Goal: Task Accomplishment & Management: Complete application form

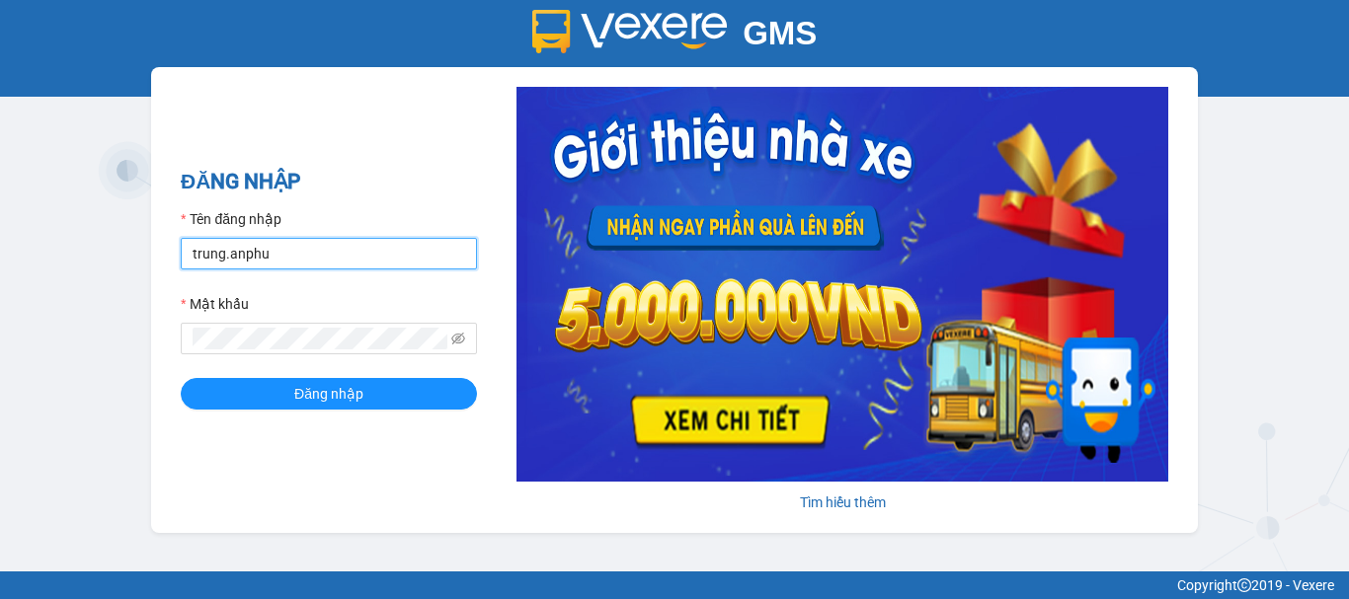
click at [230, 255] on input "trung.anphu" at bounding box center [329, 254] width 296 height 32
type input "hieu.anphu"
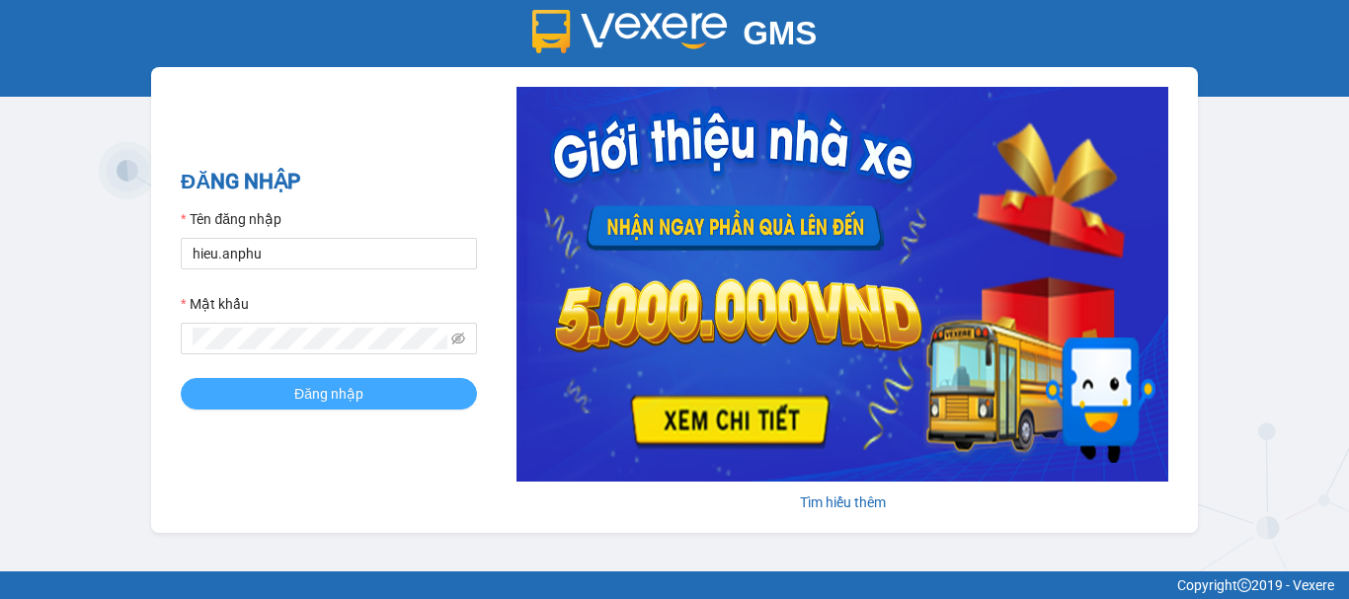
click at [287, 389] on button "Đăng nhập" at bounding box center [329, 394] width 296 height 32
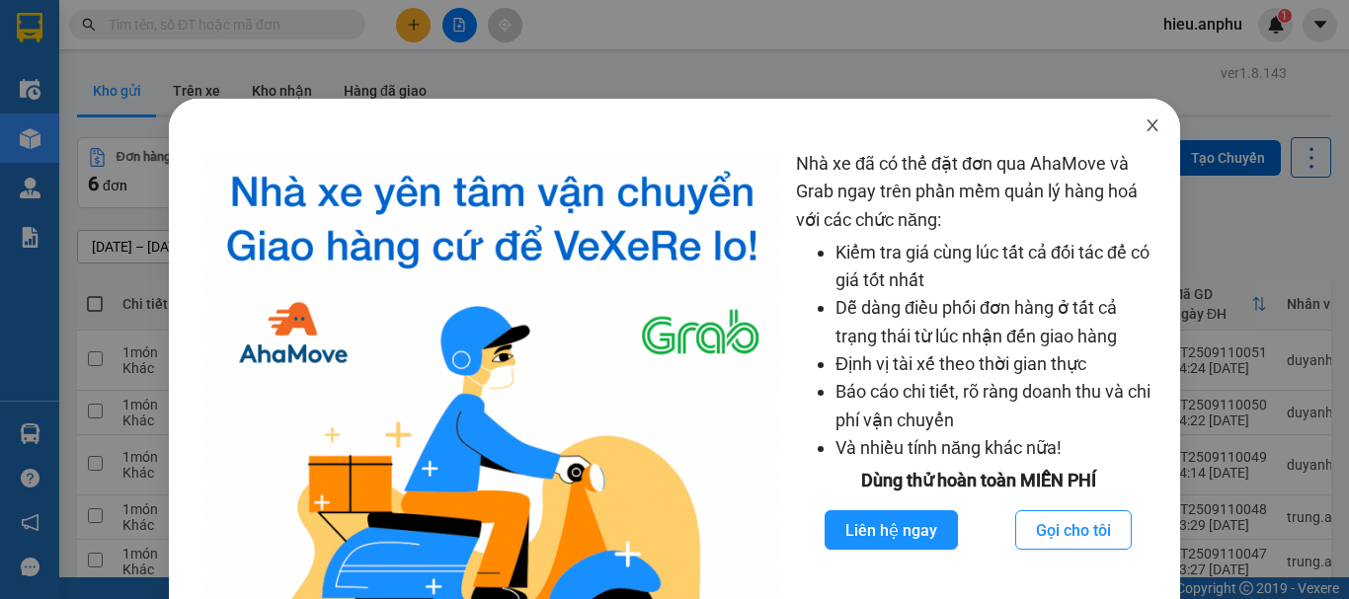
drag, startPoint x: 1137, startPoint y: 119, endPoint x: 1088, endPoint y: 140, distance: 52.6
click at [1145, 120] on icon "close" at bounding box center [1153, 126] width 16 height 16
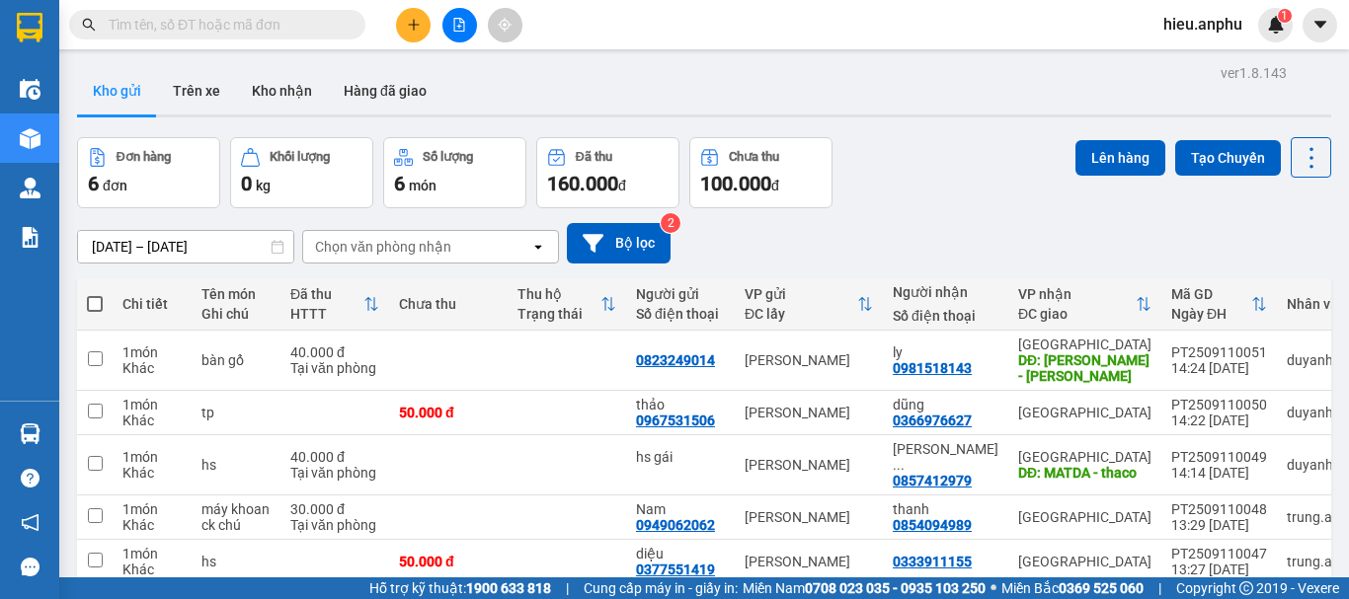
drag, startPoint x: 416, startPoint y: 29, endPoint x: 441, endPoint y: 32, distance: 25.8
click at [418, 30] on icon "plus" at bounding box center [414, 25] width 14 height 14
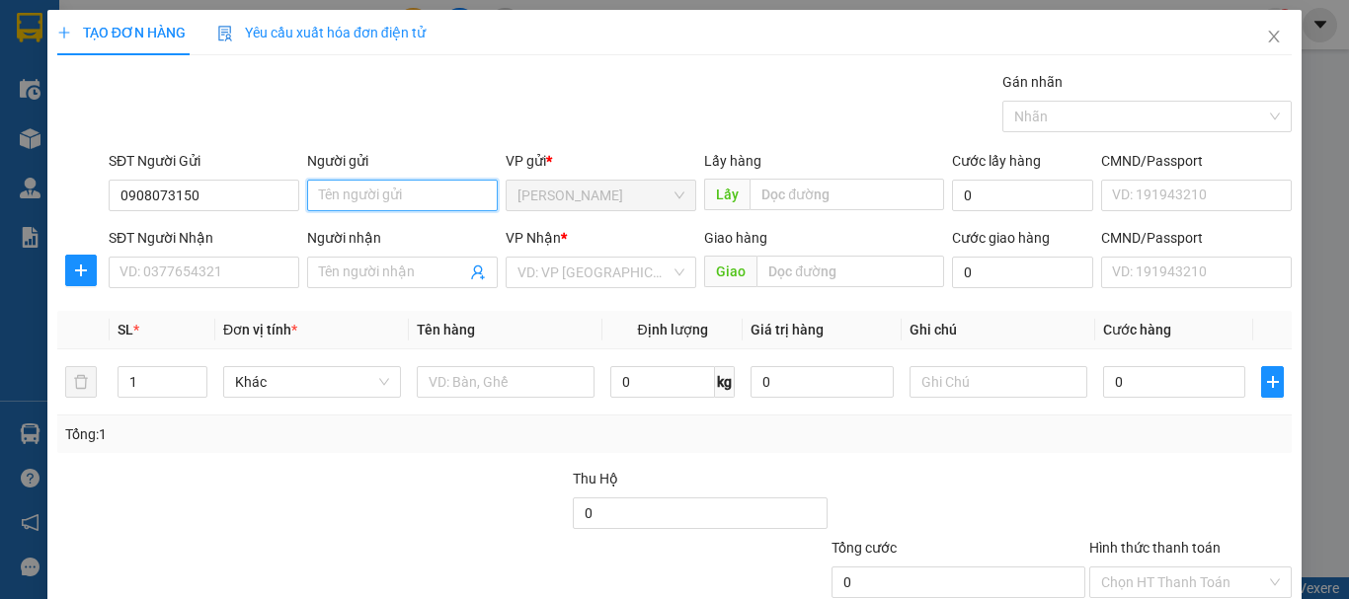
click at [393, 209] on input "Người gửi" at bounding box center [402, 196] width 191 height 32
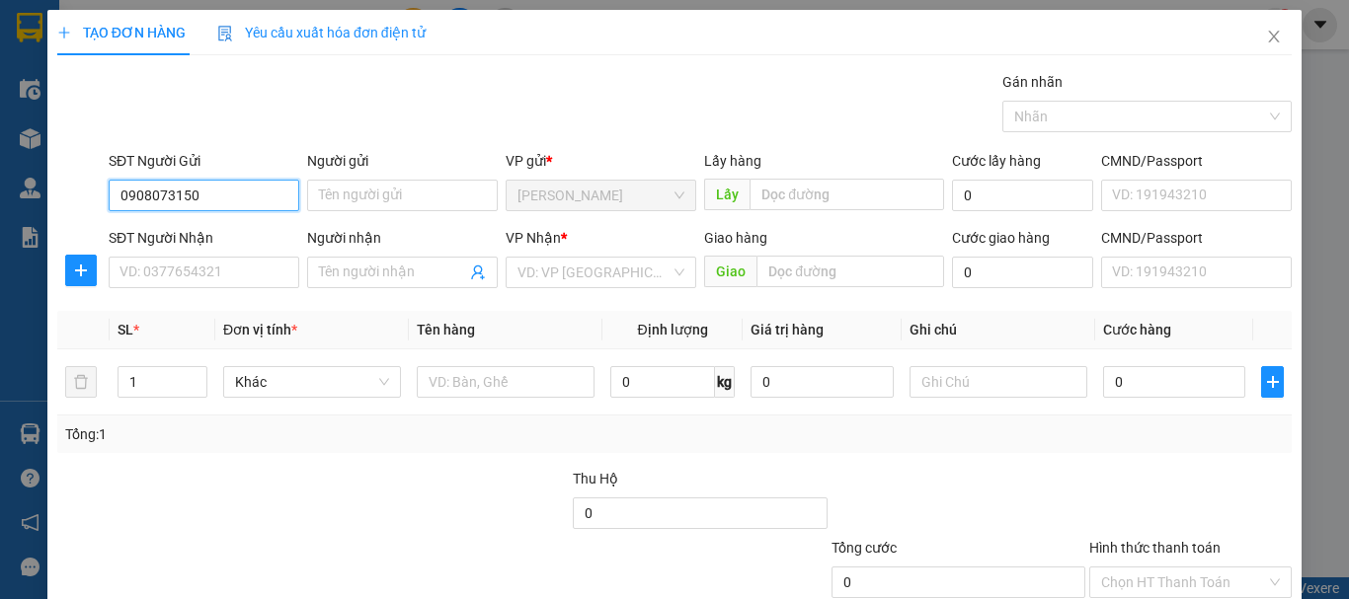
drag, startPoint x: 155, startPoint y: 196, endPoint x: 226, endPoint y: 191, distance: 71.3
click at [156, 196] on input "0908073150" at bounding box center [204, 196] width 191 height 32
type input "0908573150"
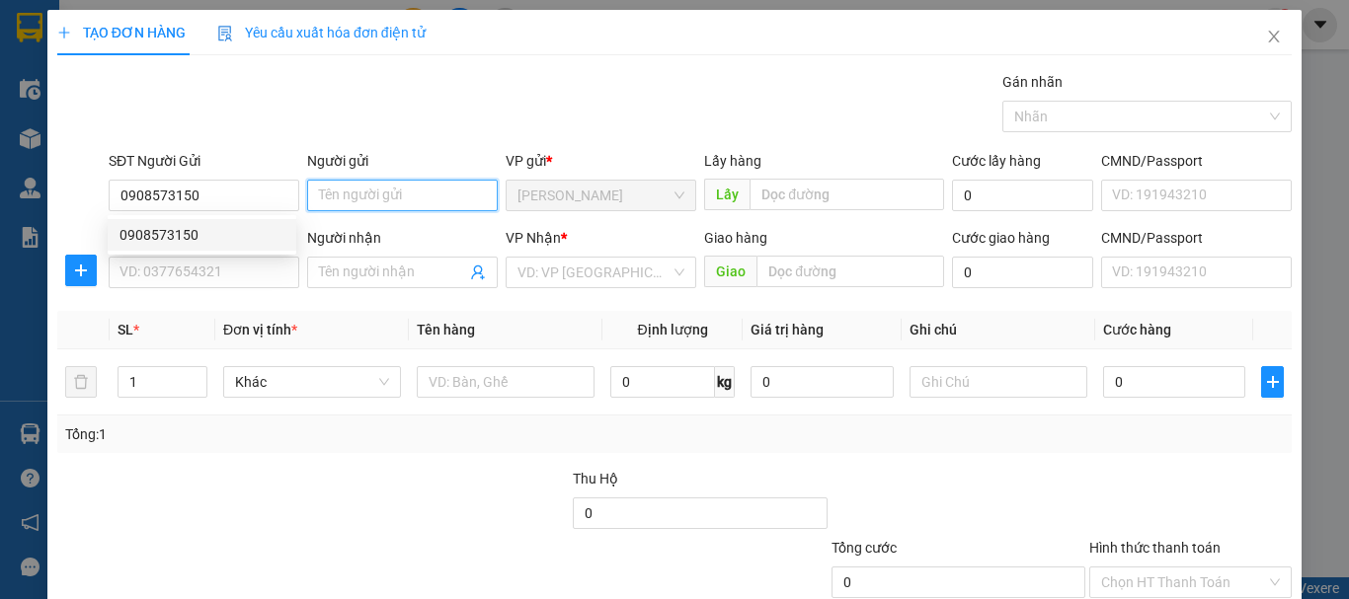
click at [336, 203] on input "Người gửi" at bounding box center [402, 196] width 191 height 32
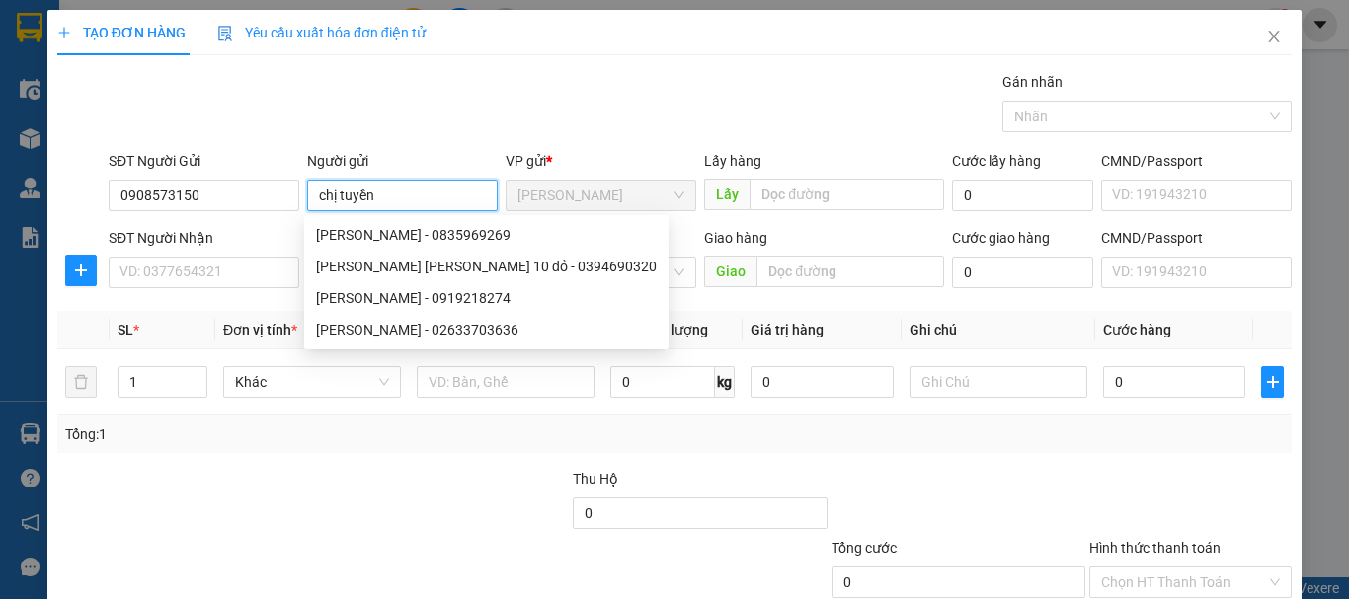
type input "chị tuyền"
click at [503, 65] on div "TẠO ĐƠN HÀNG Yêu cầu xuất [PERSON_NAME] điện tử Transit Pickup Surcharge Ids Tr…" at bounding box center [674, 351] width 1234 height 682
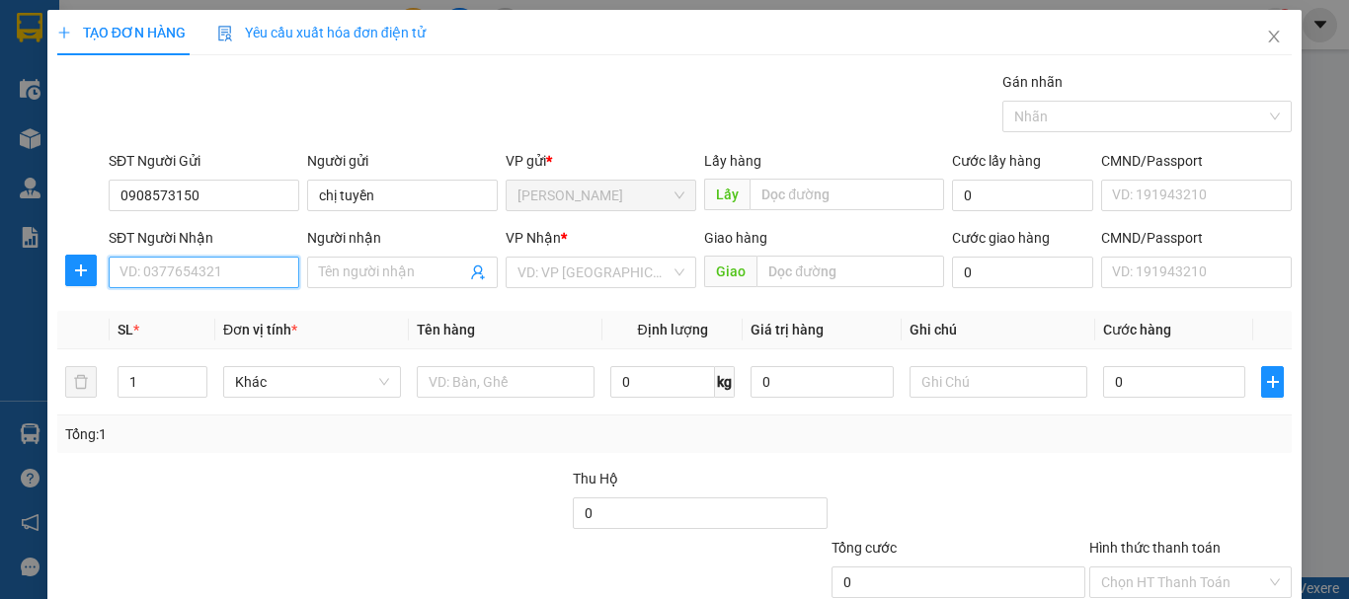
click at [147, 269] on input "SĐT Người Nhận" at bounding box center [204, 273] width 191 height 32
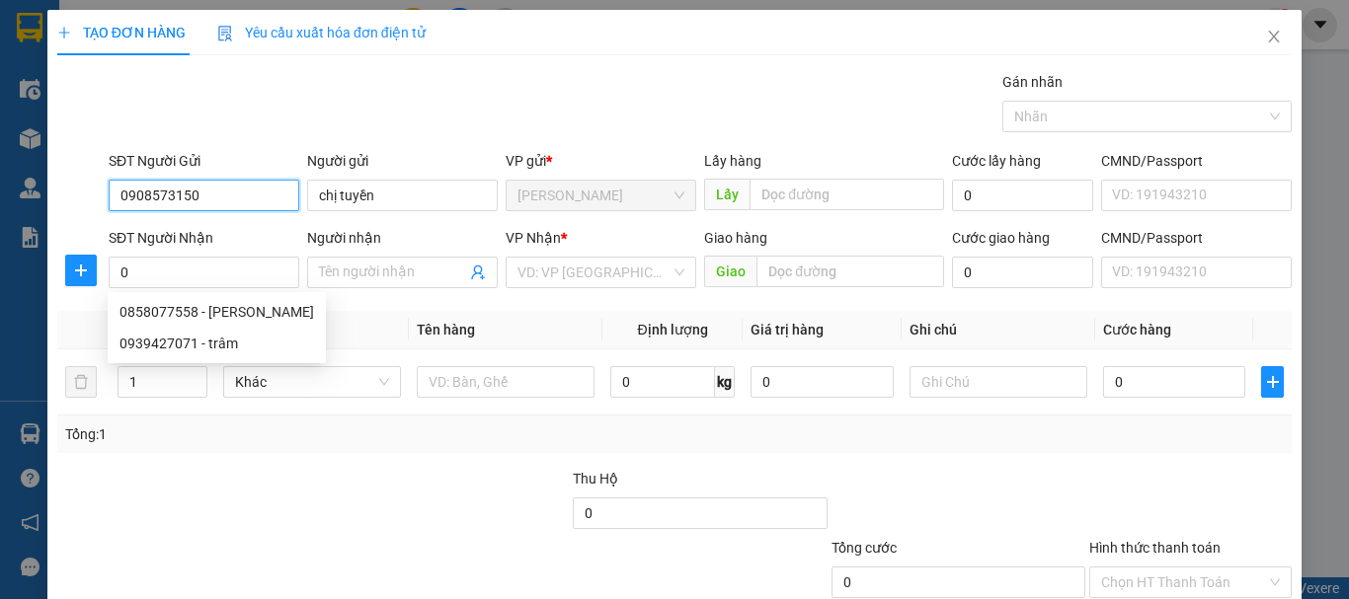
click at [212, 202] on input "0908573150" at bounding box center [204, 196] width 191 height 32
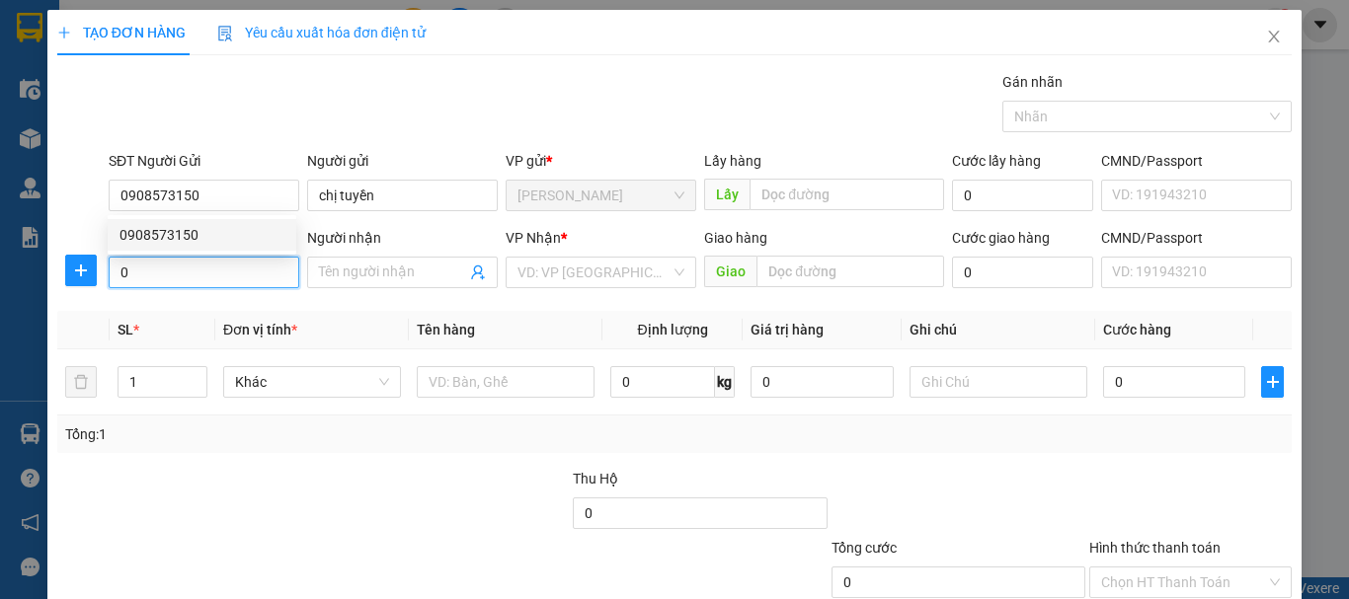
click at [194, 286] on input "0" at bounding box center [204, 273] width 191 height 32
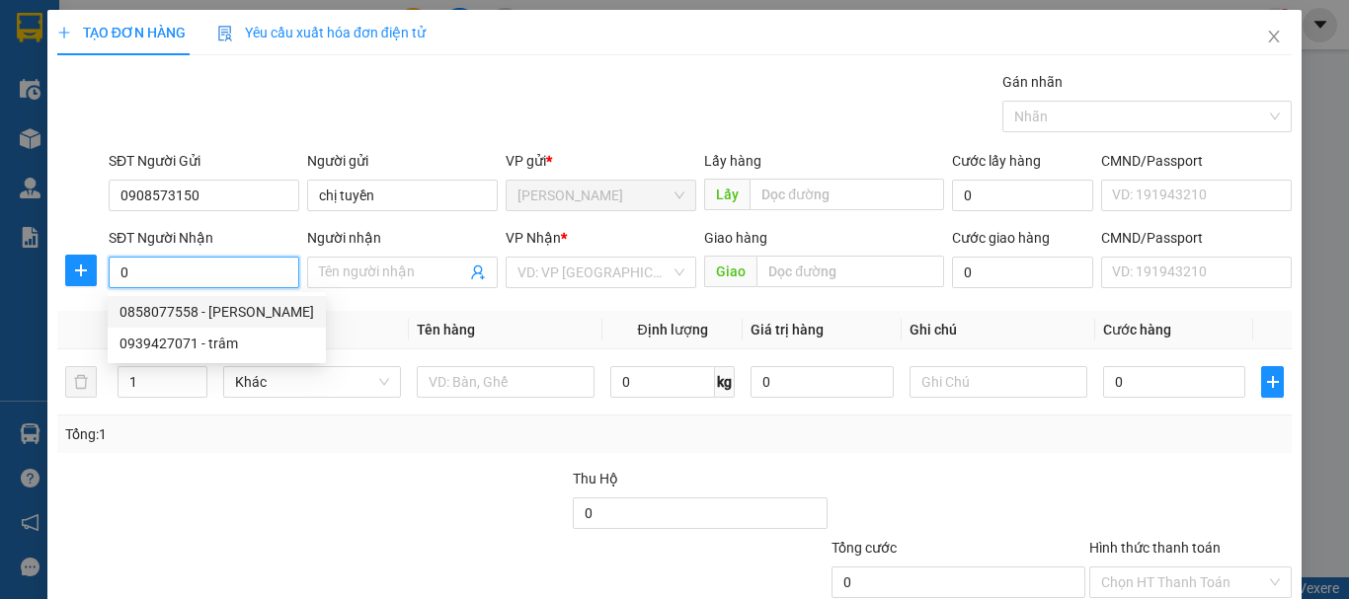
click at [184, 310] on div "0858077558 - [PERSON_NAME]" at bounding box center [216, 312] width 195 height 22
type input "0858077558"
type input "cường"
type input "40.000"
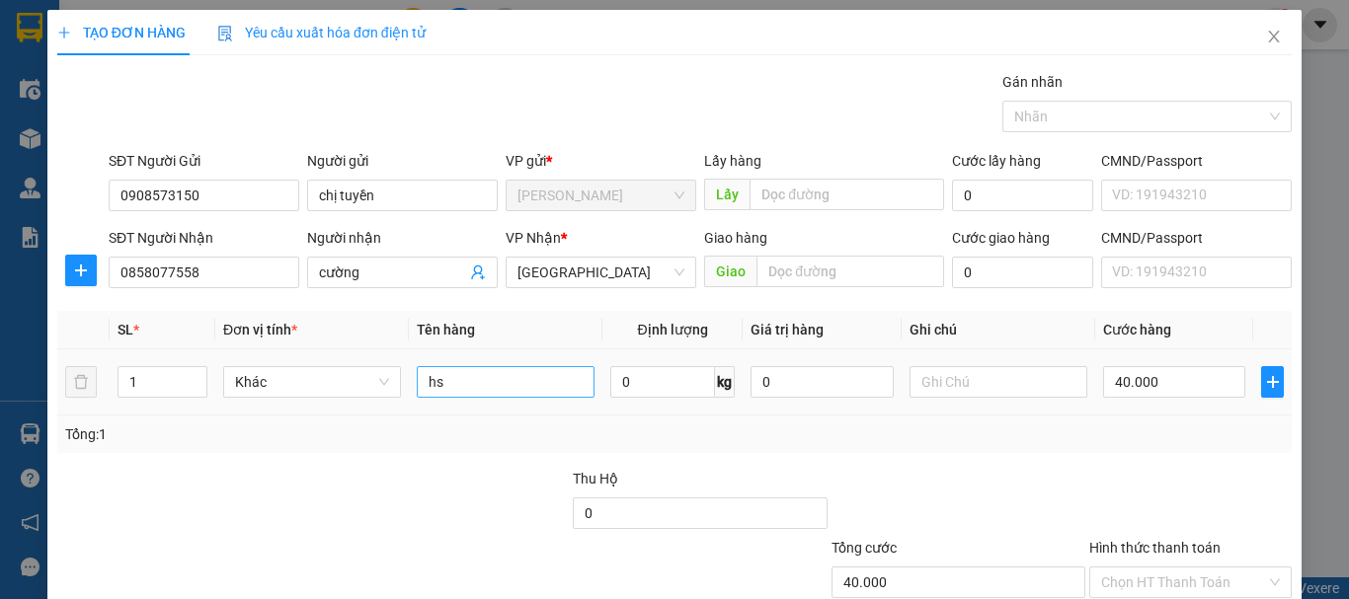
drag, startPoint x: 457, startPoint y: 387, endPoint x: 433, endPoint y: 378, distance: 26.2
click at [434, 379] on div "hs" at bounding box center [506, 382] width 178 height 40
drag, startPoint x: 444, startPoint y: 381, endPoint x: 364, endPoint y: 387, distance: 80.2
click at [364, 387] on tr "1 Khác hs 0 kg 0 40.000" at bounding box center [674, 383] width 1234 height 66
type input "cá"
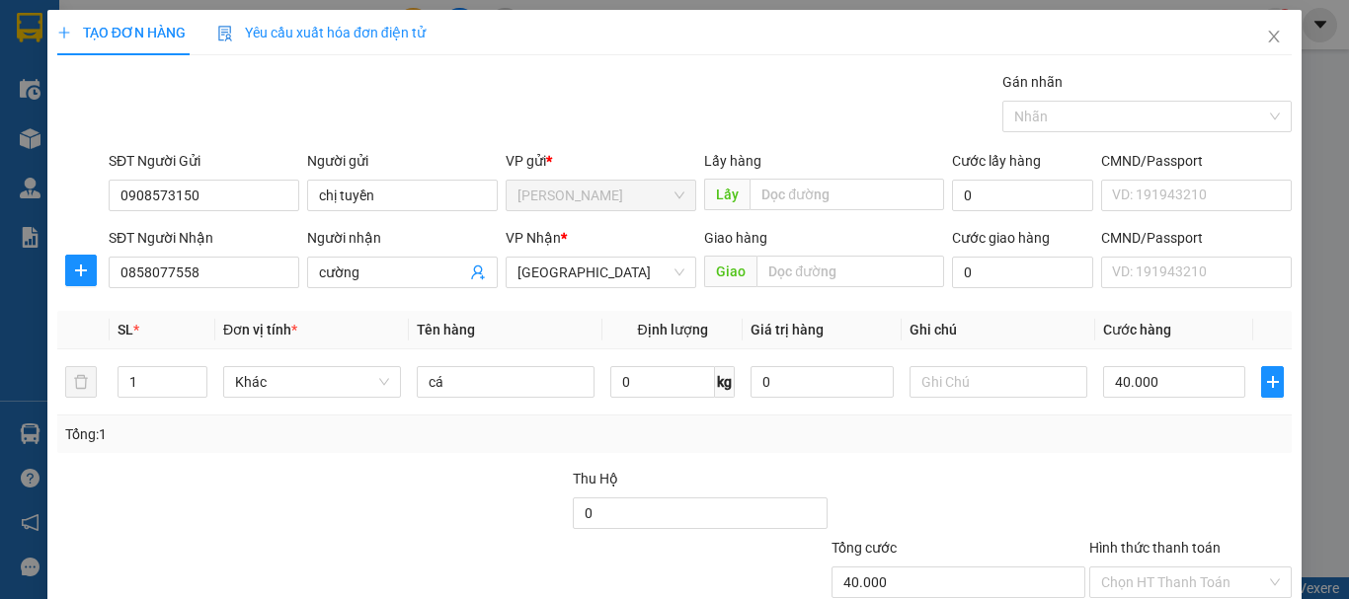
drag, startPoint x: 1154, startPoint y: 429, endPoint x: 1193, endPoint y: 467, distance: 55.2
click at [1155, 431] on div "Tổng: 1" at bounding box center [674, 435] width 1219 height 22
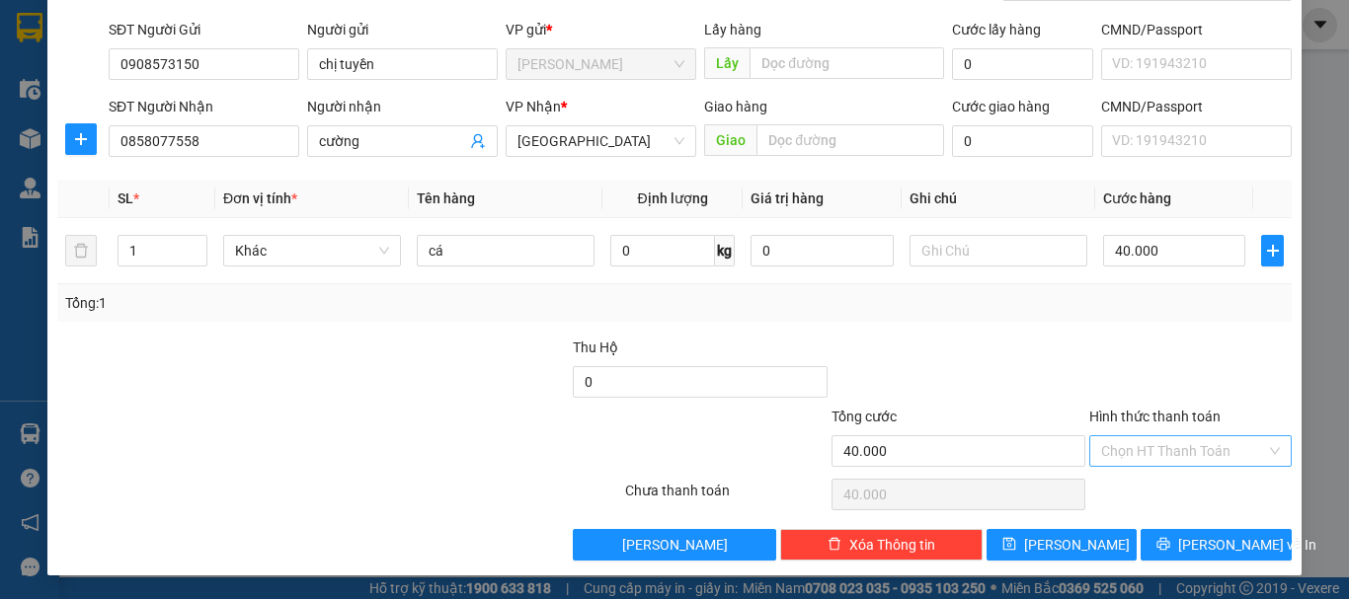
click at [1154, 450] on input "Hình thức thanh toán" at bounding box center [1183, 452] width 165 height 30
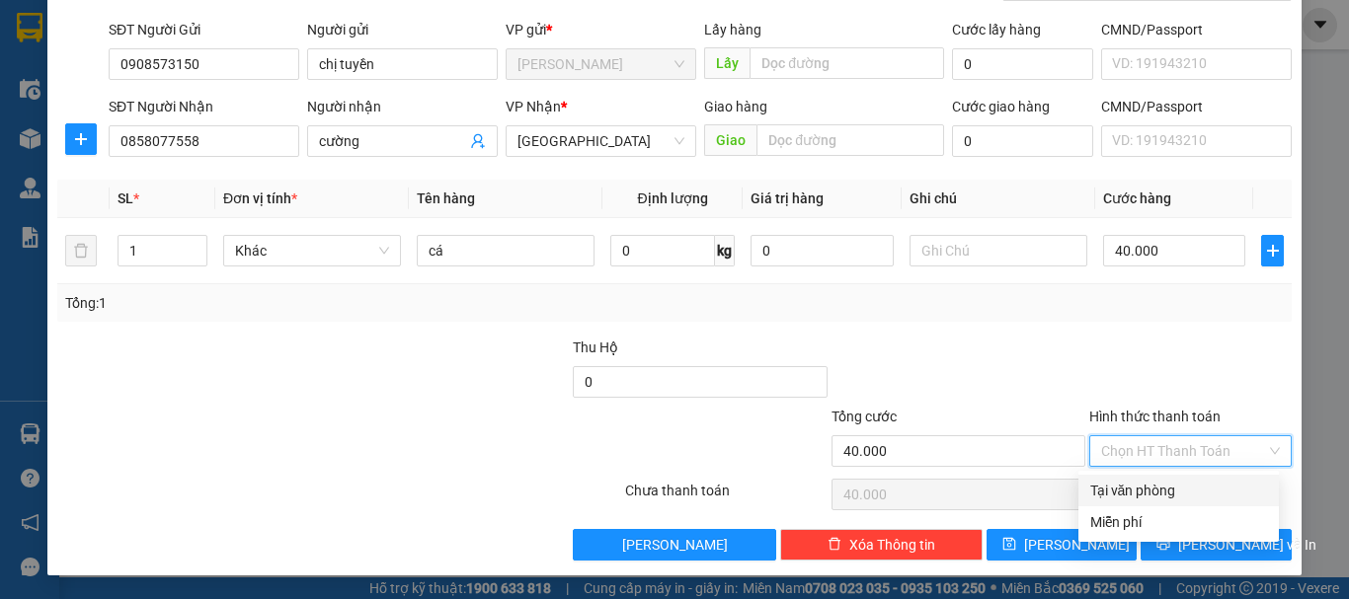
click at [1144, 482] on div "Tại văn phòng" at bounding box center [1178, 491] width 177 height 22
type input "0"
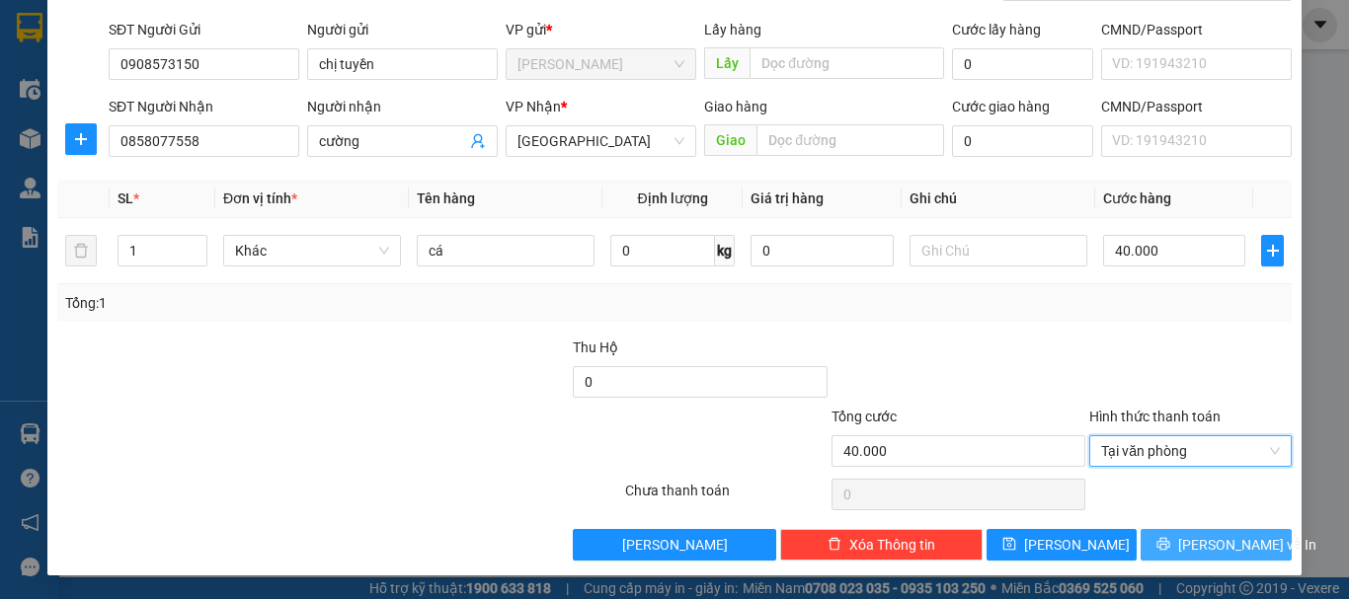
drag, startPoint x: 1200, startPoint y: 547, endPoint x: 1196, endPoint y: 531, distance: 16.3
click at [1201, 547] on span "[PERSON_NAME] và In" at bounding box center [1247, 545] width 138 height 22
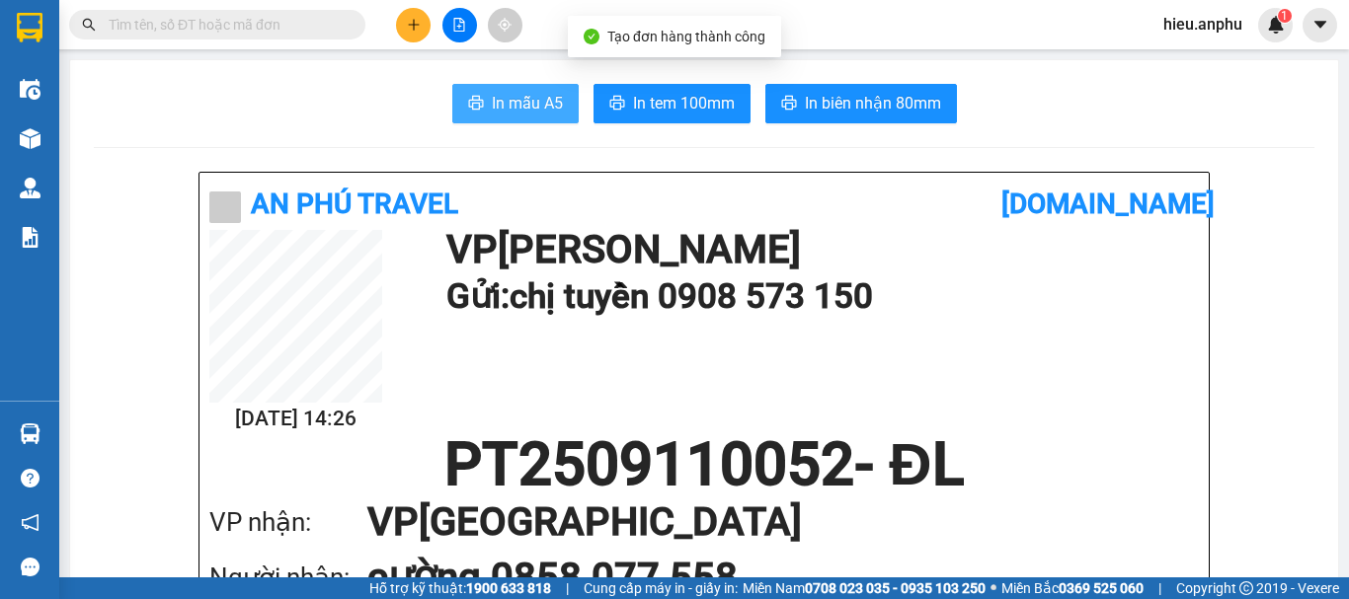
click at [523, 112] on span "In mẫu A5" at bounding box center [527, 103] width 71 height 25
click at [258, 30] on input "text" at bounding box center [225, 25] width 233 height 22
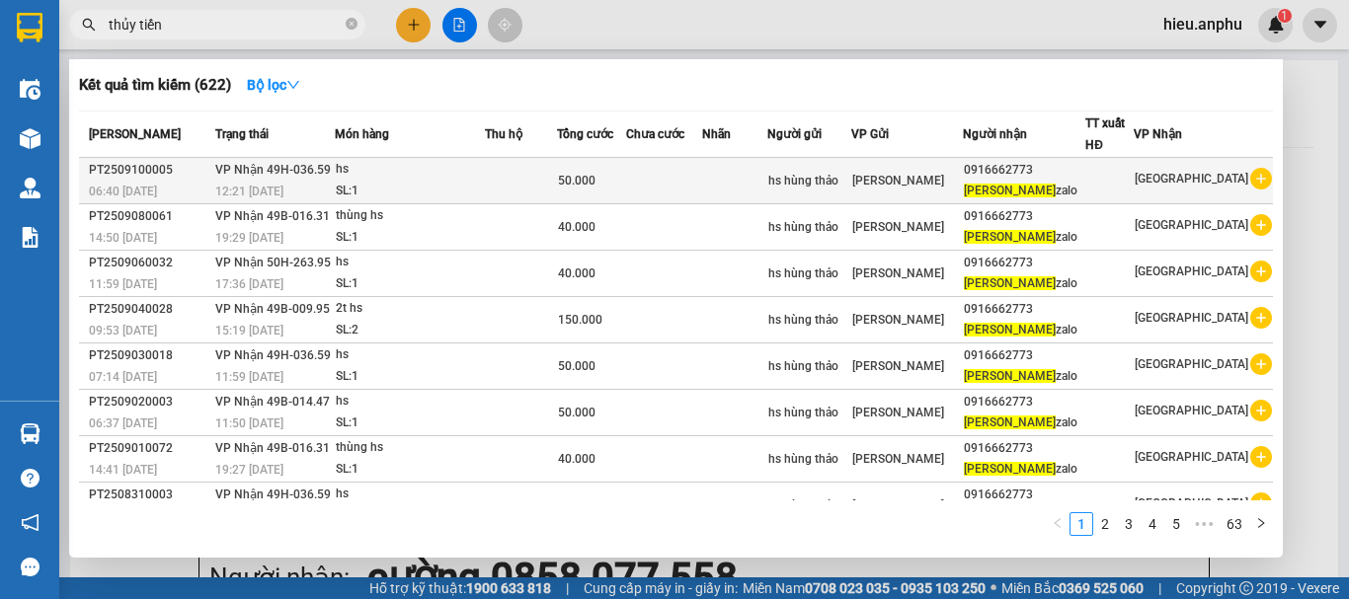
type input "thủy tiến"
click at [625, 174] on div "50.000" at bounding box center [591, 181] width 67 height 22
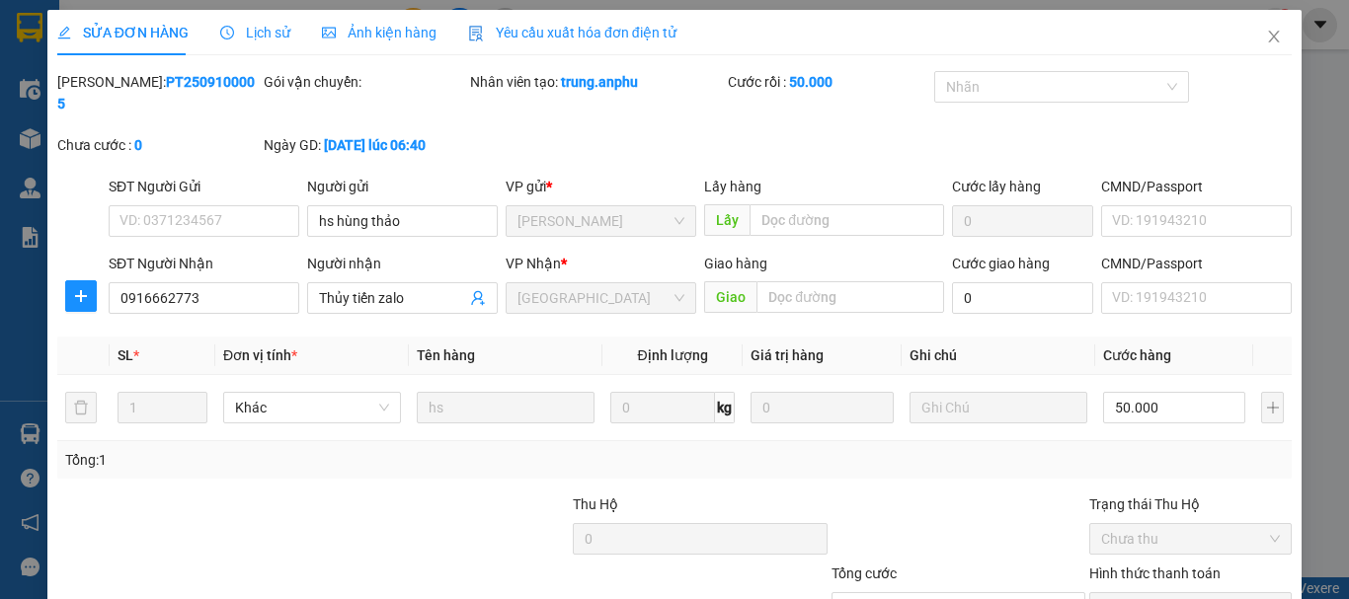
type input "hs hùng thảo"
type input "0916662773"
type input "Thủy tiến zalo"
type input "50.000"
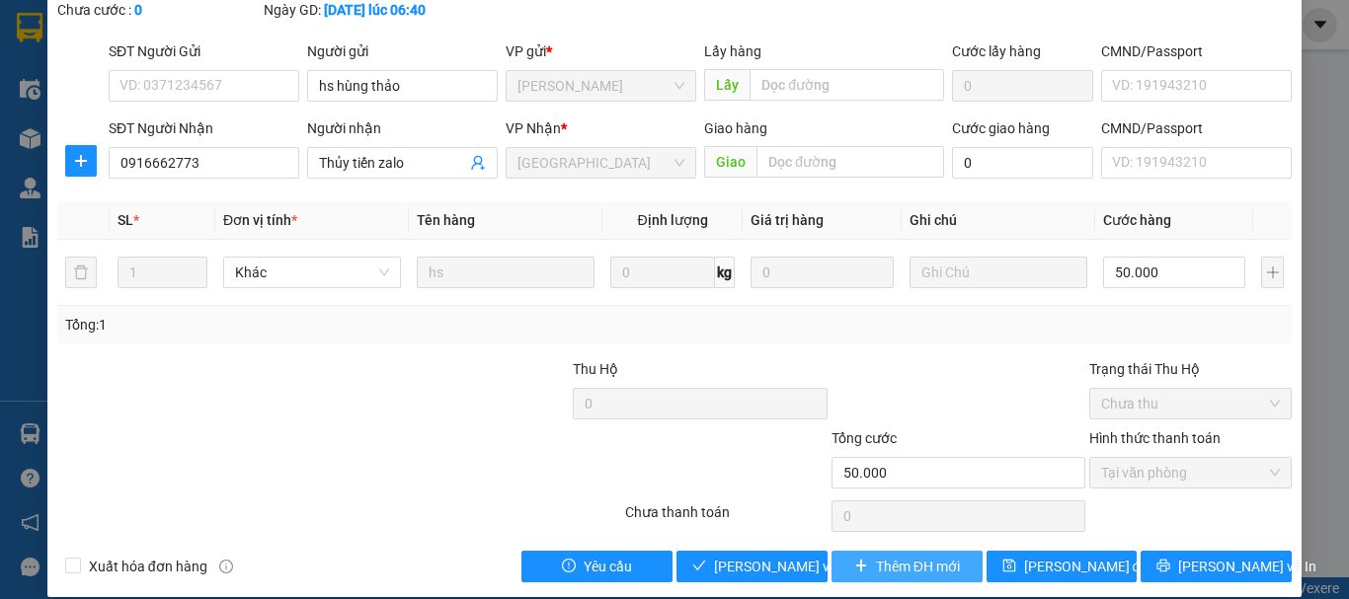
click at [953, 551] on button "Thêm ĐH mới" at bounding box center [907, 567] width 151 height 32
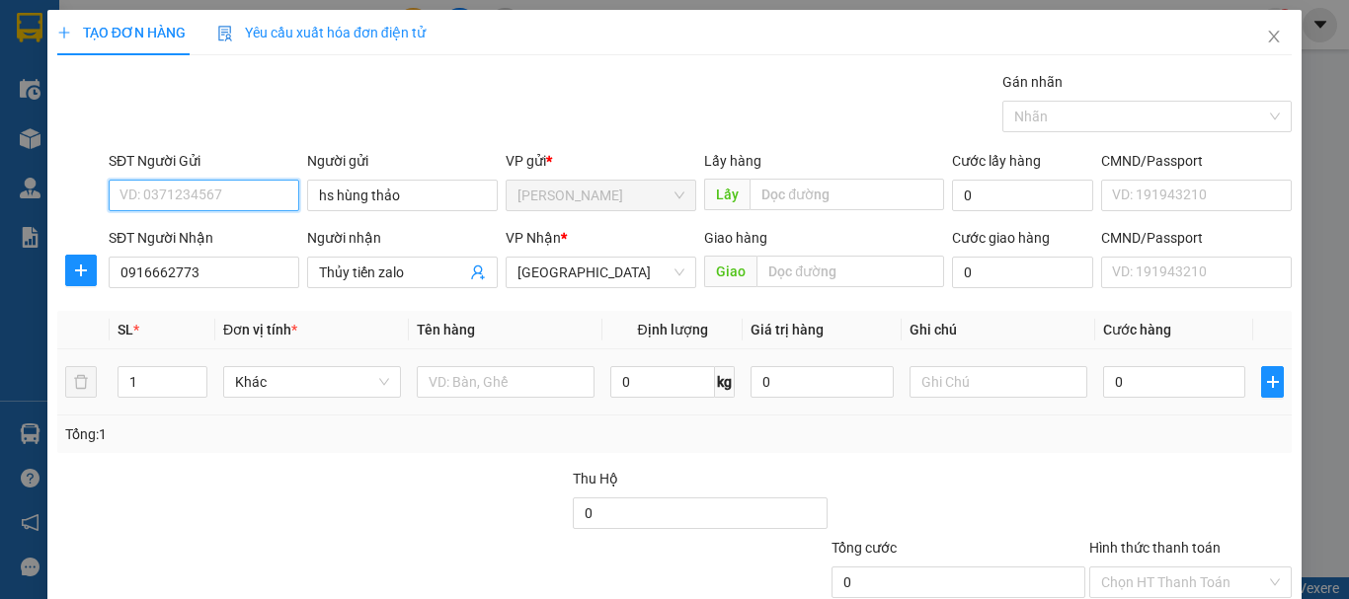
scroll to position [131, 0]
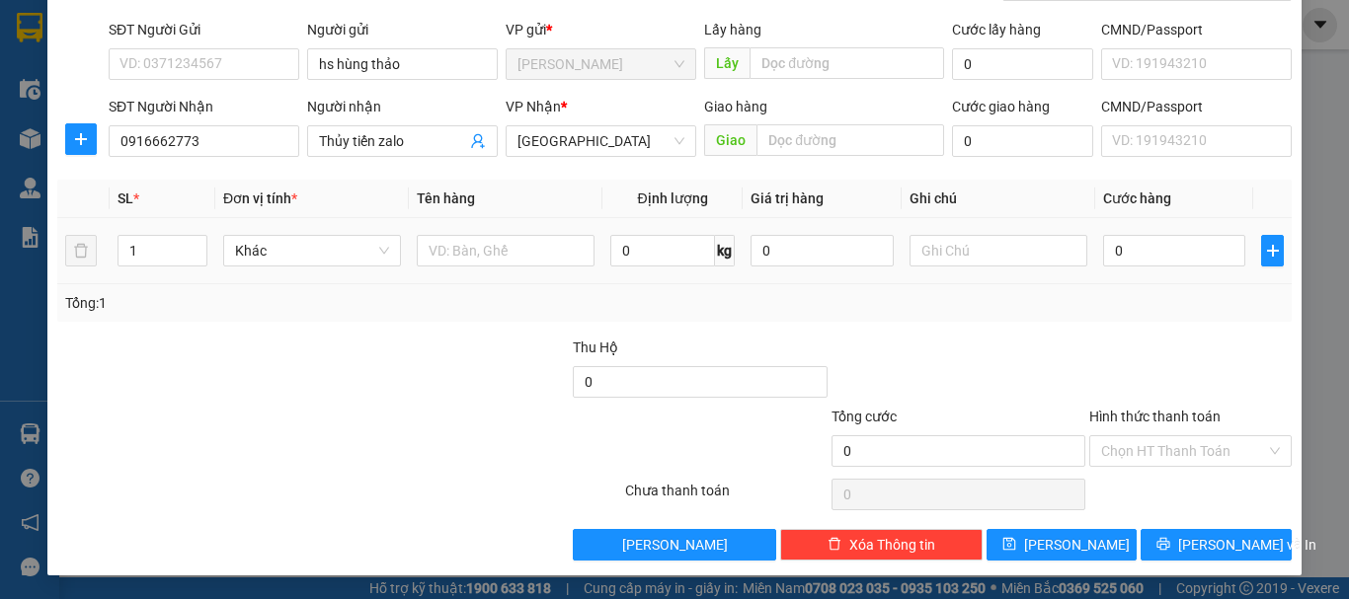
click at [518, 273] on td at bounding box center [506, 251] width 194 height 66
click at [514, 236] on input "text" at bounding box center [506, 251] width 178 height 32
type input "thùng hs"
click at [1107, 258] on input "0" at bounding box center [1174, 251] width 142 height 32
type input "4"
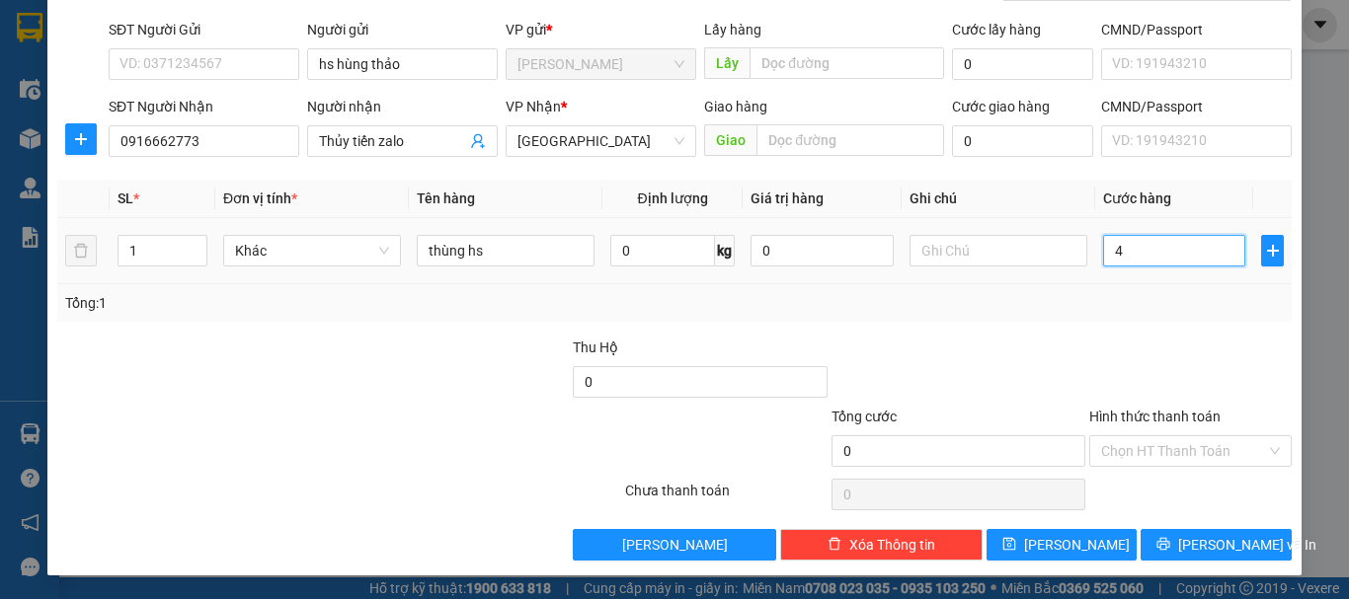
type input "4"
type input "40"
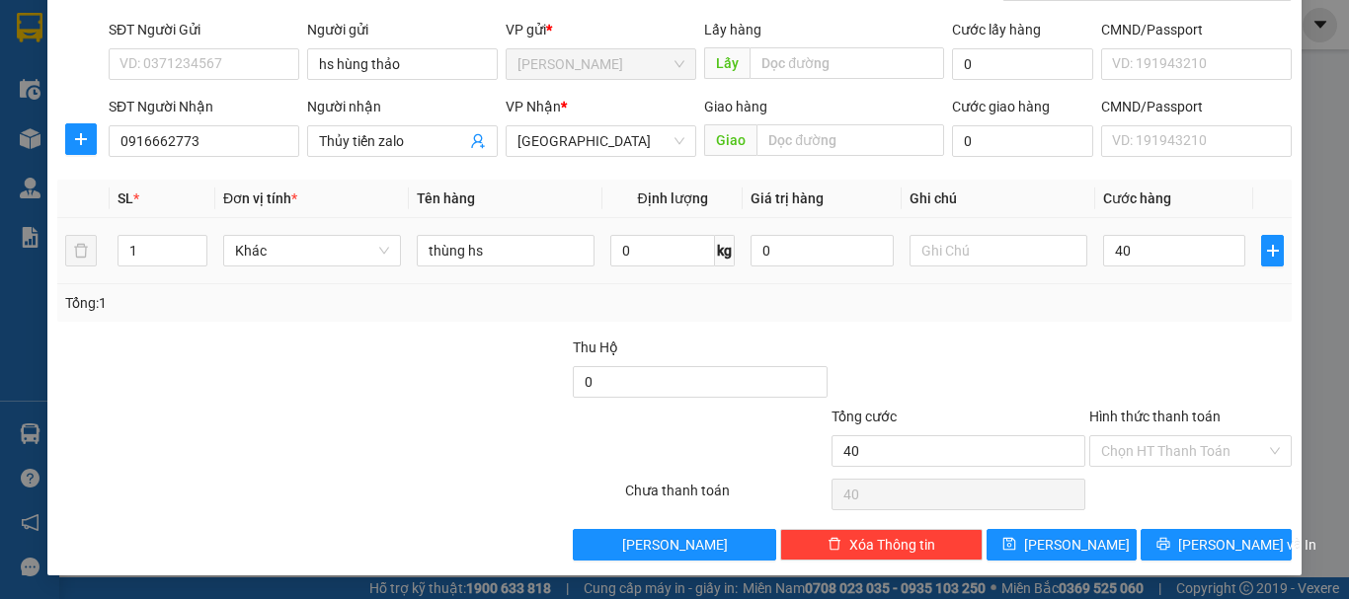
type input "40.000"
click at [1112, 301] on div "Tổng: 1" at bounding box center [674, 303] width 1219 height 22
drag, startPoint x: 1135, startPoint y: 309, endPoint x: 1114, endPoint y: 338, distance: 35.4
click at [1134, 308] on div "Tổng: 1" at bounding box center [674, 303] width 1219 height 22
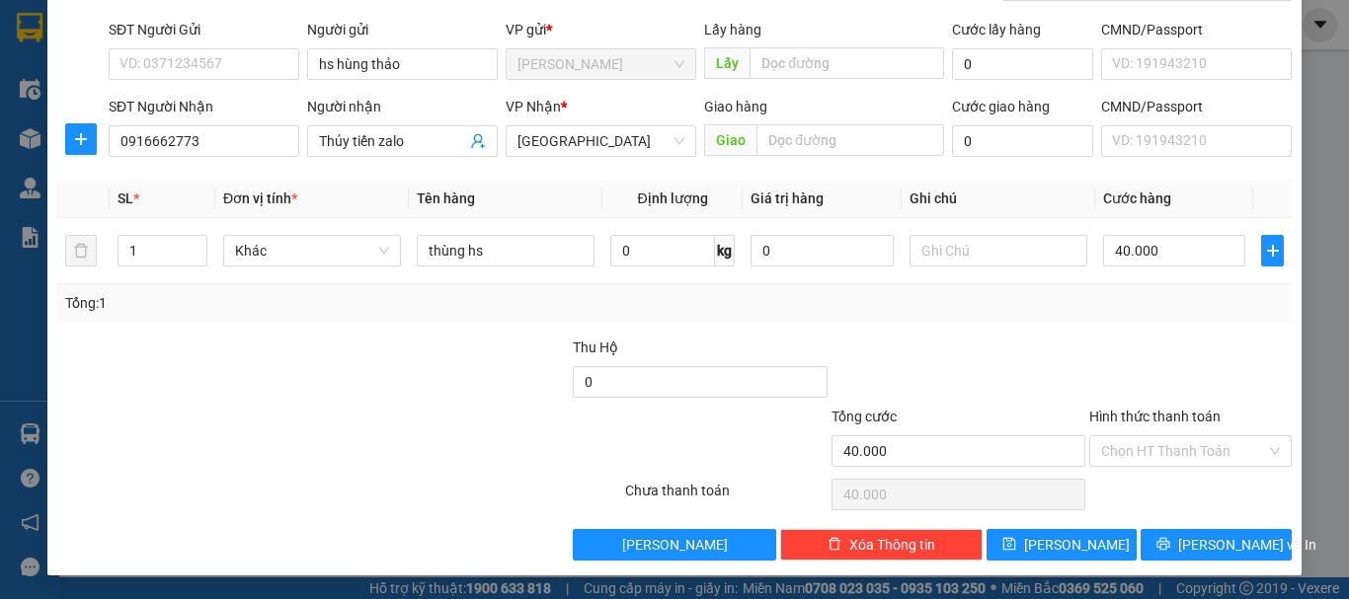
click at [1182, 358] on div at bounding box center [1190, 371] width 206 height 69
click at [1149, 450] on input "Hình thức thanh toán" at bounding box center [1183, 452] width 165 height 30
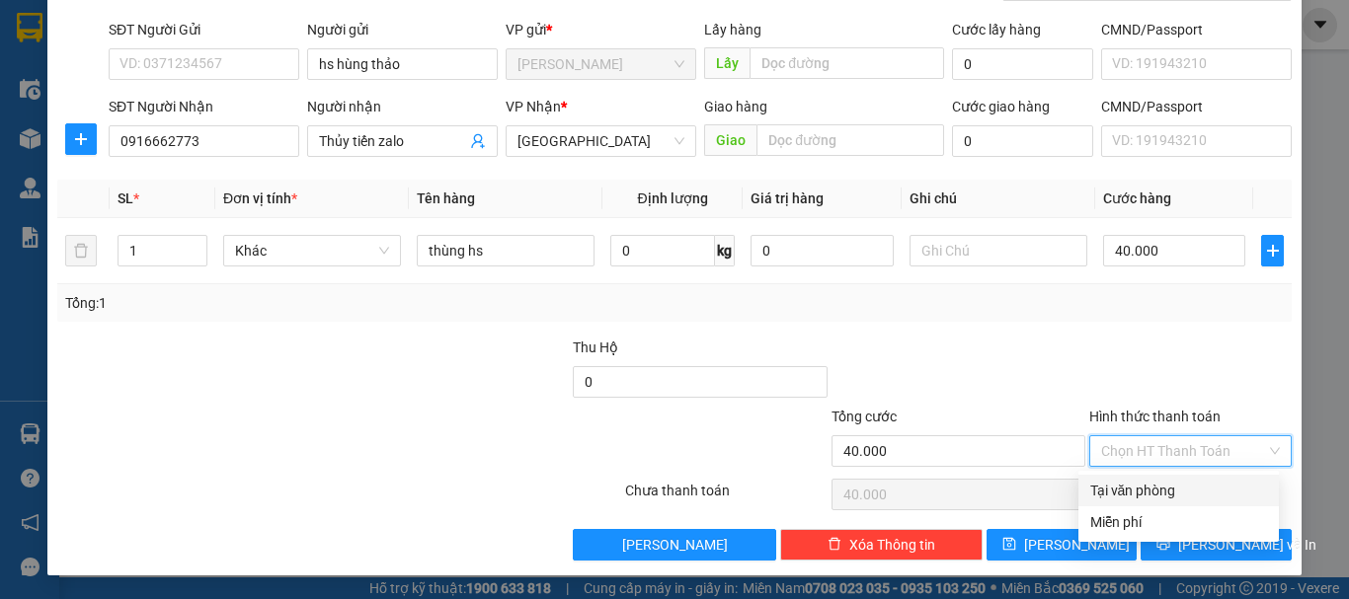
click at [1136, 485] on div "Tại văn phòng" at bounding box center [1178, 491] width 177 height 22
type input "0"
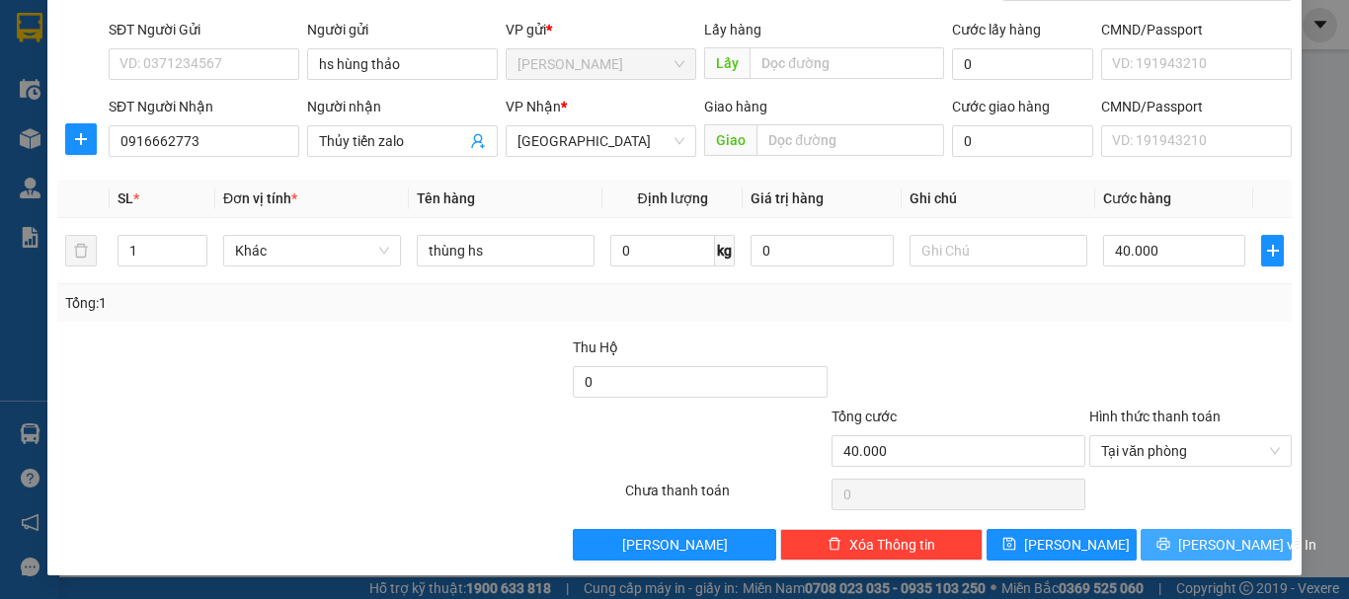
click at [1230, 544] on span "[PERSON_NAME] và In" at bounding box center [1247, 545] width 138 height 22
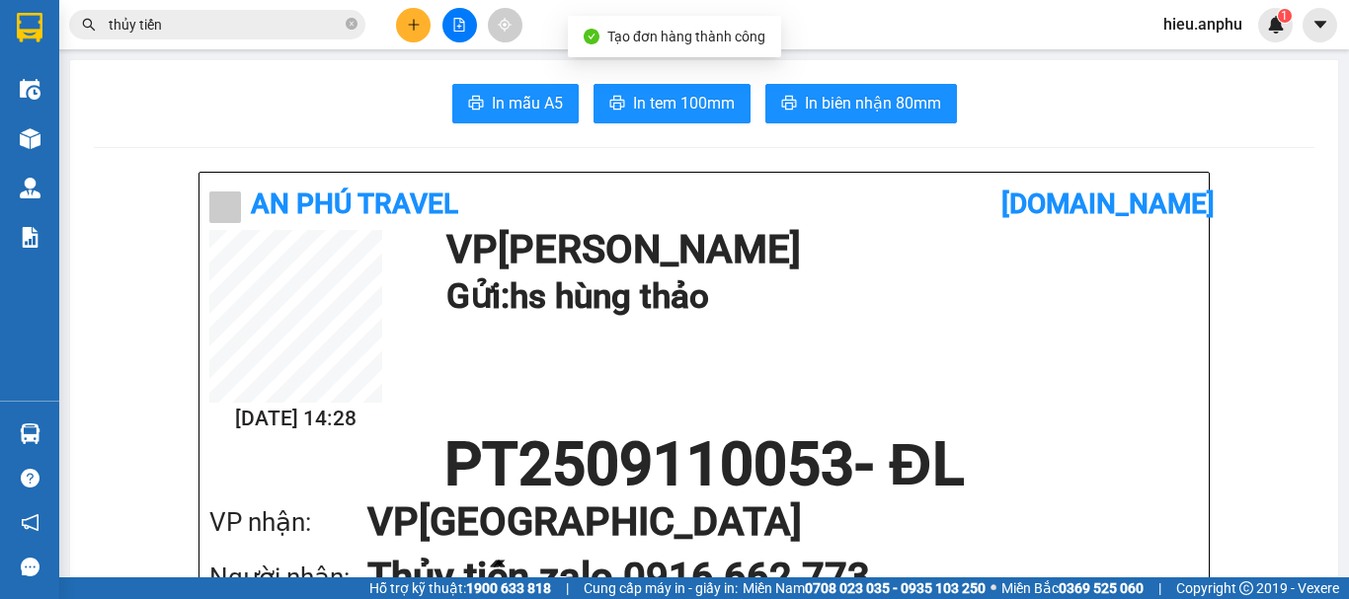
click at [505, 107] on span "In mẫu A5" at bounding box center [527, 103] width 71 height 25
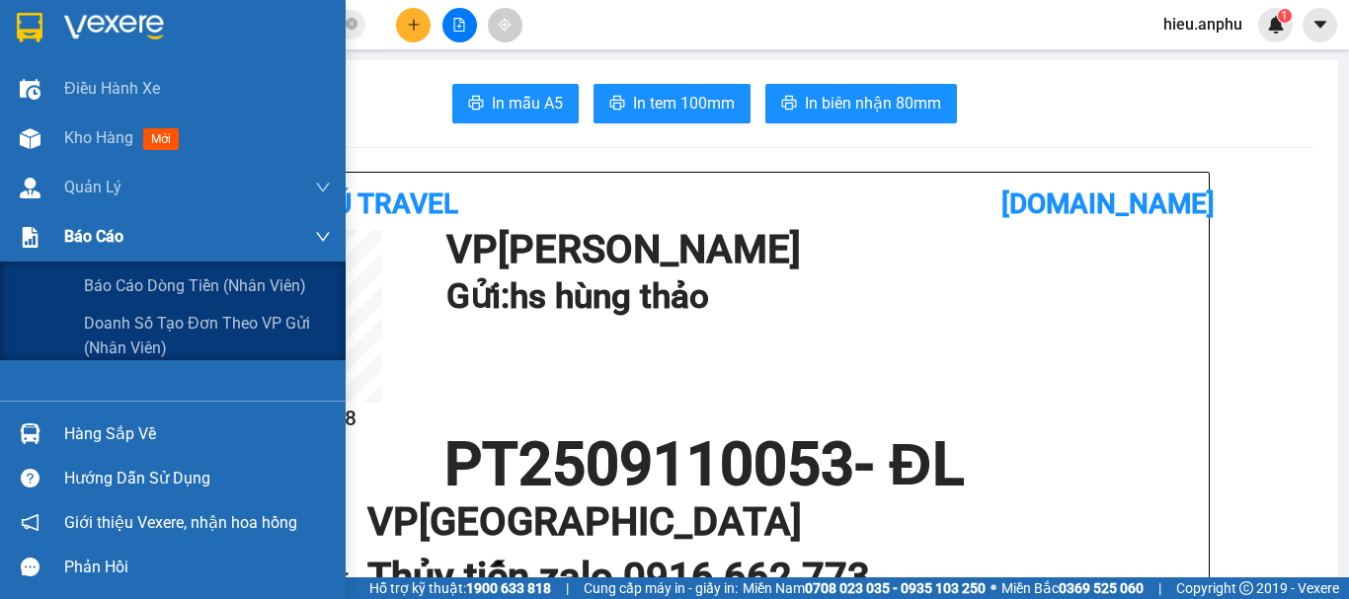
click at [92, 247] on span "Báo cáo" at bounding box center [93, 236] width 59 height 25
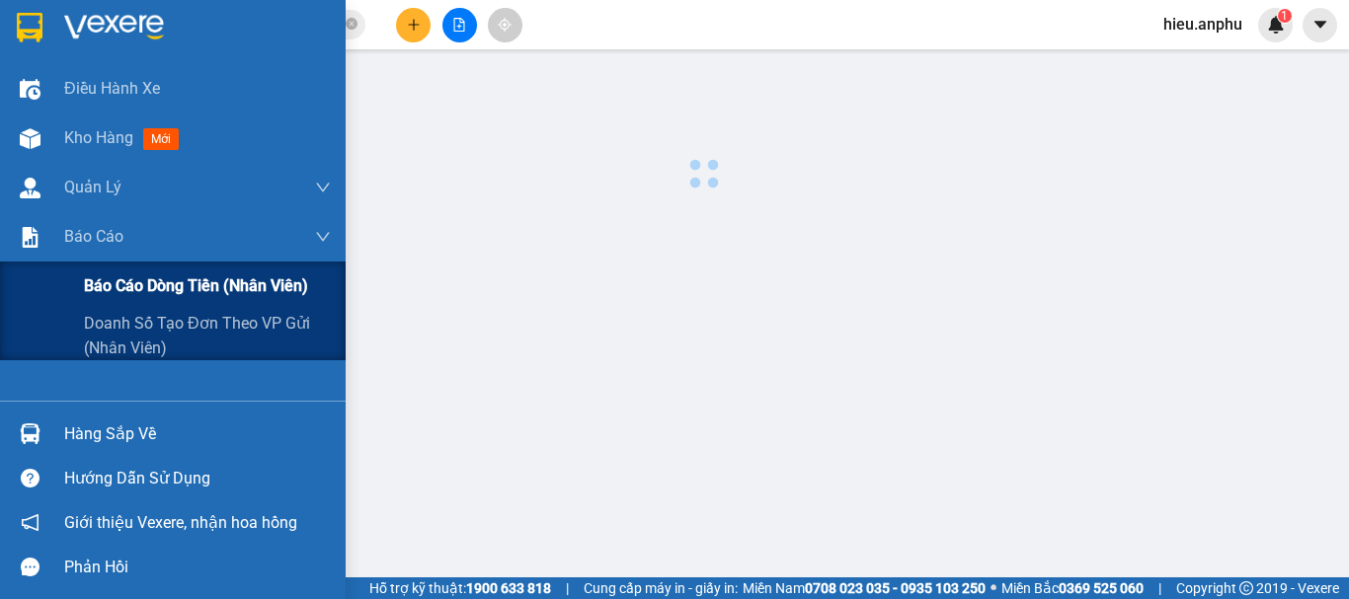
click at [137, 267] on div "Báo cáo dòng tiền (nhân viên)" at bounding box center [207, 286] width 247 height 49
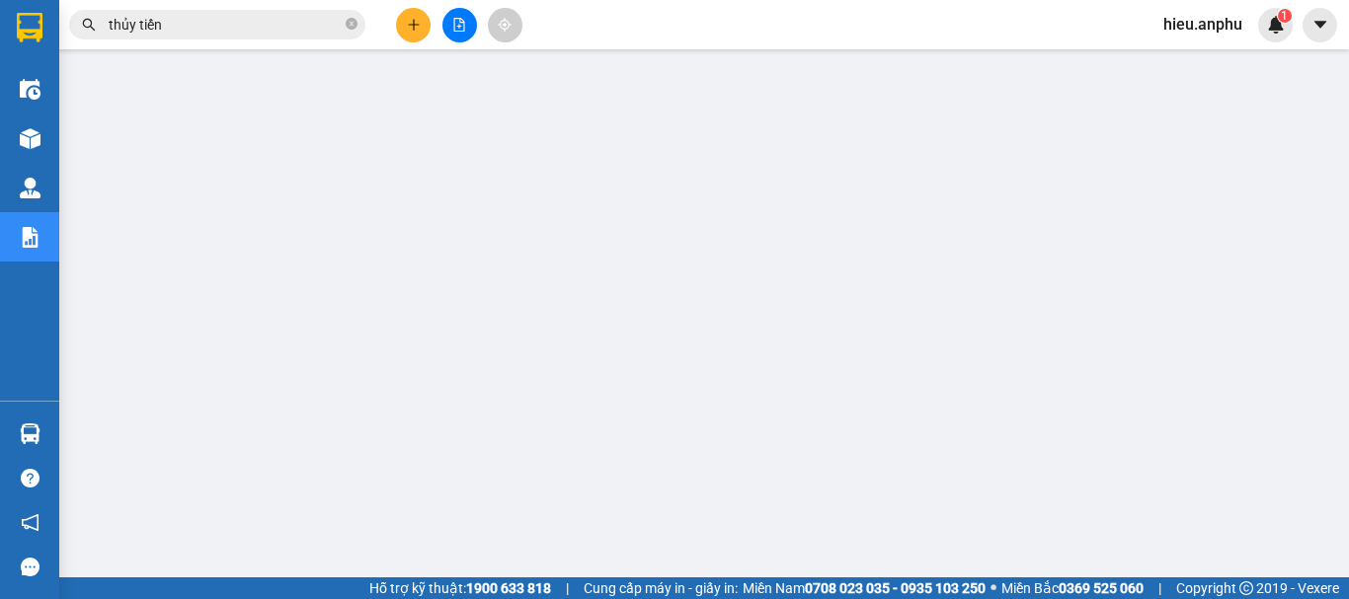
click at [351, 25] on icon "close-circle" at bounding box center [352, 24] width 12 height 12
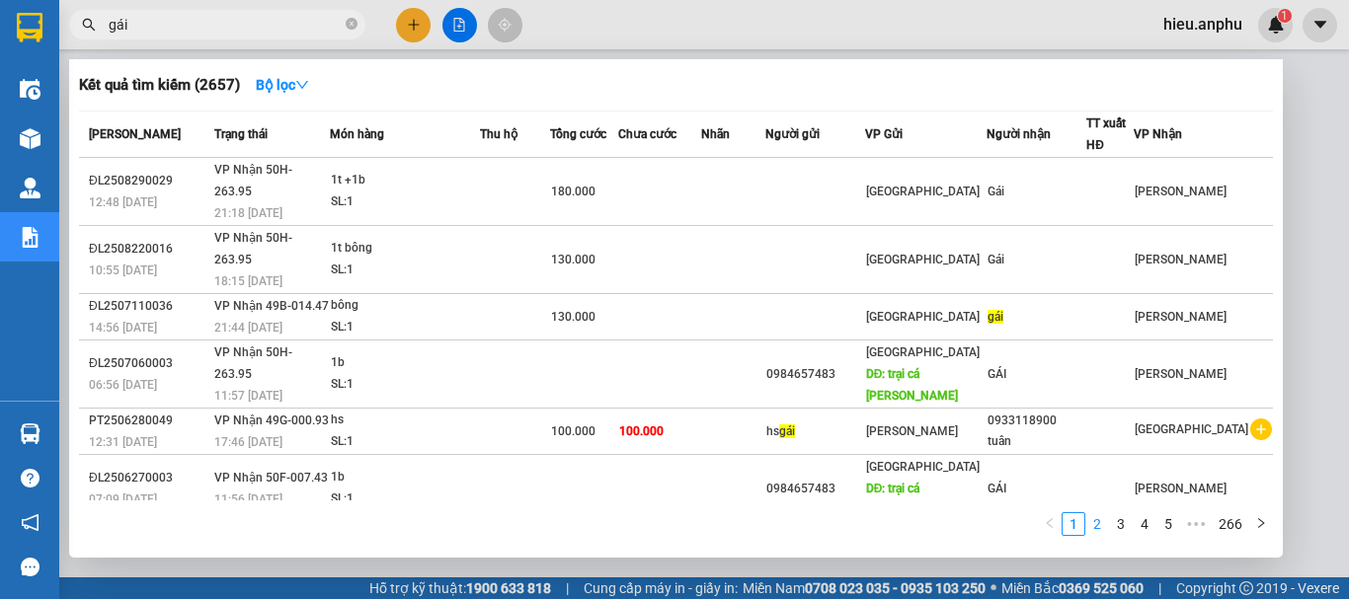
type input "gái"
click at [1097, 520] on link "2" at bounding box center [1097, 525] width 22 height 22
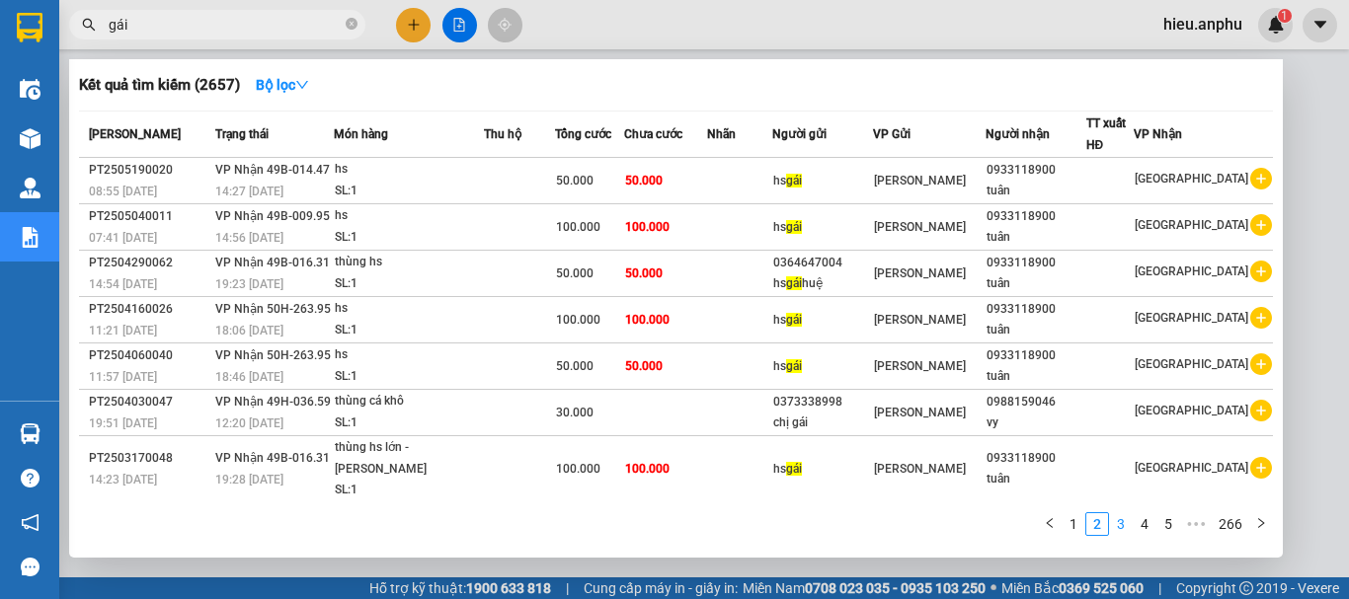
click at [1126, 524] on link "3" at bounding box center [1121, 525] width 22 height 22
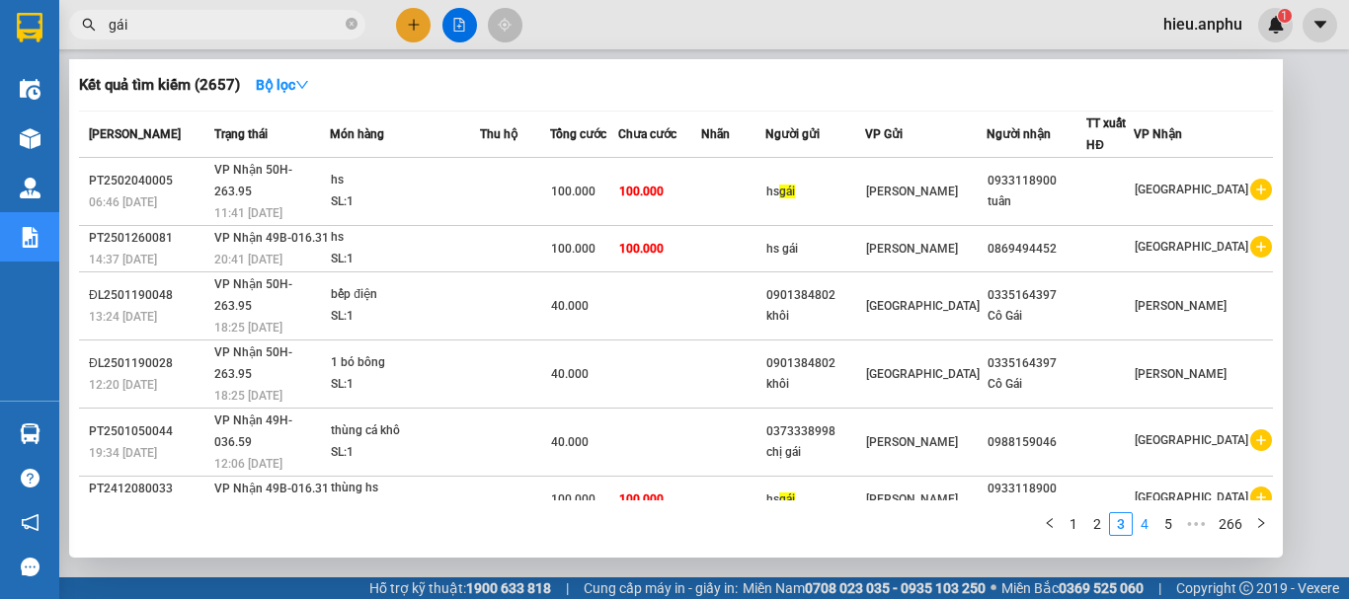
click at [1147, 522] on link "4" at bounding box center [1145, 525] width 22 height 22
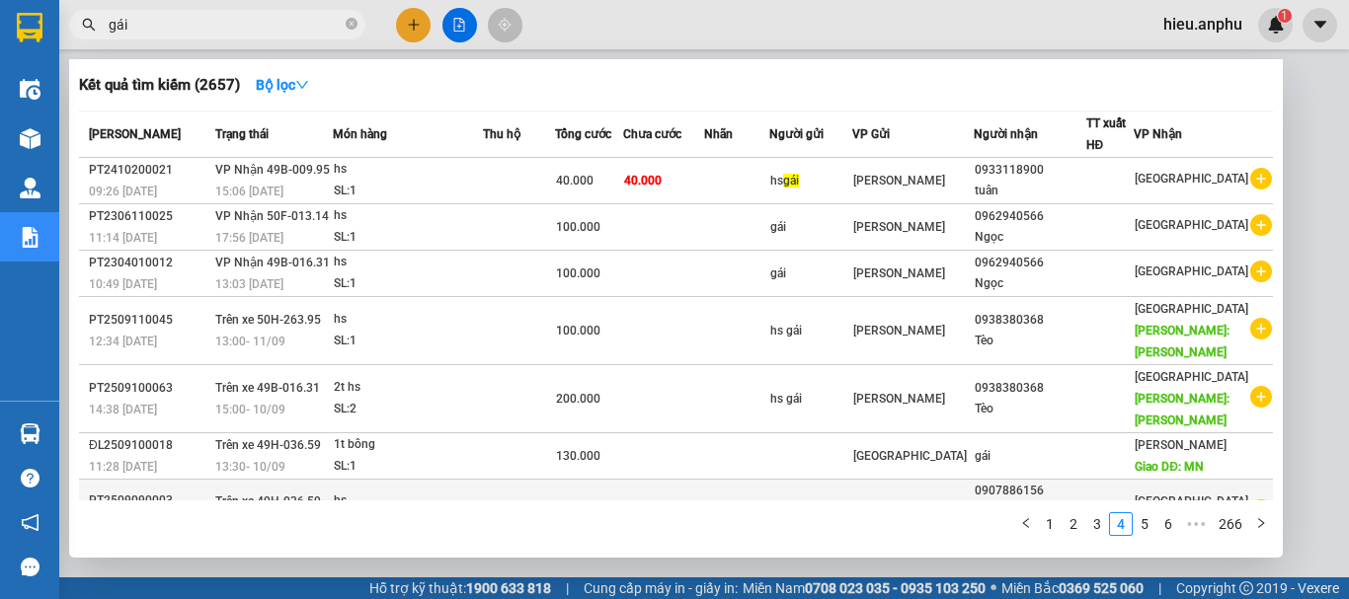
scroll to position [99, 0]
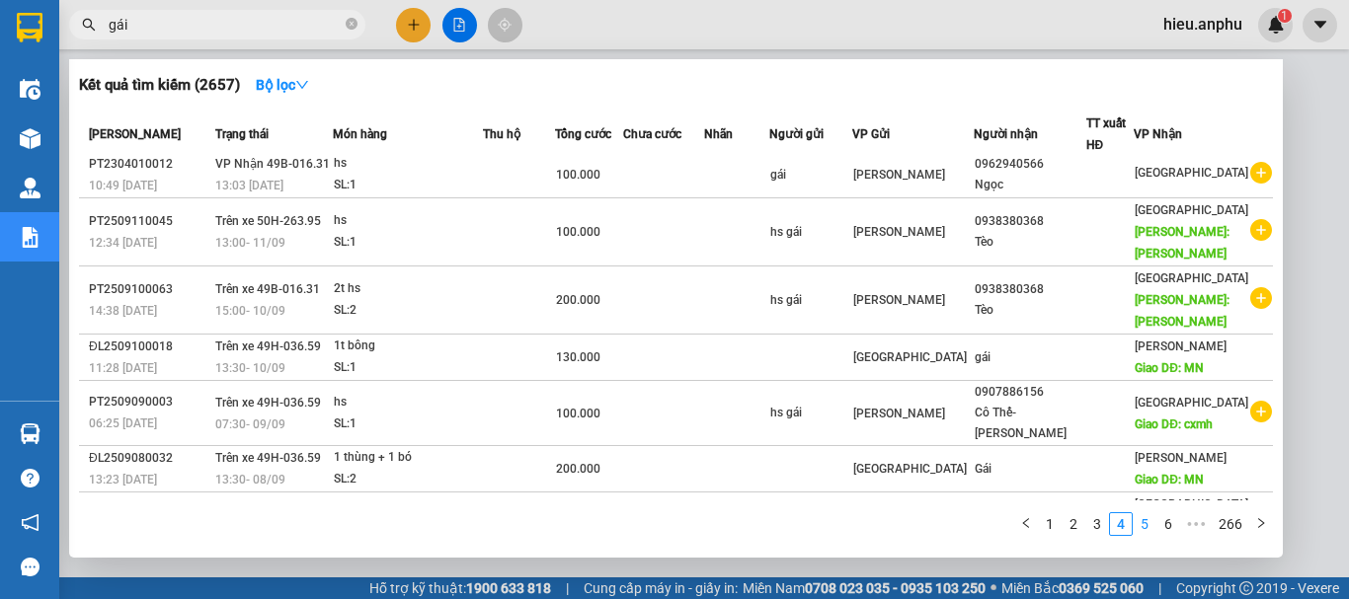
click at [1138, 520] on link "5" at bounding box center [1145, 525] width 22 height 22
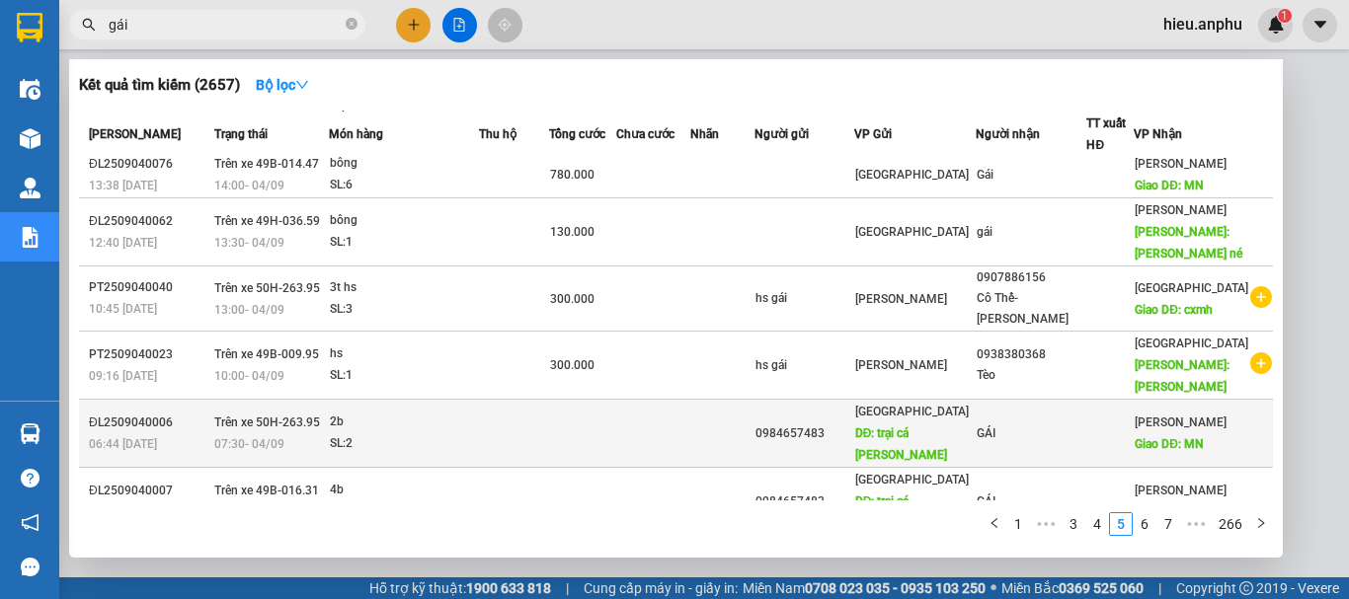
scroll to position [252, 0]
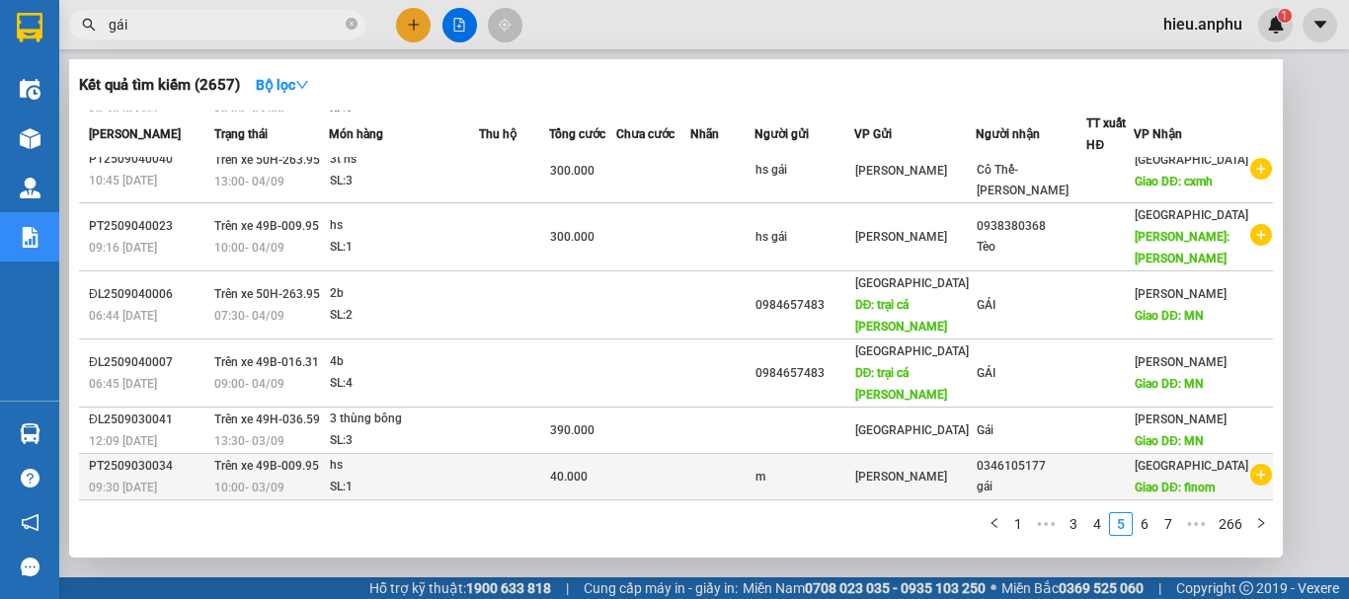
click at [1036, 477] on div "gái" at bounding box center [1031, 487] width 109 height 21
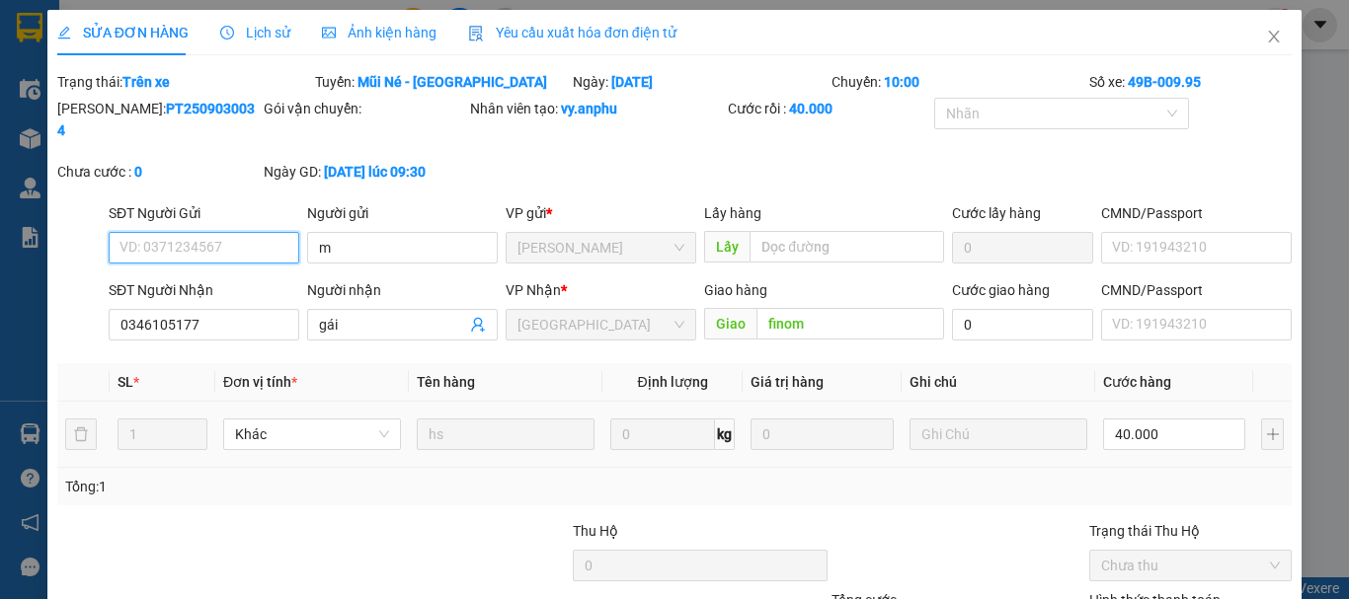
type input "m"
type input "0346105177"
type input "gái"
type input "finom"
type input "40.000"
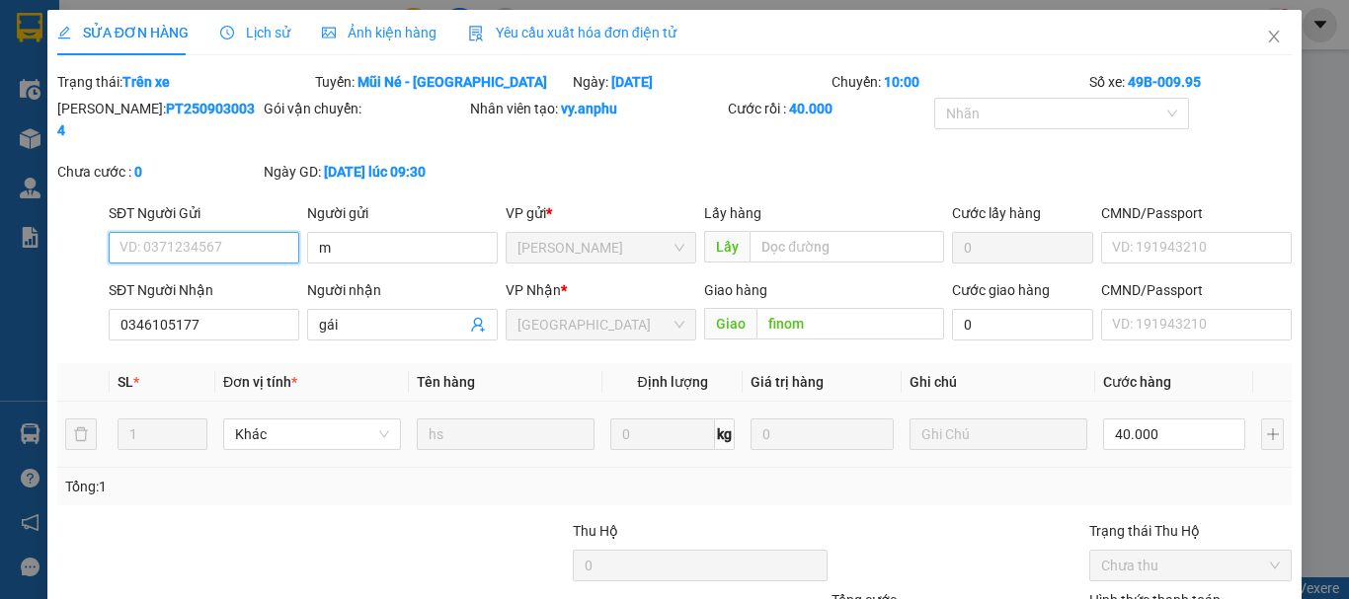
scroll to position [135, 0]
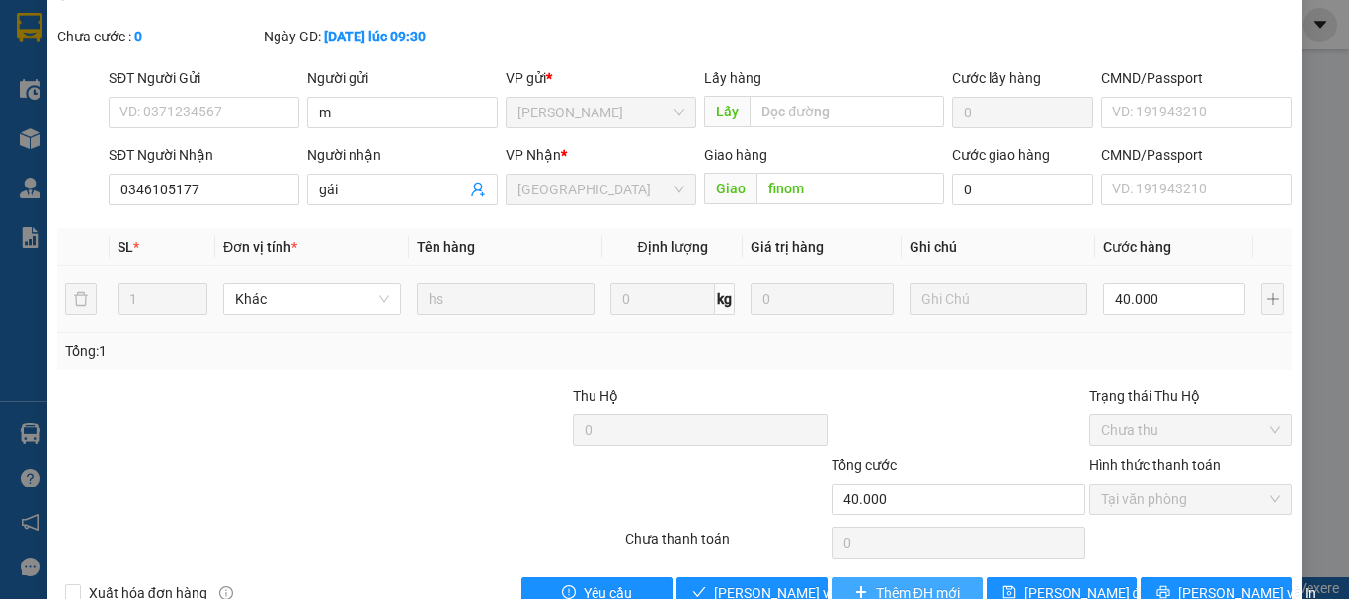
click at [900, 583] on span "Thêm ĐH mới" at bounding box center [918, 594] width 84 height 22
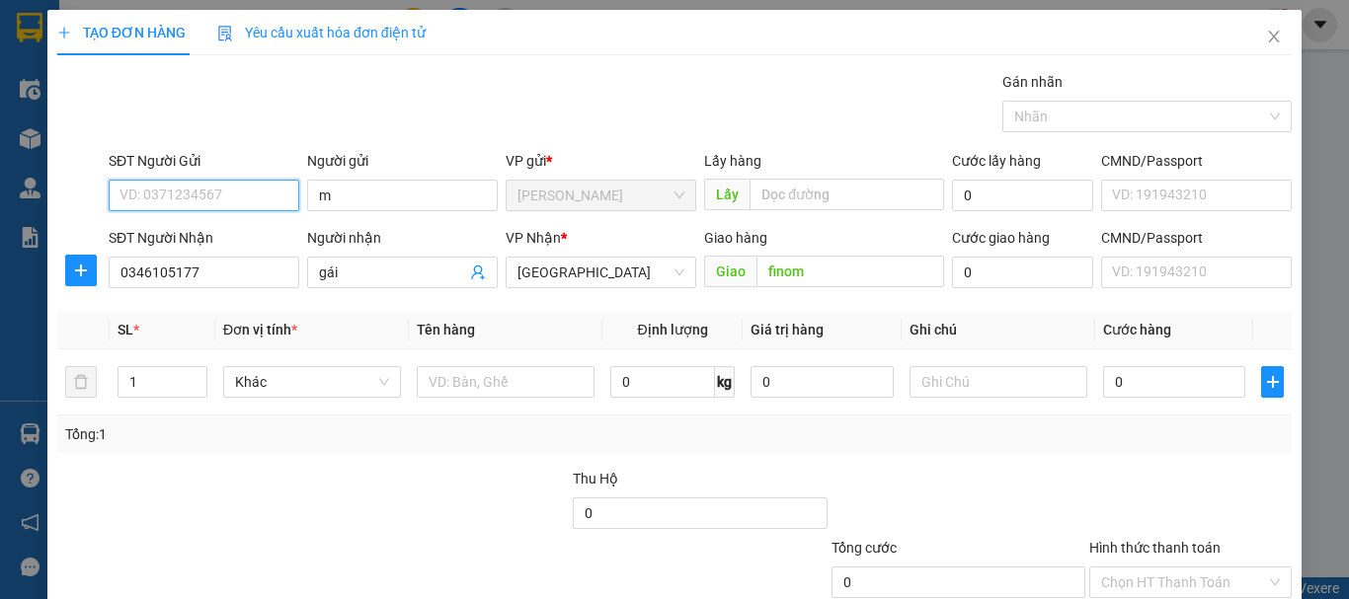
scroll to position [99, 0]
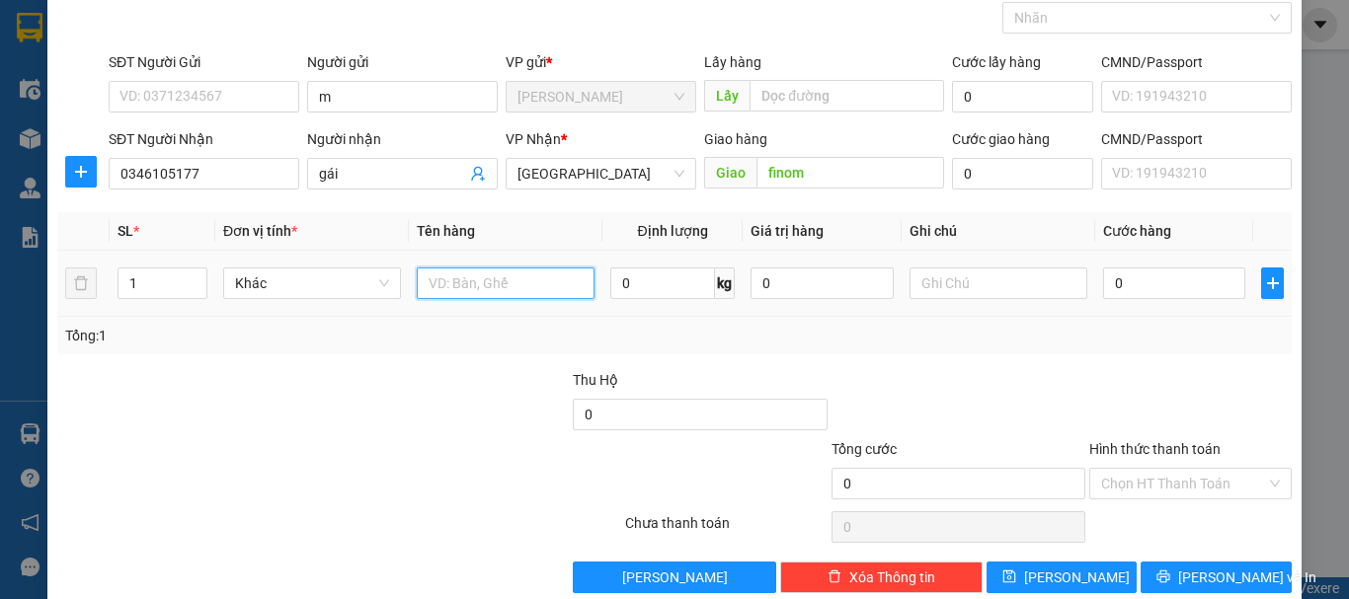
click at [457, 288] on input "text" at bounding box center [506, 284] width 178 height 32
type input "thùng hs"
click at [1140, 288] on input "0" at bounding box center [1174, 284] width 142 height 32
type input "5"
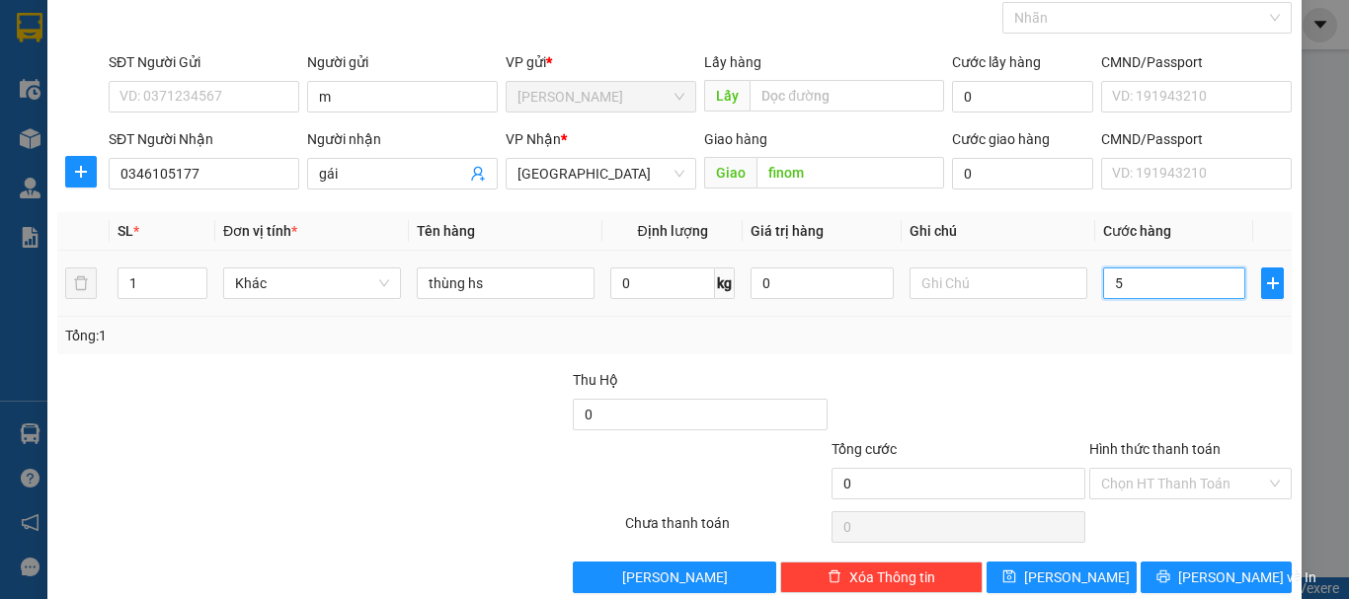
type input "5"
type input "50"
type input "50.000"
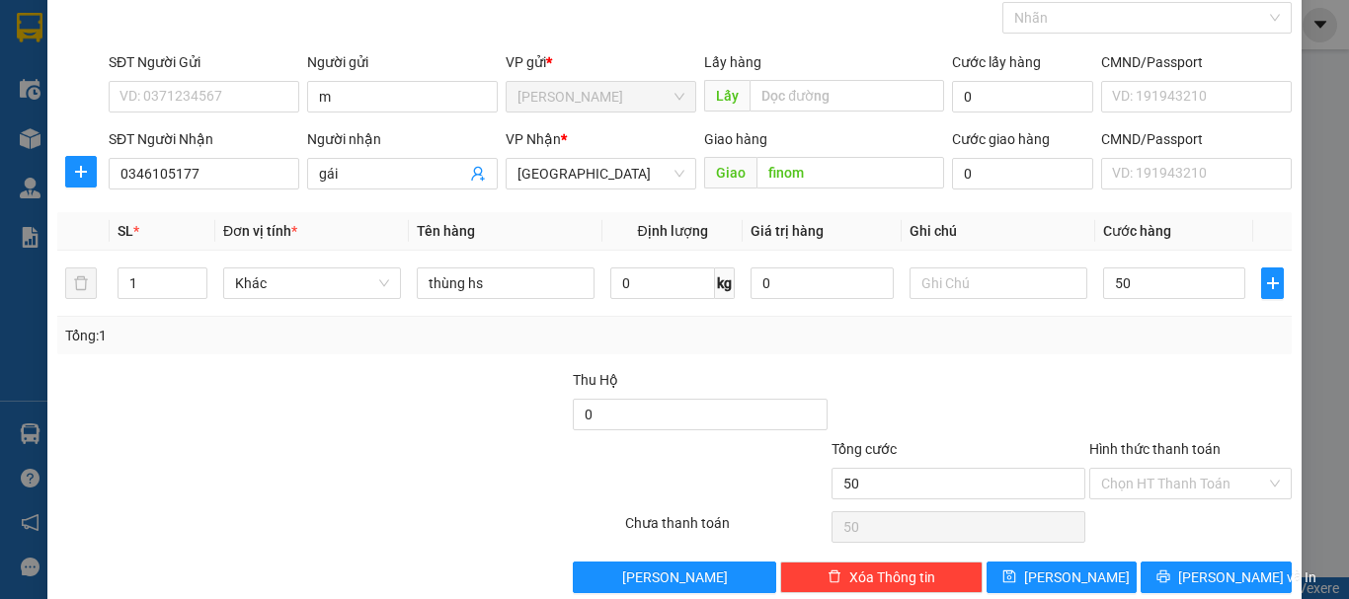
type input "50.000"
click at [1136, 335] on div "Tổng: 1" at bounding box center [674, 336] width 1219 height 22
click at [1159, 352] on div "Tổng: 1" at bounding box center [674, 336] width 1234 height 38
click at [1163, 498] on input "Hình thức thanh toán" at bounding box center [1183, 484] width 165 height 30
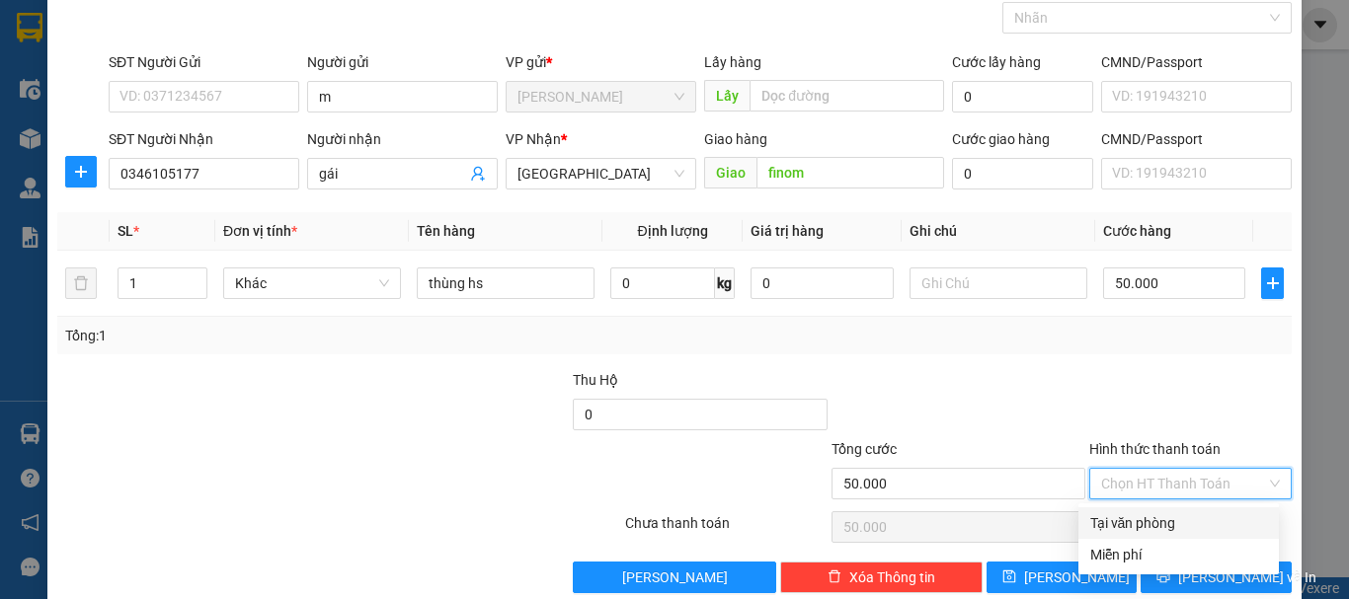
click at [1157, 518] on div "Tại văn phòng" at bounding box center [1178, 524] width 177 height 22
type input "0"
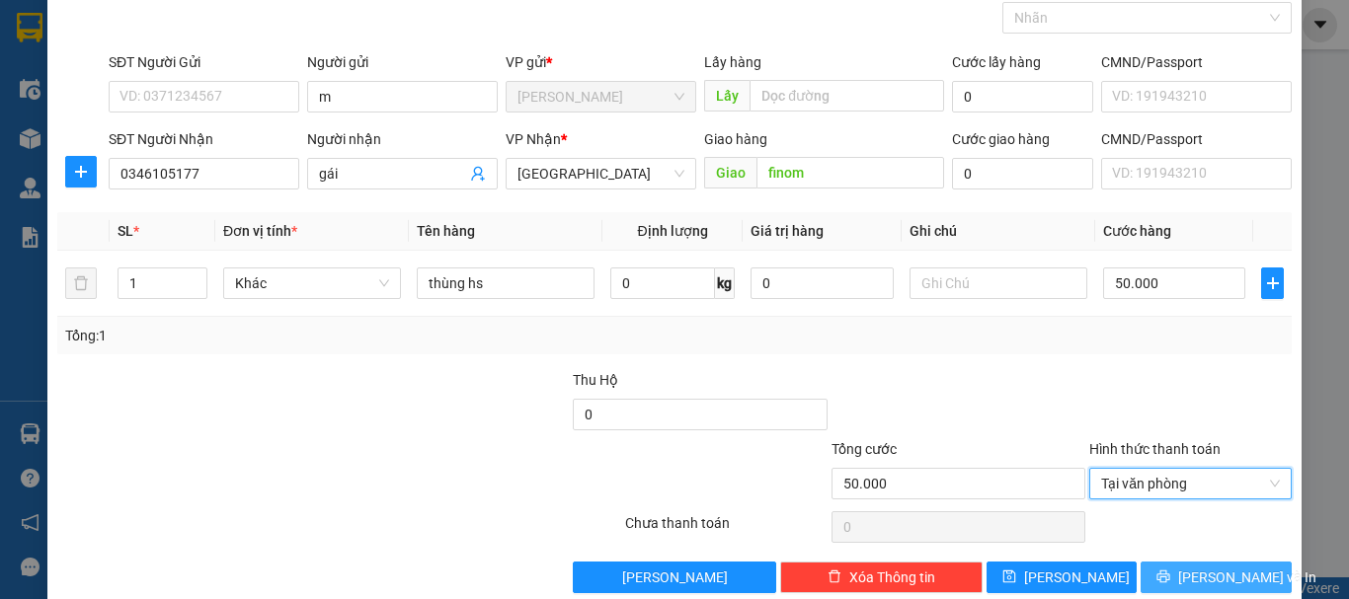
click at [1214, 568] on span "[PERSON_NAME] và In" at bounding box center [1247, 578] width 138 height 22
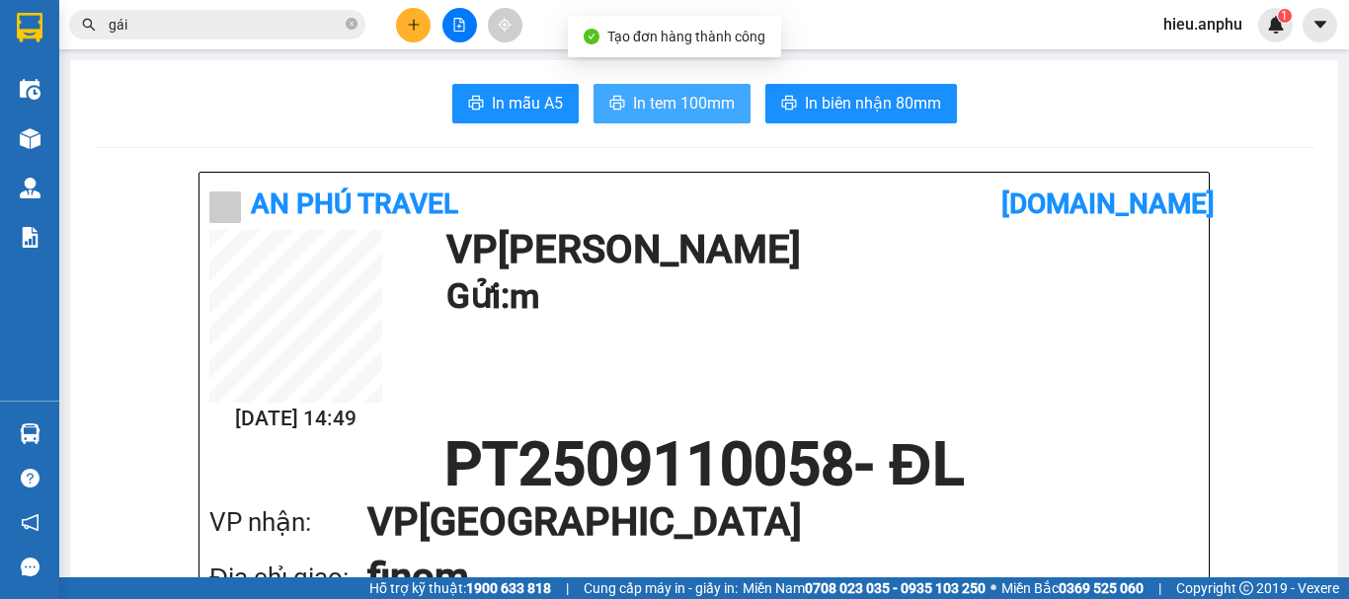
click at [623, 109] on button "In tem 100mm" at bounding box center [672, 104] width 157 height 40
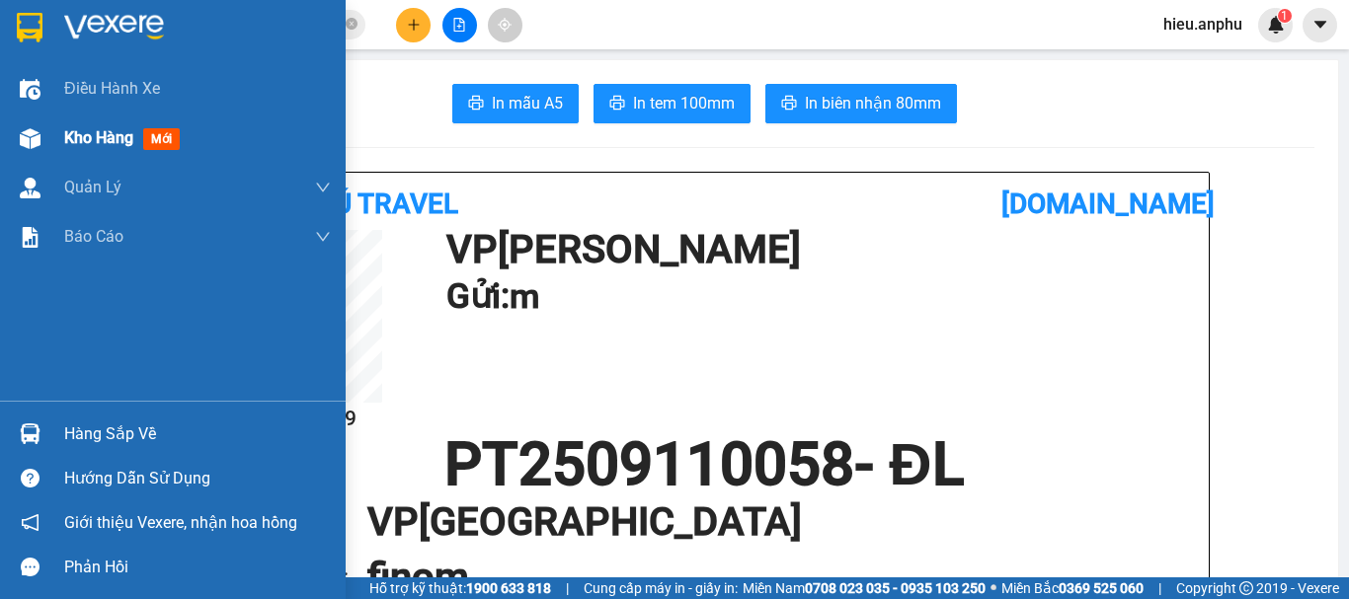
click at [97, 141] on span "Kho hàng" at bounding box center [98, 137] width 69 height 19
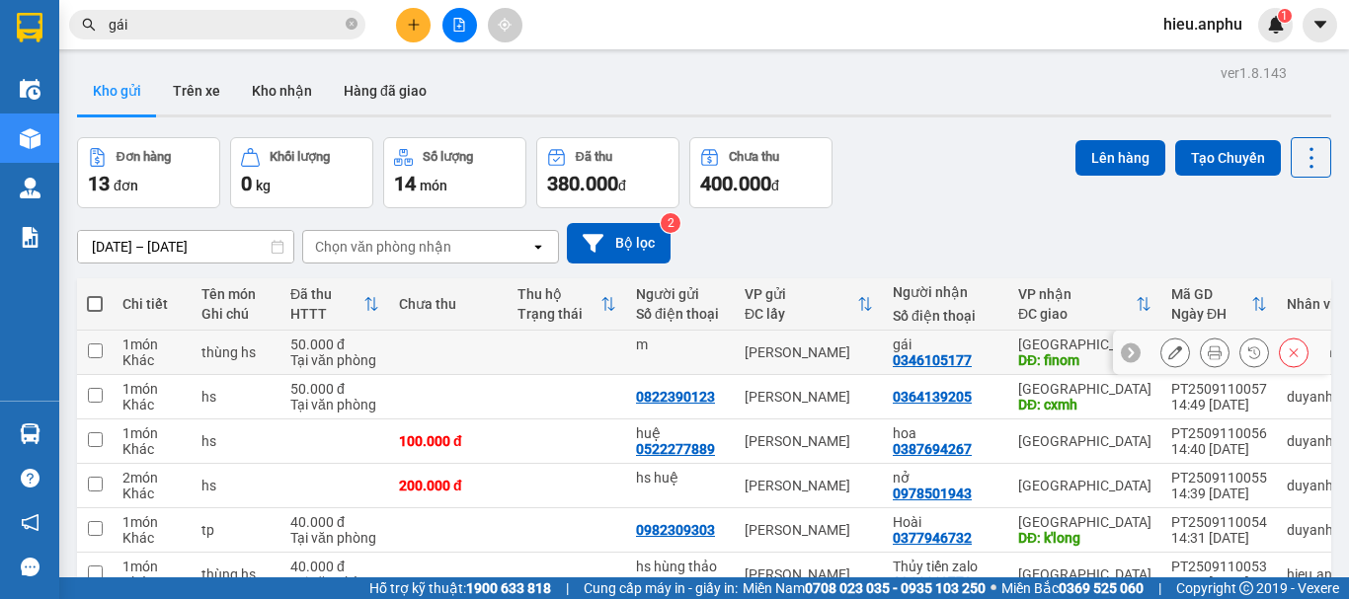
click at [1168, 347] on icon at bounding box center [1175, 353] width 14 height 14
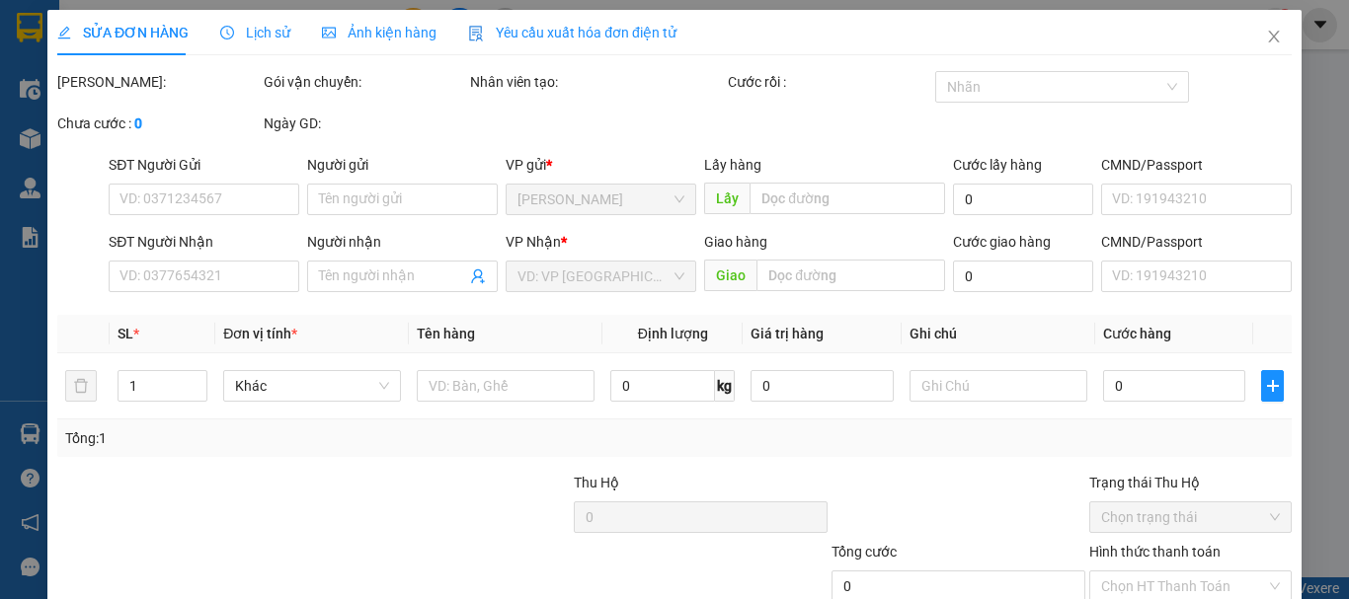
type input "m"
type input "0346105177"
type input "gái"
type input "finom"
type input "50.000"
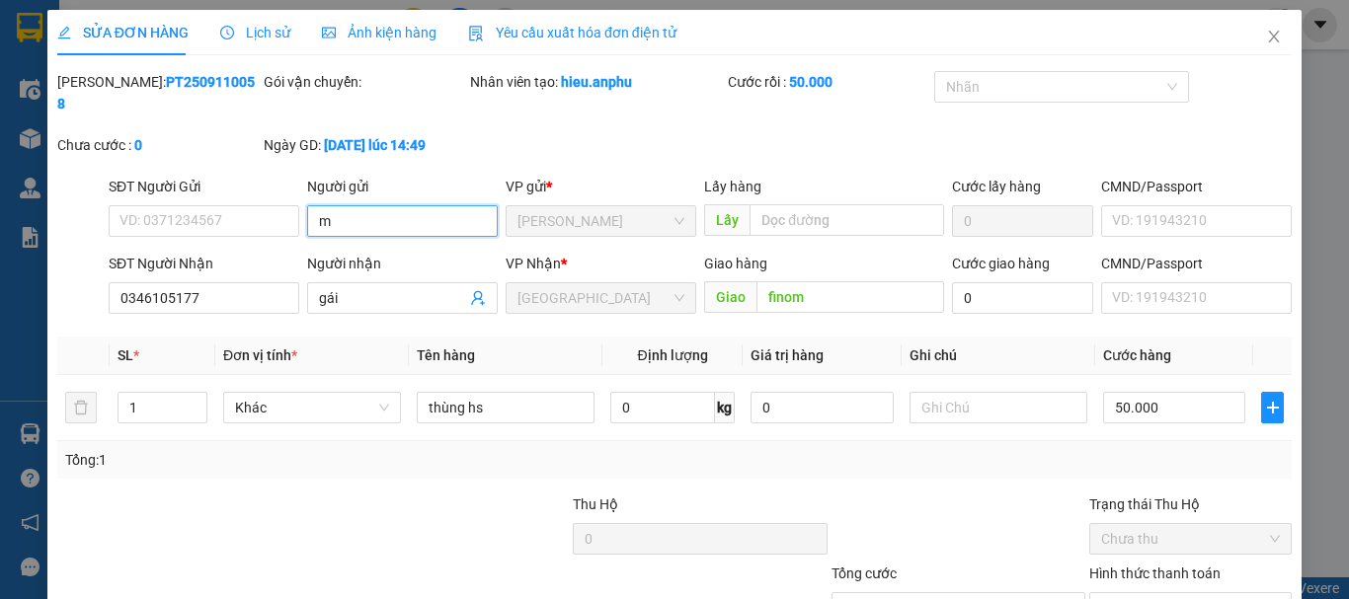
drag, startPoint x: 361, startPoint y: 202, endPoint x: 289, endPoint y: 215, distance: 73.2
click at [282, 207] on div "SĐT Người Gửi VD: 0371234567 Người gửi m m VP gửi * [PERSON_NAME] [PERSON_NAME]…" at bounding box center [700, 210] width 1191 height 69
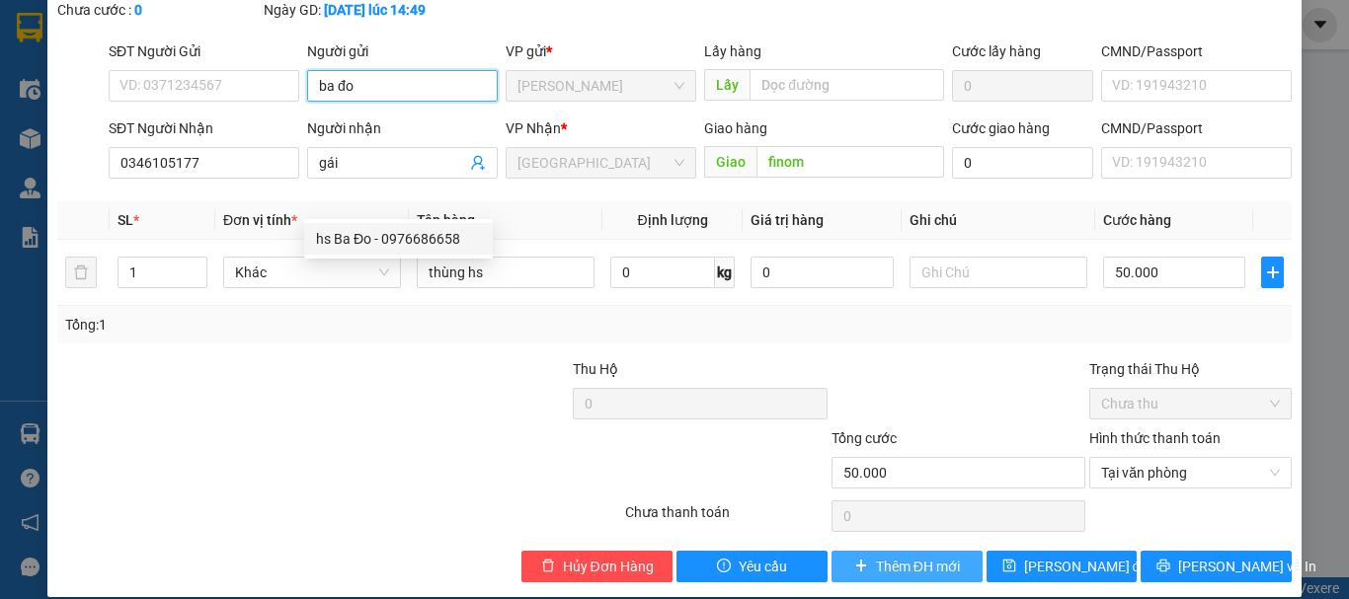
type input "ba đo"
click at [939, 556] on span "Thêm ĐH mới" at bounding box center [918, 567] width 84 height 22
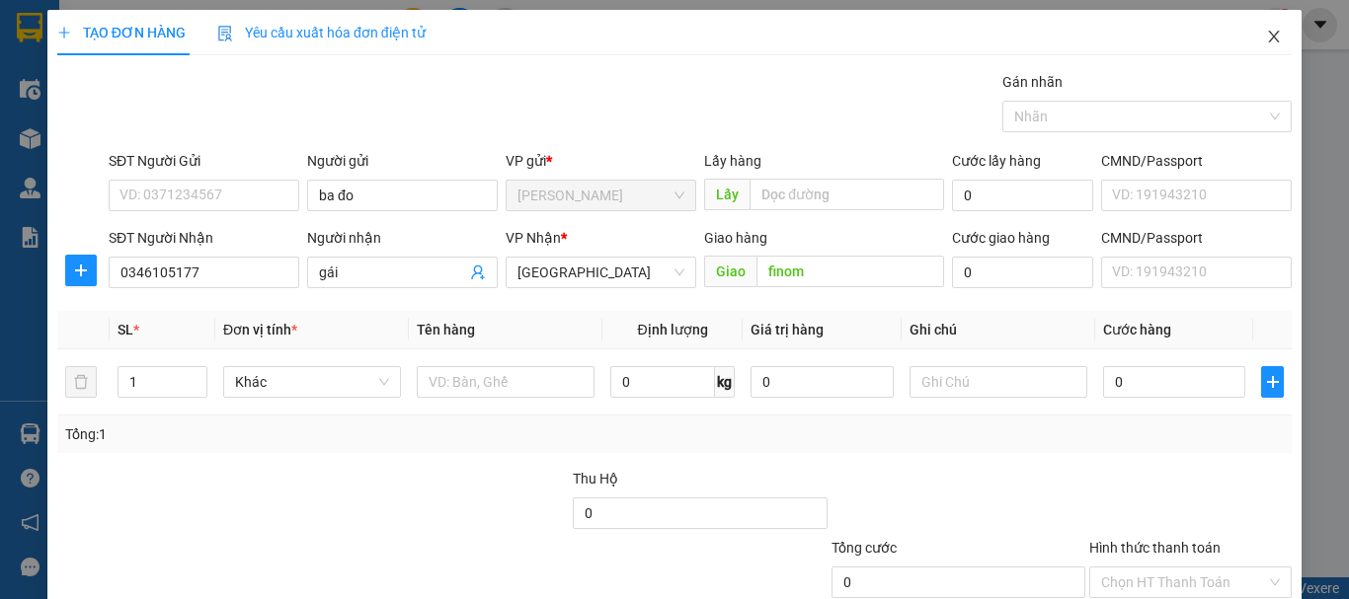
click at [1266, 40] on icon "close" at bounding box center [1274, 37] width 16 height 16
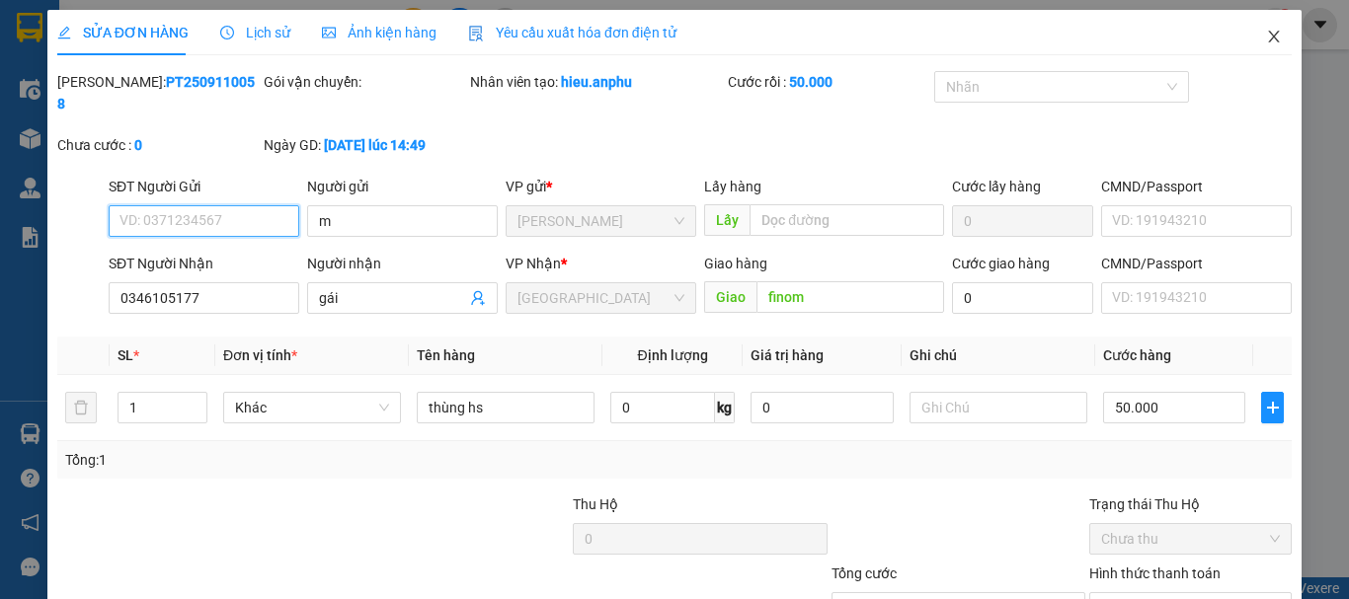
type input "m"
type input "0346105177"
type input "gái"
type input "finom"
type input "50.000"
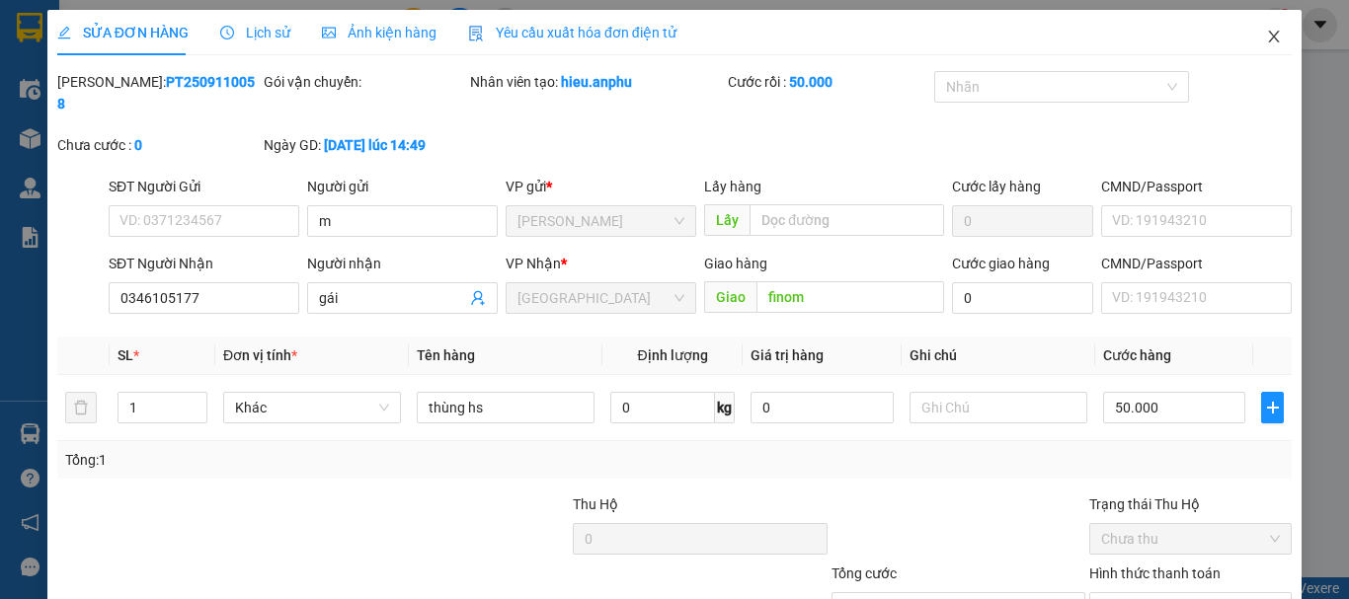
drag, startPoint x: 1260, startPoint y: 35, endPoint x: 355, endPoint y: 35, distance: 905.6
click at [1266, 34] on icon "close" at bounding box center [1274, 37] width 16 height 16
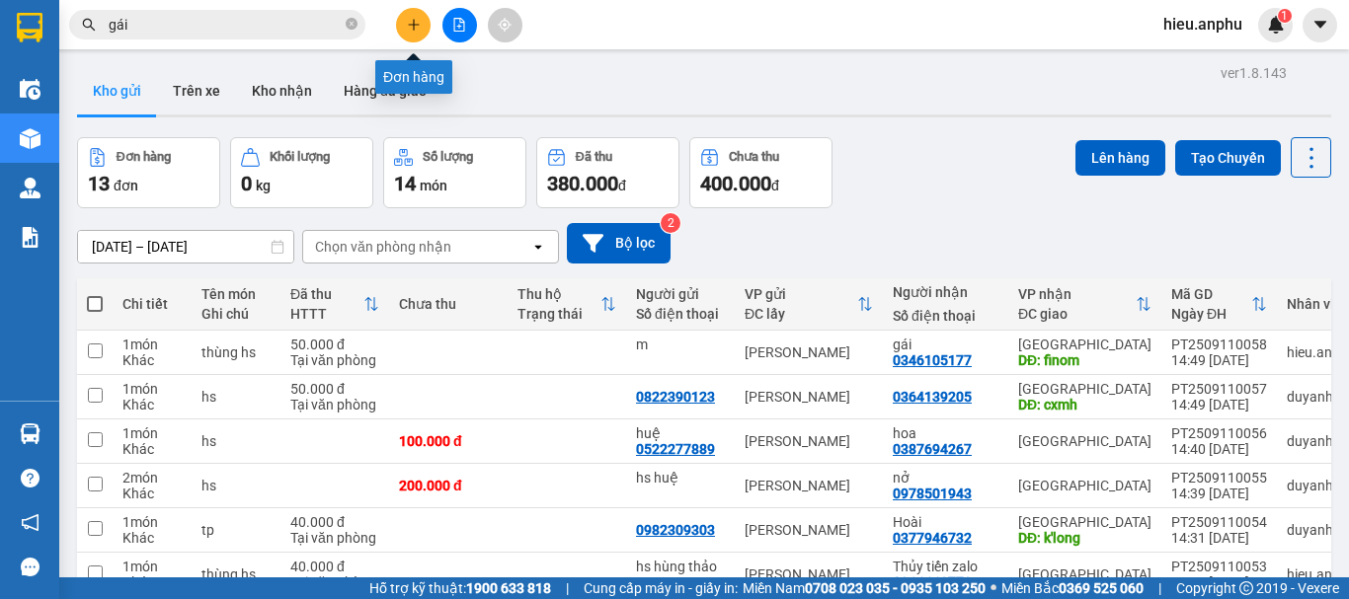
click at [402, 21] on button at bounding box center [413, 25] width 35 height 35
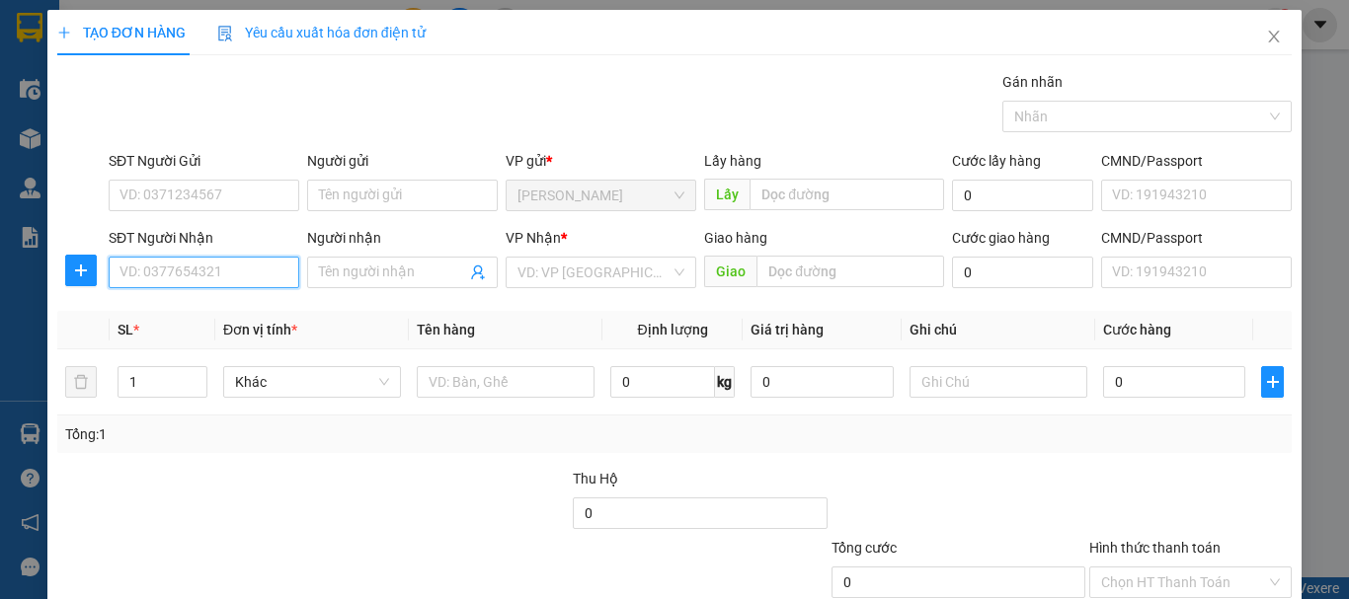
click at [196, 268] on input "SĐT Người Nhận" at bounding box center [204, 273] width 191 height 32
type input "0915861520"
click at [180, 319] on div "0915861520" at bounding box center [201, 312] width 165 height 22
type input "chợ finoom"
type input "100.000"
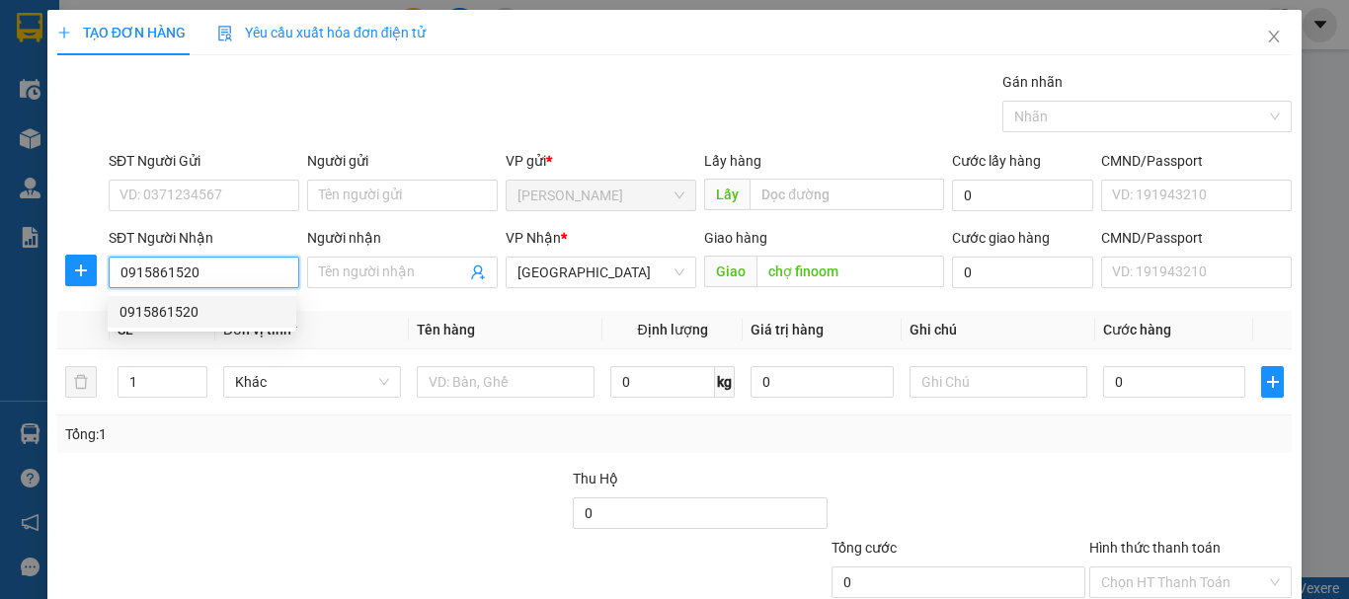
type input "100.000"
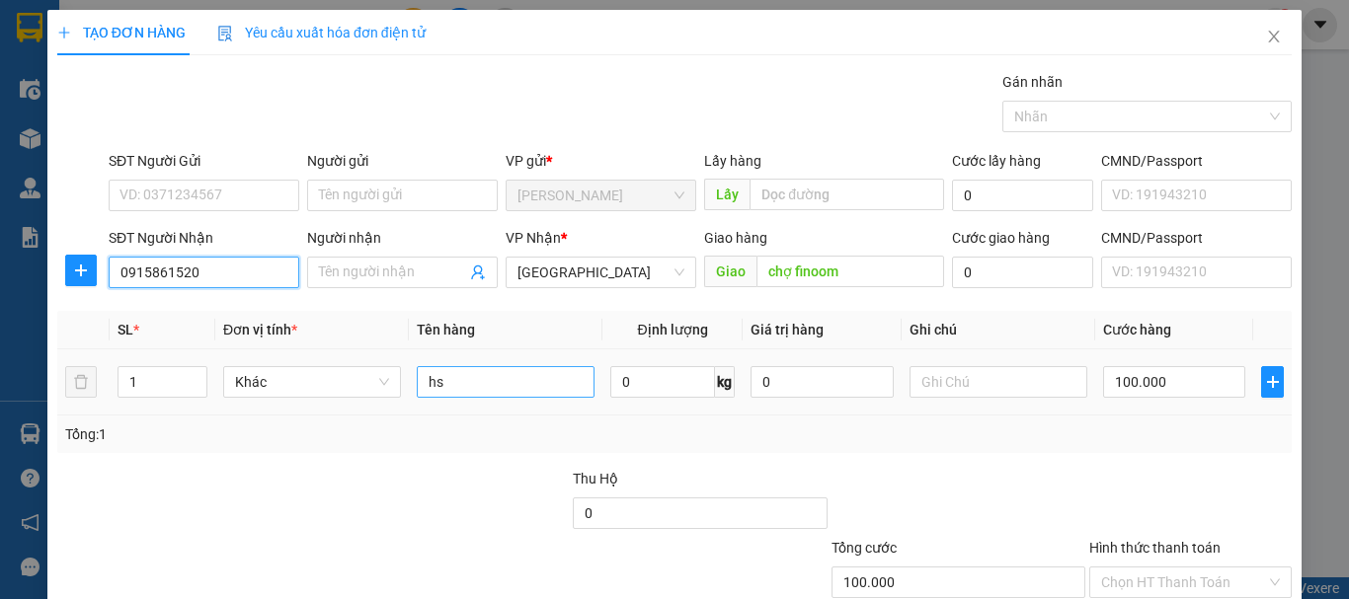
type input "0915861520"
click at [495, 380] on input "hs" at bounding box center [506, 382] width 178 height 32
type input "hs - bốc mn"
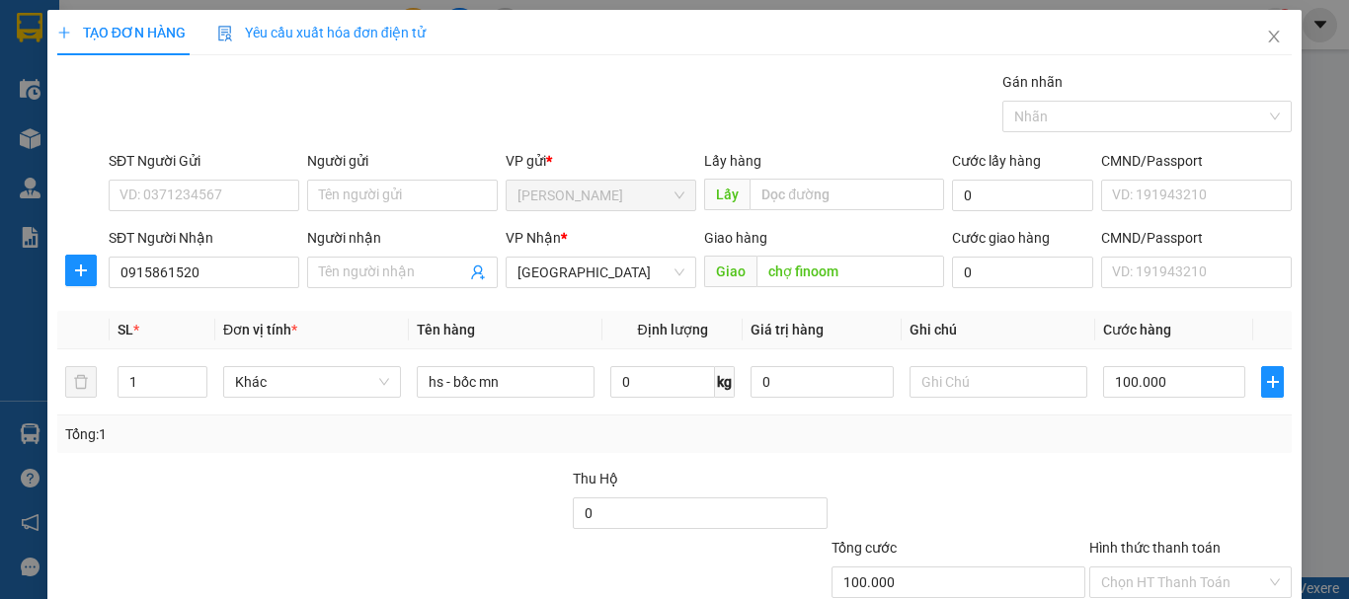
click at [1104, 448] on div "Tổng: 1" at bounding box center [674, 435] width 1234 height 38
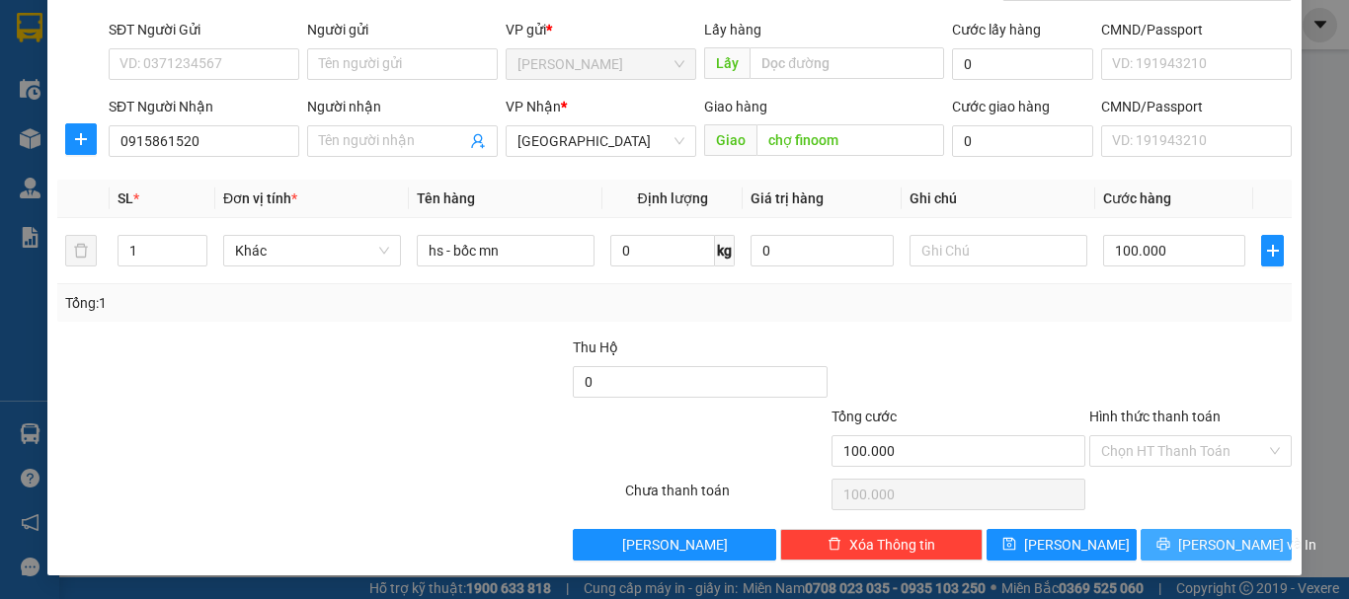
drag, startPoint x: 1231, startPoint y: 543, endPoint x: 1234, endPoint y: 532, distance: 11.3
click at [1231, 542] on span "[PERSON_NAME] và In" at bounding box center [1247, 545] width 138 height 22
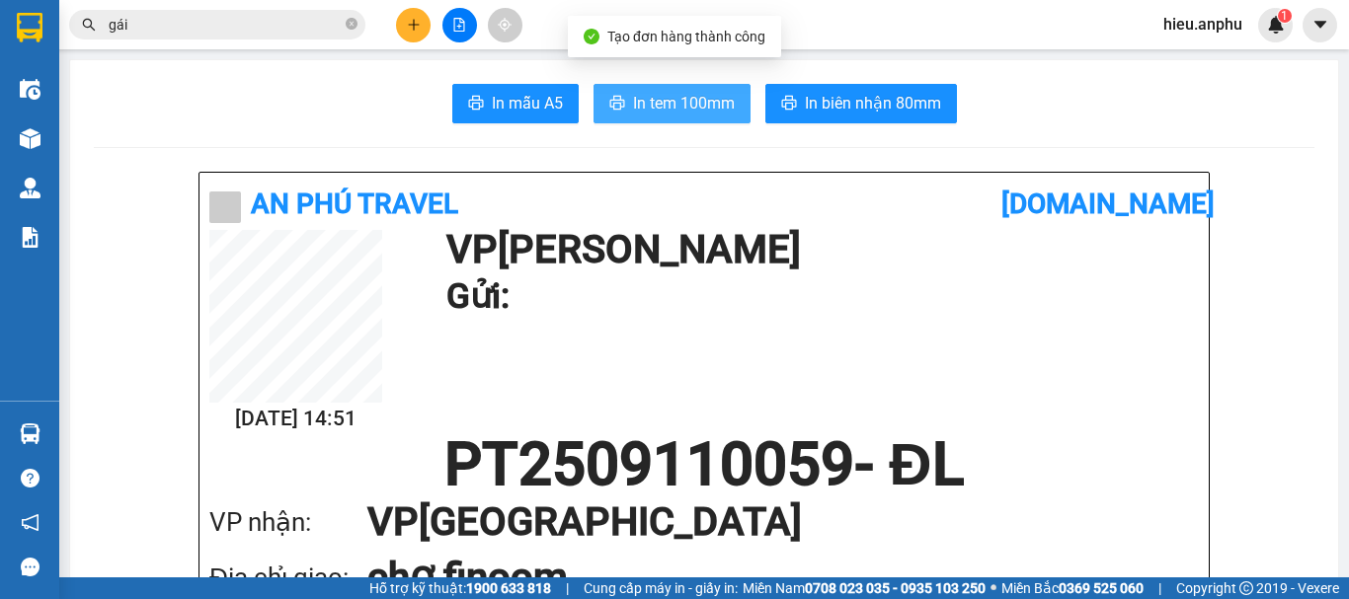
drag, startPoint x: 683, startPoint y: 96, endPoint x: 671, endPoint y: 82, distance: 18.9
click at [682, 96] on span "In tem 100mm" at bounding box center [684, 103] width 102 height 25
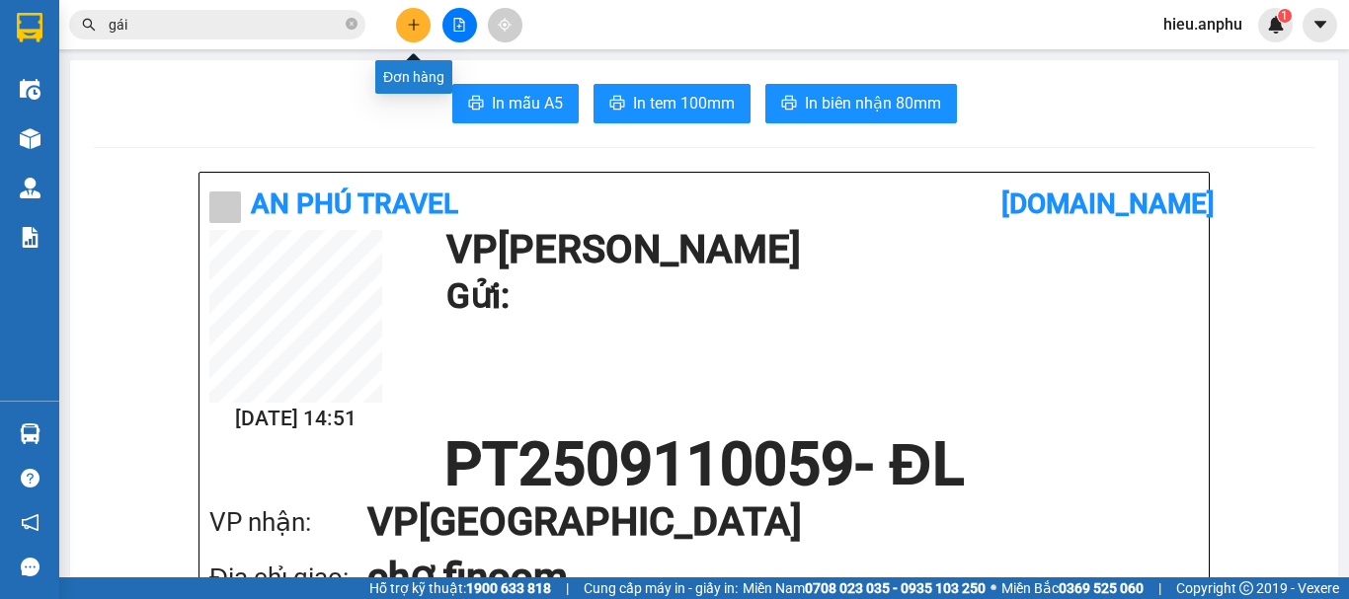
click at [418, 15] on button at bounding box center [413, 25] width 35 height 35
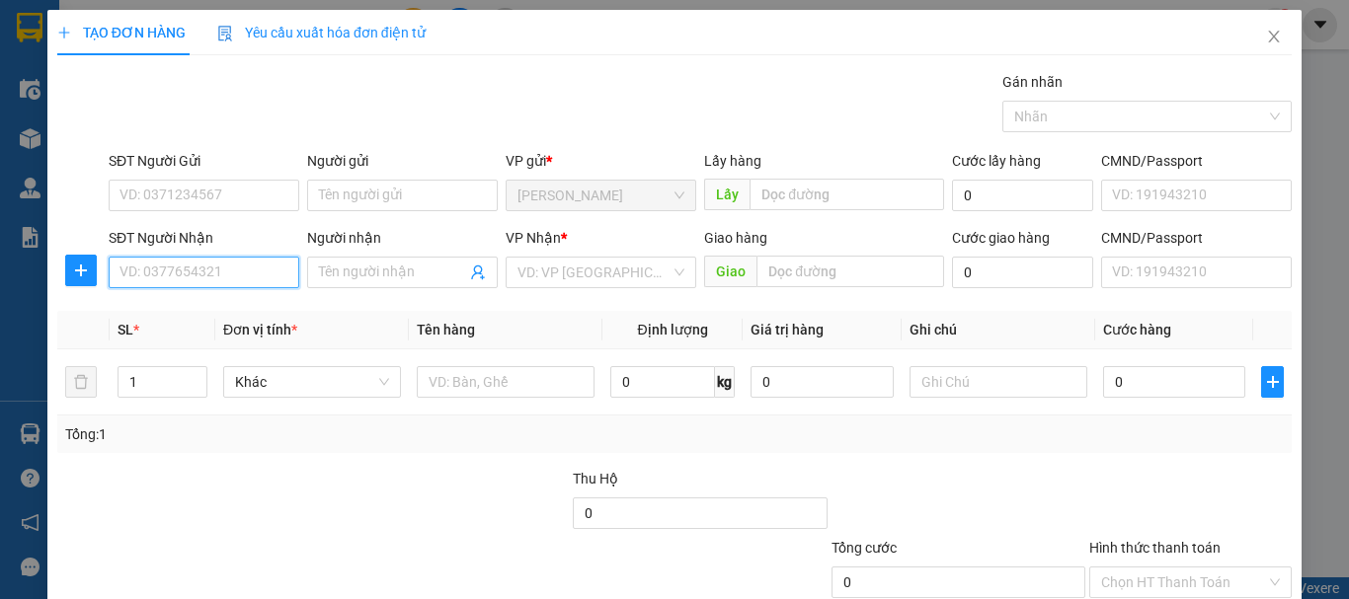
click at [235, 275] on input "SĐT Người Nhận" at bounding box center [204, 273] width 191 height 32
type input "0393777513"
click at [178, 313] on div "0393777513 - [PERSON_NAME]" at bounding box center [216, 312] width 195 height 22
type input "[PERSON_NAME]"
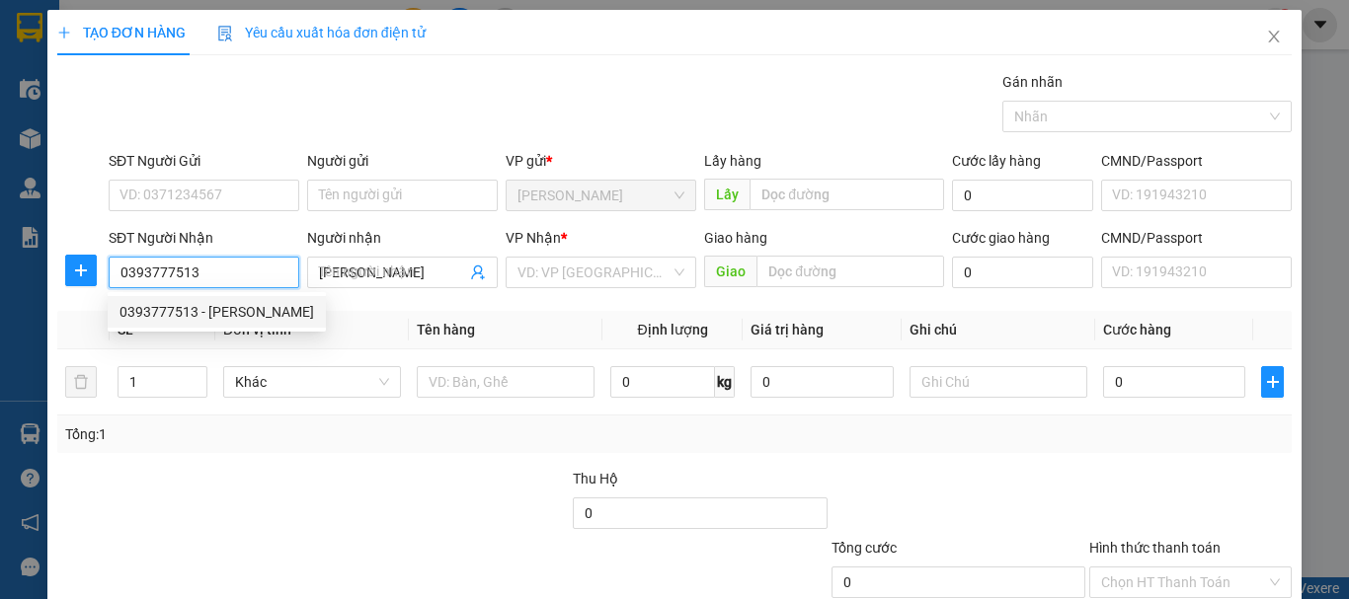
type input "40.000"
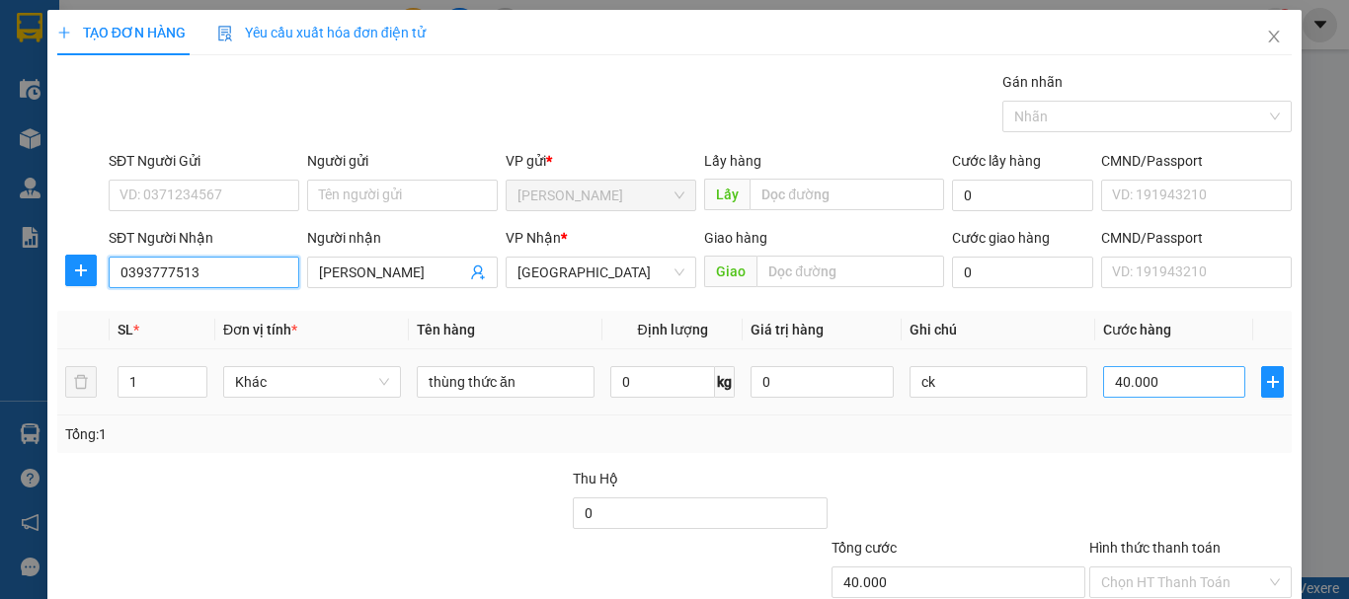
type input "0393777513"
click at [1151, 386] on input "40.000" at bounding box center [1174, 382] width 142 height 32
type input "5"
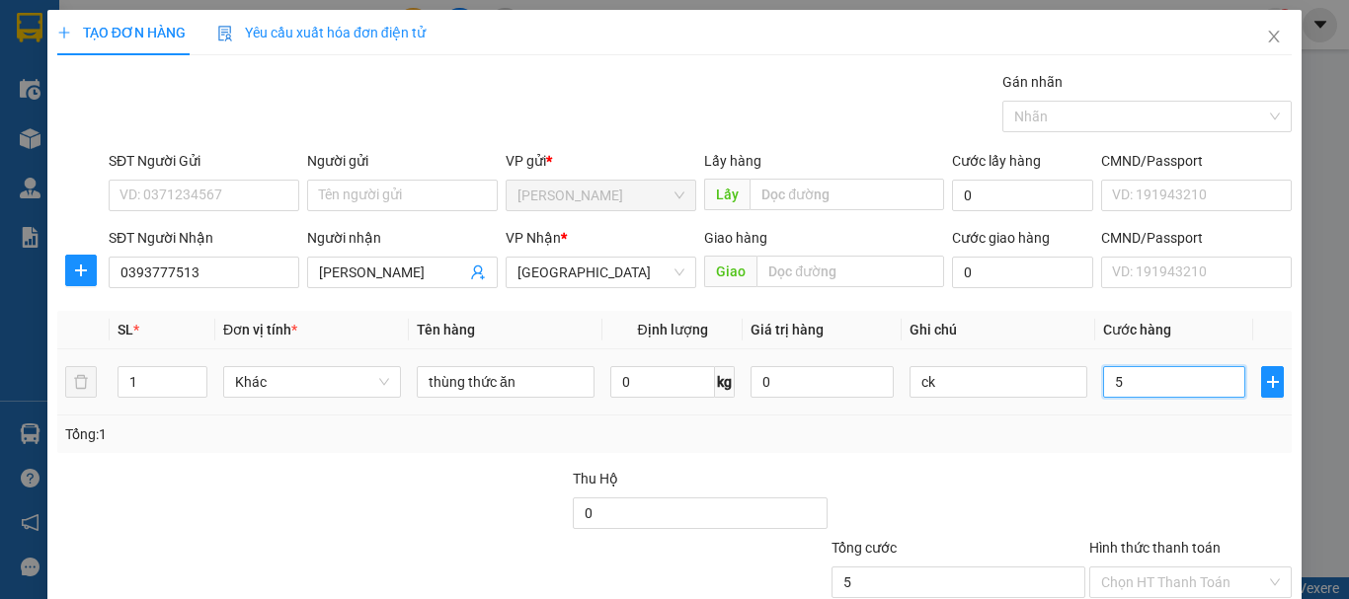
type input "50"
type input "50.000"
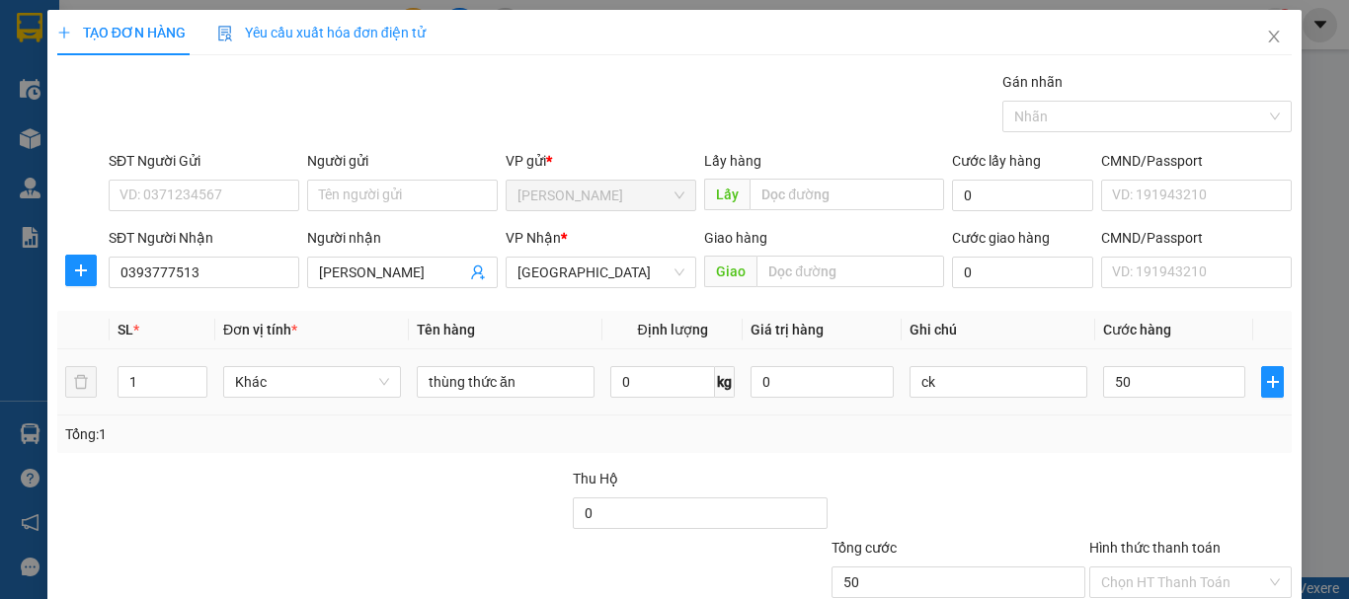
type input "50.000"
click at [1138, 418] on div "Tổng: 1" at bounding box center [674, 435] width 1234 height 38
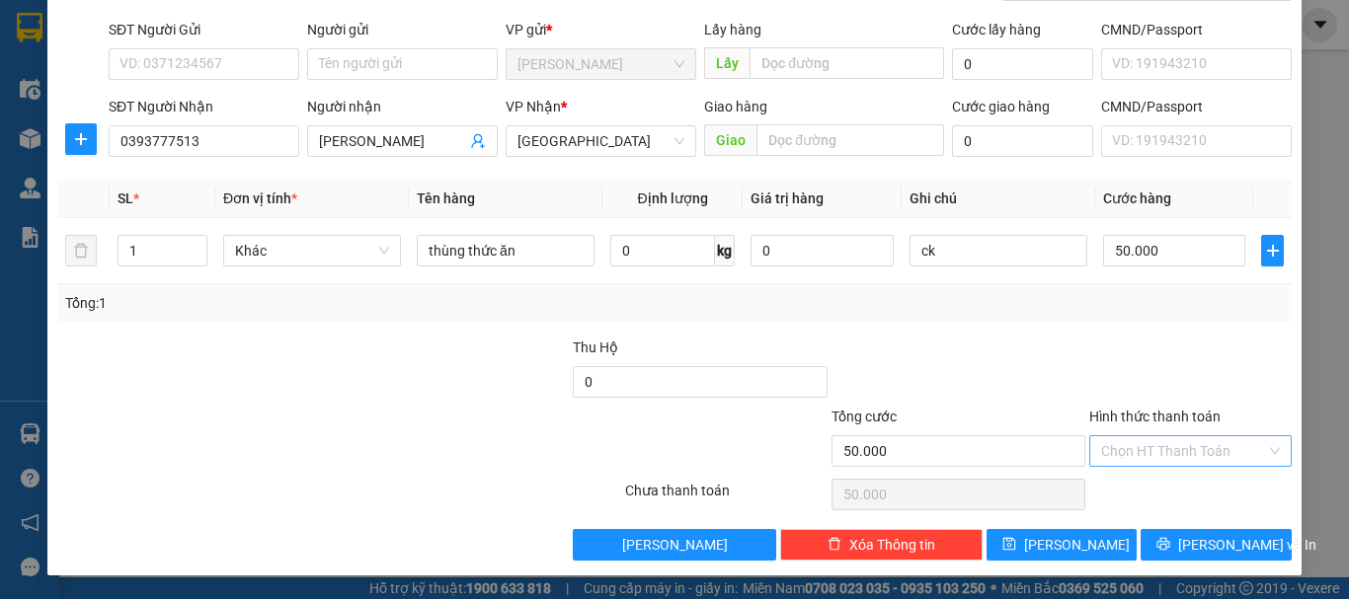
click at [1151, 453] on input "Hình thức thanh toán" at bounding box center [1183, 452] width 165 height 30
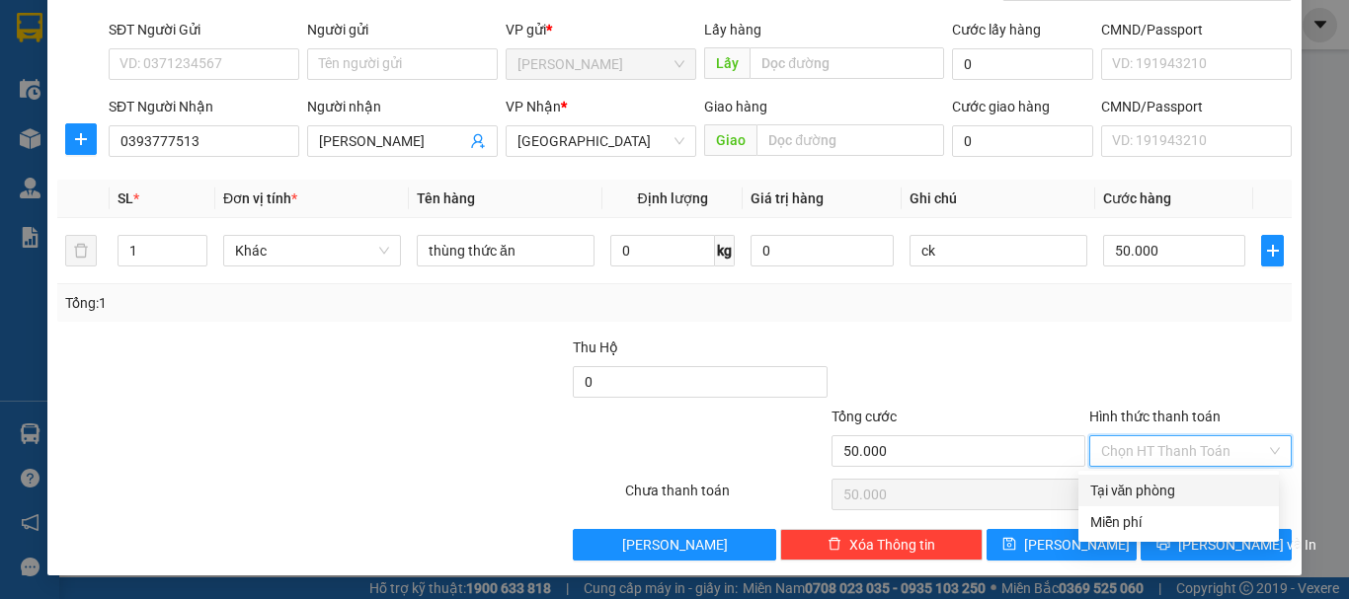
click at [1141, 482] on div "Tại văn phòng" at bounding box center [1178, 491] width 177 height 22
type input "0"
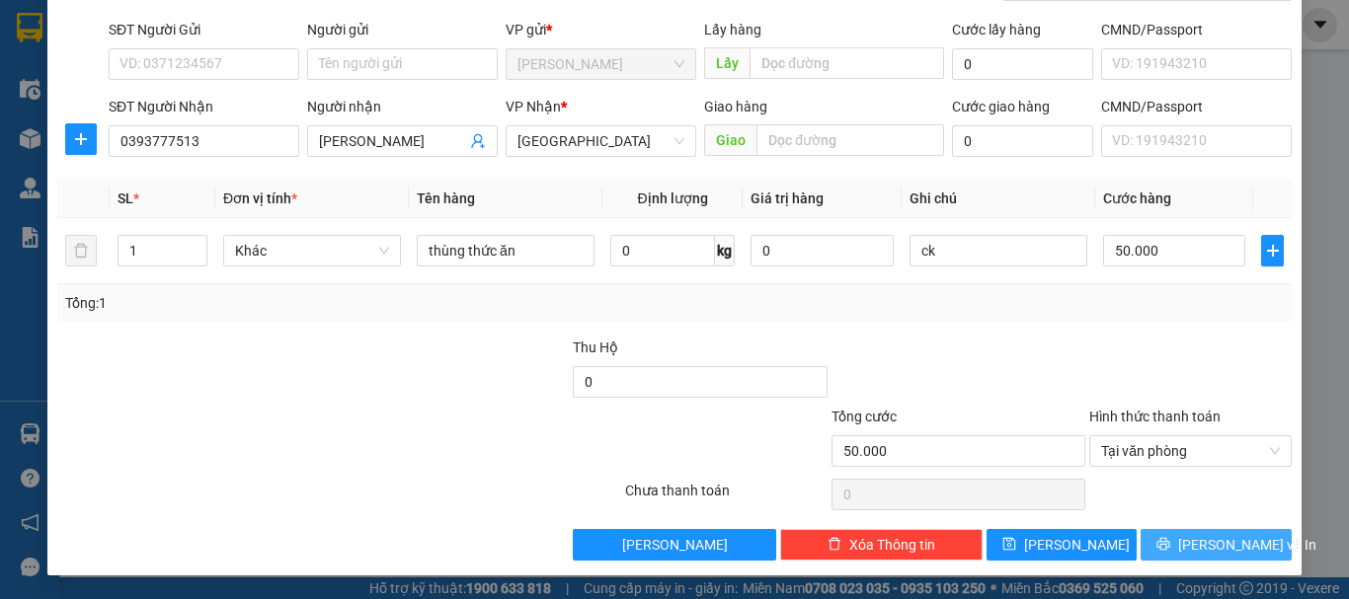
click at [1201, 540] on span "[PERSON_NAME] và In" at bounding box center [1247, 545] width 138 height 22
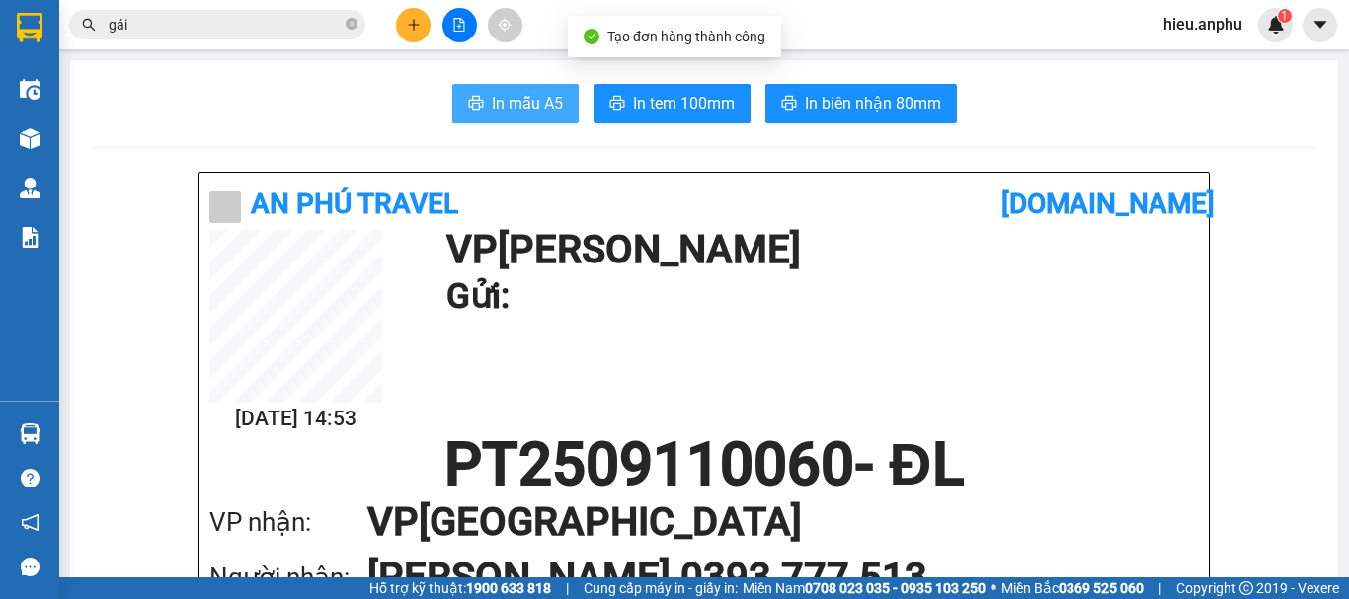
click at [540, 97] on span "In mẫu A5" at bounding box center [527, 103] width 71 height 25
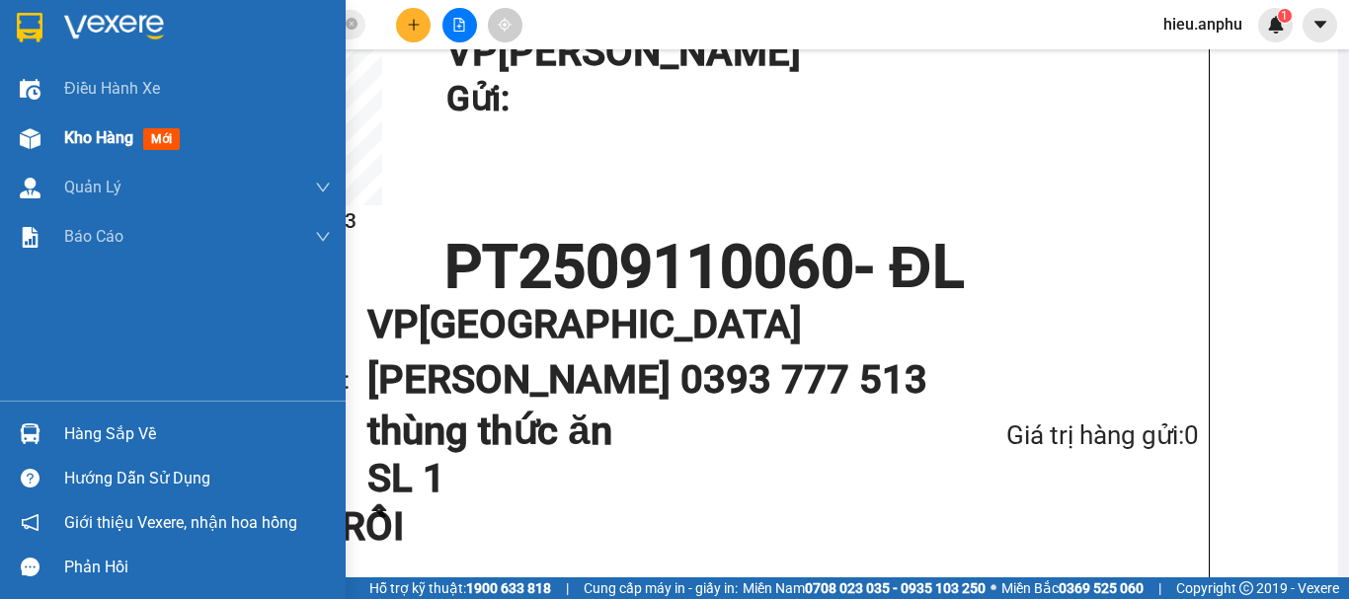
click at [40, 139] on div at bounding box center [30, 138] width 35 height 35
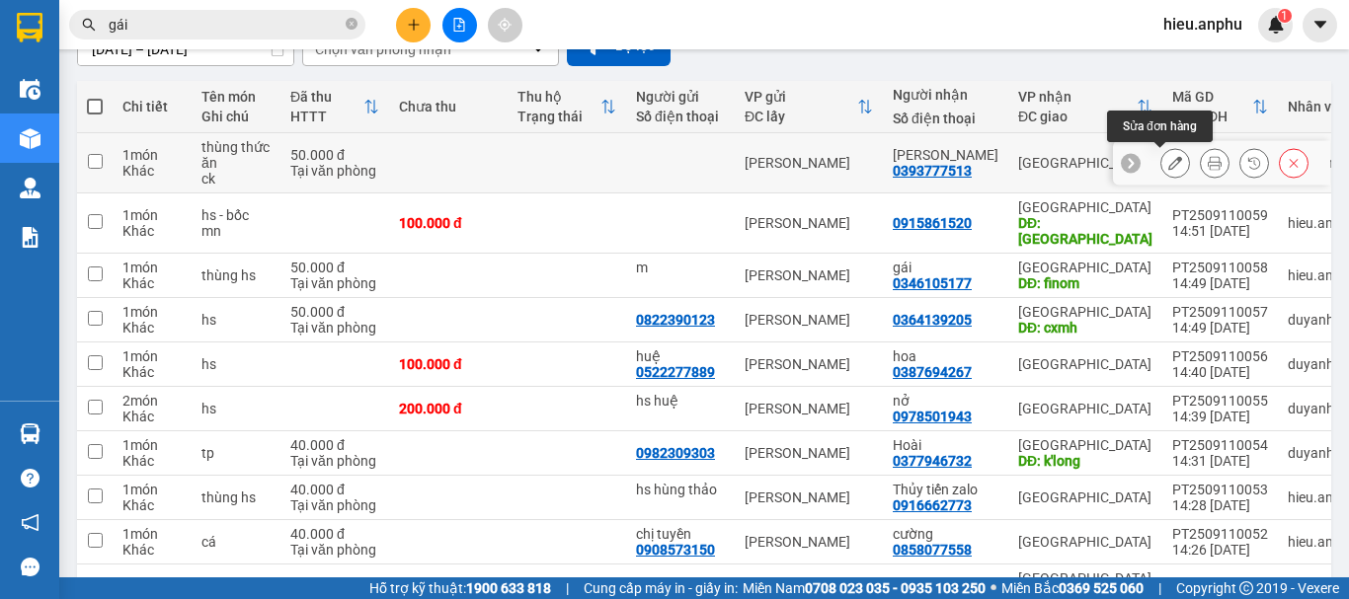
click at [1171, 159] on button at bounding box center [1175, 163] width 28 height 35
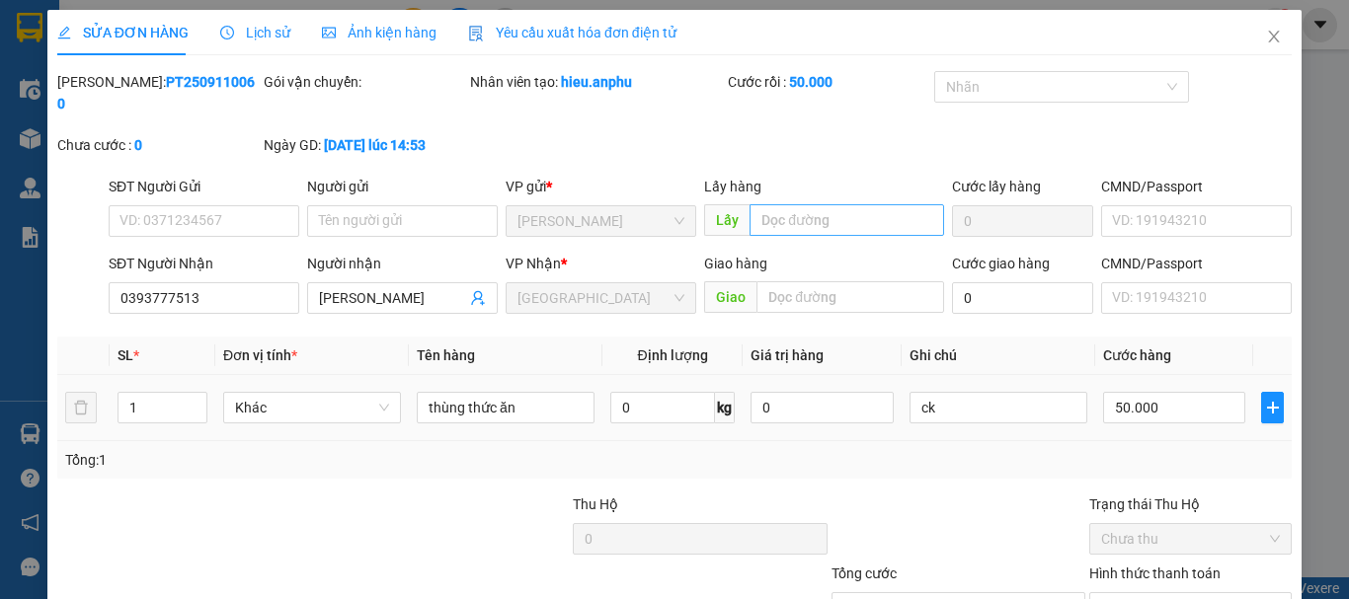
type input "0393777513"
type input "[PERSON_NAME]"
type input "50.000"
click at [518, 392] on input "thùng thức ăn" at bounding box center [506, 408] width 178 height 32
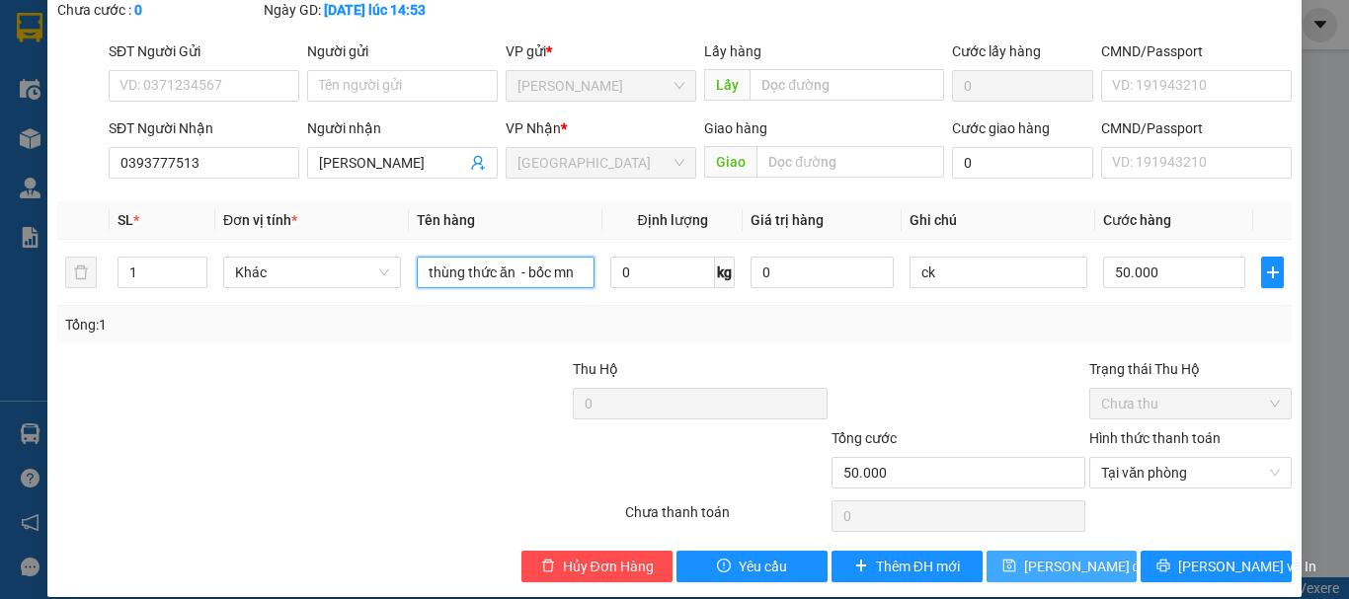
type input "thùng thức ăn - bốc mn"
drag, startPoint x: 1029, startPoint y: 550, endPoint x: 990, endPoint y: 522, distance: 48.2
click at [1024, 556] on span "[PERSON_NAME] đổi" at bounding box center [1087, 567] width 127 height 22
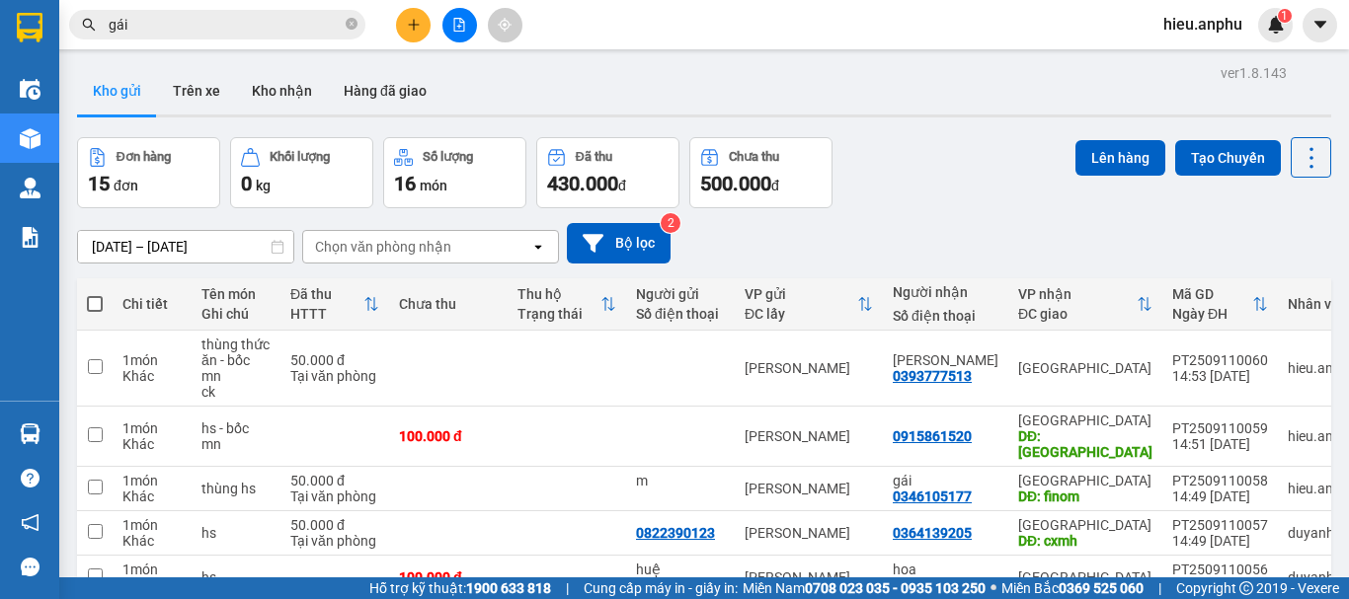
drag, startPoint x: 352, startPoint y: 21, endPoint x: 265, endPoint y: 48, distance: 91.2
click at [347, 21] on icon "close-circle" at bounding box center [352, 24] width 12 height 12
click at [416, 27] on button at bounding box center [413, 25] width 35 height 35
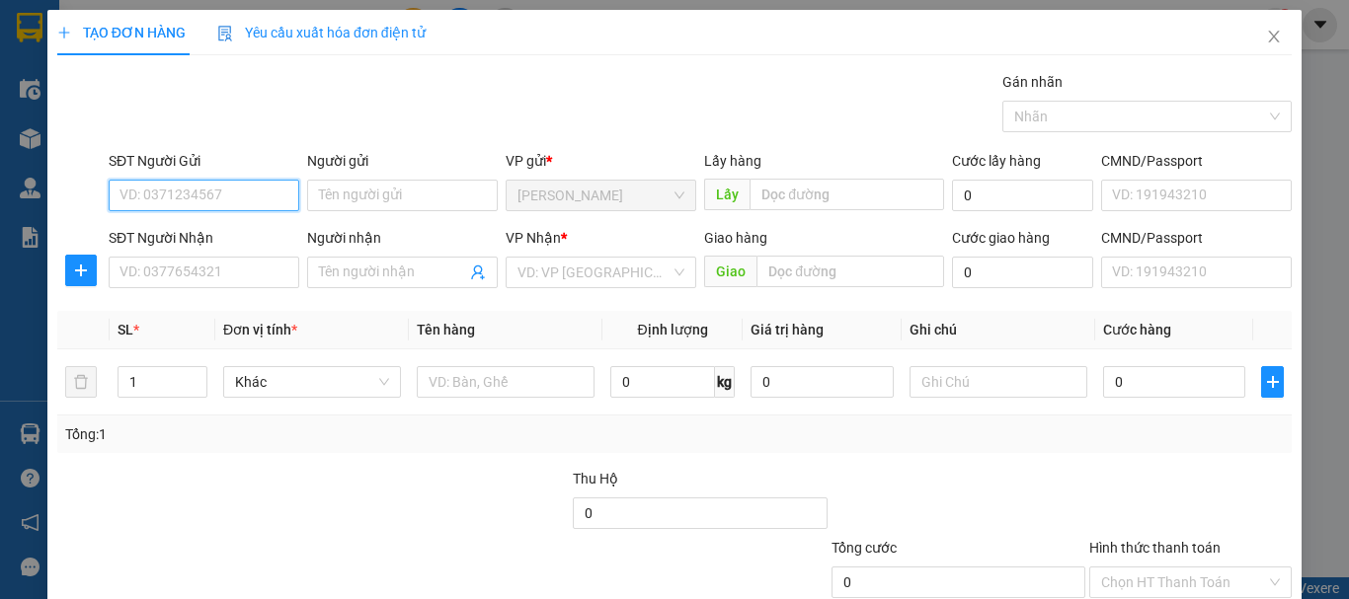
click at [213, 196] on input "SĐT Người Gửi" at bounding box center [204, 196] width 191 height 32
type input "0976688141"
drag, startPoint x: 196, startPoint y: 237, endPoint x: 179, endPoint y: 237, distance: 16.8
click at [195, 237] on div "0976688141" at bounding box center [201, 235] width 165 height 22
type input "mn"
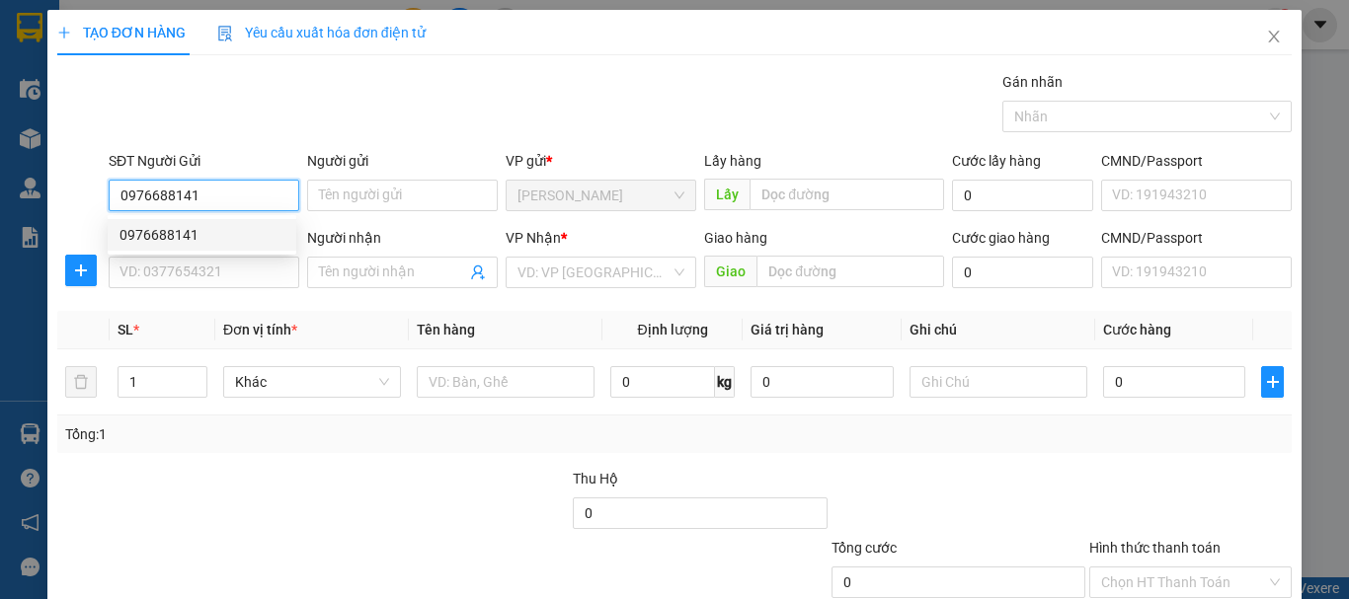
type input "0792324079"
type input "ngân ht"
type input "cxmh"
type input "240.000"
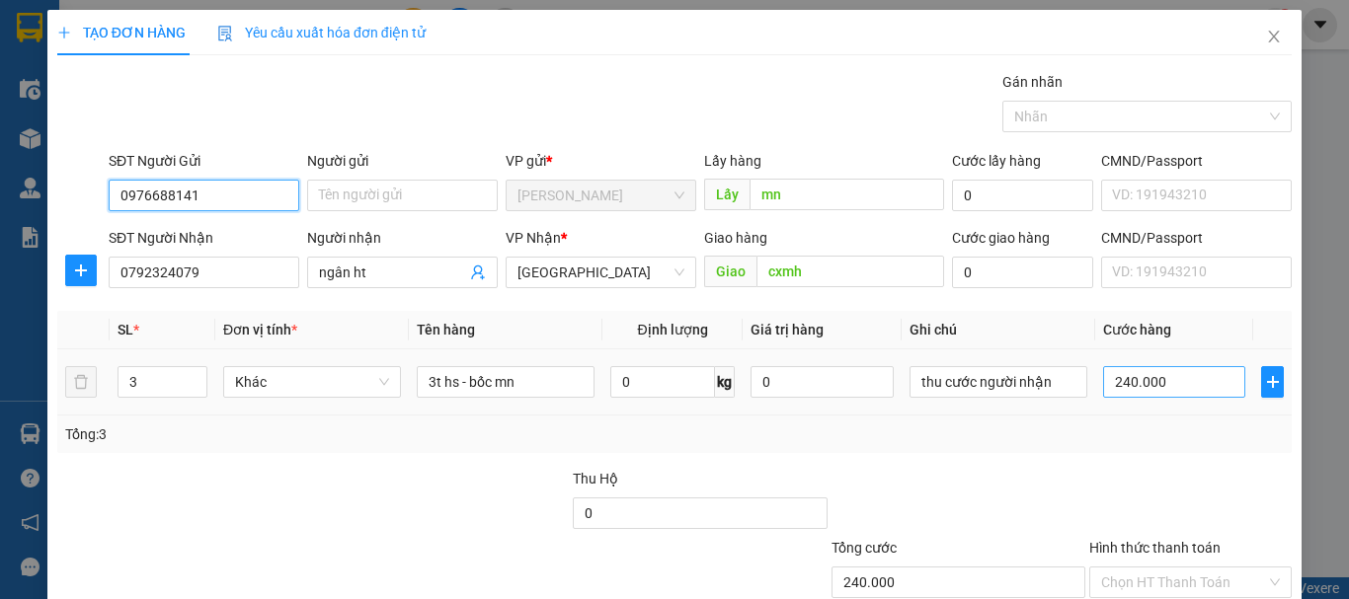
type input "0976688141"
click at [1180, 392] on input "240.000" at bounding box center [1174, 382] width 142 height 32
type input "3"
type input "30"
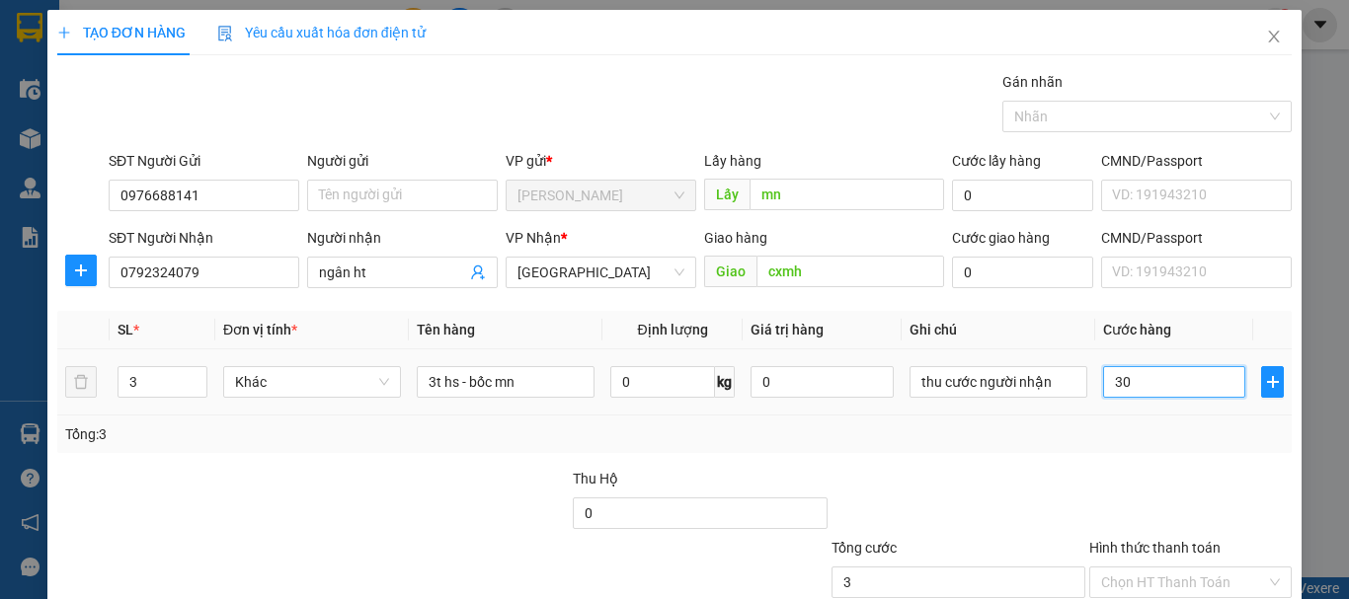
type input "30"
type input "300"
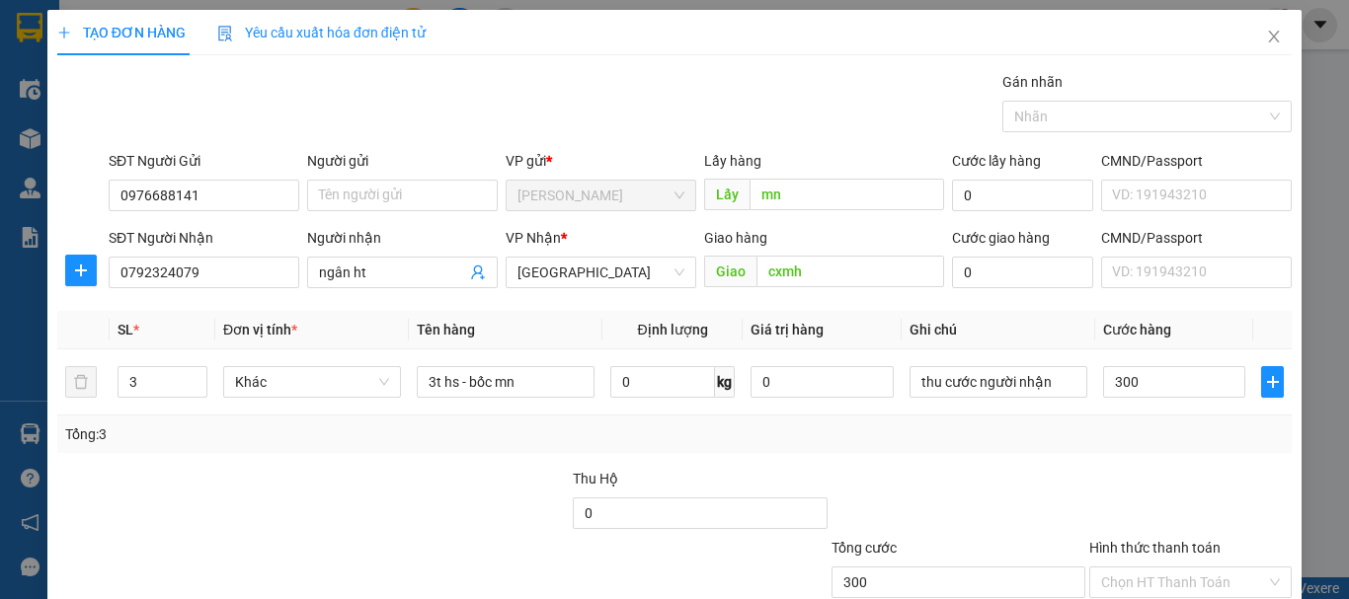
type input "300.000"
click at [854, 443] on div "Tổng: 3" at bounding box center [674, 435] width 1219 height 22
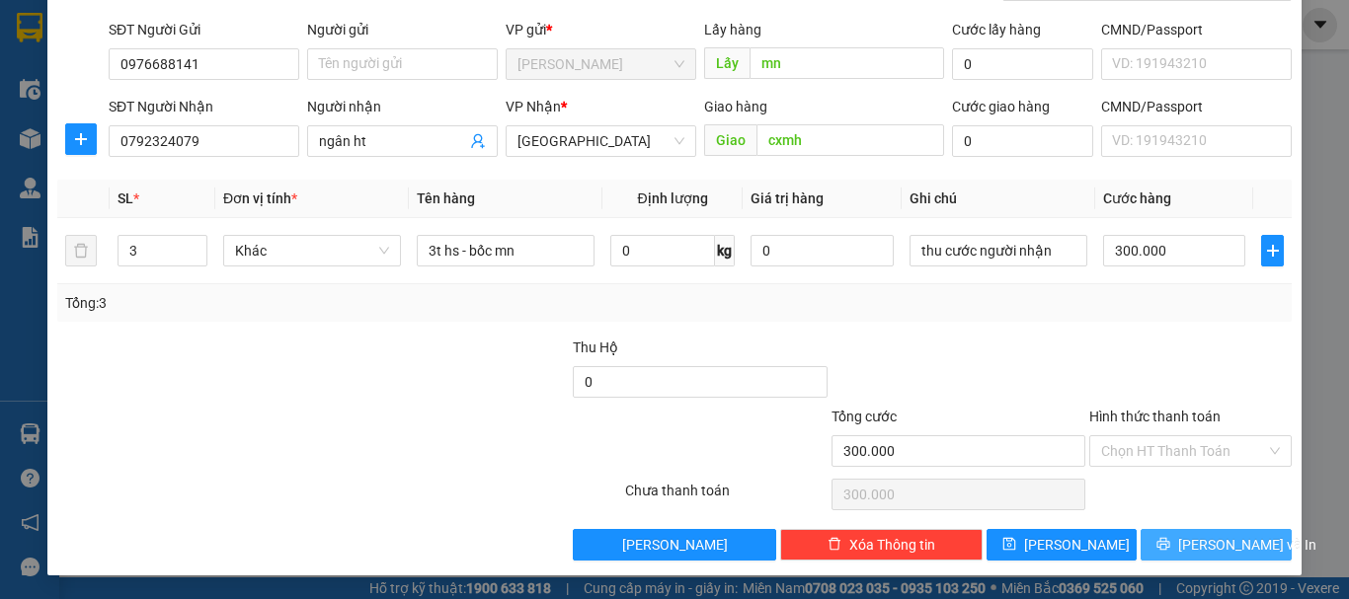
drag, startPoint x: 1197, startPoint y: 550, endPoint x: 1214, endPoint y: 538, distance: 20.6
click at [1198, 548] on span "[PERSON_NAME] và In" at bounding box center [1247, 545] width 138 height 22
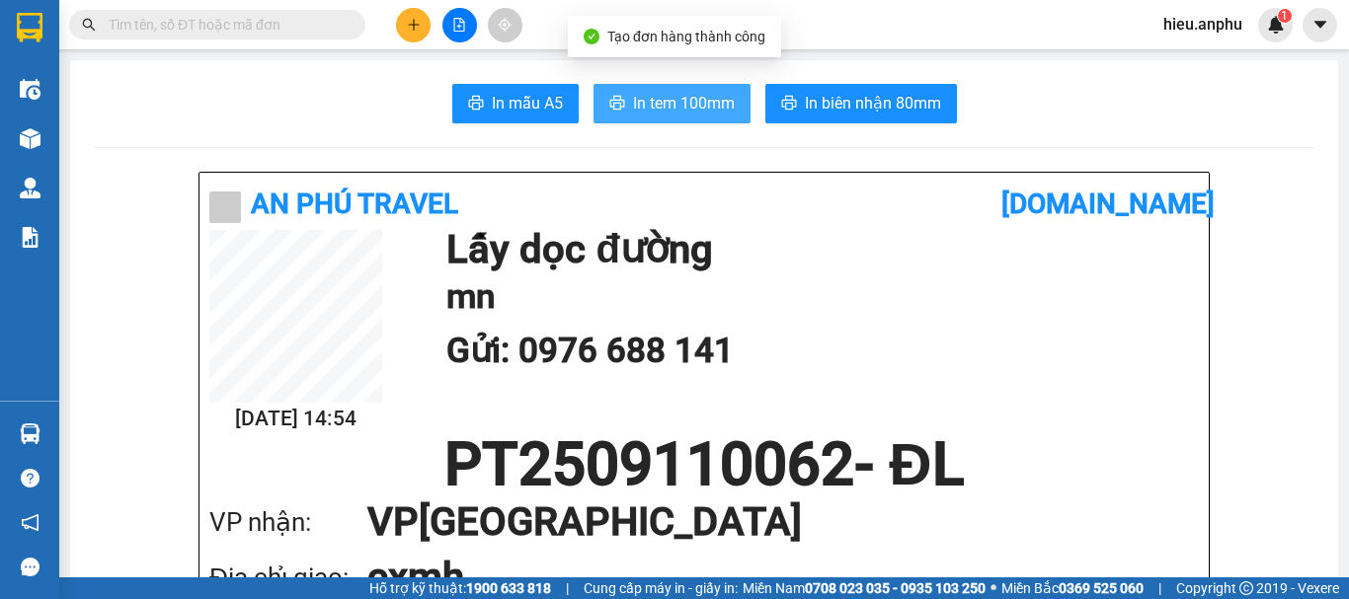
click at [658, 88] on button "In tem 100mm" at bounding box center [672, 104] width 157 height 40
click at [688, 93] on span "In tem 100mm" at bounding box center [684, 103] width 102 height 25
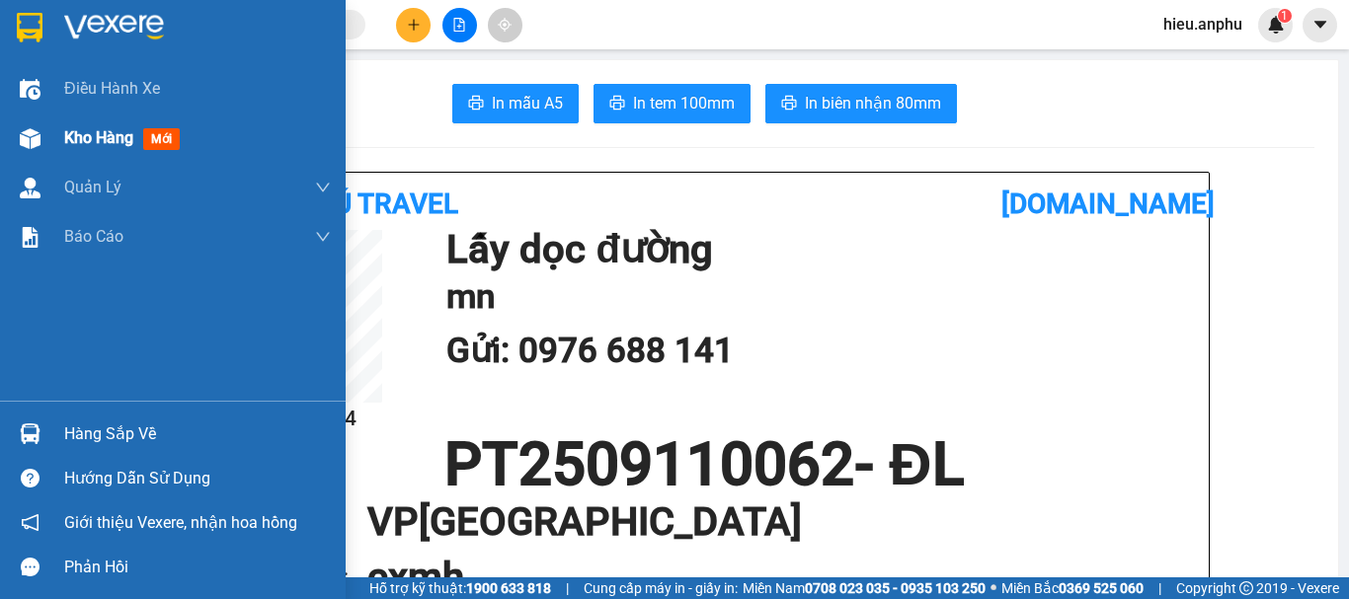
click at [47, 132] on div "Kho hàng mới" at bounding box center [173, 138] width 346 height 49
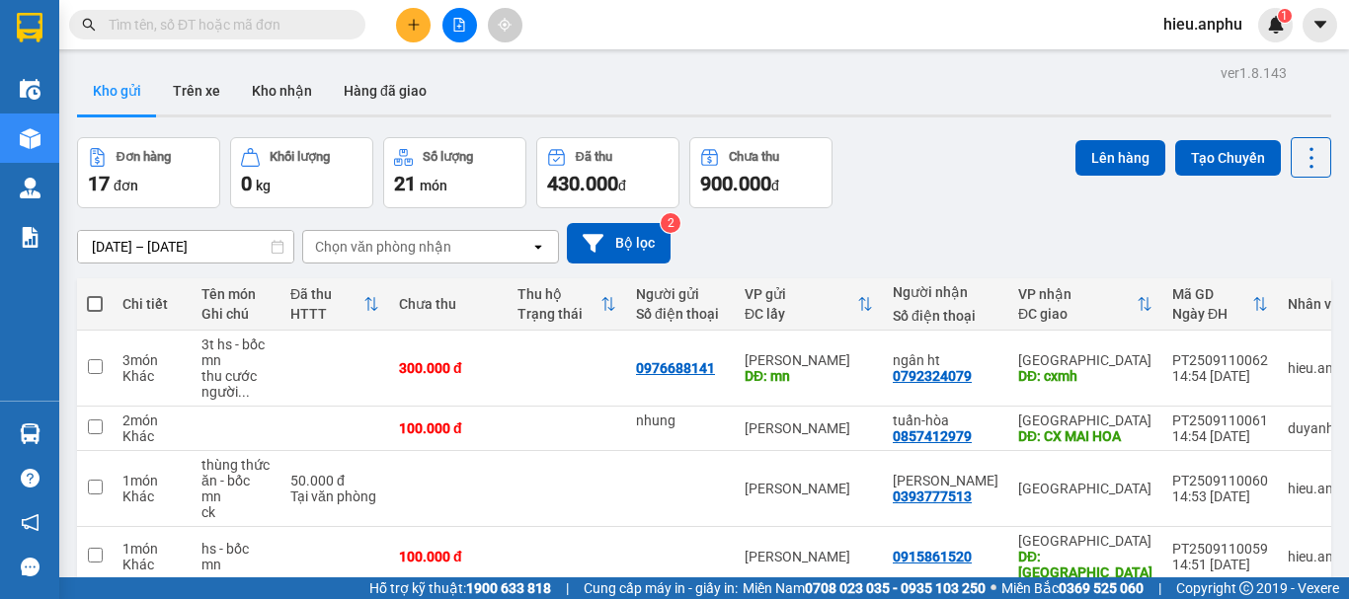
drag, startPoint x: 90, startPoint y: 305, endPoint x: 220, endPoint y: 296, distance: 130.7
click at [92, 303] on span at bounding box center [95, 304] width 16 height 16
click at [95, 294] on input "checkbox" at bounding box center [95, 294] width 0 height 0
checkbox input "true"
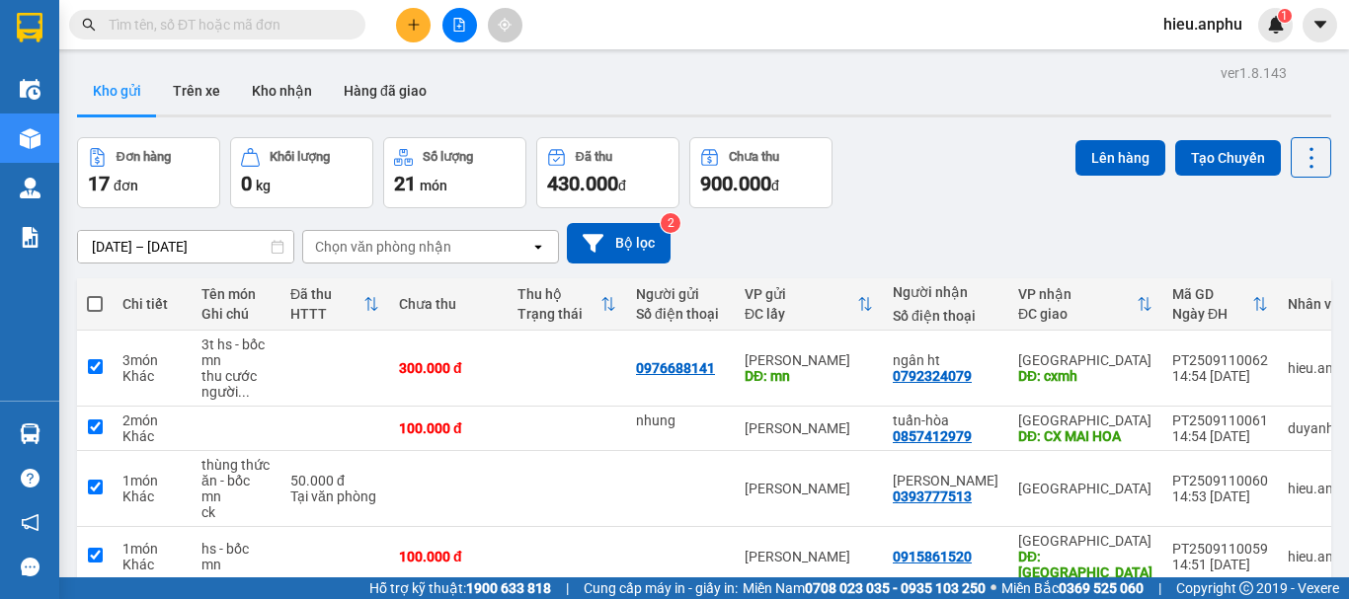
checkbox input "true"
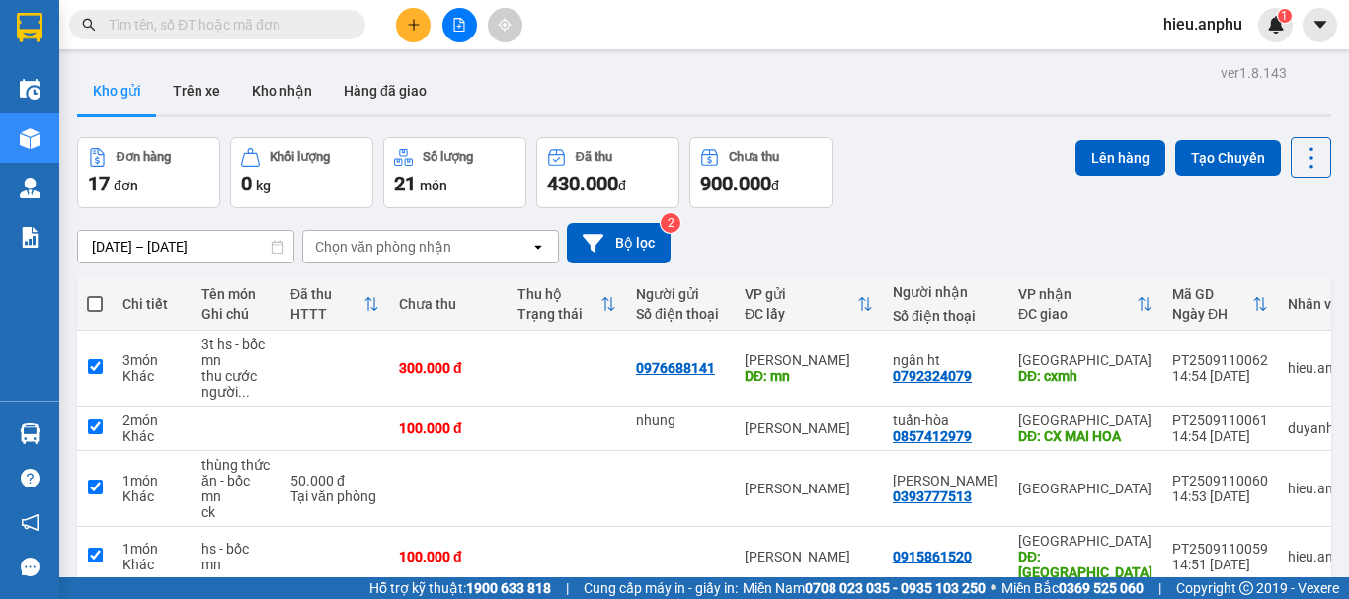
checkbox input "true"
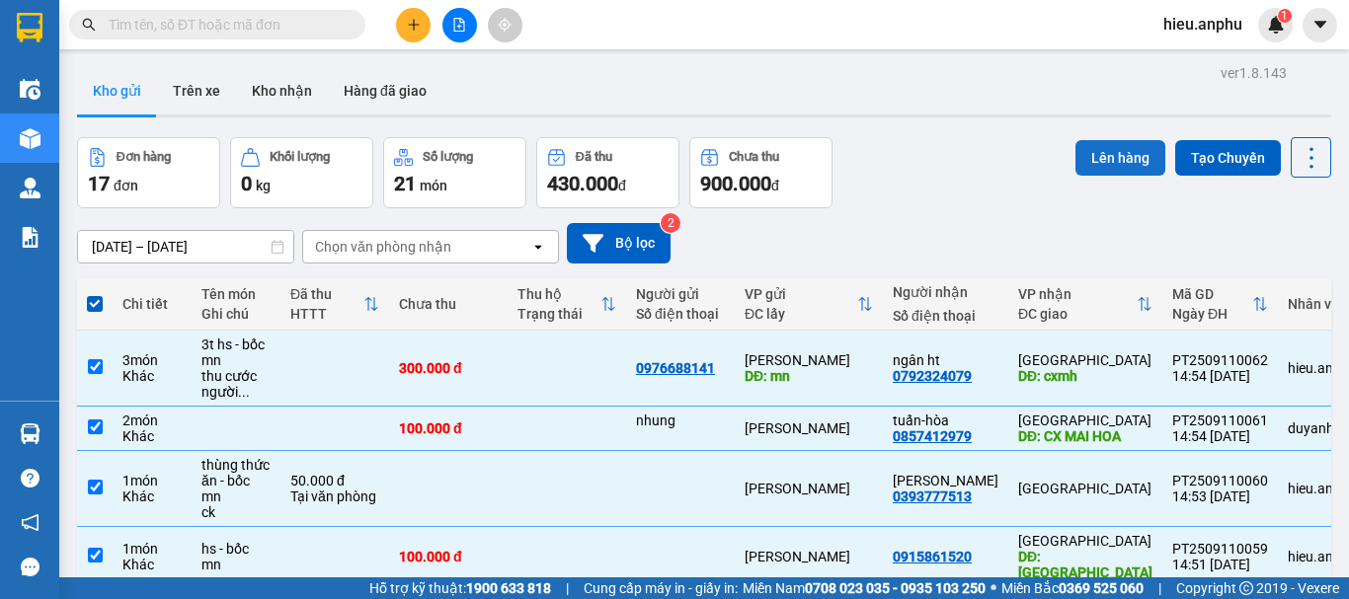
click at [1103, 148] on button "Lên hàng" at bounding box center [1120, 158] width 90 height 36
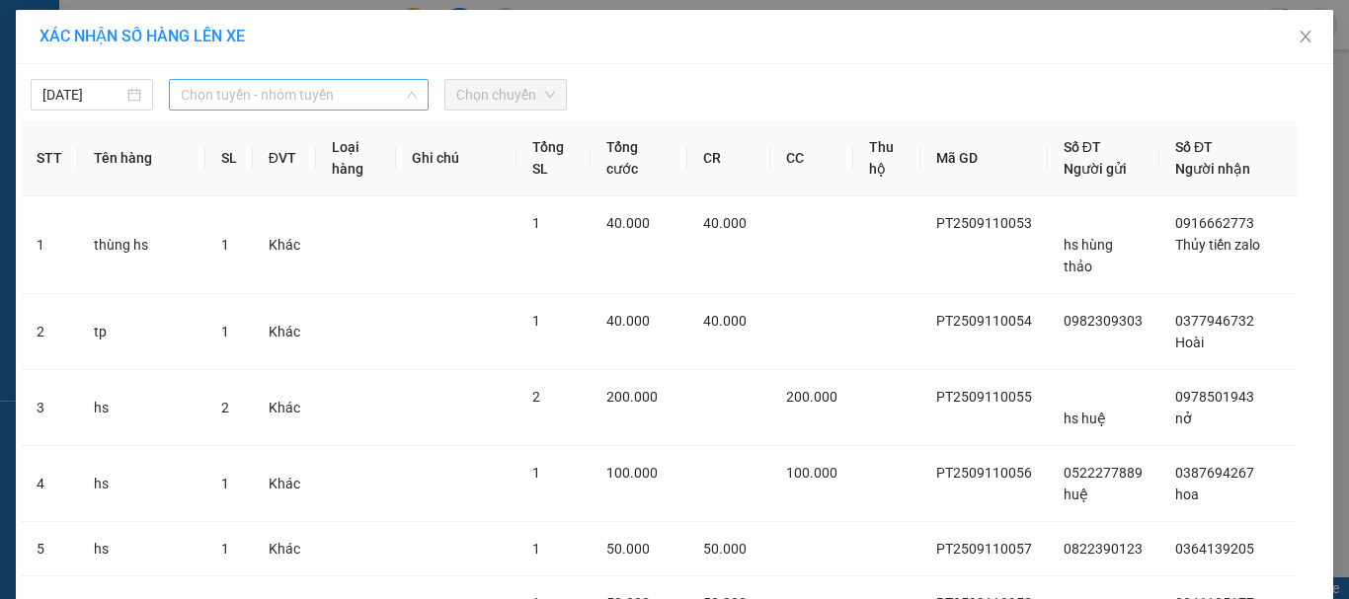
click at [259, 94] on span "Chọn tuyến - nhóm tuyến" at bounding box center [299, 95] width 236 height 30
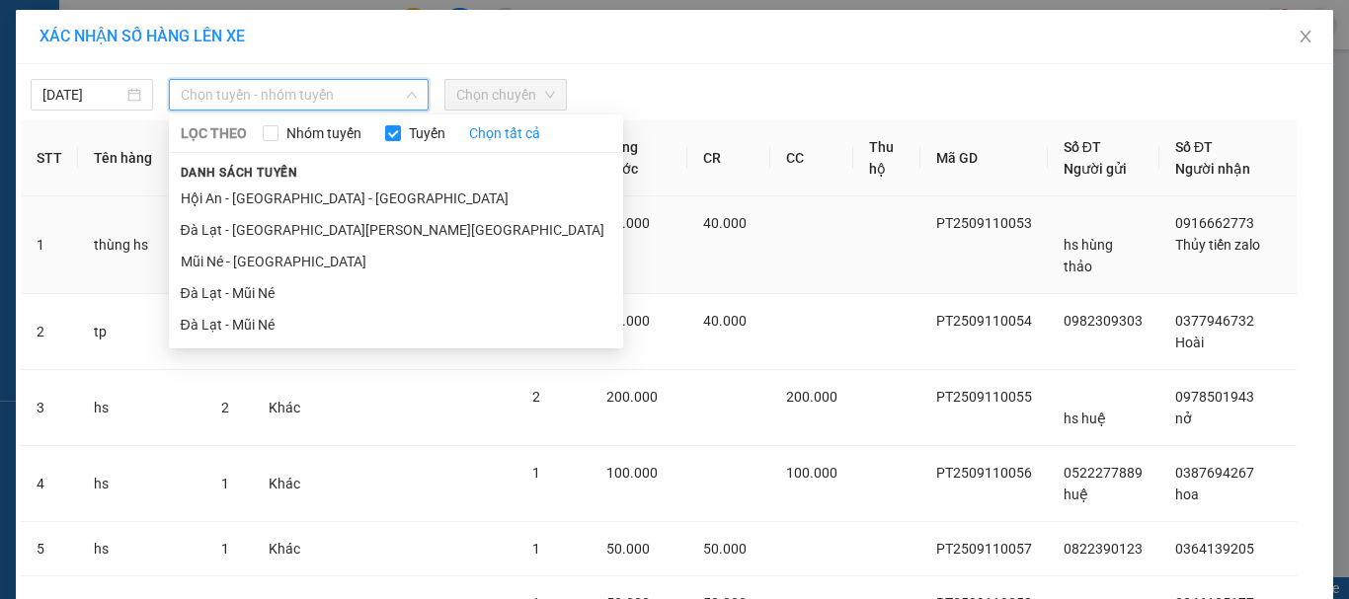
drag, startPoint x: 236, startPoint y: 262, endPoint x: 250, endPoint y: 239, distance: 26.6
click at [236, 257] on li "Mũi Né - [GEOGRAPHIC_DATA]" at bounding box center [396, 262] width 454 height 32
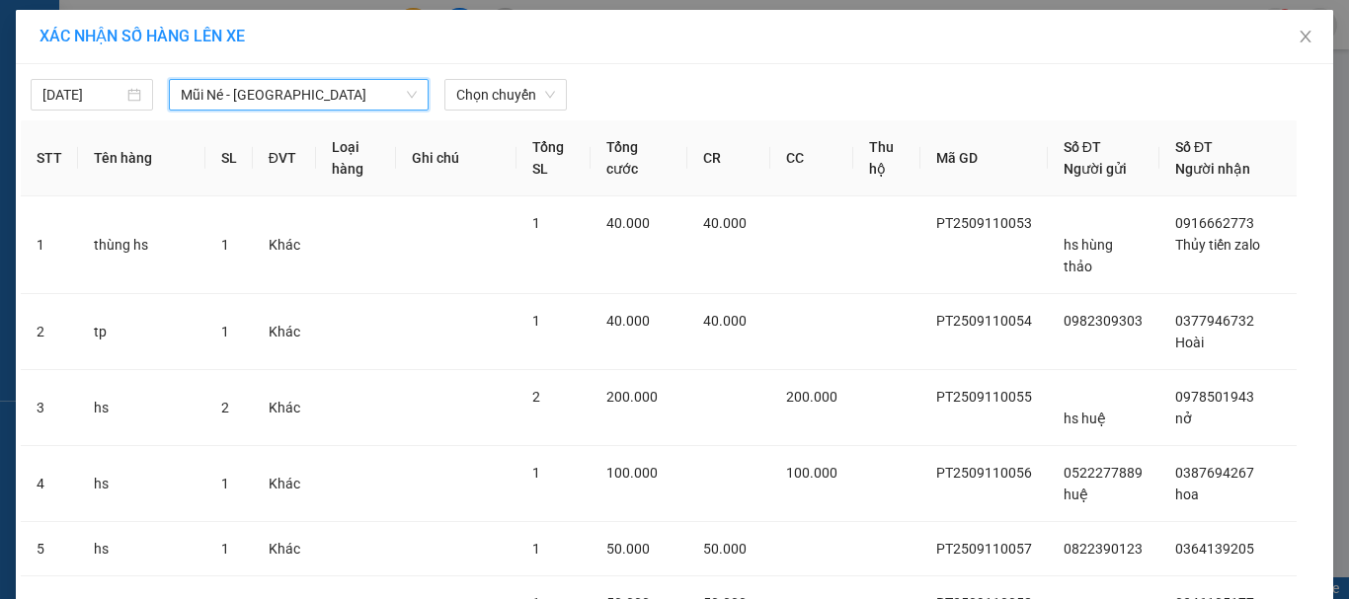
click at [475, 70] on div "[DATE] Mũi Né - [GEOGRAPHIC_DATA] Mũi Né - [GEOGRAPHIC_DATA] LỌC THEO Nhóm [PER…" at bounding box center [675, 89] width 1308 height 41
click at [474, 85] on span "Chọn chuyến" at bounding box center [505, 95] width 99 height 30
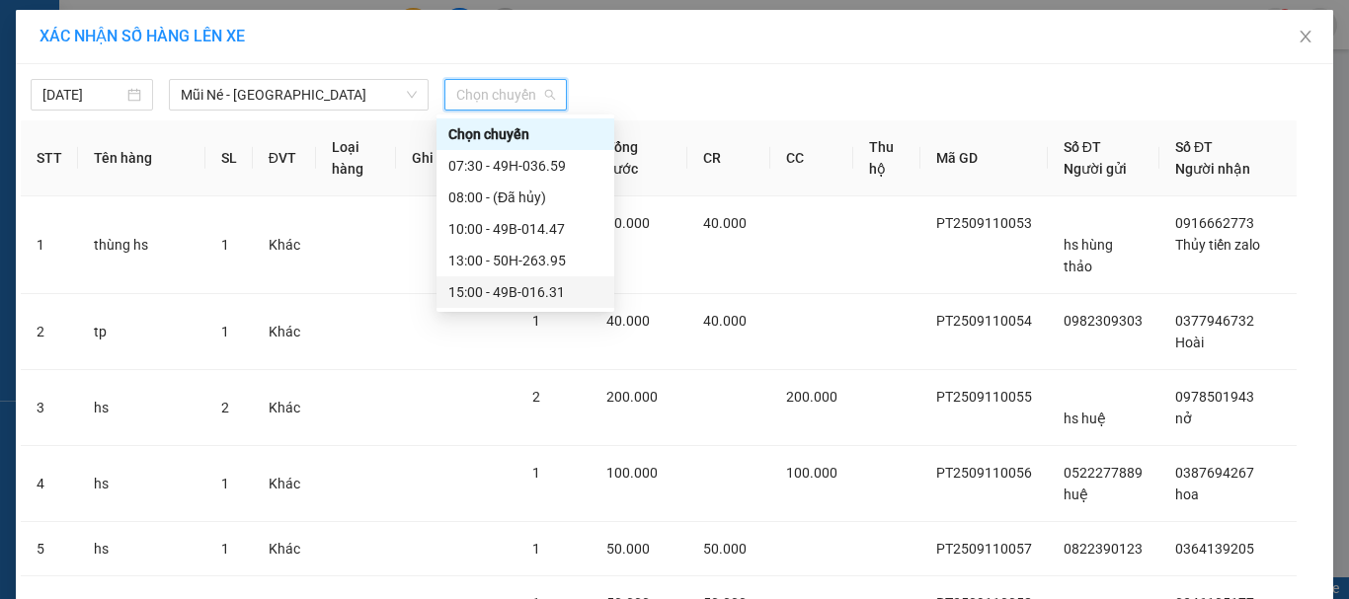
click at [502, 293] on div "15:00 - 49B-016.31" at bounding box center [525, 292] width 154 height 22
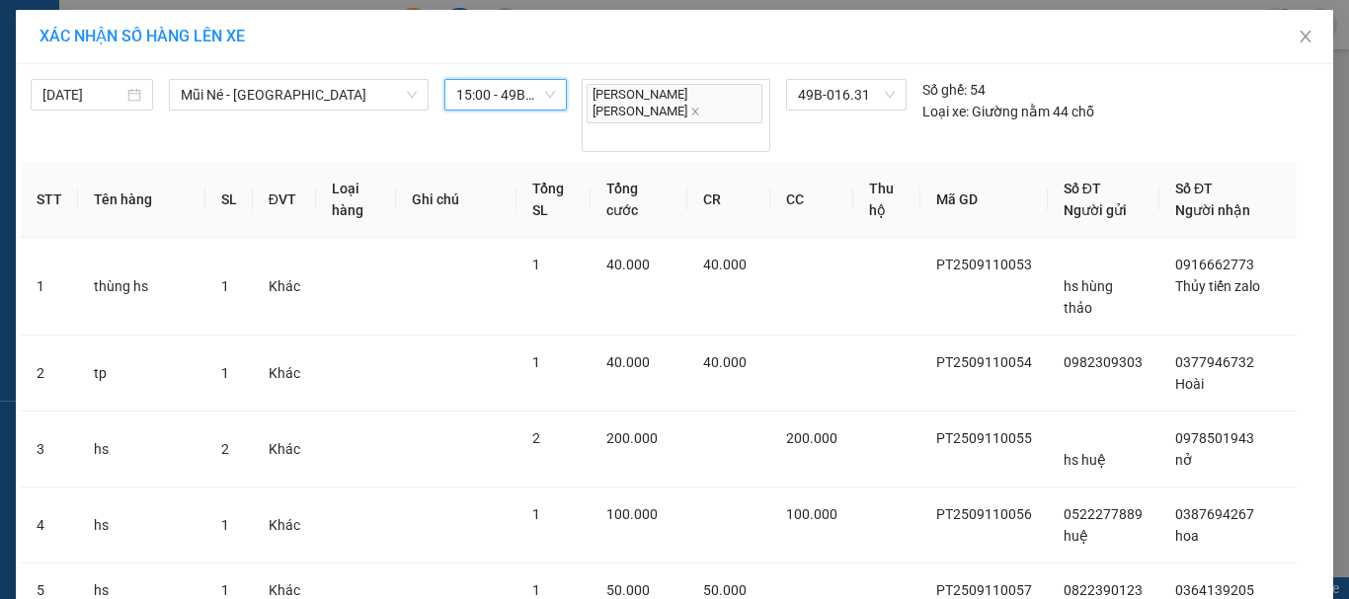
scroll to position [492, 0]
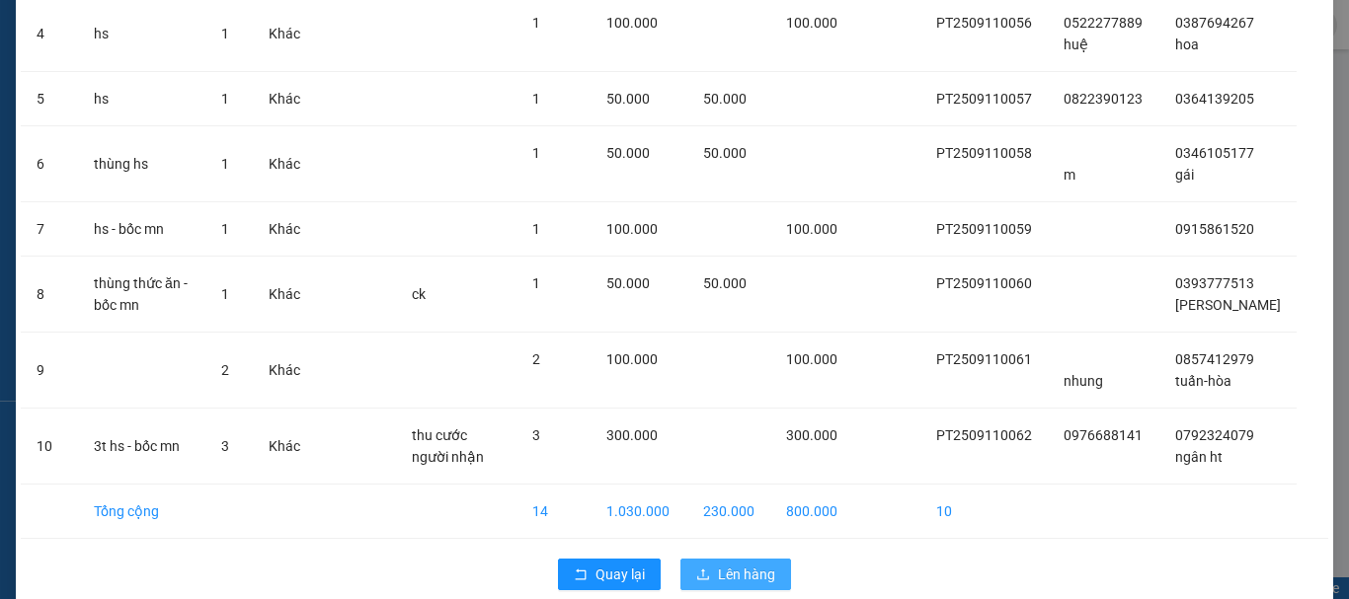
drag, startPoint x: 745, startPoint y: 549, endPoint x: 730, endPoint y: 533, distance: 21.7
click at [743, 564] on span "Lên hàng" at bounding box center [746, 575] width 57 height 22
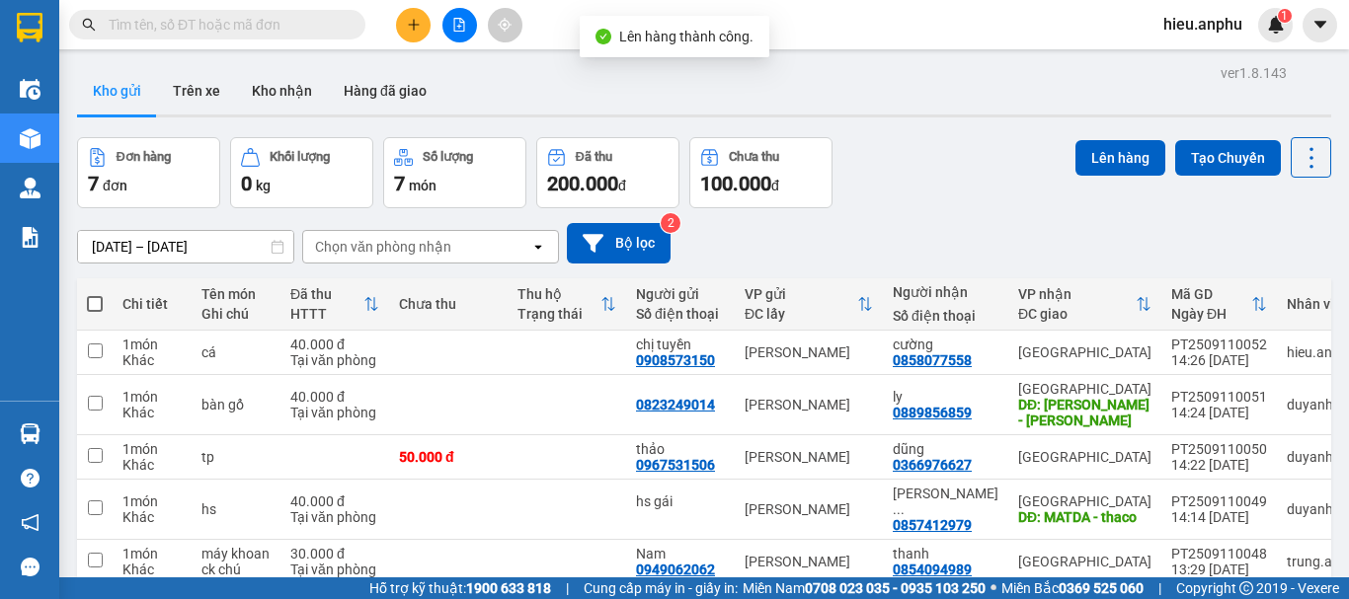
click at [94, 294] on label at bounding box center [95, 304] width 16 height 20
click at [95, 294] on input "checkbox" at bounding box center [95, 294] width 0 height 0
checkbox input "true"
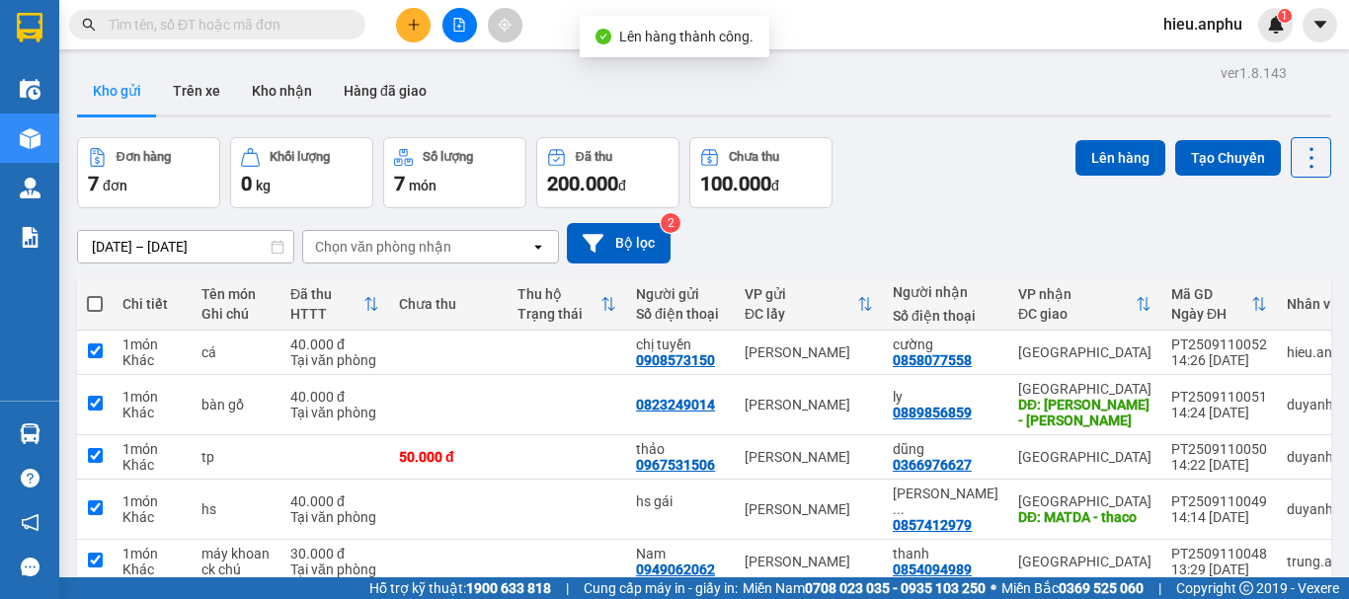
checkbox input "true"
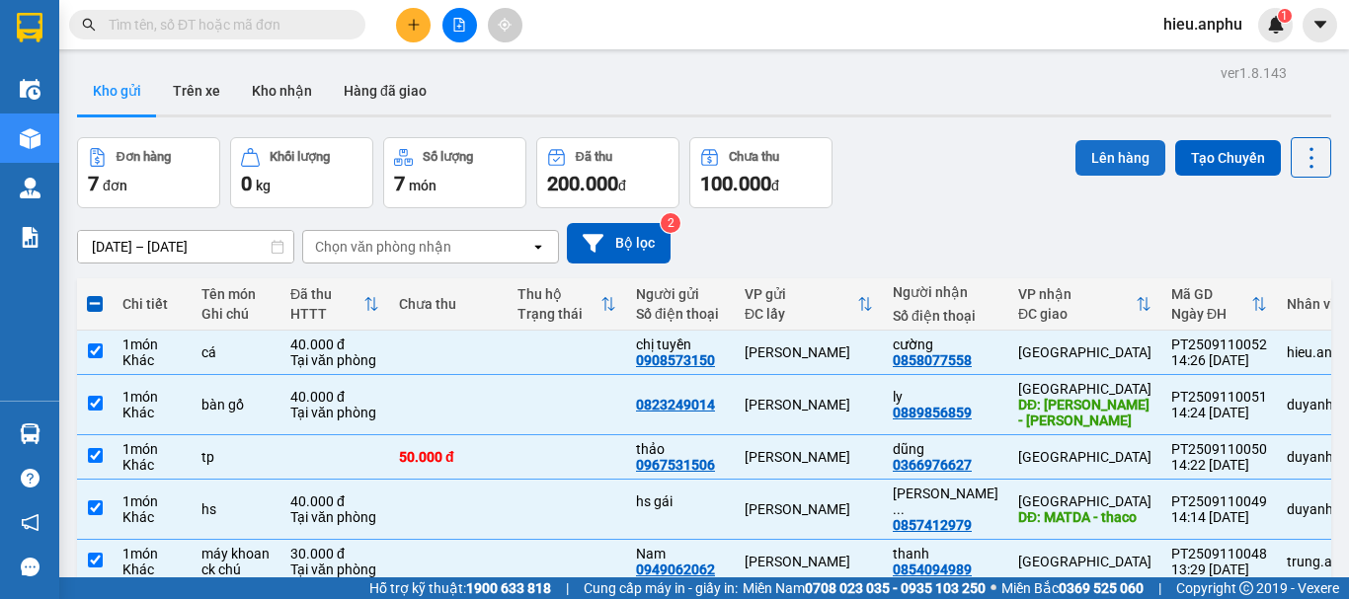
click at [1090, 144] on button "Lên hàng" at bounding box center [1120, 158] width 90 height 36
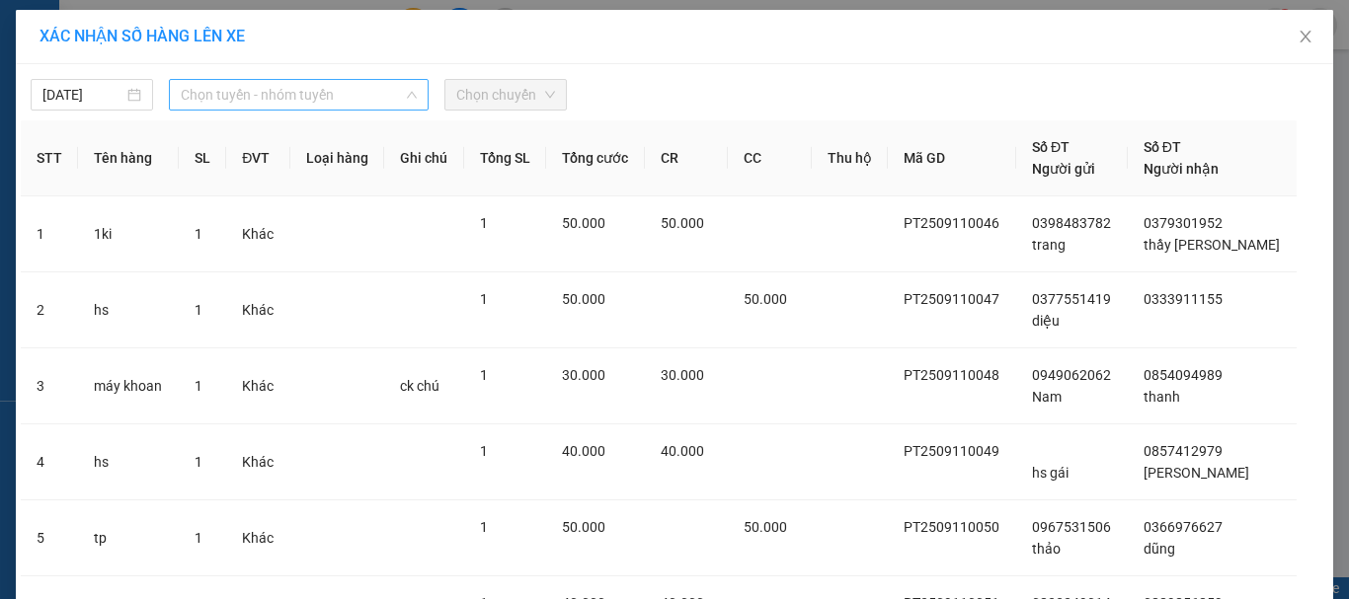
click at [213, 92] on span "Chọn tuyến - nhóm tuyến" at bounding box center [299, 95] width 236 height 30
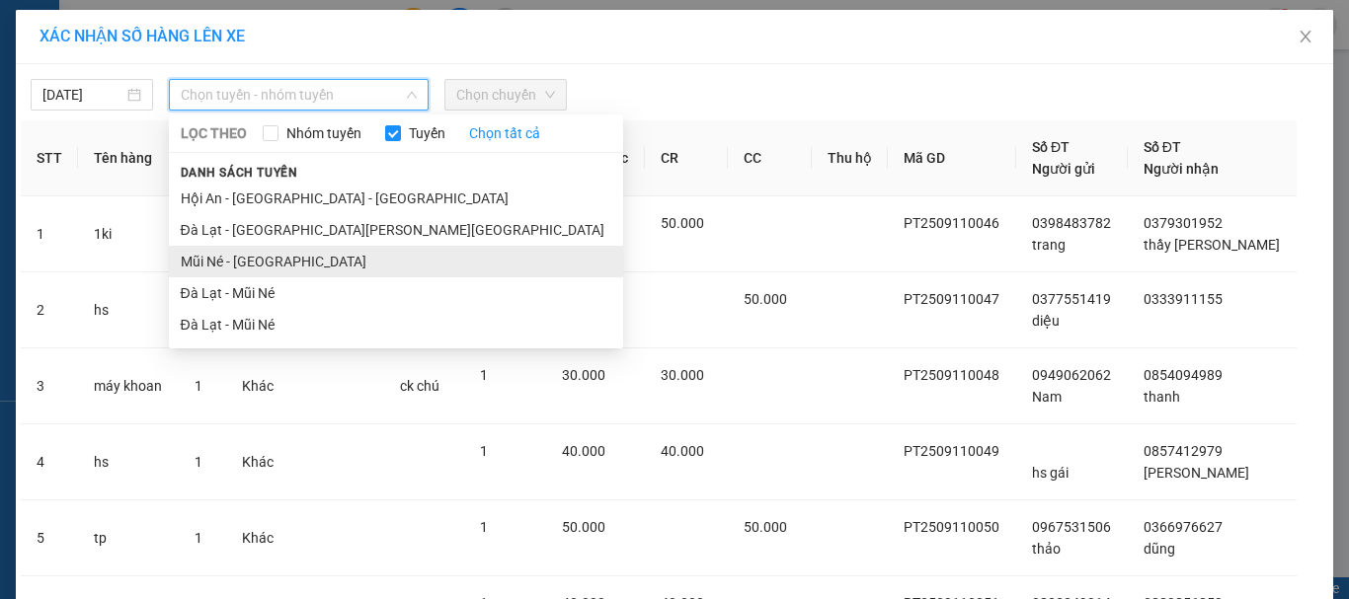
drag, startPoint x: 207, startPoint y: 263, endPoint x: 499, endPoint y: 97, distance: 335.3
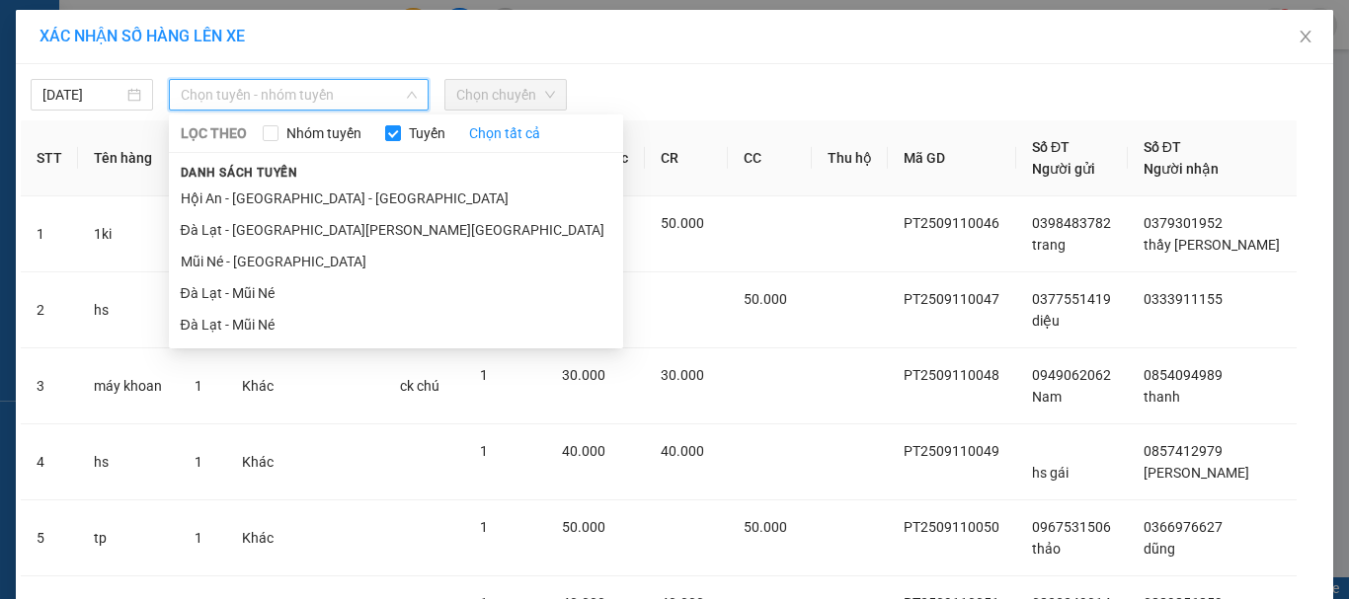
click at [208, 261] on li "Mũi Né - [GEOGRAPHIC_DATA]" at bounding box center [396, 262] width 454 height 32
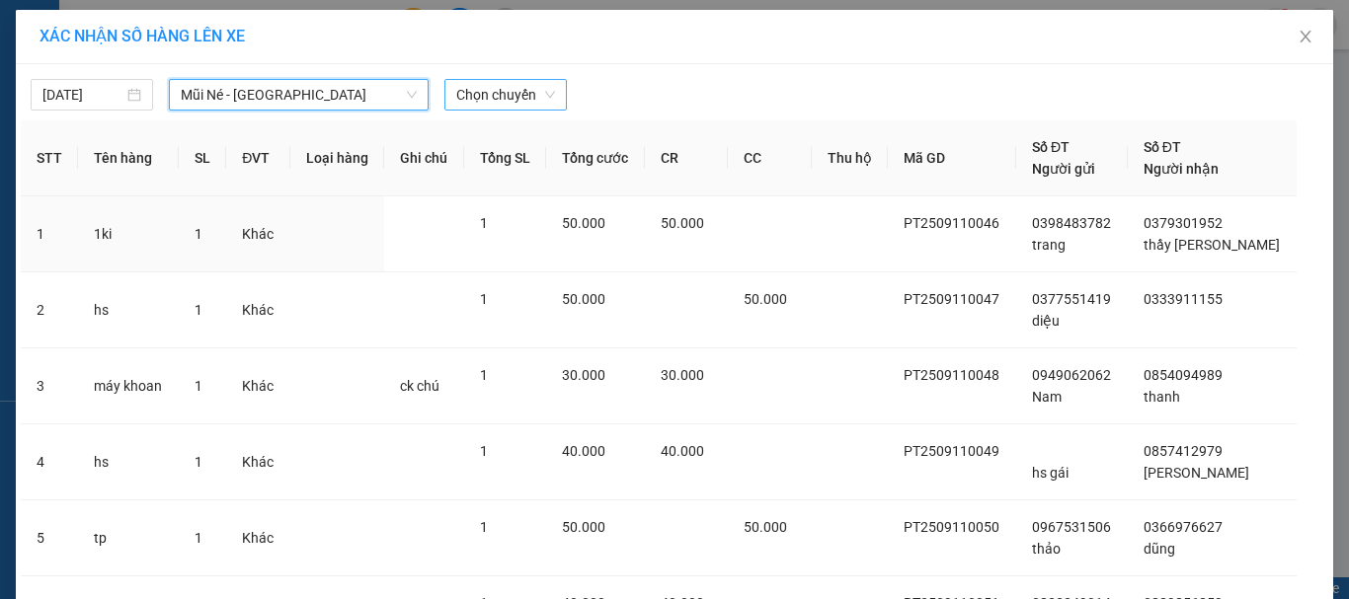
click at [504, 95] on span "Chọn chuyến" at bounding box center [505, 95] width 99 height 30
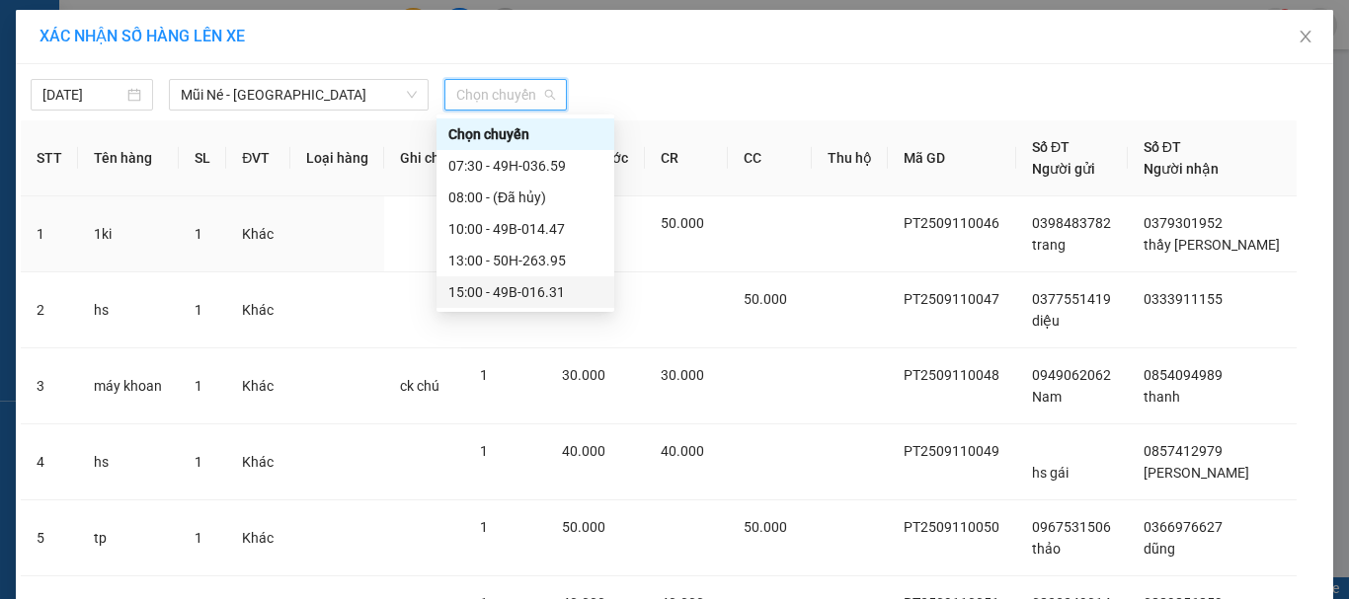
click at [489, 290] on div "15:00 - 49B-016.31" at bounding box center [525, 292] width 154 height 22
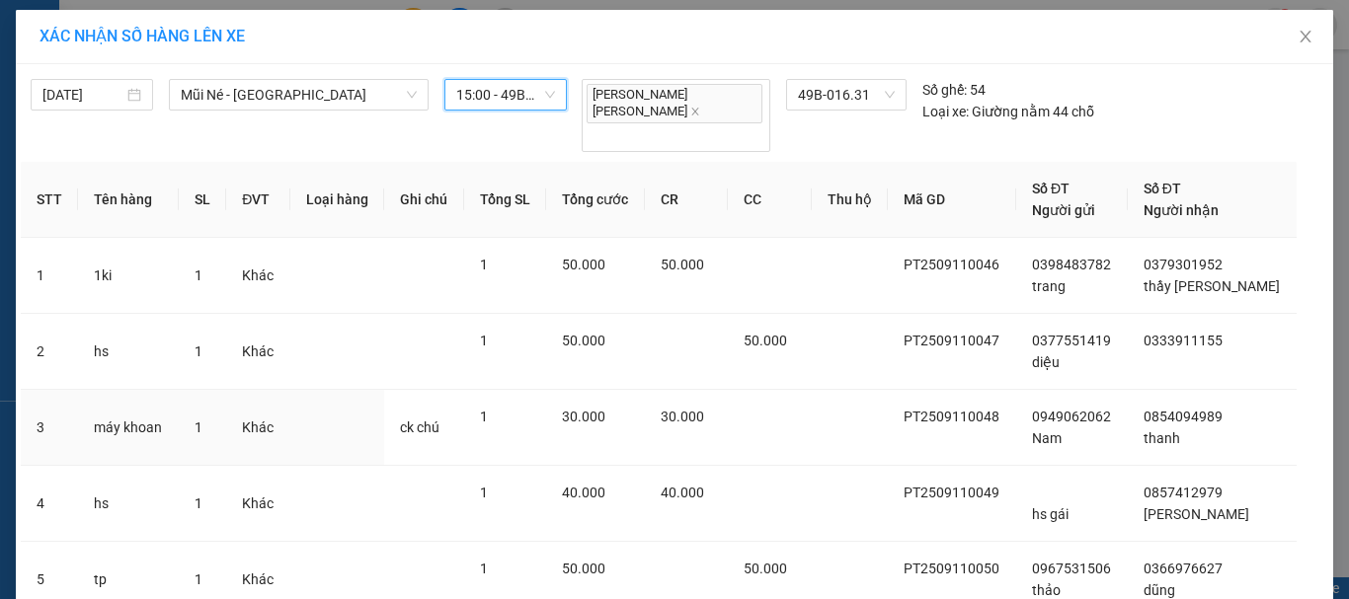
scroll to position [285, 0]
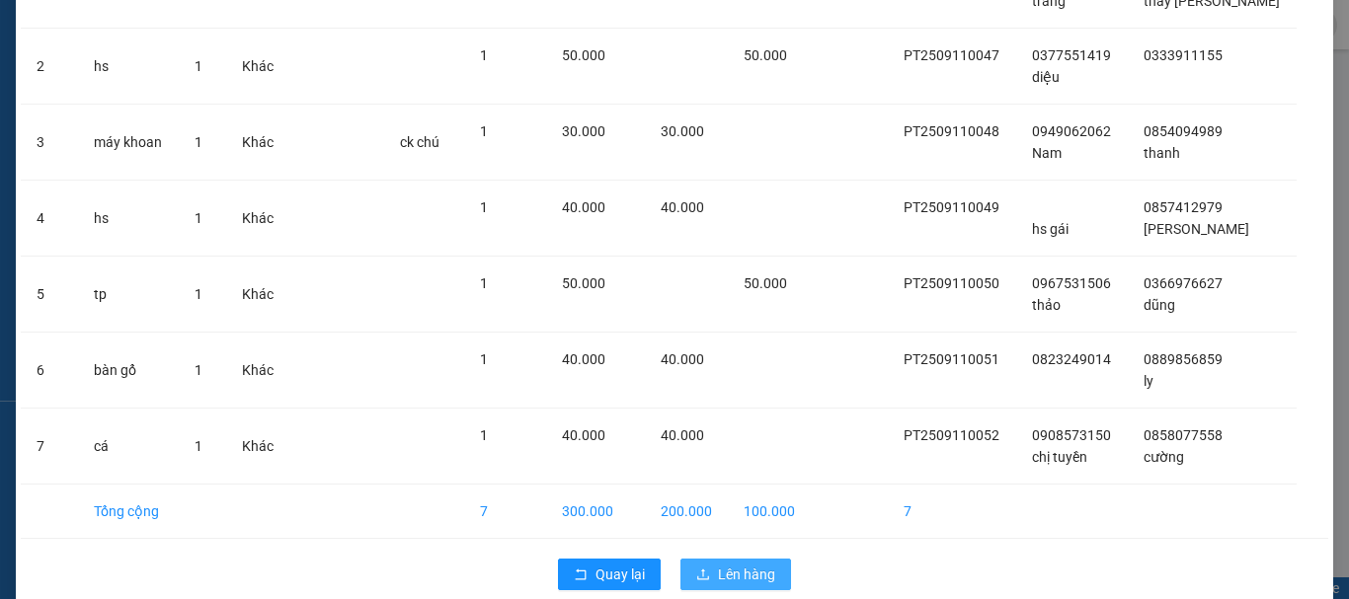
click at [718, 564] on span "Lên hàng" at bounding box center [746, 575] width 57 height 22
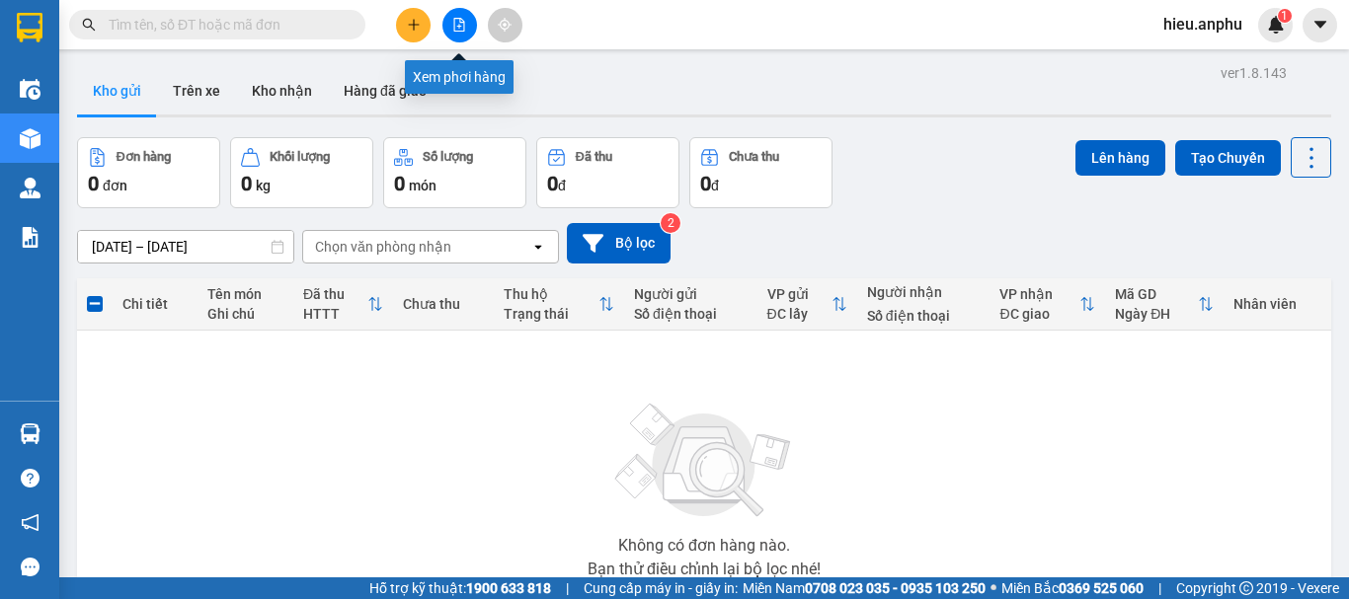
click at [464, 27] on icon "file-add" at bounding box center [459, 25] width 14 height 14
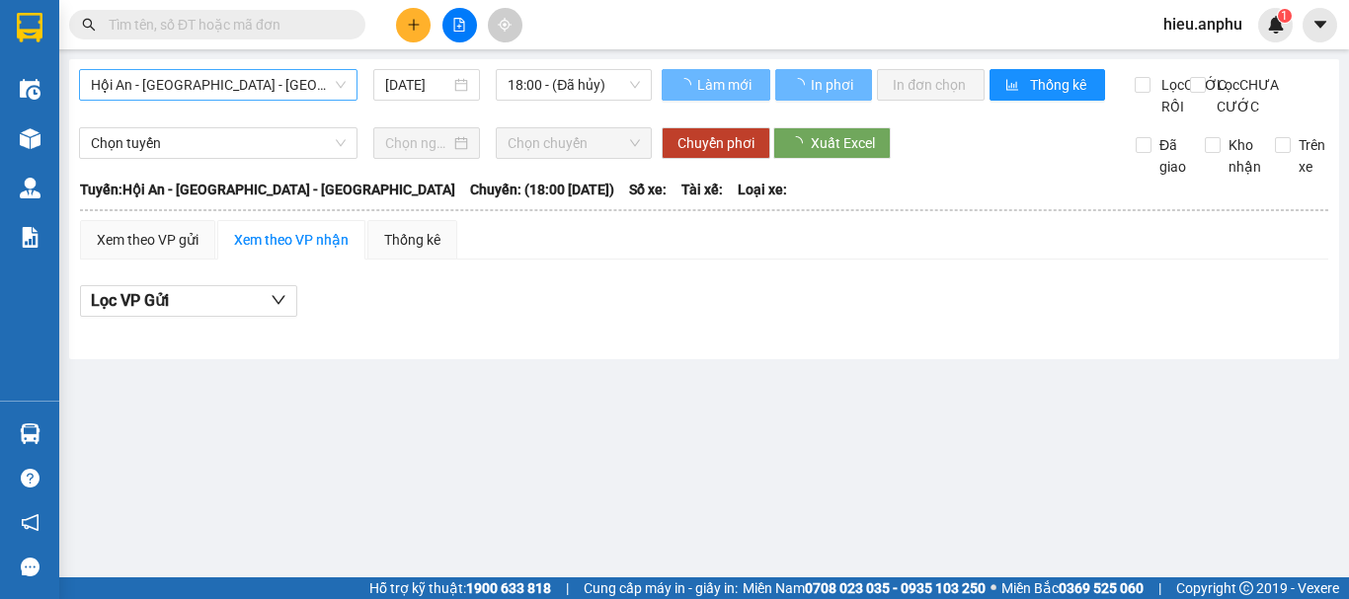
click at [229, 84] on span "Hội An - [GEOGRAPHIC_DATA] - [GEOGRAPHIC_DATA]" at bounding box center [218, 85] width 255 height 30
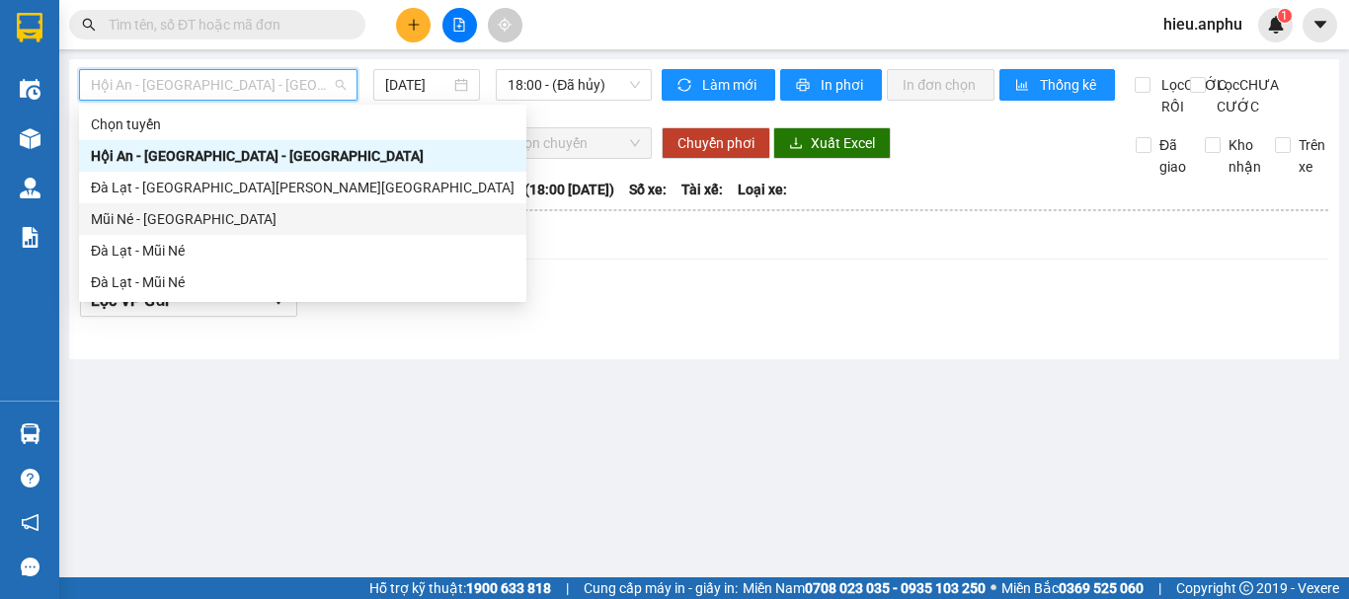
click at [145, 212] on div "Mũi Né - [GEOGRAPHIC_DATA]" at bounding box center [303, 219] width 424 height 22
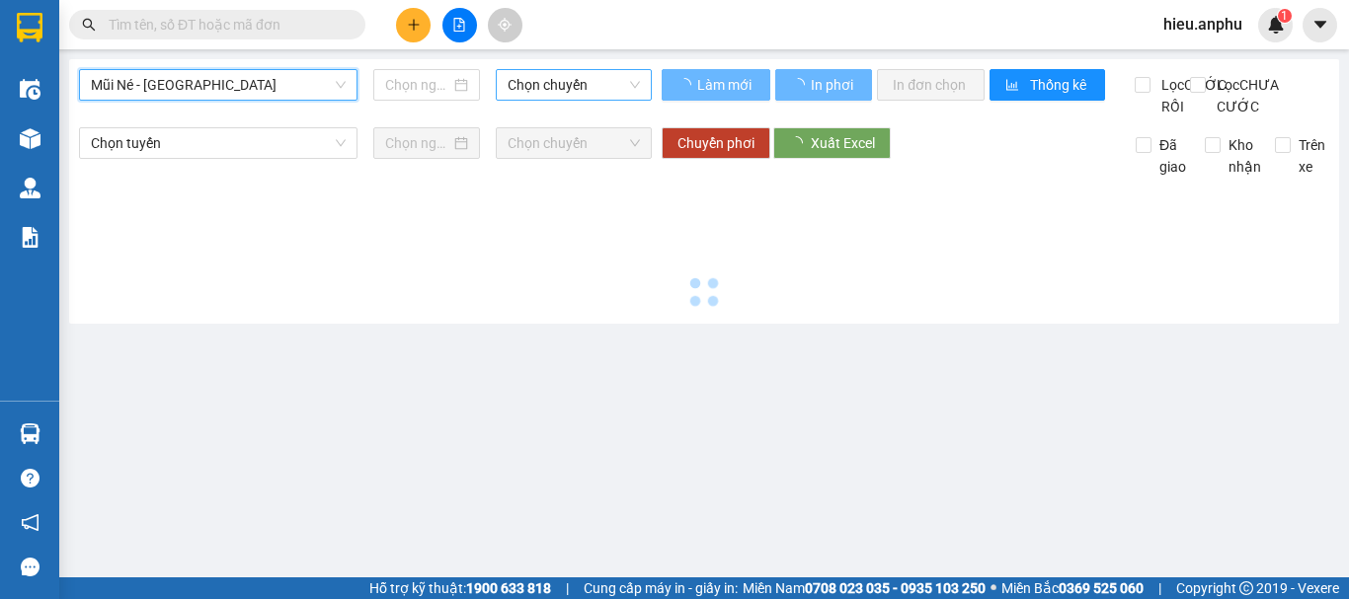
type input "[DATE]"
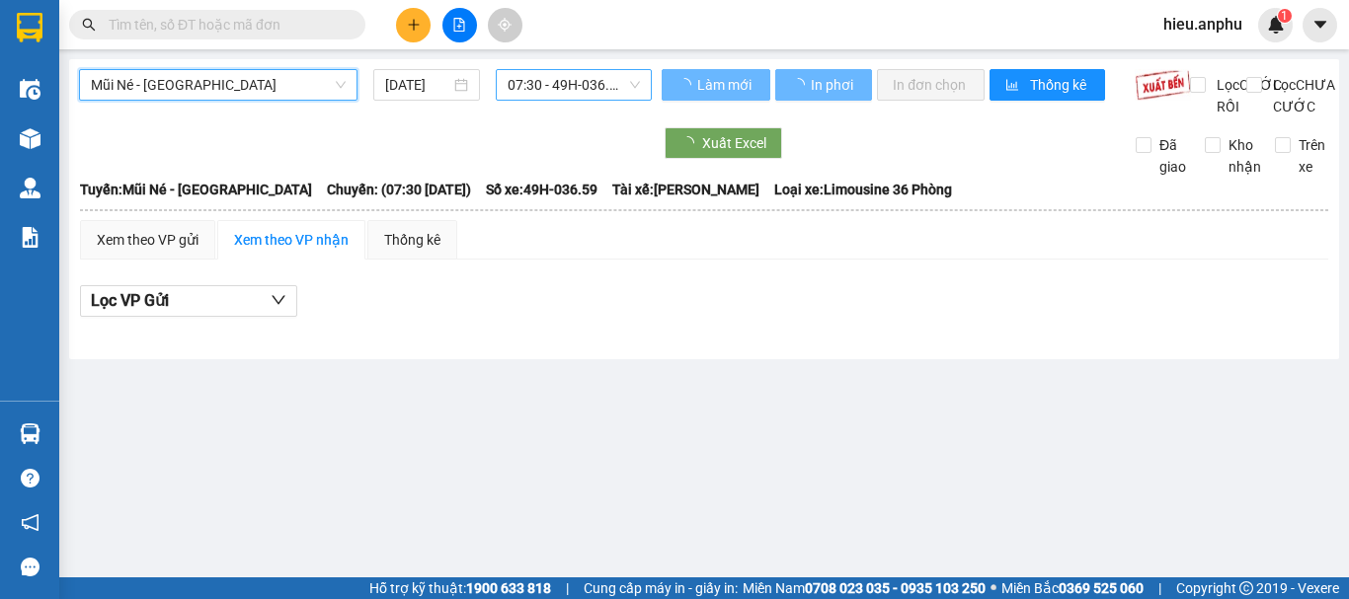
click at [533, 93] on span "07:30 - 49H-036.59" at bounding box center [574, 85] width 132 height 30
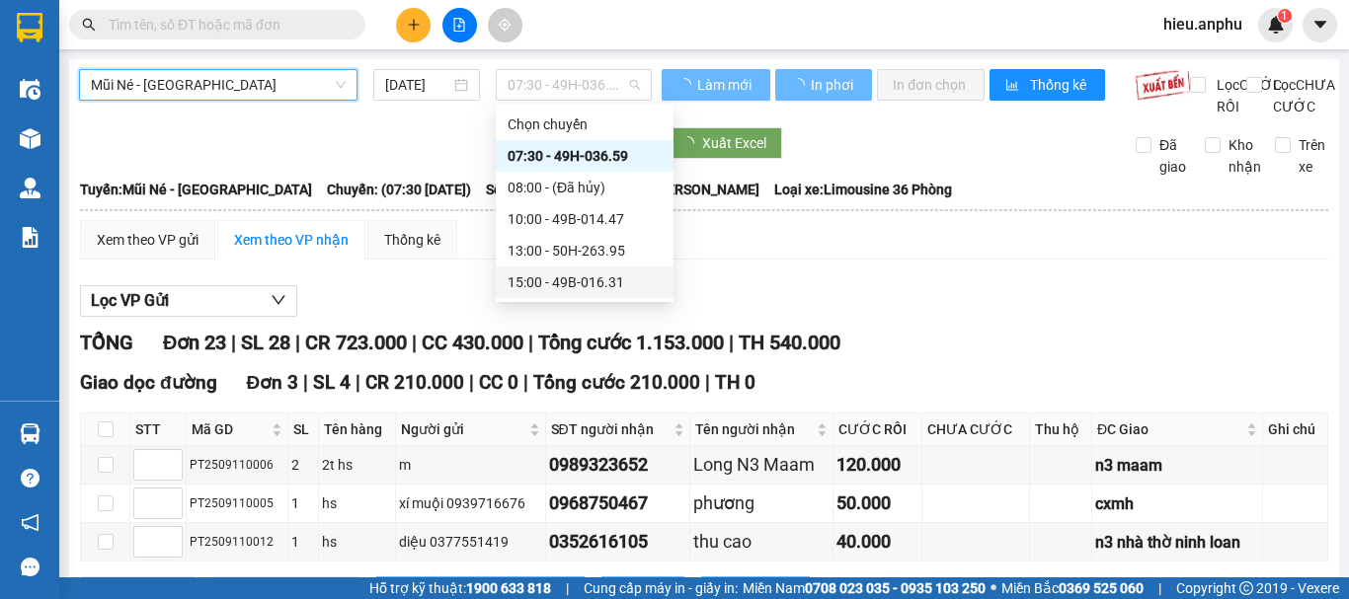
click at [557, 288] on div "15:00 - 49B-016.31" at bounding box center [585, 283] width 178 height 32
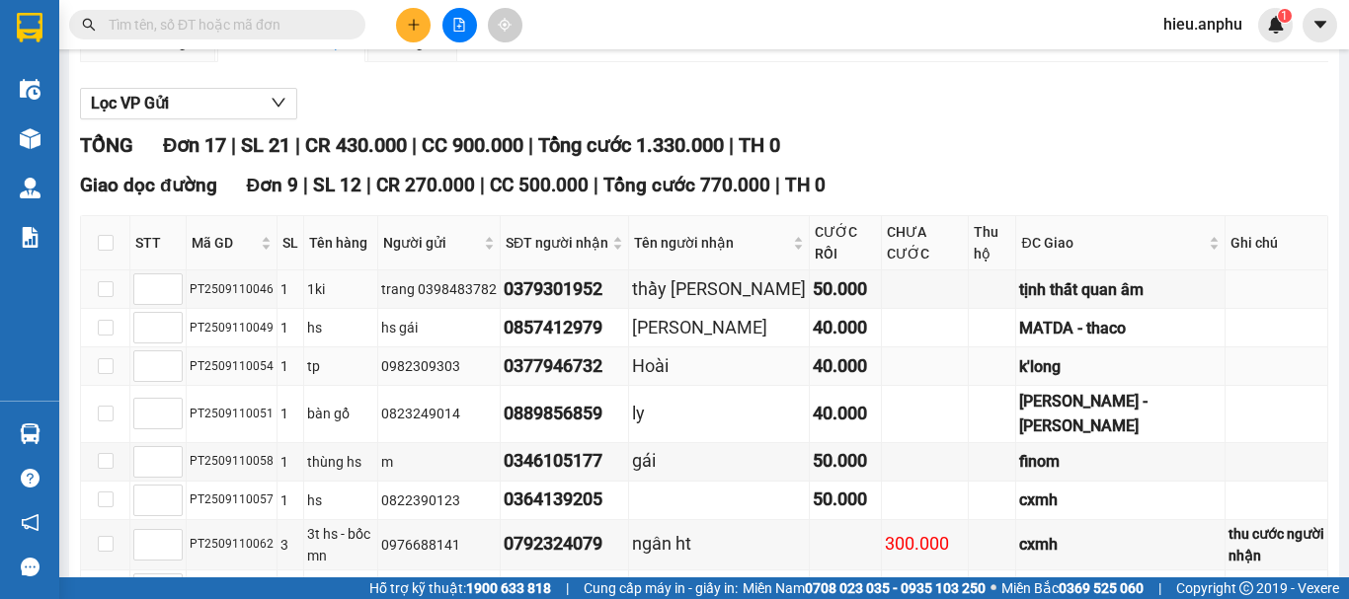
scroll to position [296, 0]
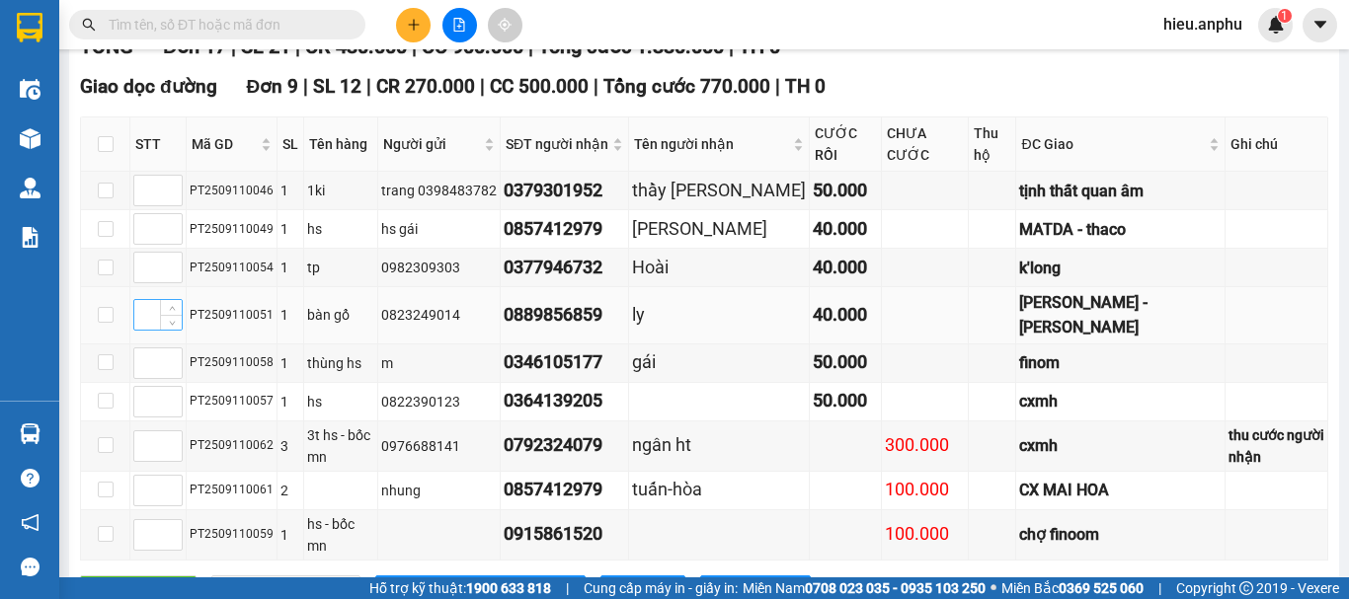
click at [153, 330] on input at bounding box center [157, 315] width 47 height 30
type input "1"
click at [148, 417] on input at bounding box center [157, 402] width 47 height 30
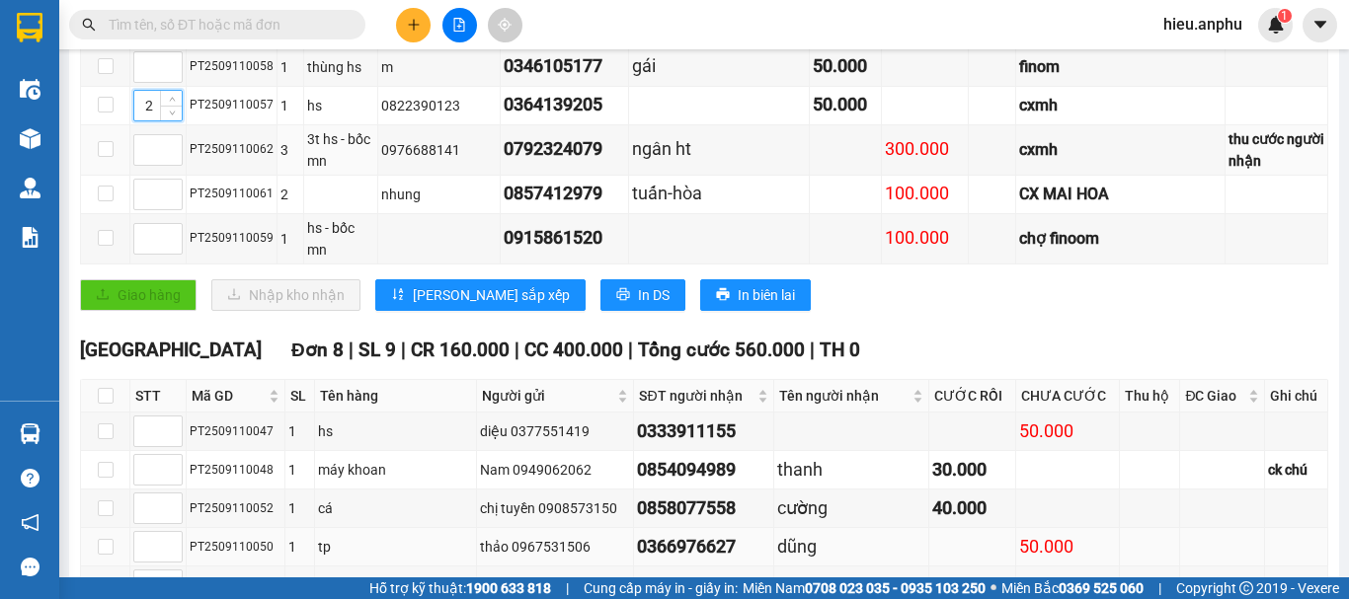
scroll to position [691, 0]
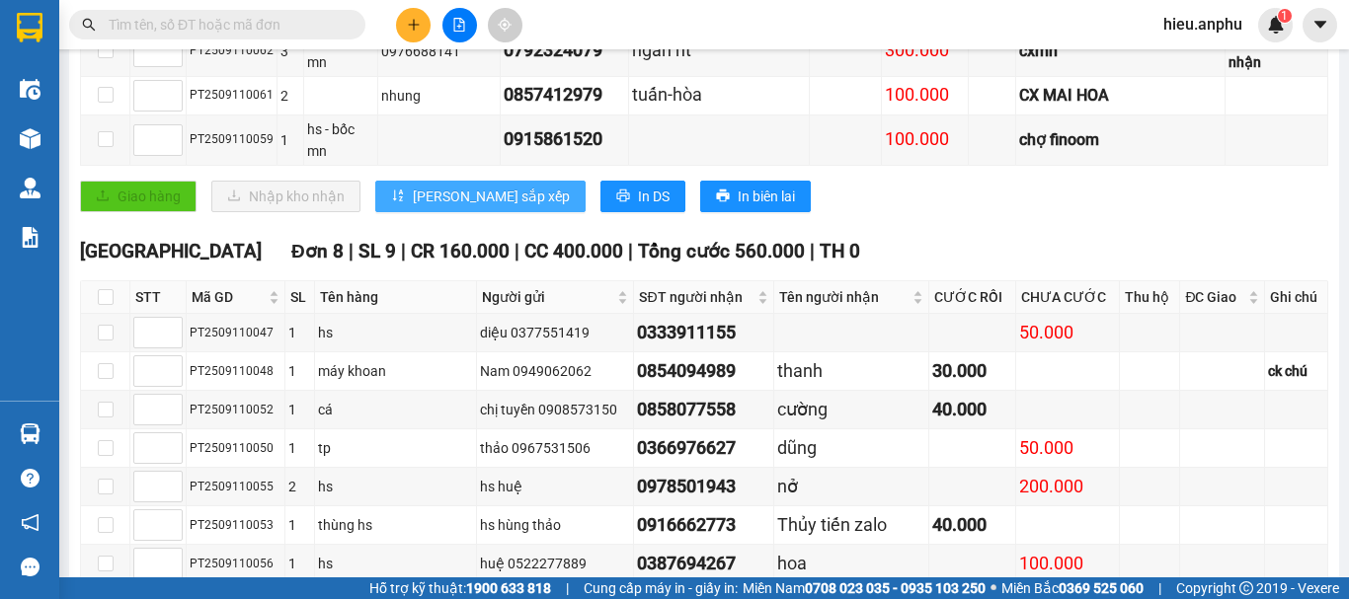
type input "2"
click at [415, 203] on span "[PERSON_NAME] sắp xếp" at bounding box center [491, 197] width 157 height 22
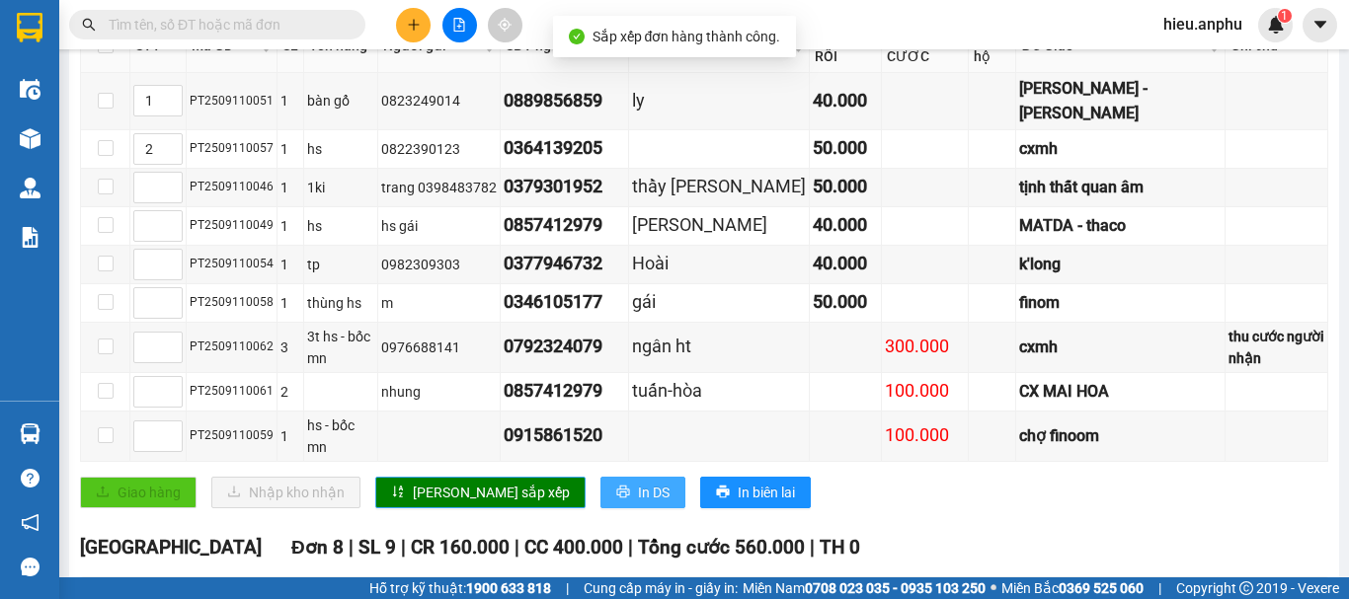
scroll to position [296, 0]
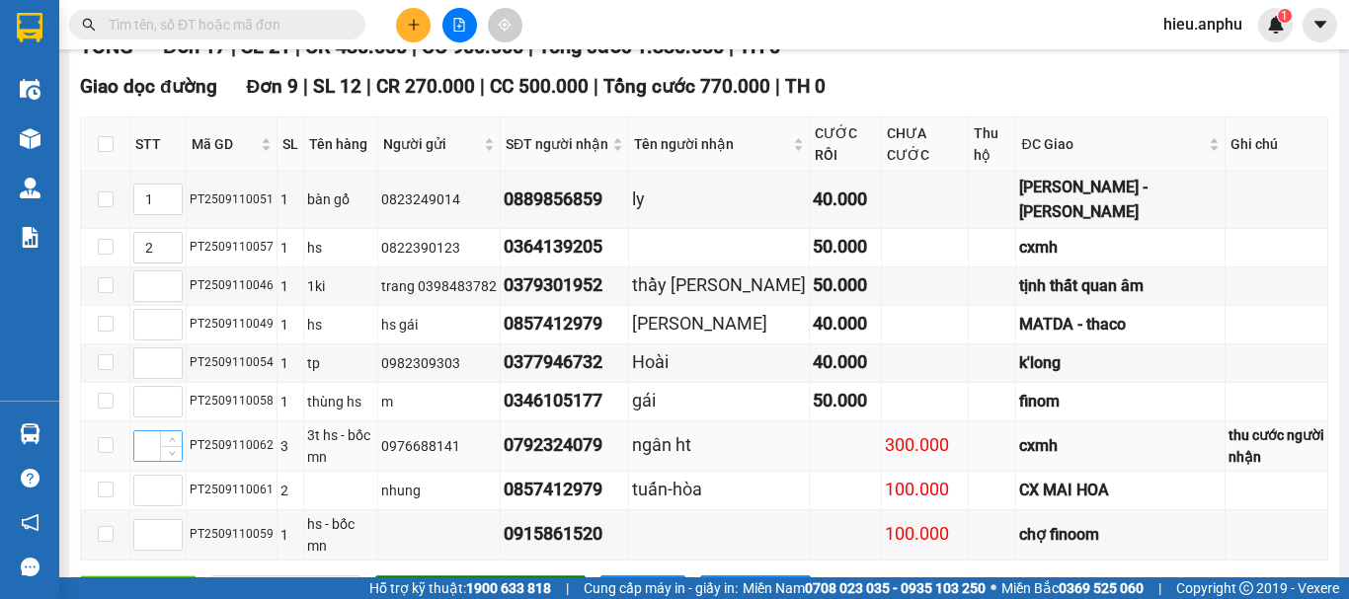
click at [151, 461] on input at bounding box center [157, 447] width 47 height 30
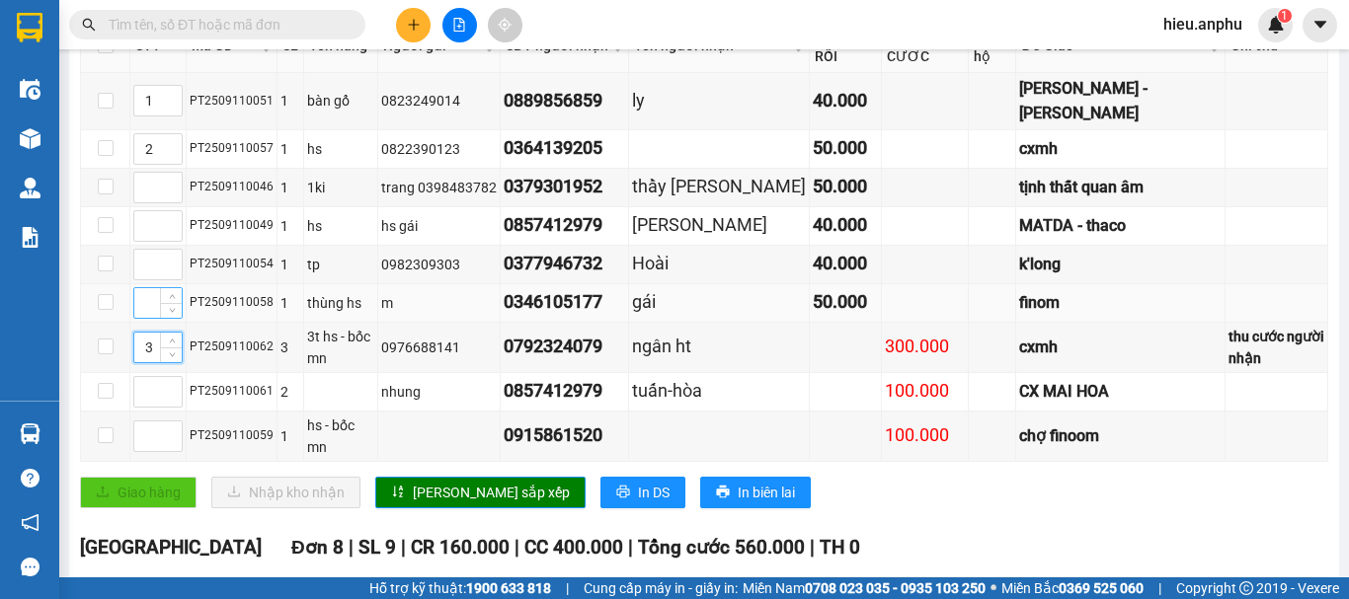
scroll to position [494, 0]
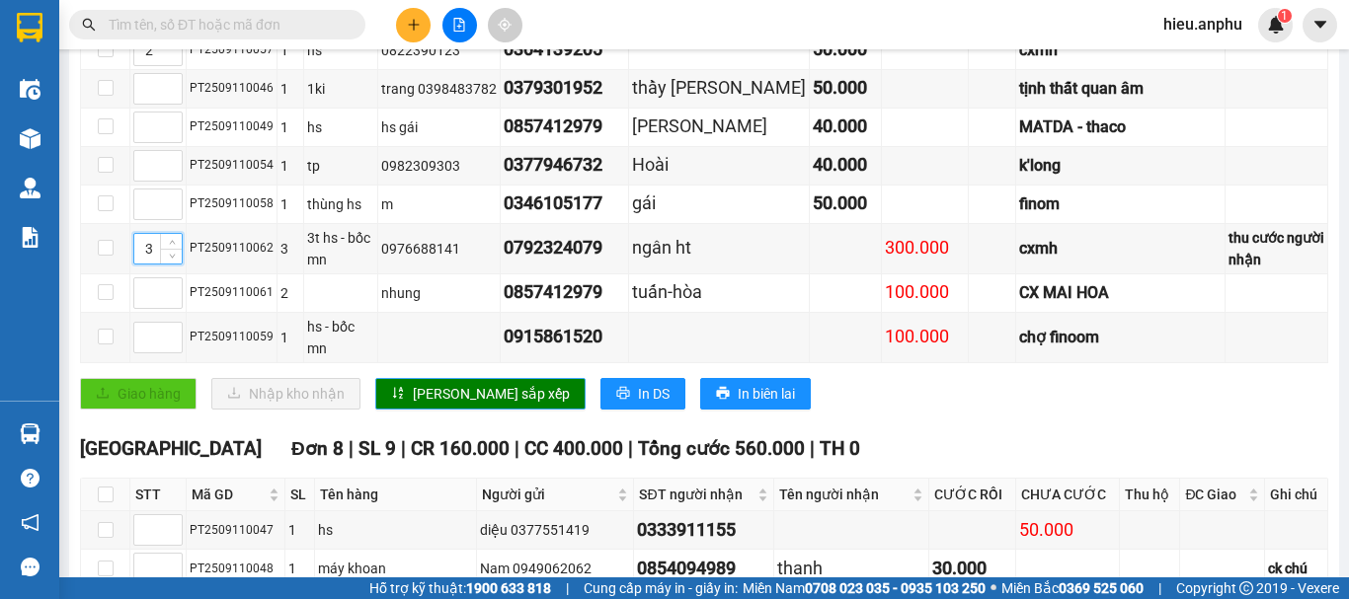
type input "3"
click at [473, 403] on span "[PERSON_NAME] sắp xếp" at bounding box center [491, 394] width 157 height 22
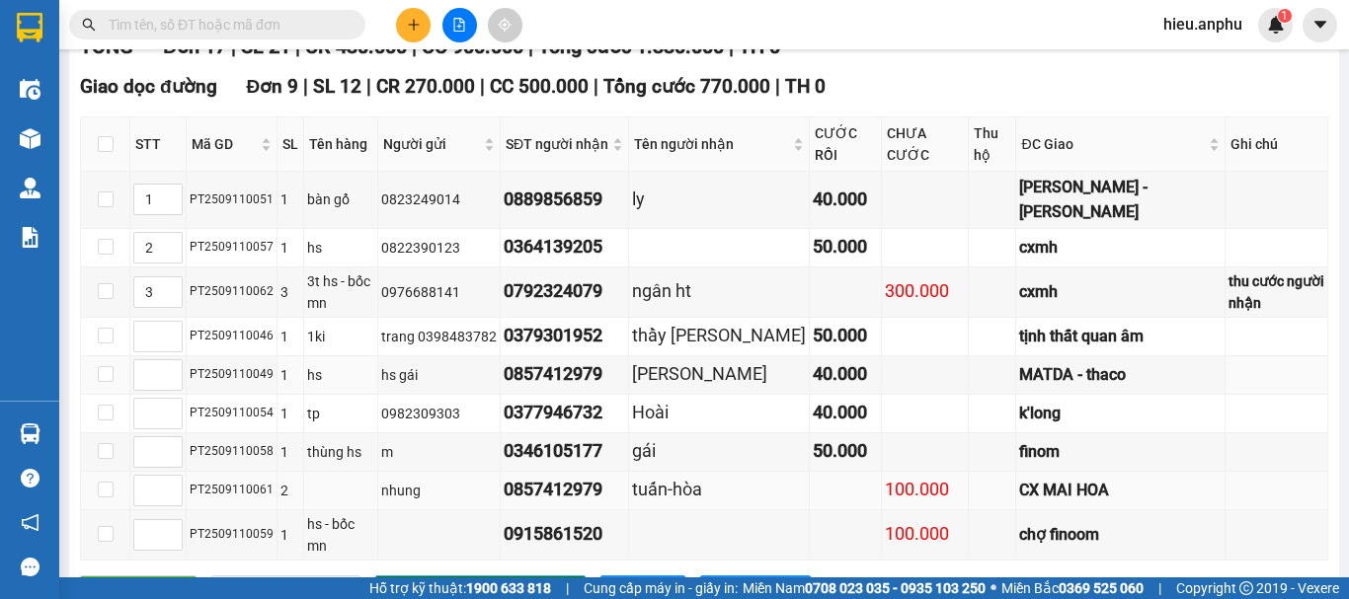
scroll to position [395, 0]
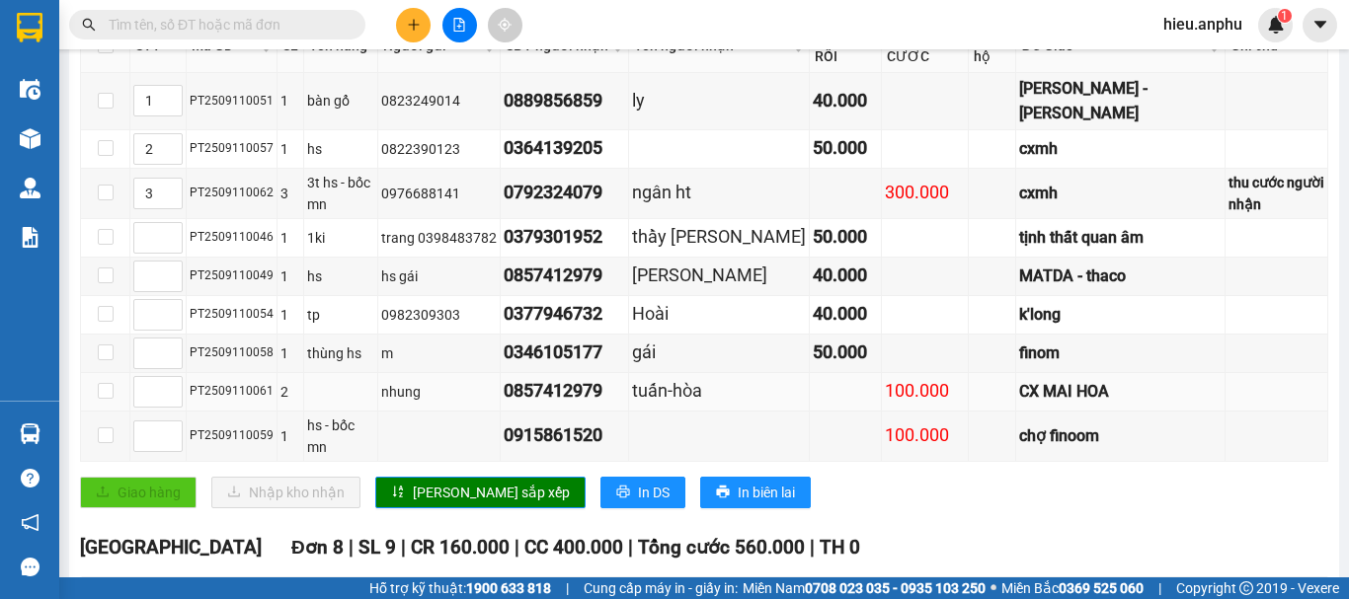
click at [263, 401] on div "PT2509110061" at bounding box center [232, 391] width 84 height 19
click at [267, 412] on td "PT2509110061" at bounding box center [232, 392] width 91 height 39
drag, startPoint x: 266, startPoint y: 414, endPoint x: 189, endPoint y: 416, distance: 77.1
click at [189, 412] on td "PT2509110061" at bounding box center [232, 392] width 91 height 39
copy div "PT2509110061"
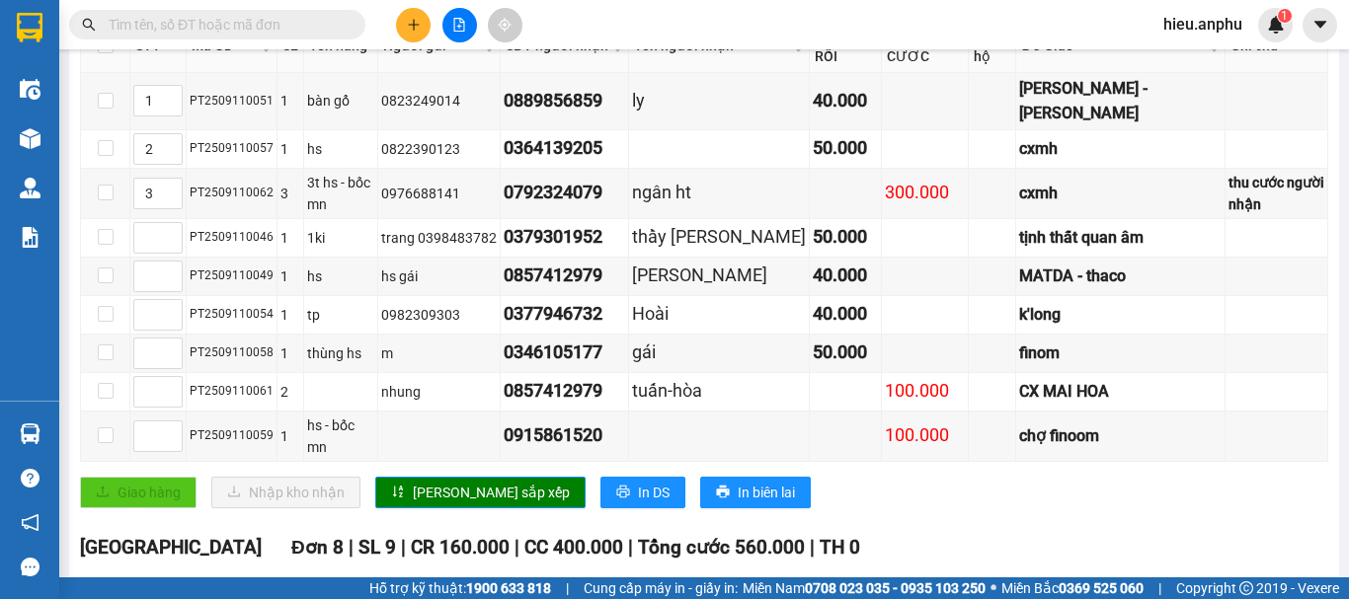
click at [218, 27] on input "text" at bounding box center [225, 25] width 233 height 22
paste input "PT2509110061"
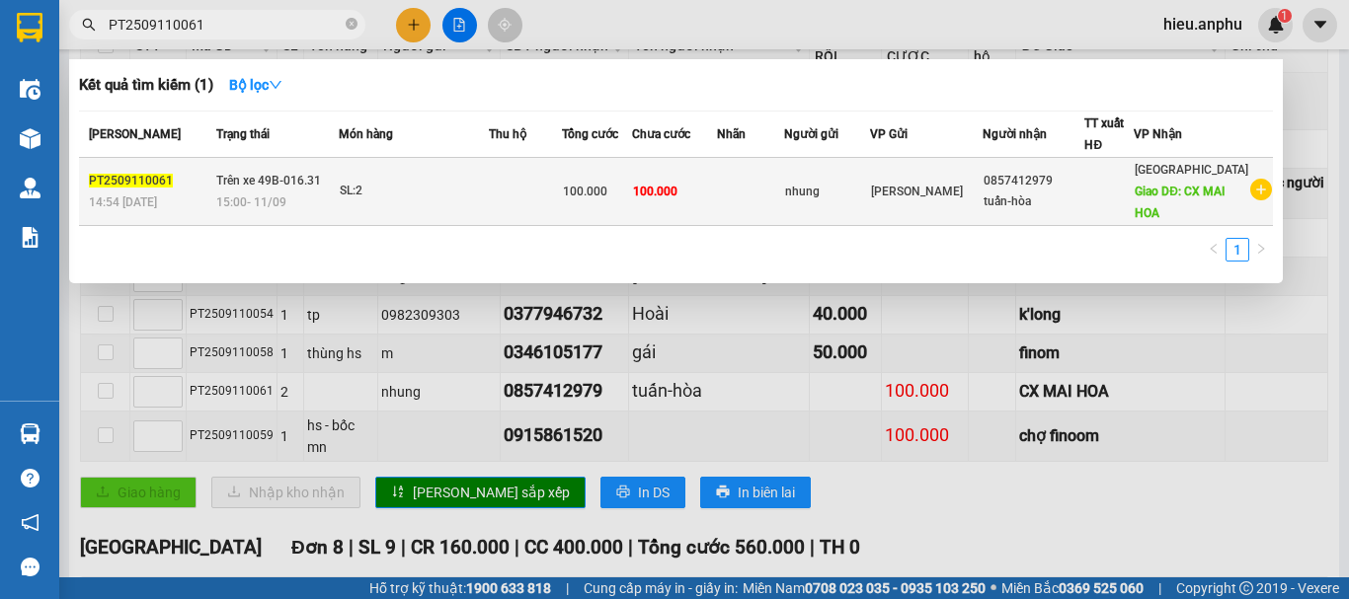
type input "PT2509110061"
click at [676, 173] on td "100.000" at bounding box center [674, 192] width 85 height 68
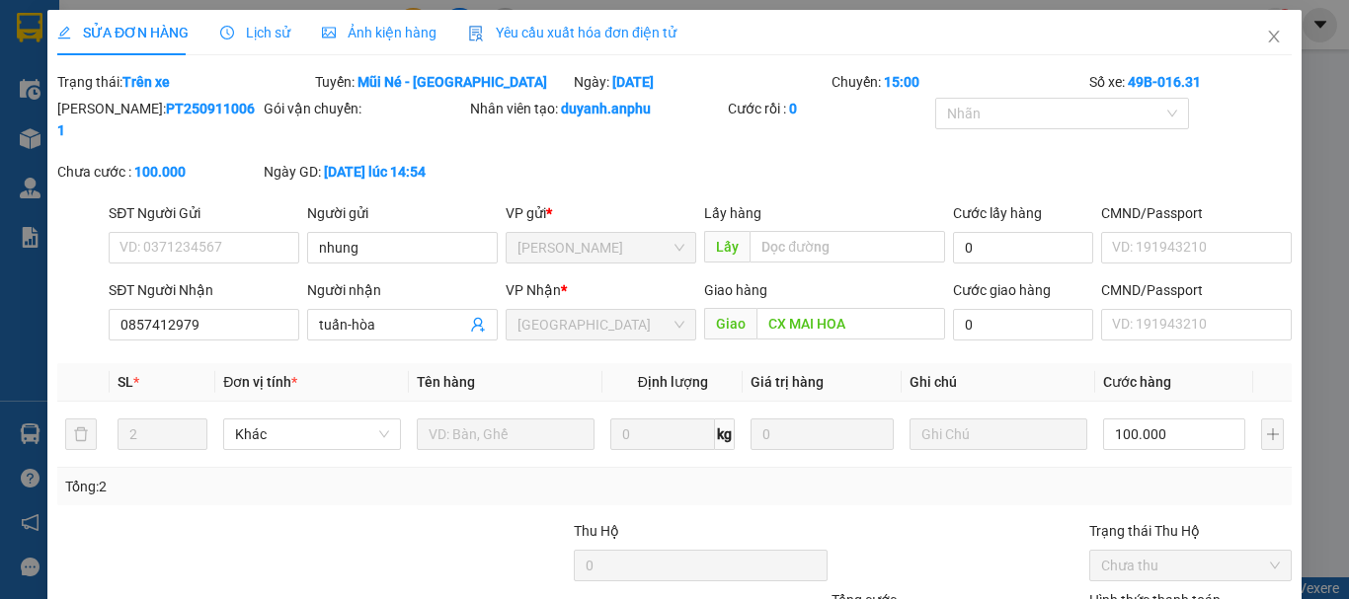
type input "nhung"
type input "0857412979"
type input "tuấn-hòa"
type input "CX MAI HOA"
type input "100.000"
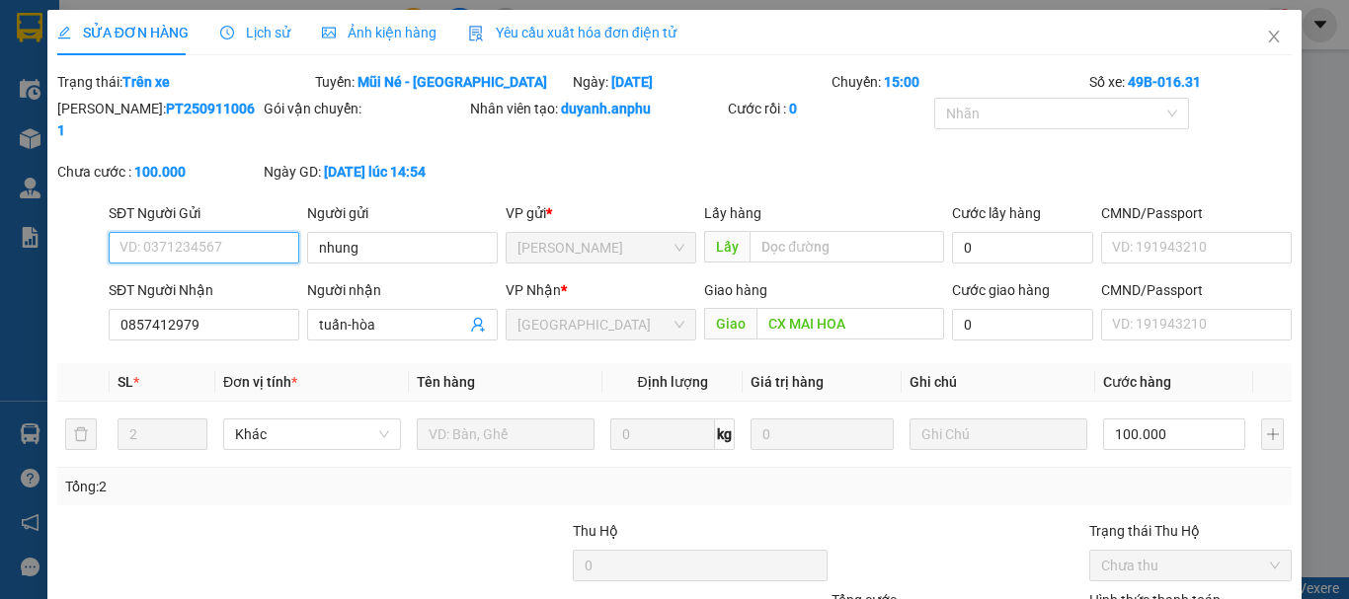
scroll to position [162, 0]
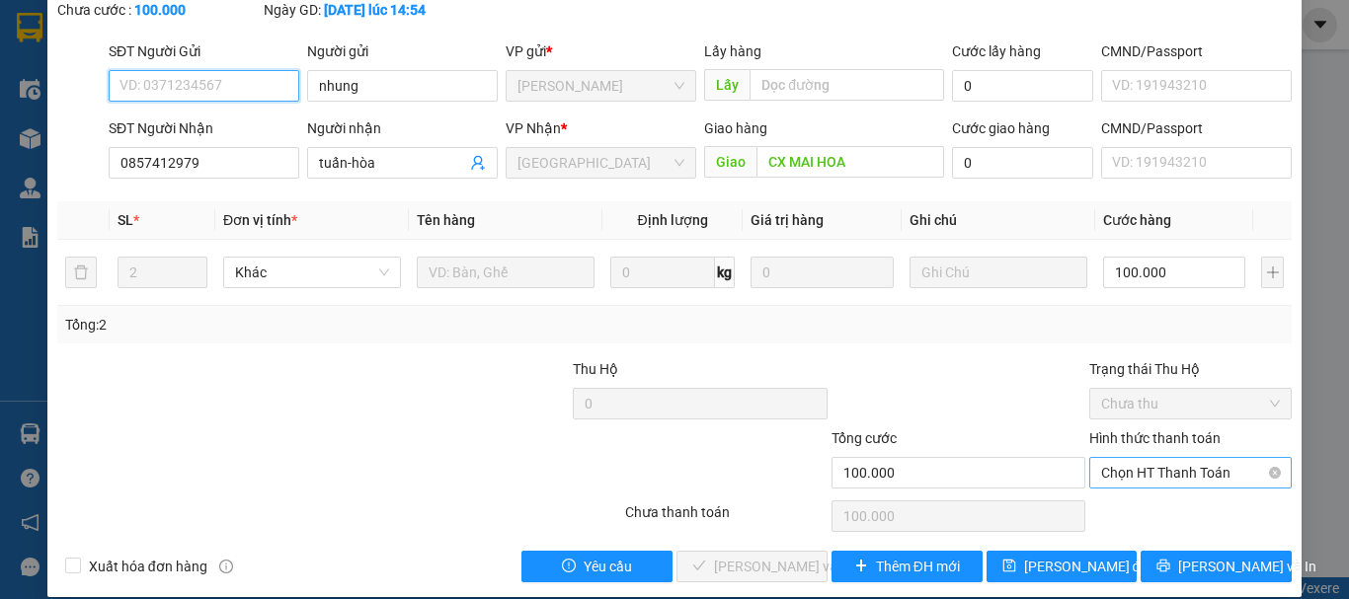
click at [1156, 458] on span "Chọn HT Thanh Toán" at bounding box center [1190, 473] width 179 height 30
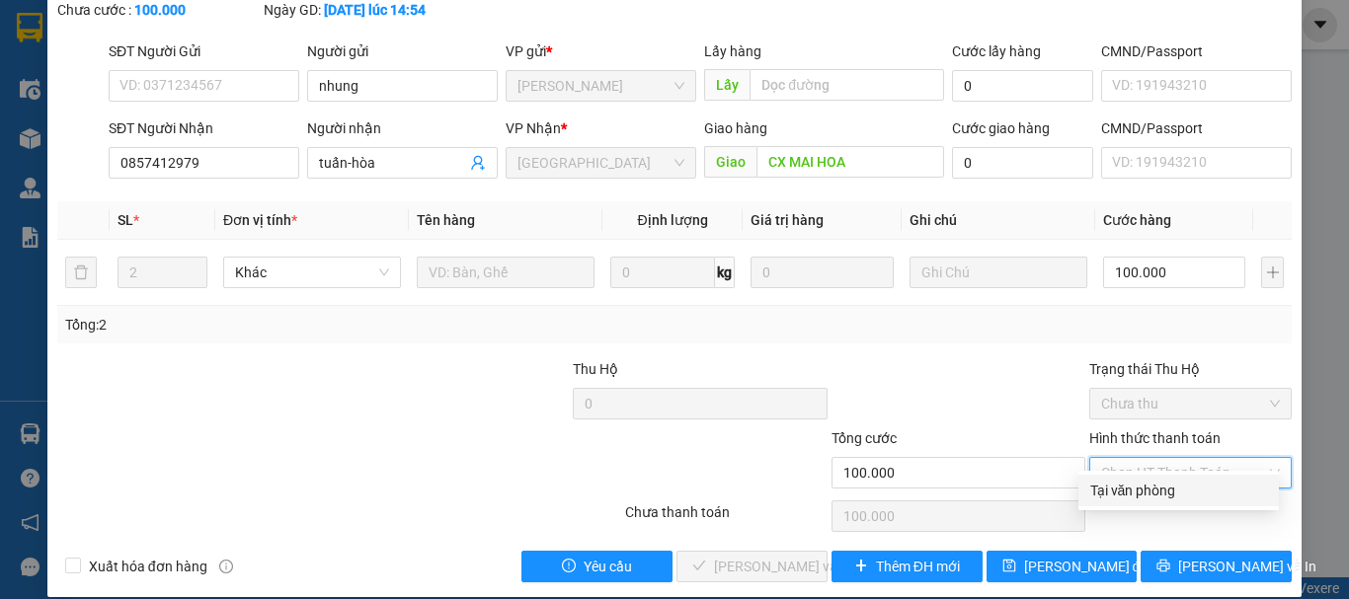
click at [1111, 486] on div "Tại văn phòng" at bounding box center [1178, 491] width 177 height 22
type input "0"
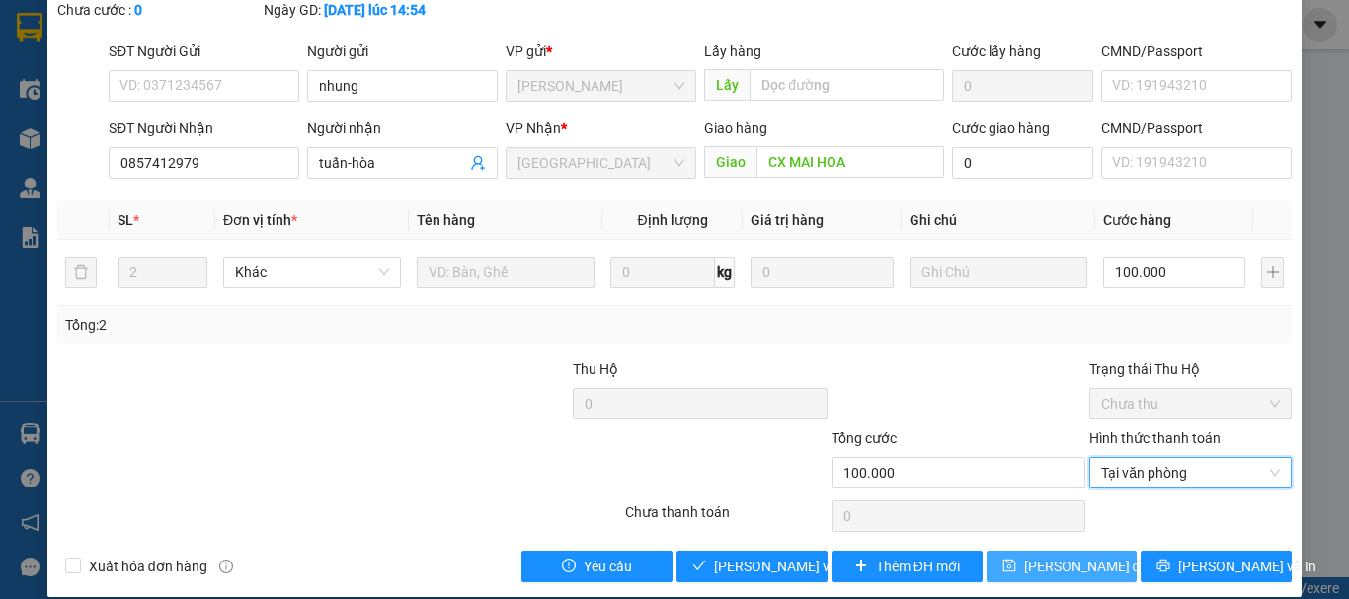
click at [1098, 551] on button "[PERSON_NAME] đổi" at bounding box center [1062, 567] width 151 height 32
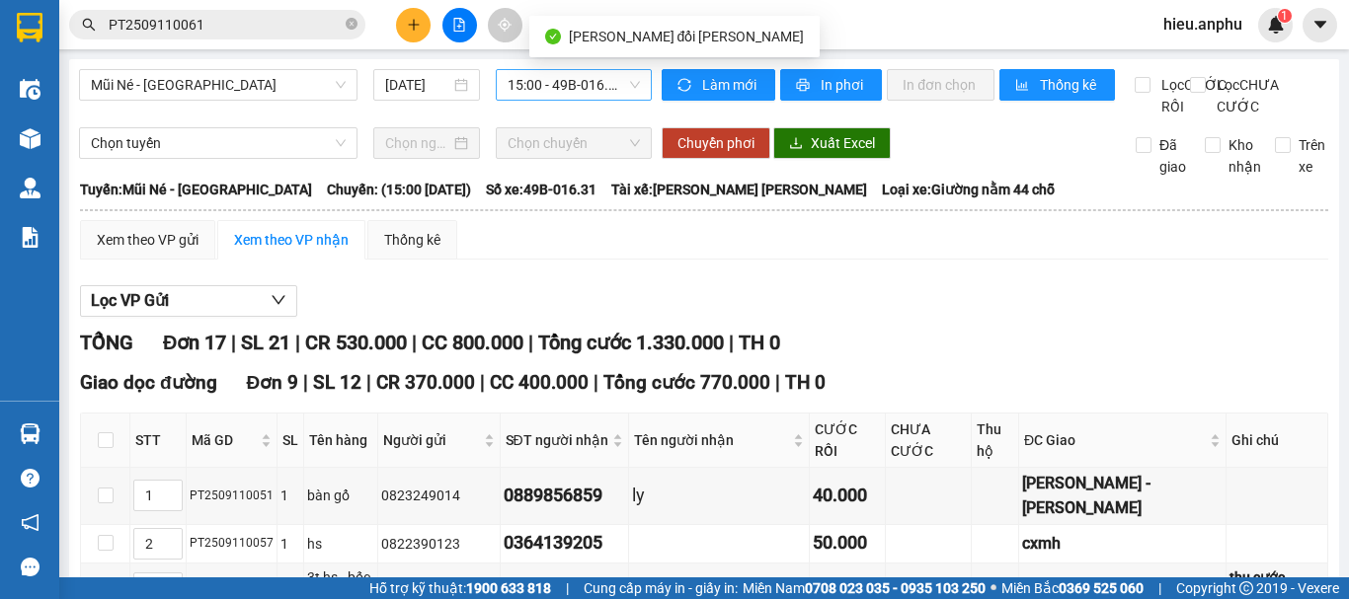
click at [541, 81] on span "15:00 - 49B-016.31" at bounding box center [574, 85] width 132 height 30
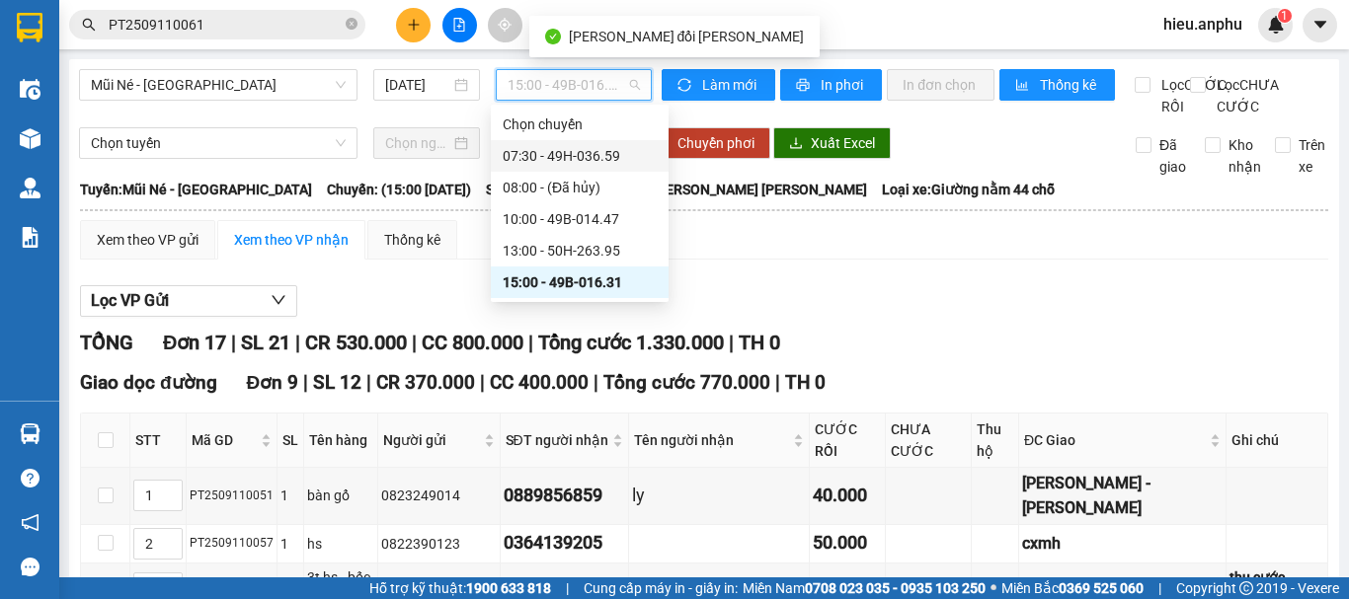
click at [544, 144] on div "07:30 - 49H-036.59" at bounding box center [580, 156] width 178 height 32
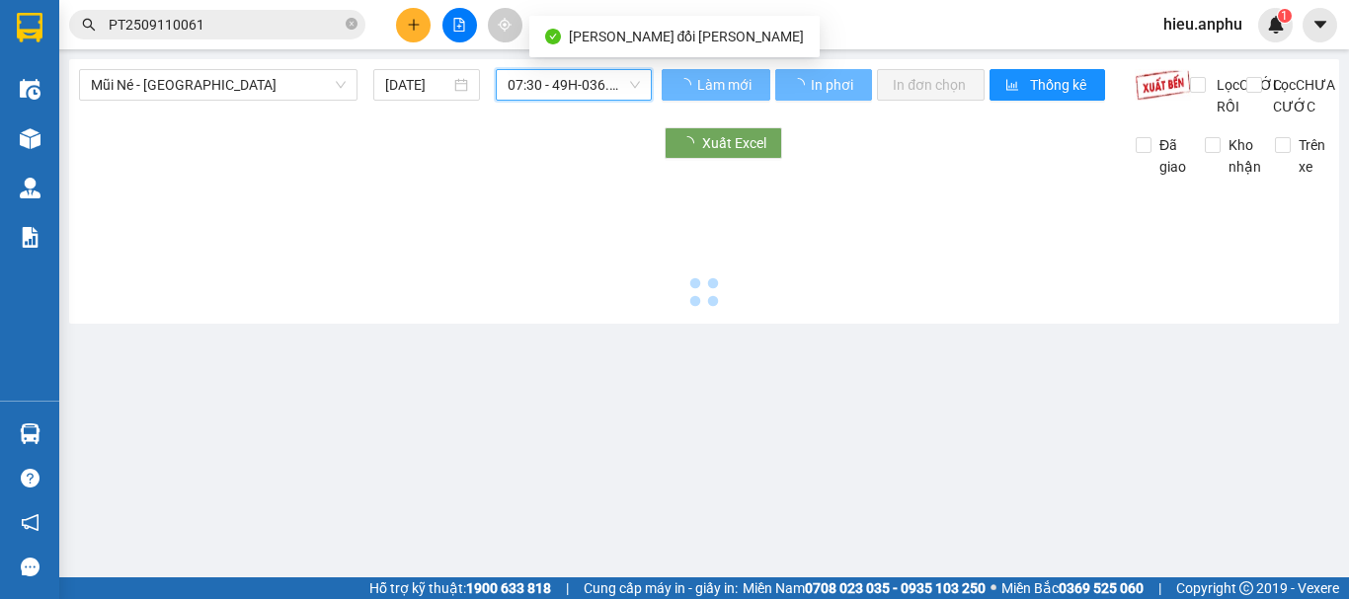
click at [547, 82] on span "07:30 - 49H-036.59" at bounding box center [574, 85] width 132 height 30
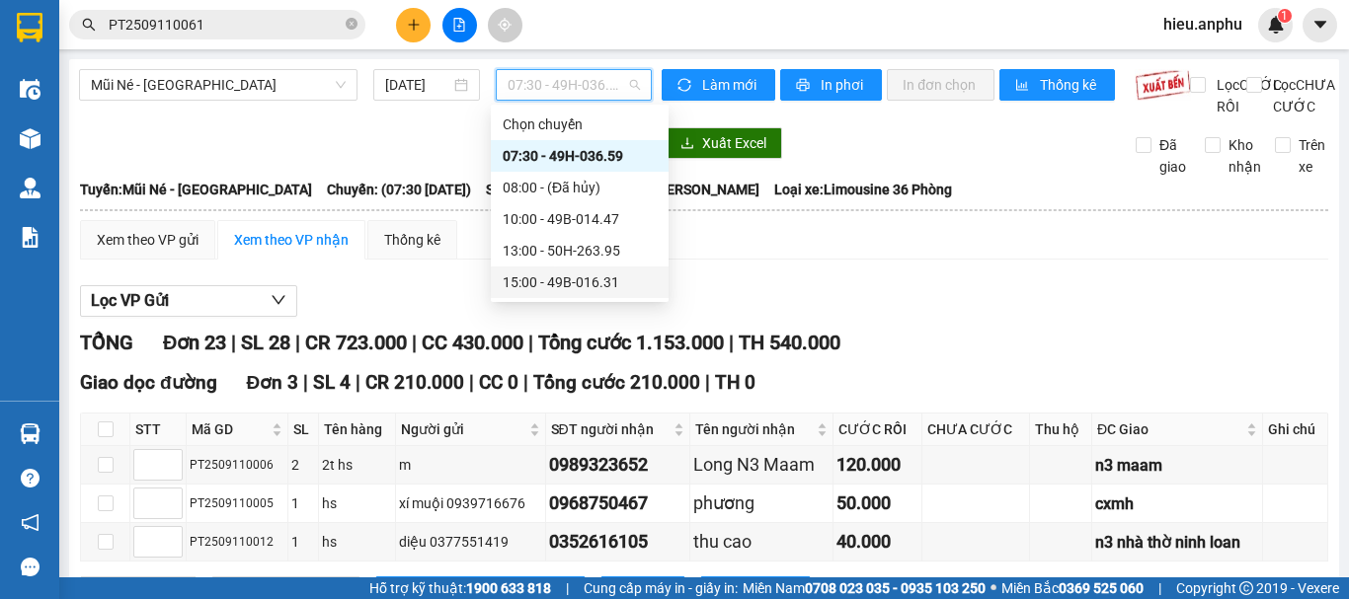
click at [533, 287] on div "15:00 - 49B-016.31" at bounding box center [580, 283] width 154 height 22
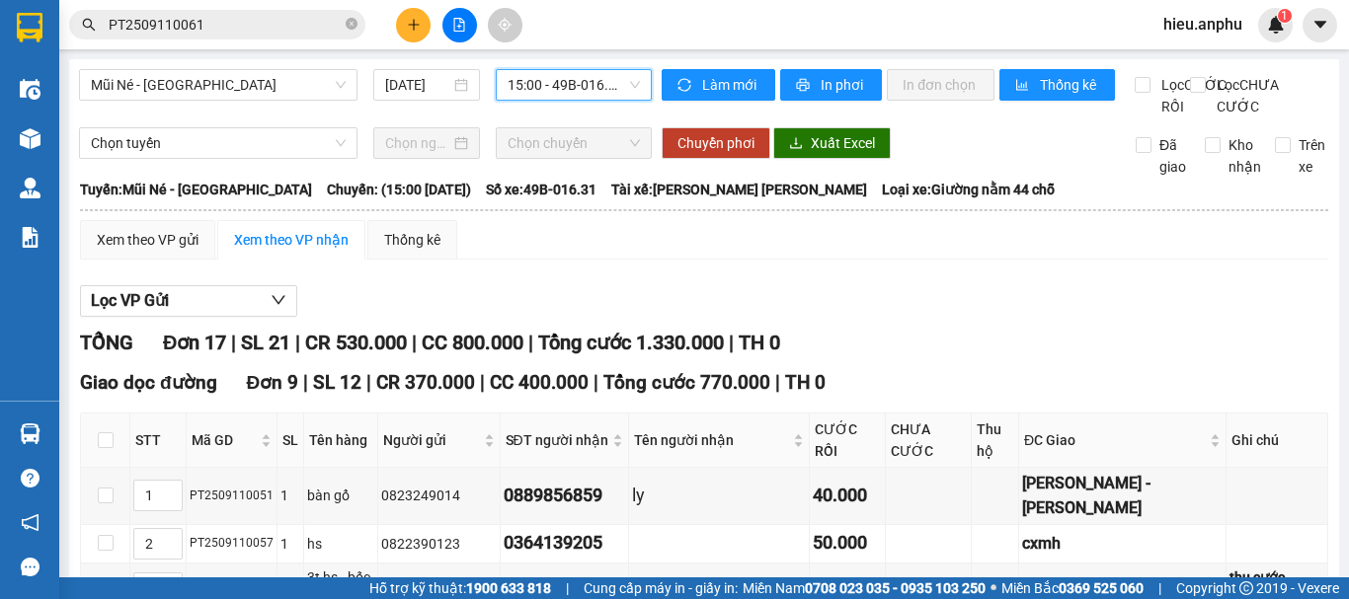
scroll to position [395, 0]
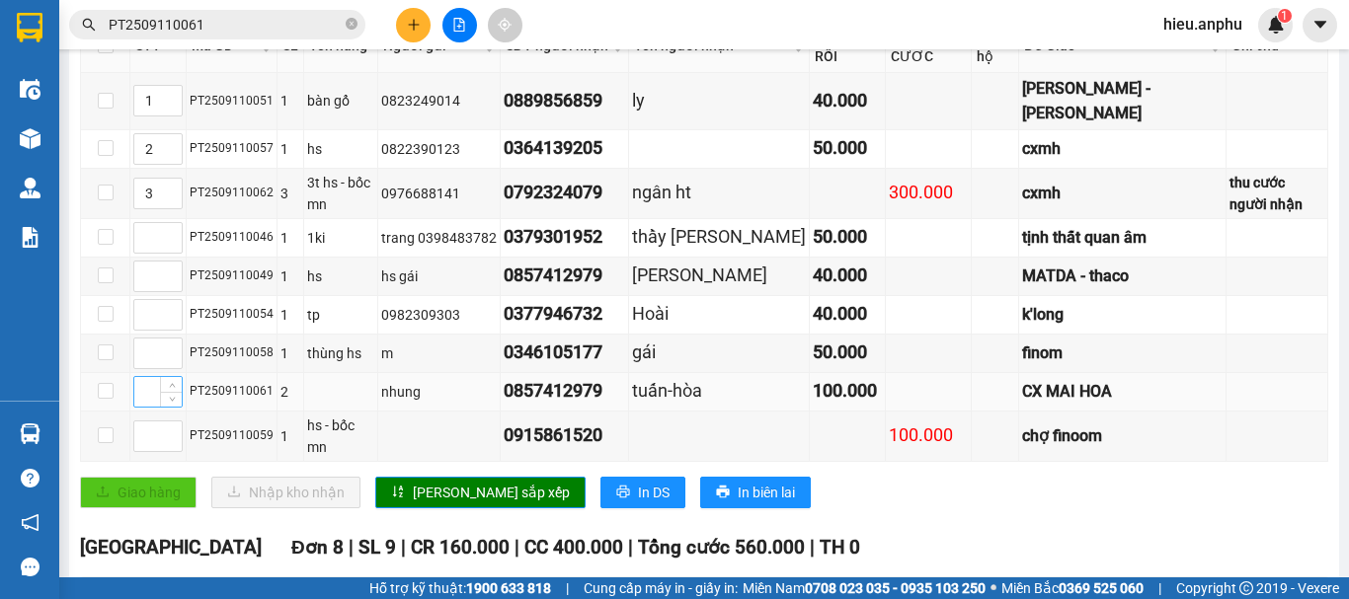
click at [143, 407] on input at bounding box center [157, 392] width 47 height 30
type input "4"
click at [431, 501] on span "[PERSON_NAME] sắp xếp" at bounding box center [491, 493] width 157 height 22
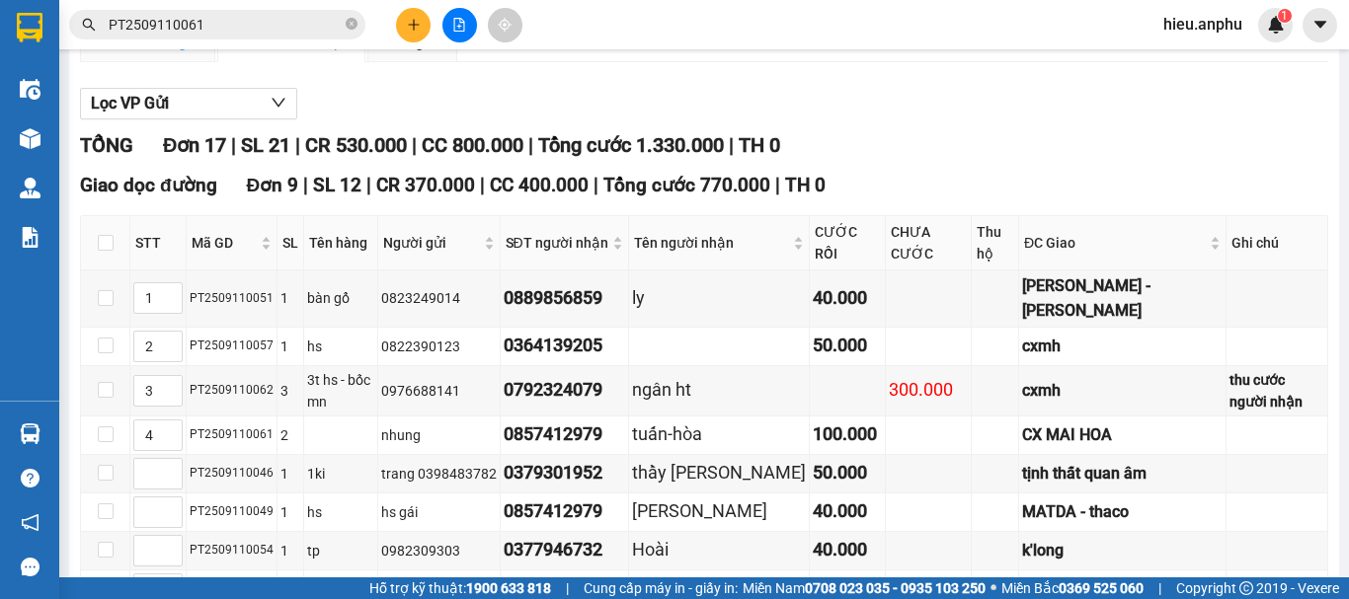
scroll to position [99, 0]
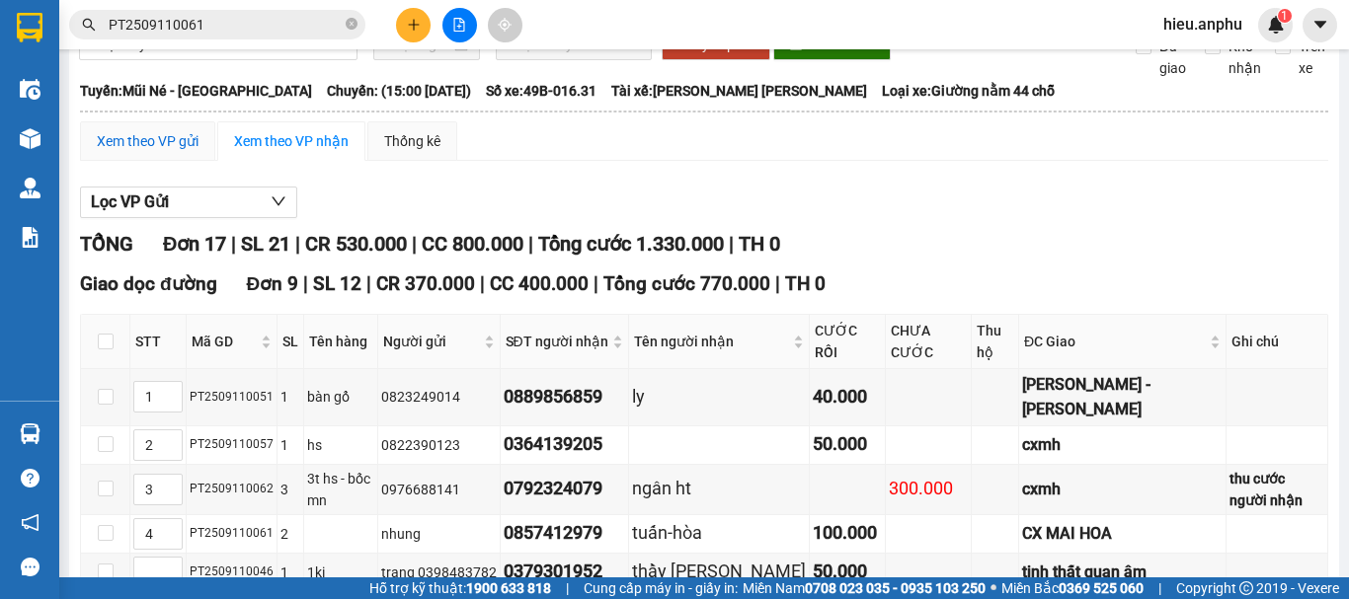
click at [131, 152] on div "Xem theo VP gửi" at bounding box center [148, 141] width 102 height 22
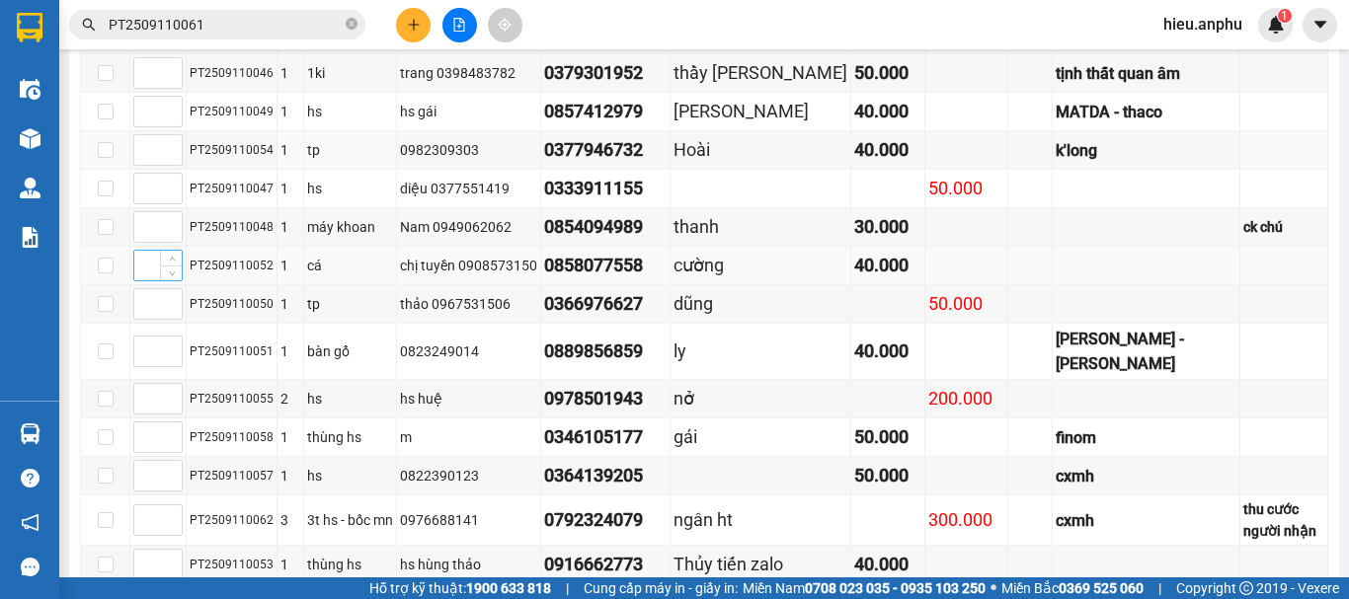
scroll to position [512, 0]
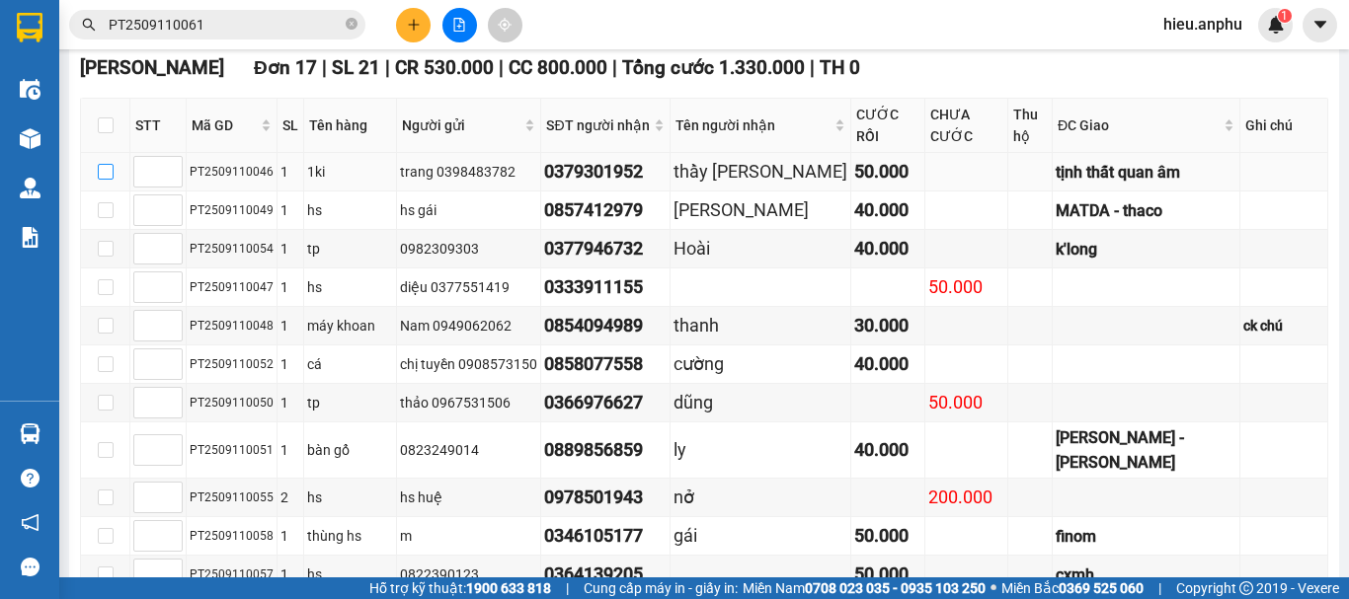
click at [105, 180] on input "checkbox" at bounding box center [106, 172] width 16 height 16
checkbox input "true"
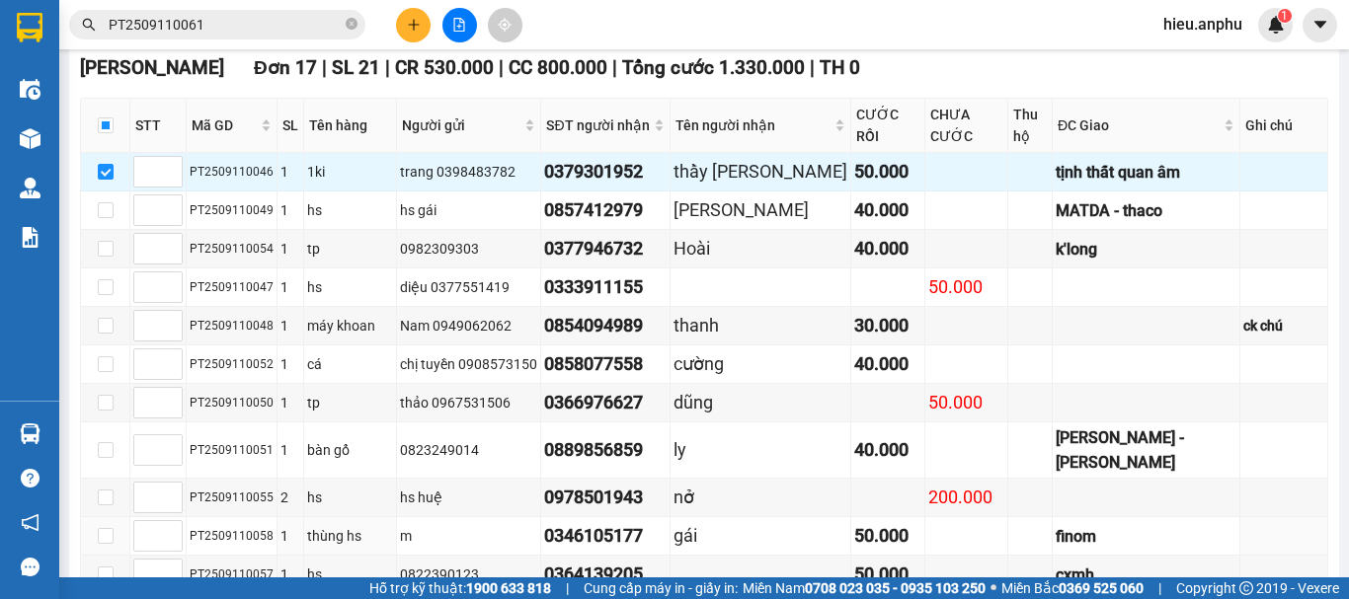
scroll to position [907, 0]
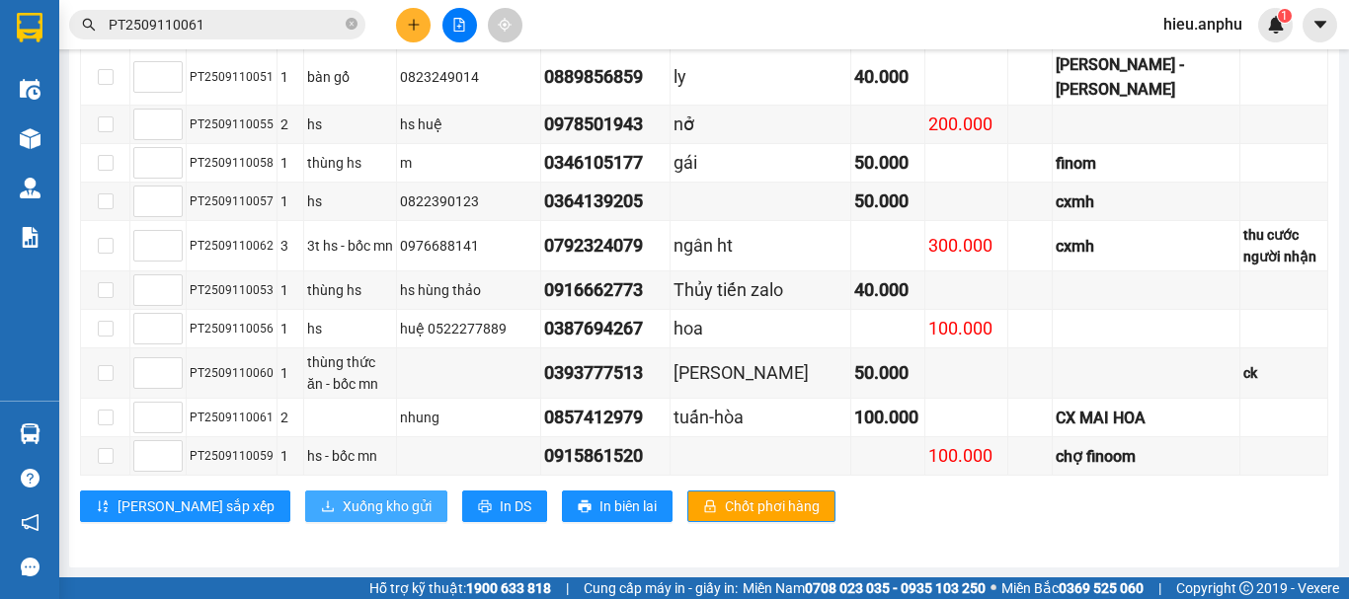
click at [343, 497] on span "Xuống kho gửi" at bounding box center [387, 507] width 89 height 22
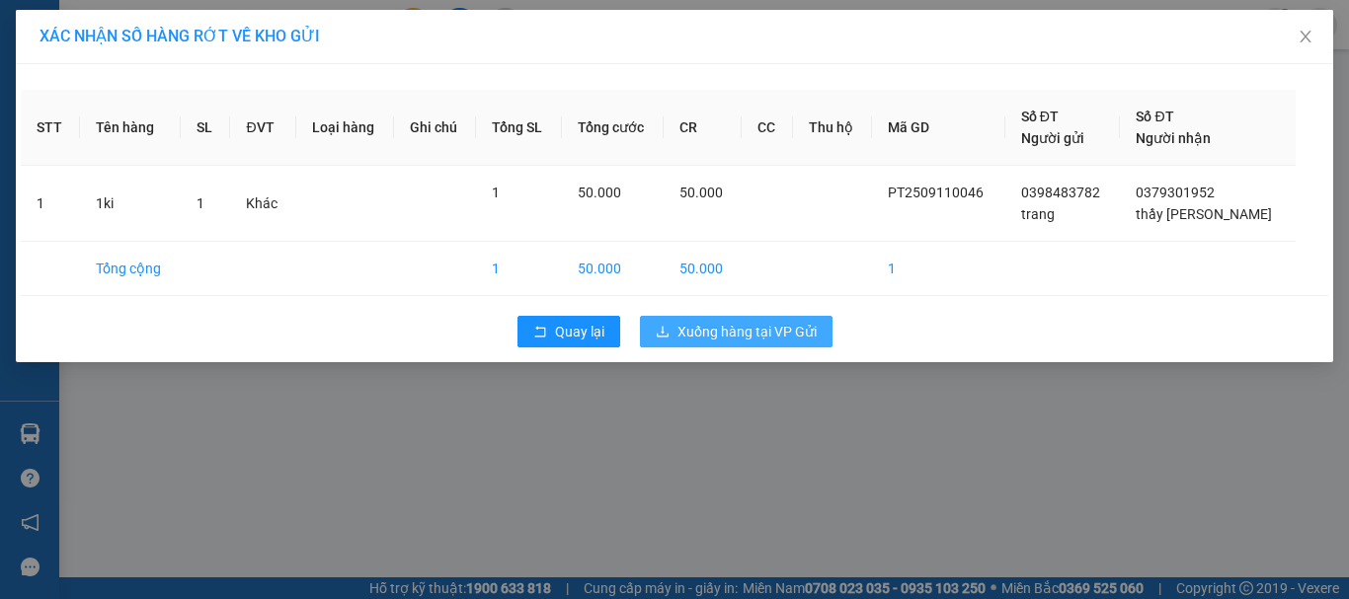
click at [730, 340] on span "Xuống hàng tại VP Gửi" at bounding box center [746, 332] width 139 height 22
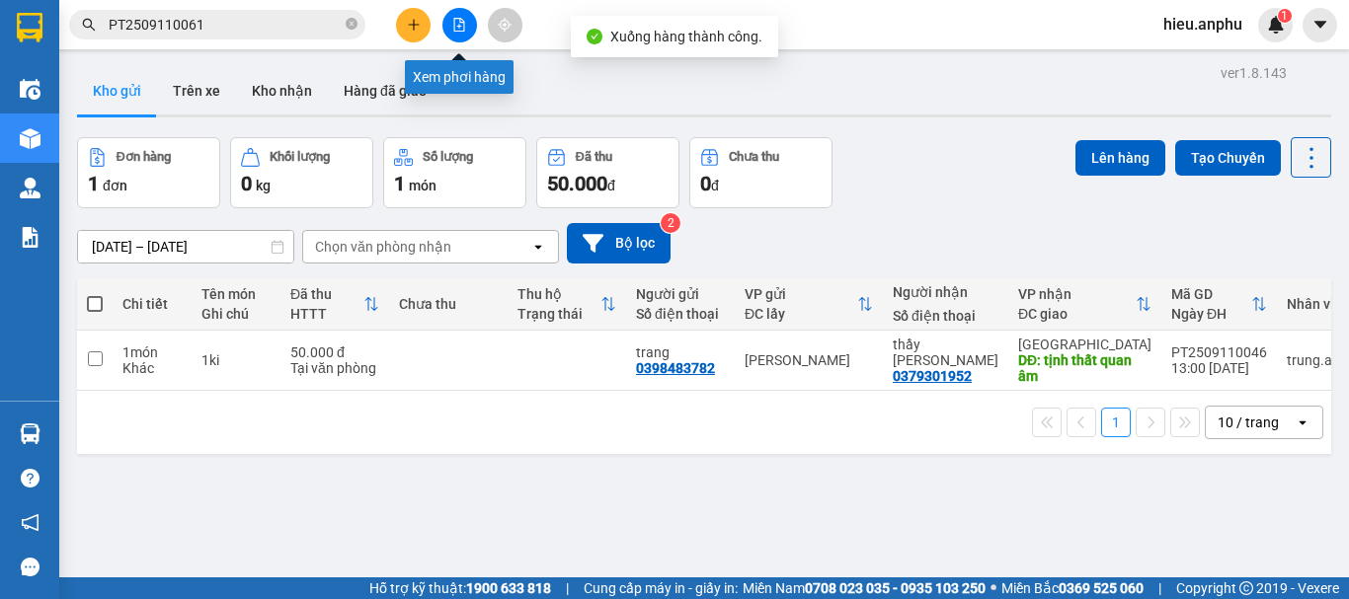
click at [462, 13] on button at bounding box center [459, 25] width 35 height 35
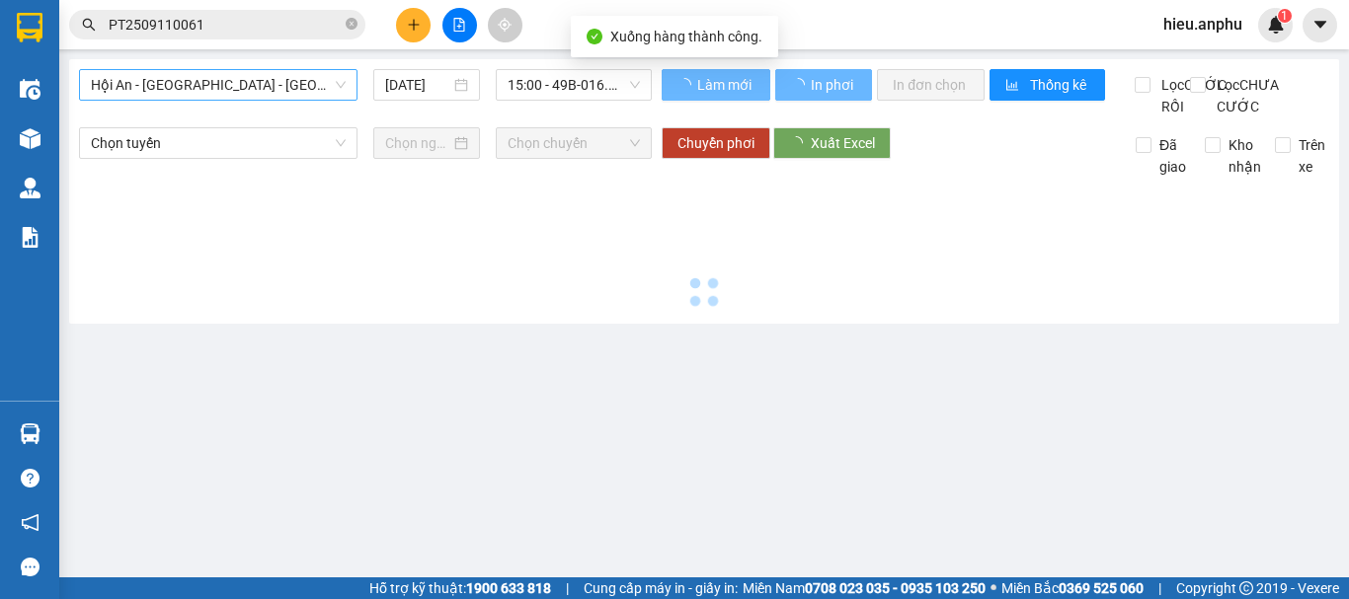
click at [206, 88] on span "Hội An - [GEOGRAPHIC_DATA] - [GEOGRAPHIC_DATA]" at bounding box center [218, 85] width 255 height 30
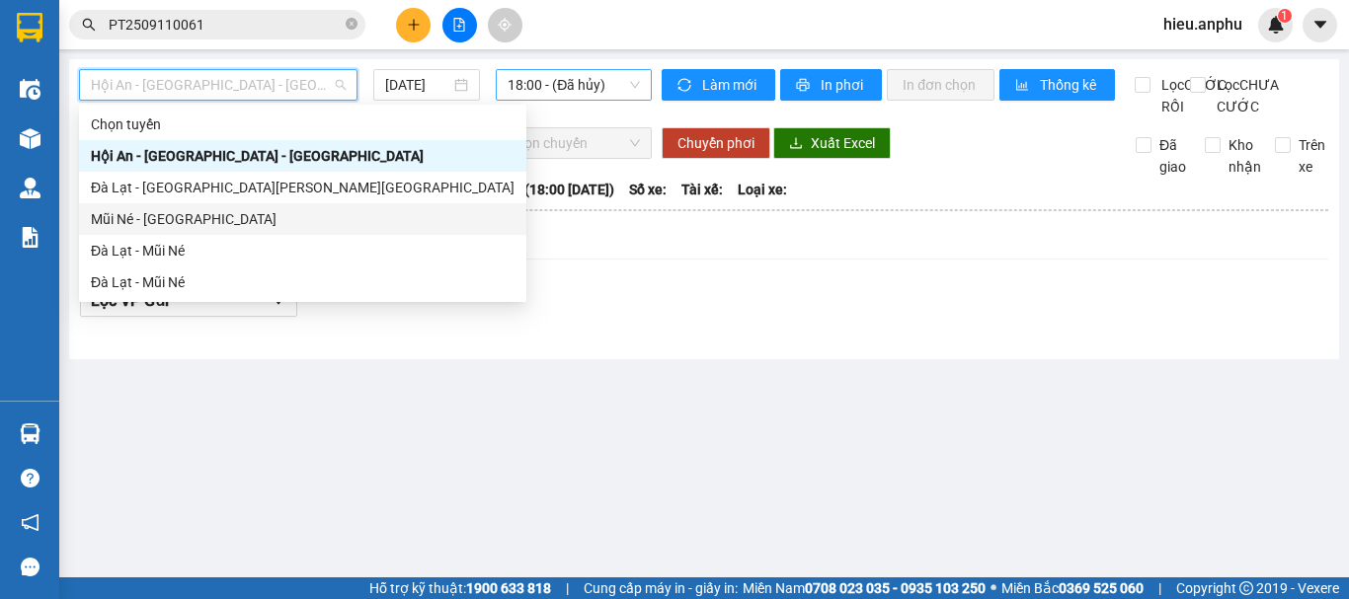
drag, startPoint x: 160, startPoint y: 221, endPoint x: 537, endPoint y: 97, distance: 397.3
click at [162, 220] on div "Mũi Né - [GEOGRAPHIC_DATA]" at bounding box center [303, 219] width 424 height 22
type input "[DATE]"
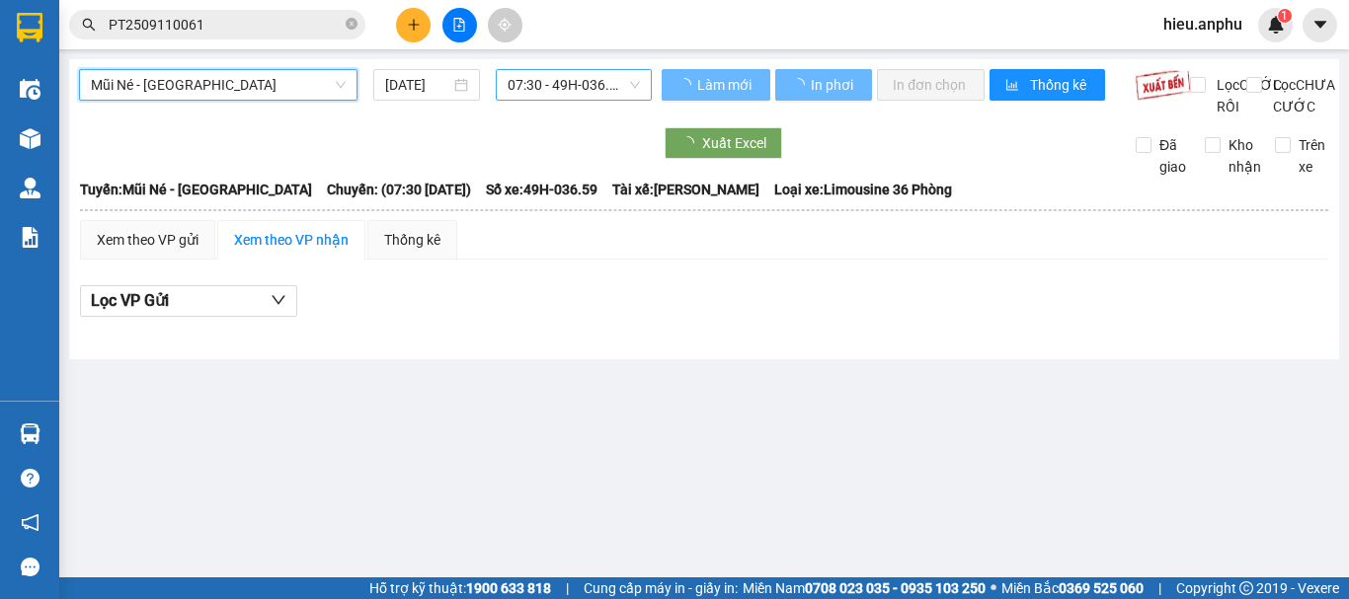
click at [539, 93] on span "07:30 - 49H-036.59" at bounding box center [574, 85] width 132 height 30
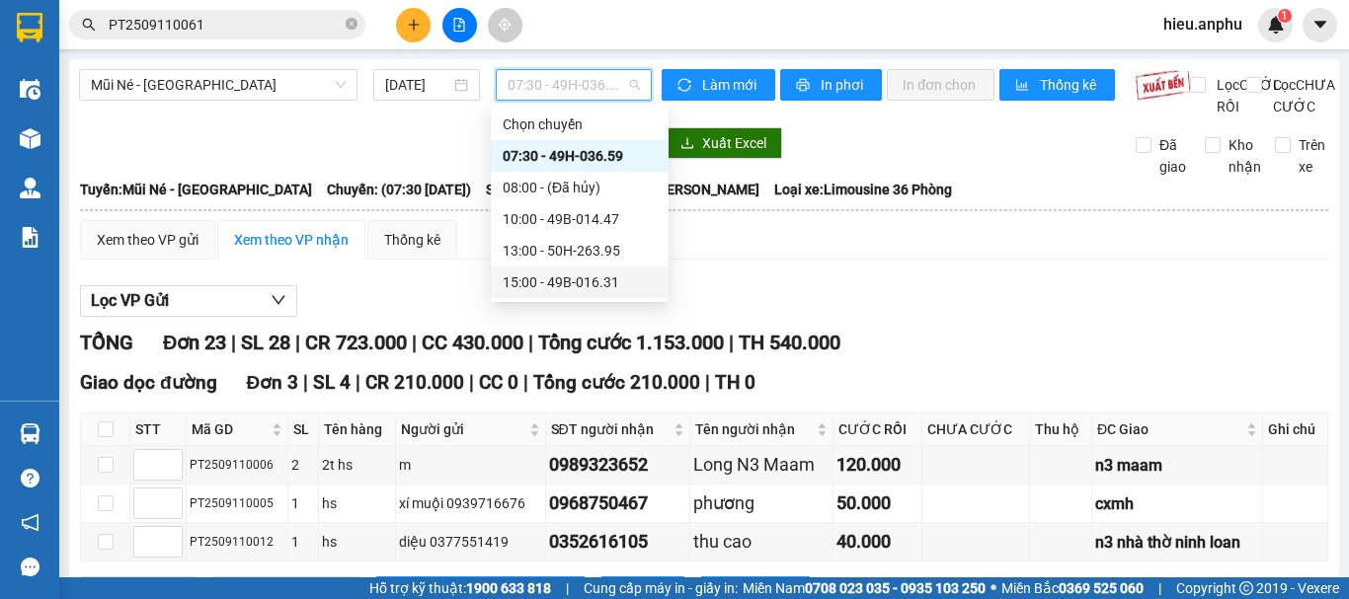
click at [547, 278] on div "15:00 - 49B-016.31" at bounding box center [580, 283] width 154 height 22
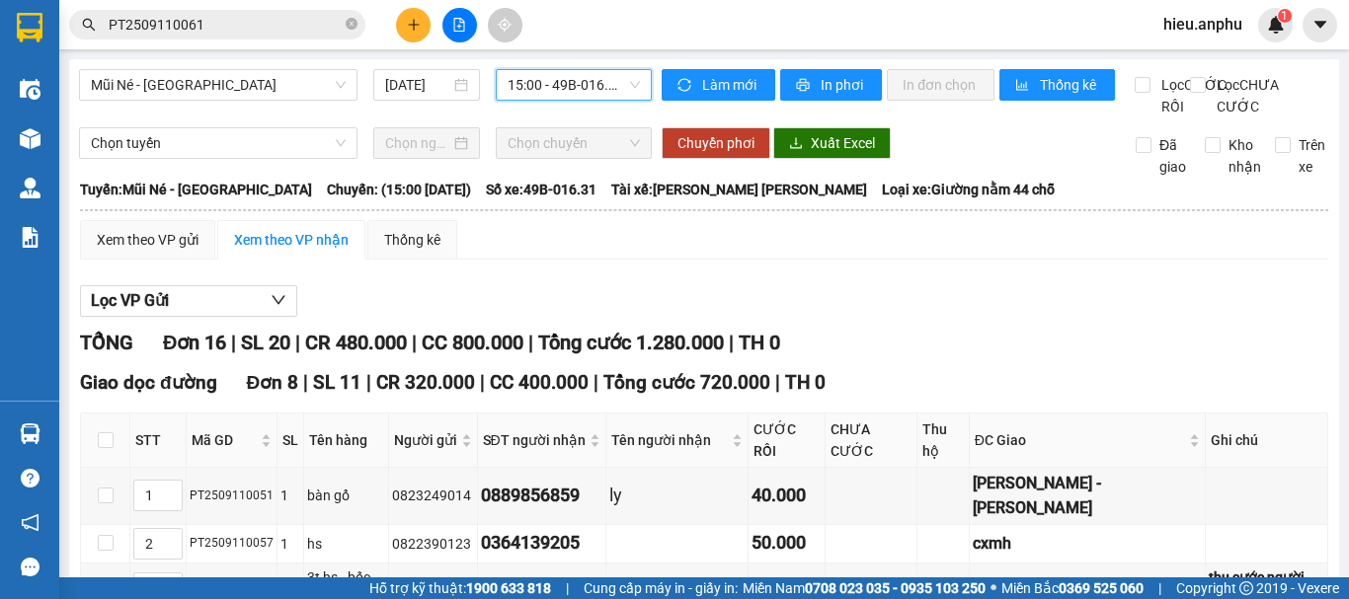
scroll to position [296, 0]
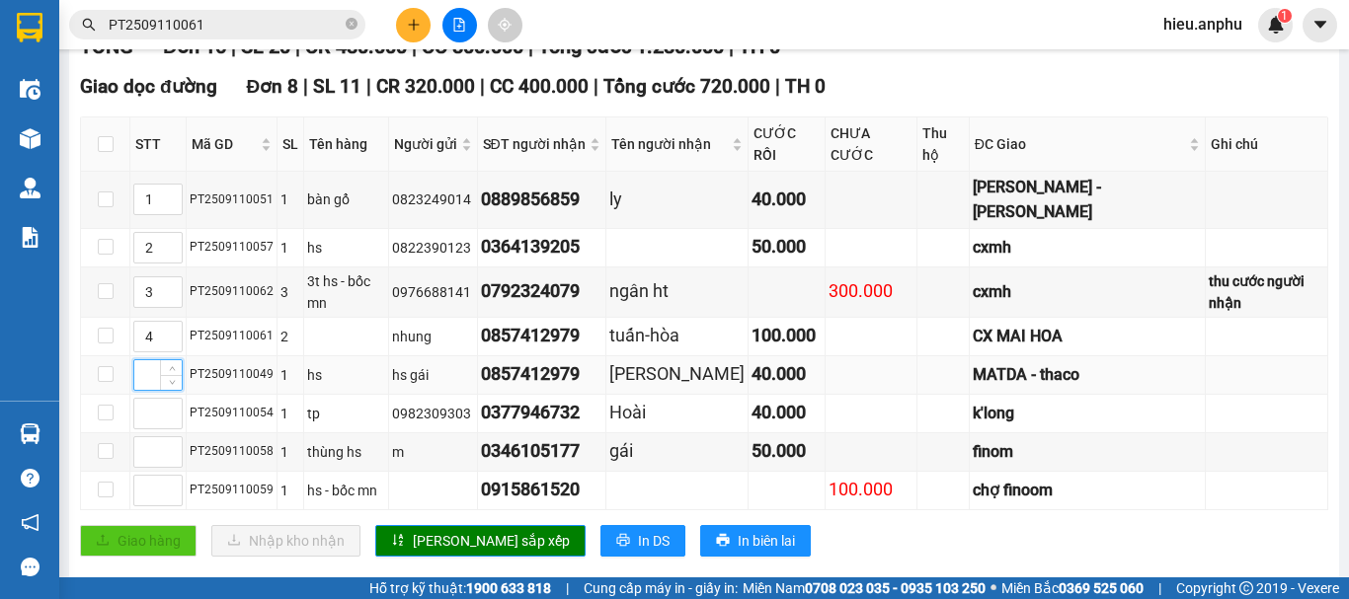
click at [134, 360] on input at bounding box center [157, 375] width 47 height 30
type input "5"
click at [142, 438] on input at bounding box center [157, 453] width 47 height 30
type input "6"
click at [150, 476] on input at bounding box center [157, 491] width 47 height 30
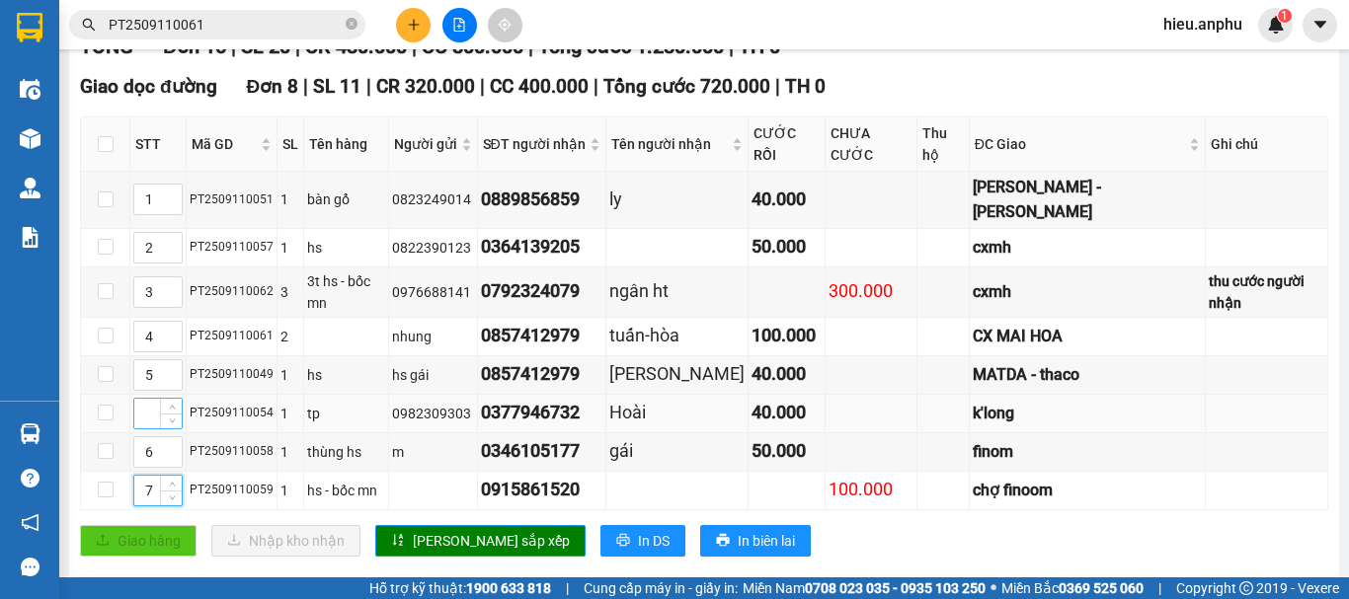
type input "7"
click at [148, 399] on input at bounding box center [157, 414] width 47 height 30
type input "8"
drag, startPoint x: 429, startPoint y: 512, endPoint x: 418, endPoint y: 489, distance: 25.2
click at [429, 530] on span "[PERSON_NAME] sắp xếp" at bounding box center [491, 541] width 157 height 22
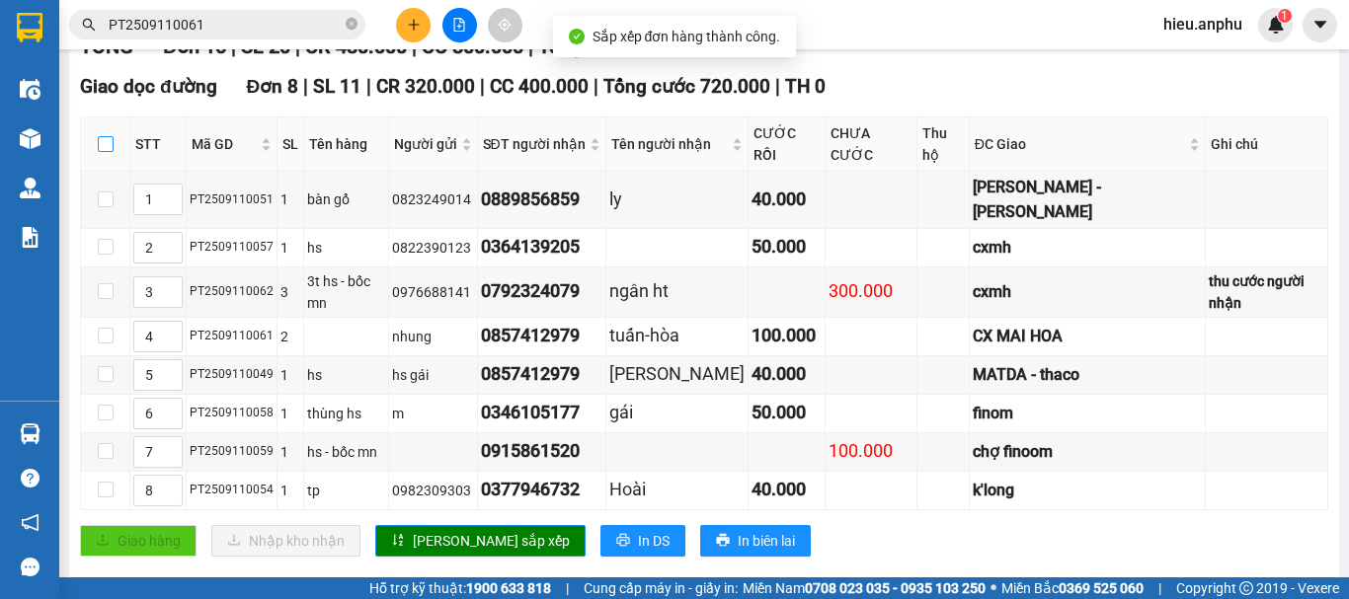
click at [108, 152] on input "checkbox" at bounding box center [106, 144] width 16 height 16
checkbox input "true"
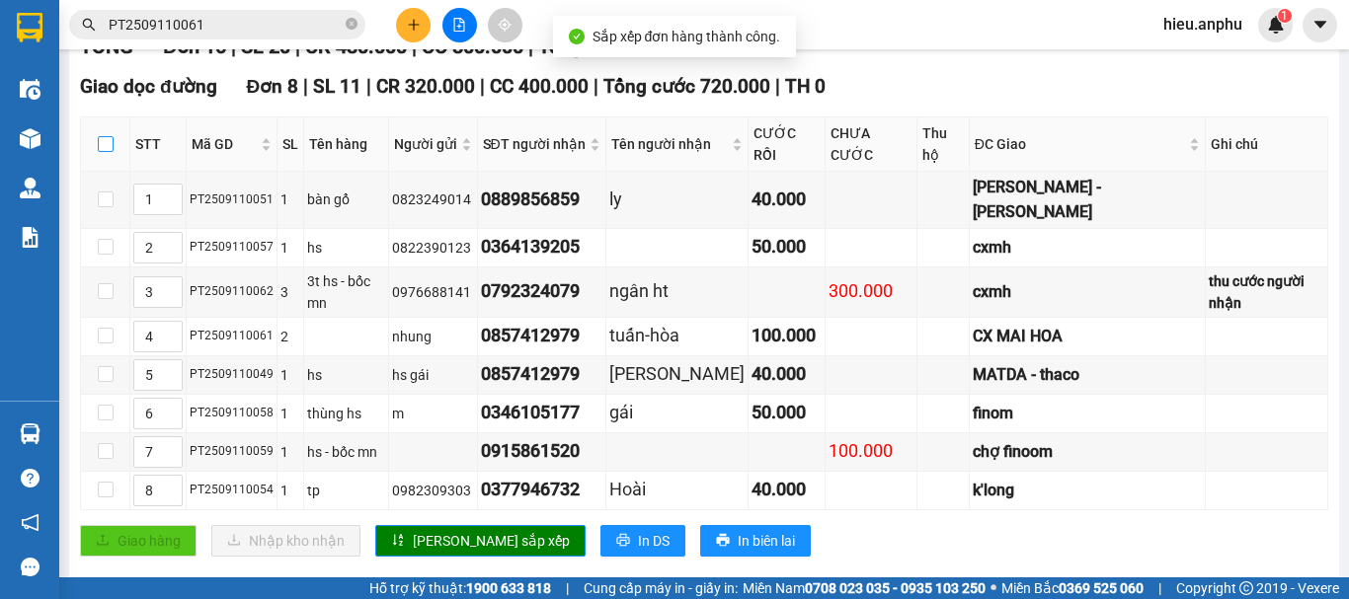
checkbox input "true"
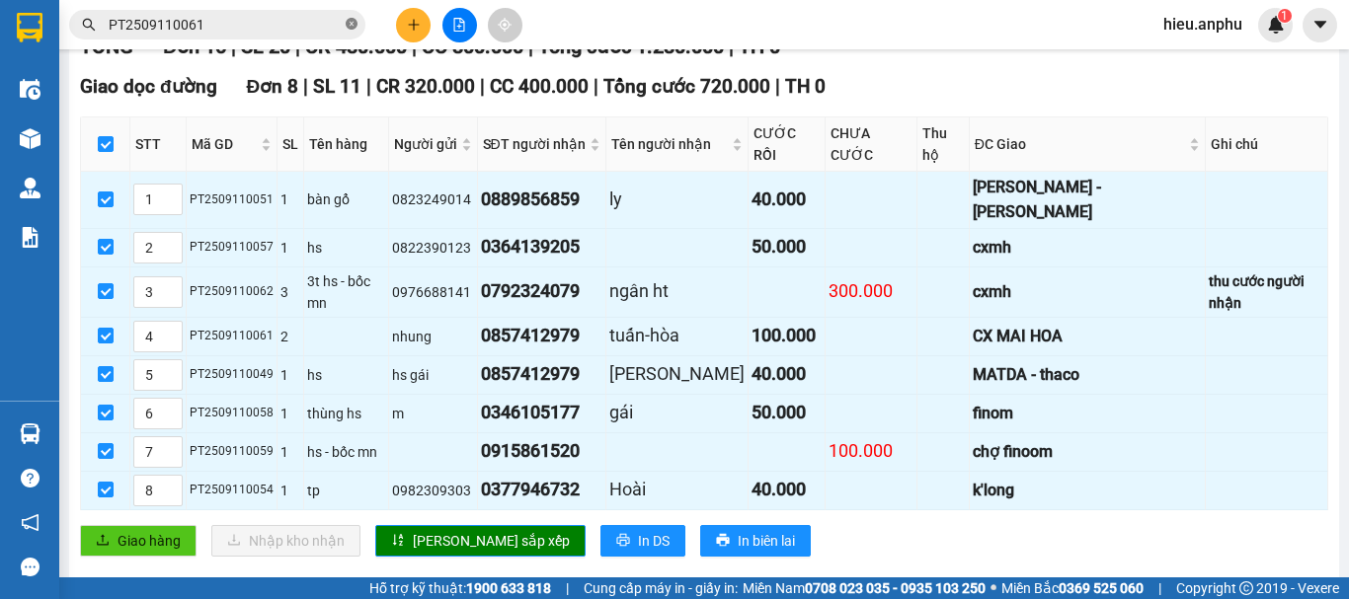
click at [354, 27] on icon "close-circle" at bounding box center [352, 24] width 12 height 12
drag, startPoint x: 213, startPoint y: 23, endPoint x: 168, endPoint y: 5, distance: 48.8
click at [210, 23] on input "text" at bounding box center [225, 25] width 233 height 22
click at [208, 32] on input "text" at bounding box center [225, 25] width 233 height 22
click at [138, 17] on input "text" at bounding box center [225, 25] width 233 height 22
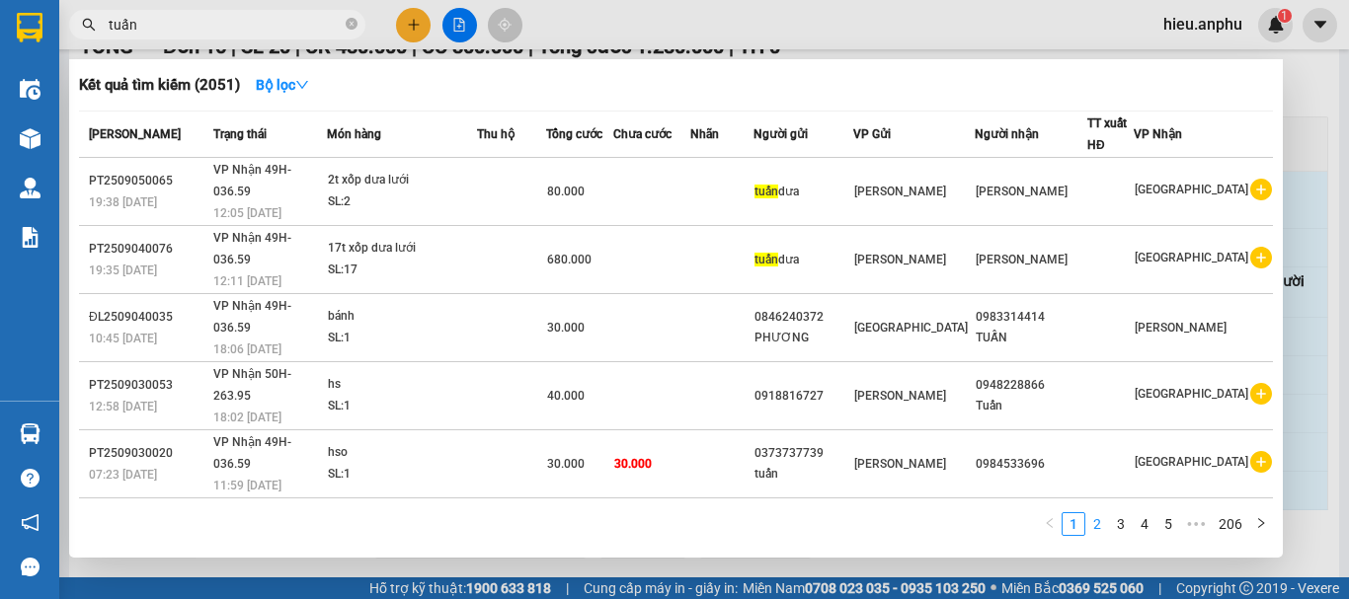
type input "tuấn"
click at [1096, 517] on link "2" at bounding box center [1097, 525] width 22 height 22
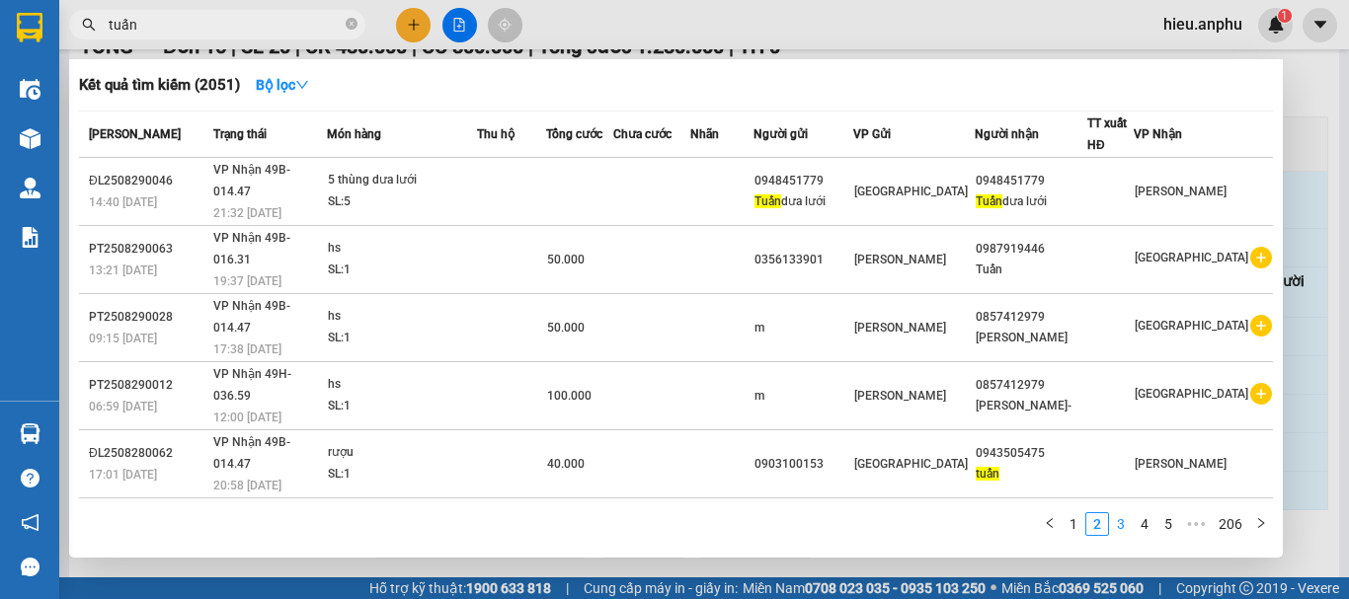
click at [1112, 519] on link "3" at bounding box center [1121, 525] width 22 height 22
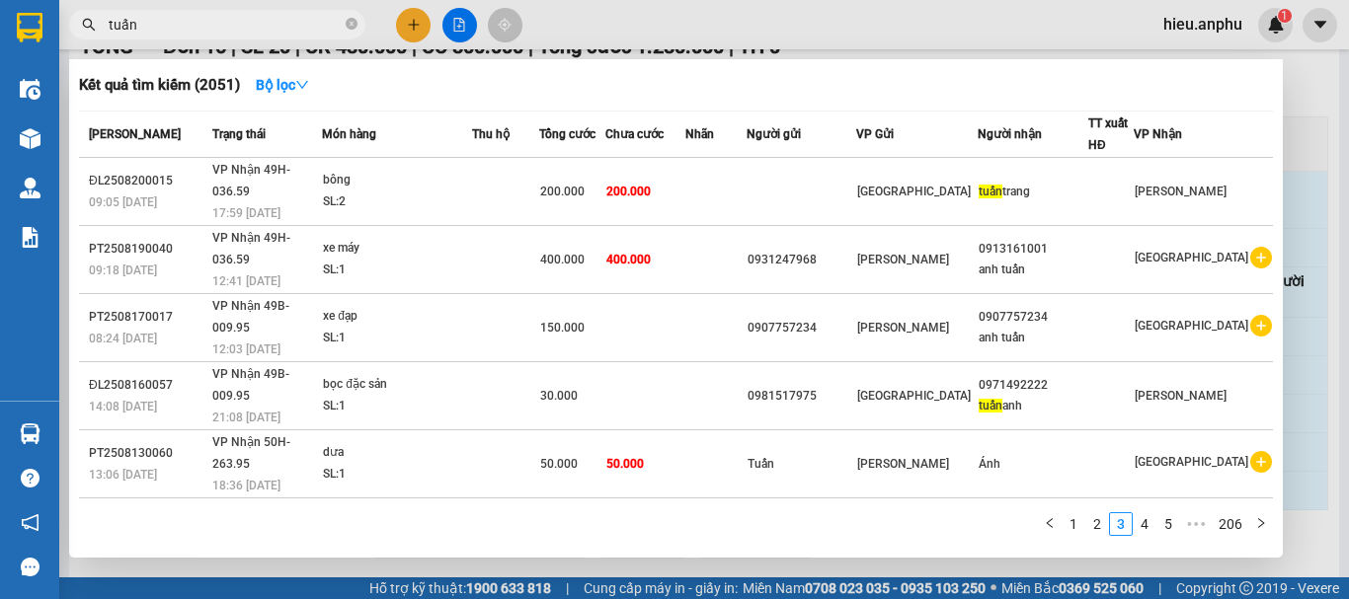
drag, startPoint x: 1144, startPoint y: 525, endPoint x: 1105, endPoint y: 509, distance: 42.0
click at [1139, 523] on link "4" at bounding box center [1145, 525] width 22 height 22
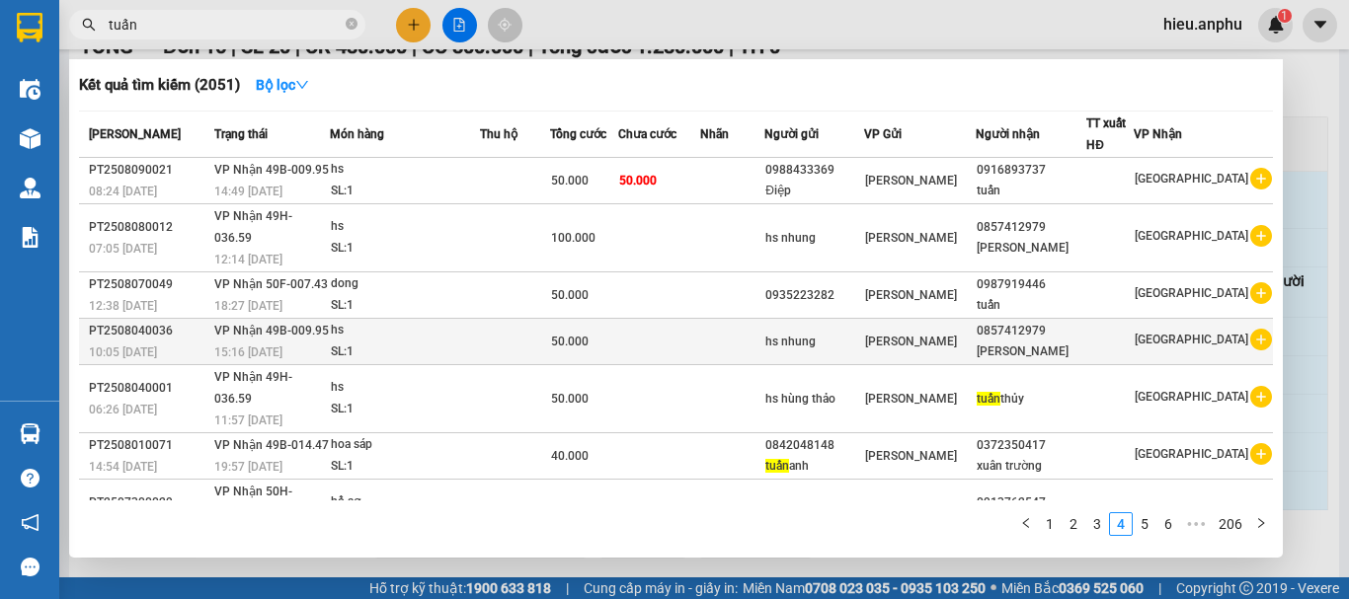
click at [1052, 342] on div "[PERSON_NAME]" at bounding box center [1032, 352] width 110 height 21
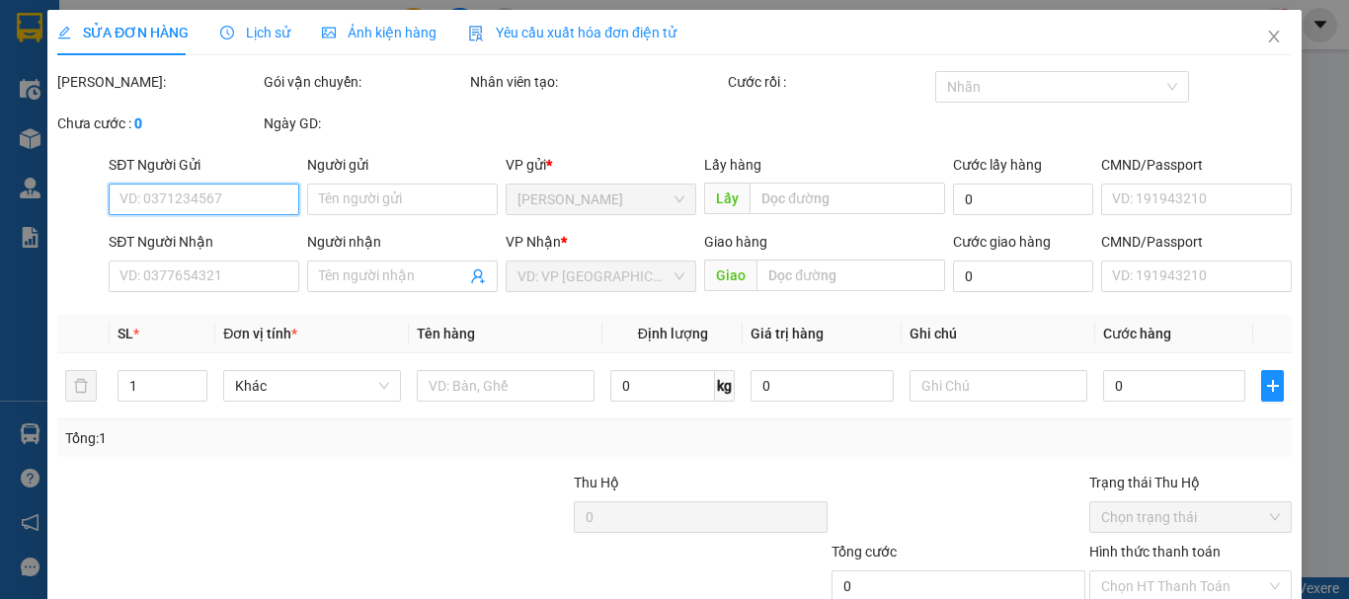
type input "hs nhung"
type input "0857412979"
type input "[PERSON_NAME]"
type input "50.000"
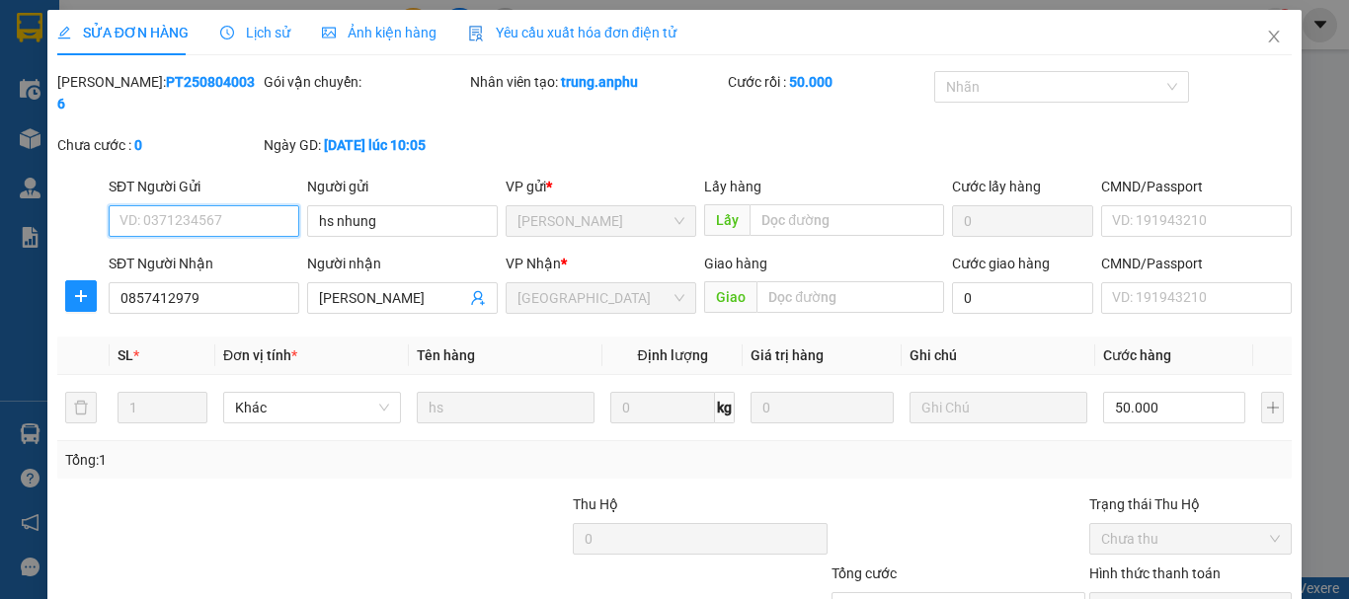
scroll to position [135, 0]
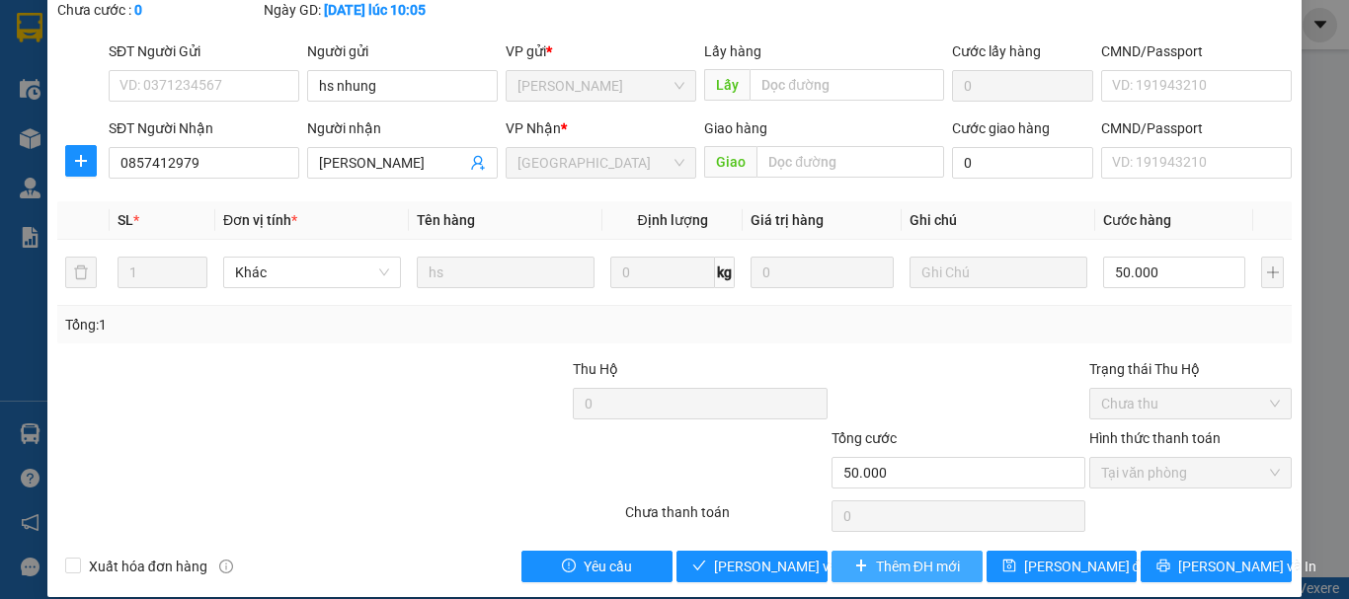
click at [907, 556] on span "Thêm ĐH mới" at bounding box center [918, 567] width 84 height 22
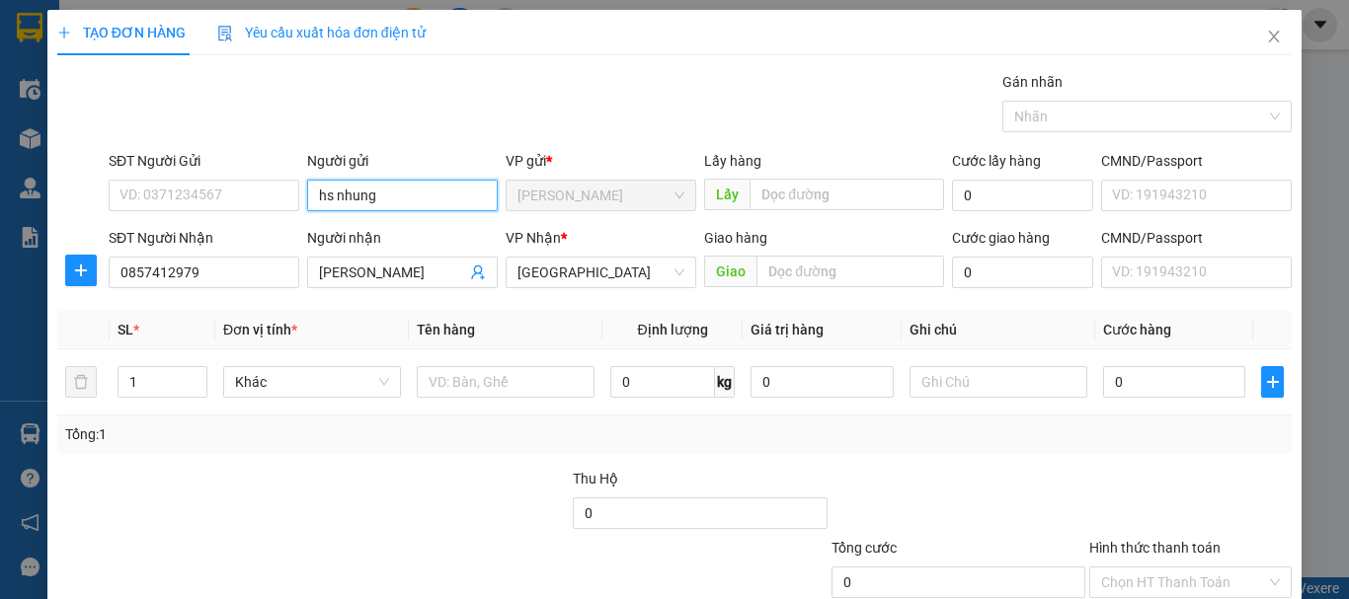
click at [387, 188] on input "hs nhung" at bounding box center [402, 196] width 191 height 32
type input "hs m"
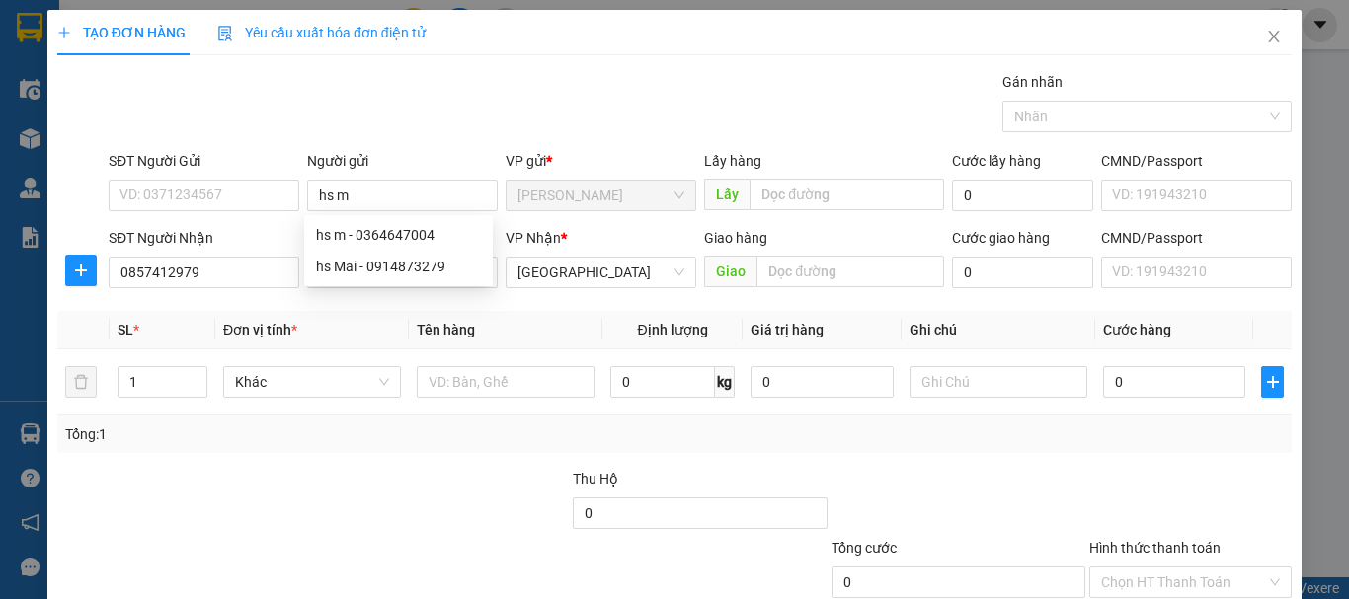
click at [591, 71] on div "Gán nhãn Nhãn" at bounding box center [700, 105] width 1191 height 69
click at [413, 279] on input "[PERSON_NAME]" at bounding box center [392, 273] width 147 height 22
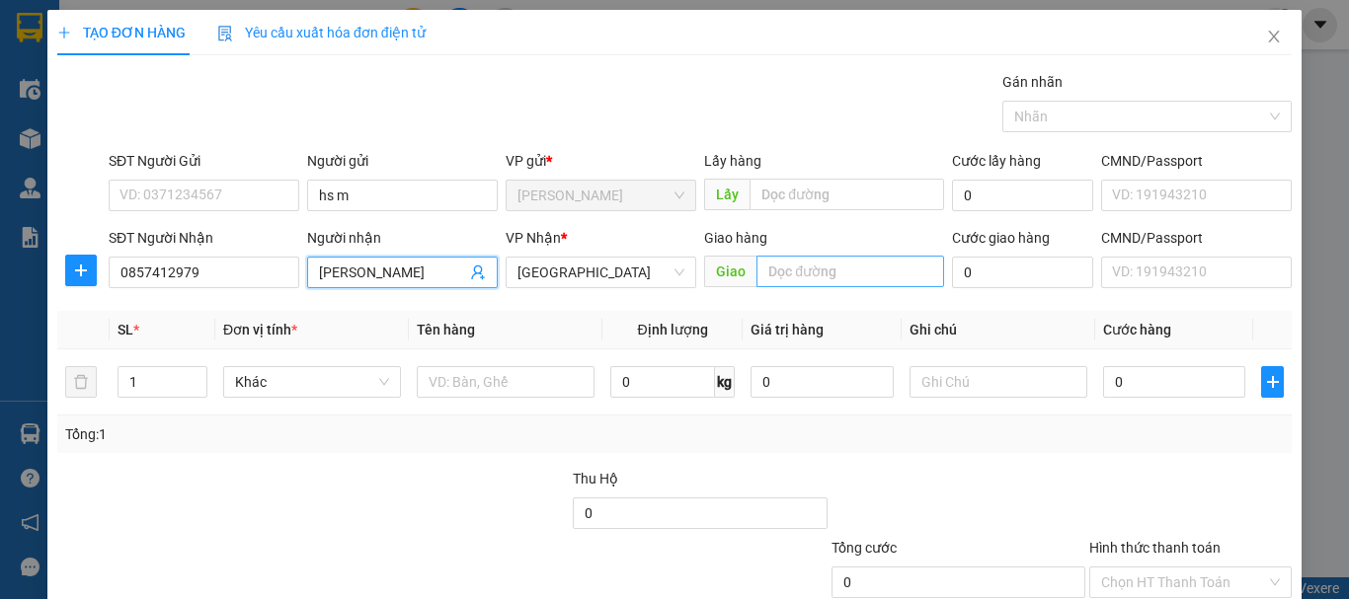
type input "[PERSON_NAME]"
click at [843, 285] on input "text" at bounding box center [850, 272] width 188 height 32
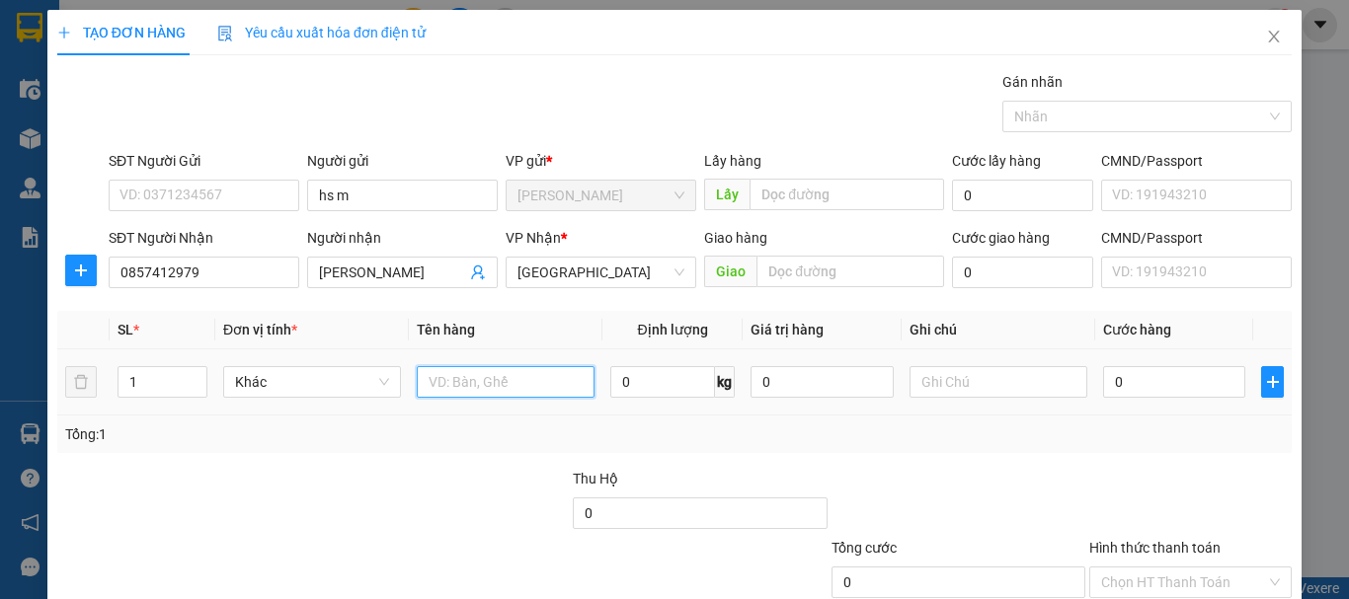
click at [548, 393] on input "text" at bounding box center [506, 382] width 178 height 32
type input "thùng hs"
drag, startPoint x: 754, startPoint y: 255, endPoint x: 765, endPoint y: 260, distance: 12.8
click at [756, 255] on div "Giao hàng" at bounding box center [824, 242] width 240 height 30
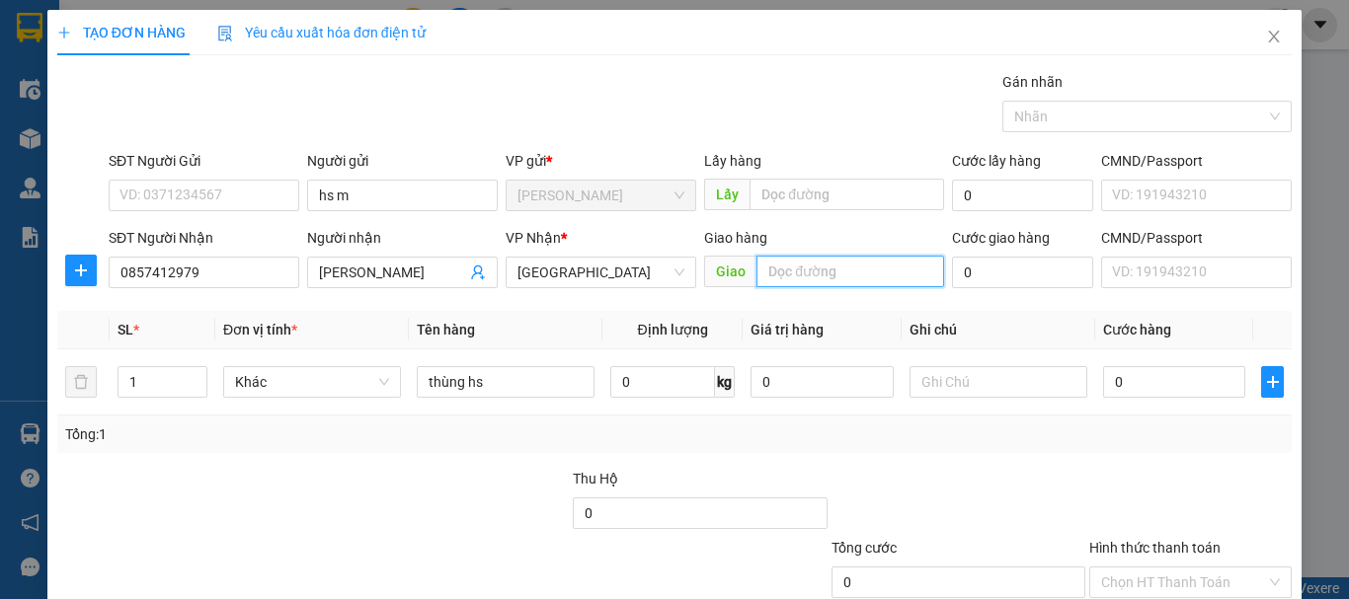
click at [780, 264] on input "text" at bounding box center [850, 272] width 188 height 32
type input "MATda"
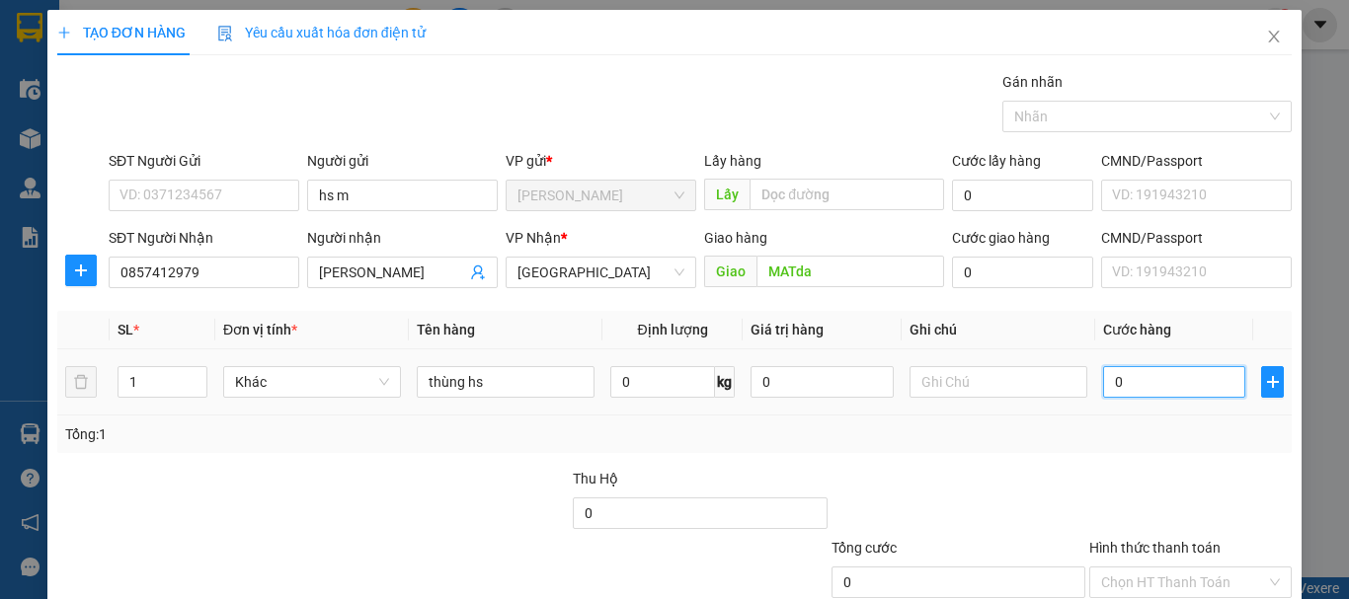
click at [1126, 381] on input "0" at bounding box center [1174, 382] width 142 height 32
type input "5"
type input "50"
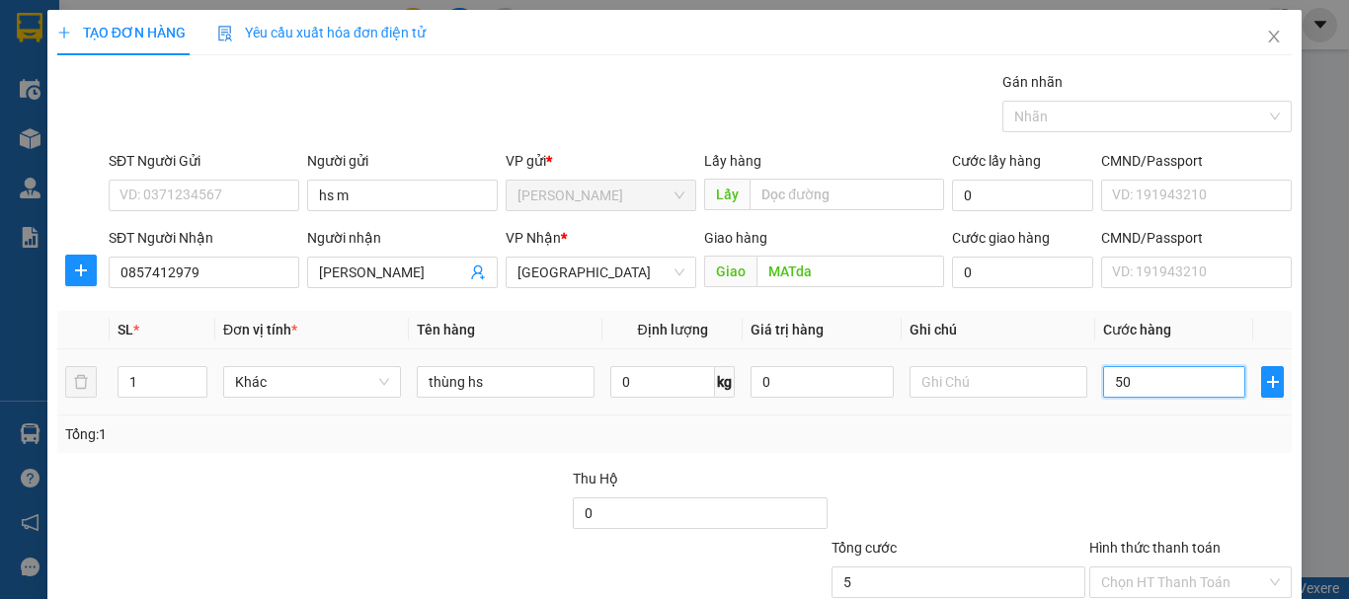
type input "50"
type input "50.000"
click at [1050, 501] on div at bounding box center [959, 502] width 258 height 69
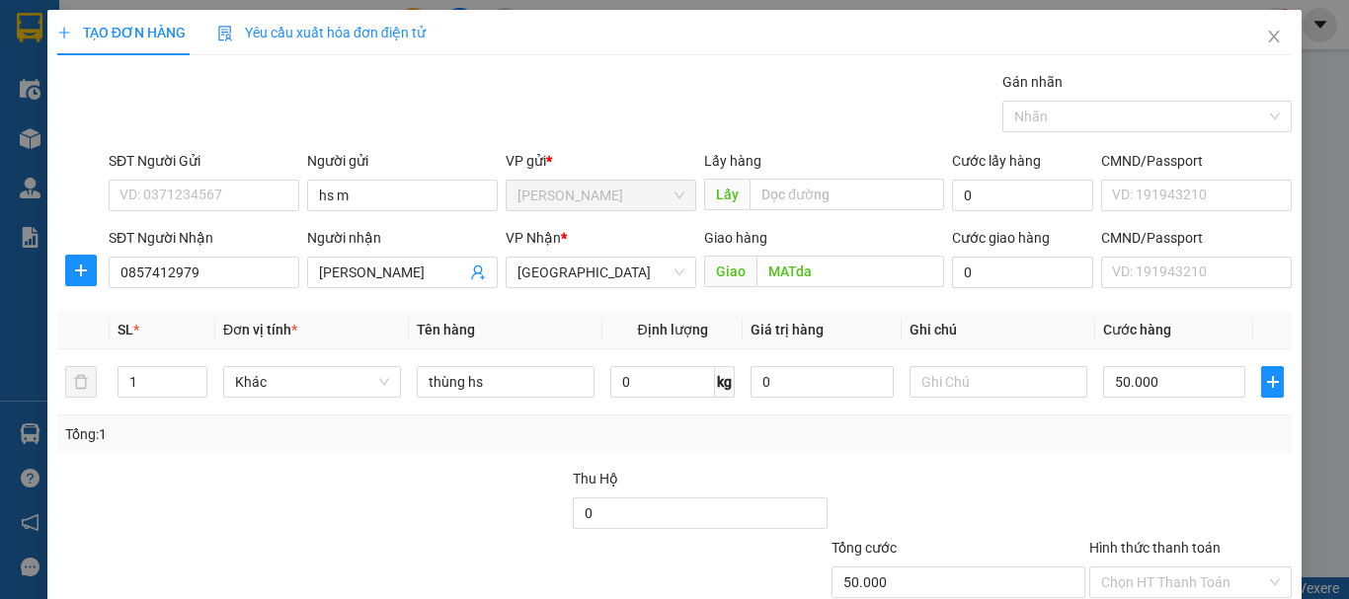
scroll to position [131, 0]
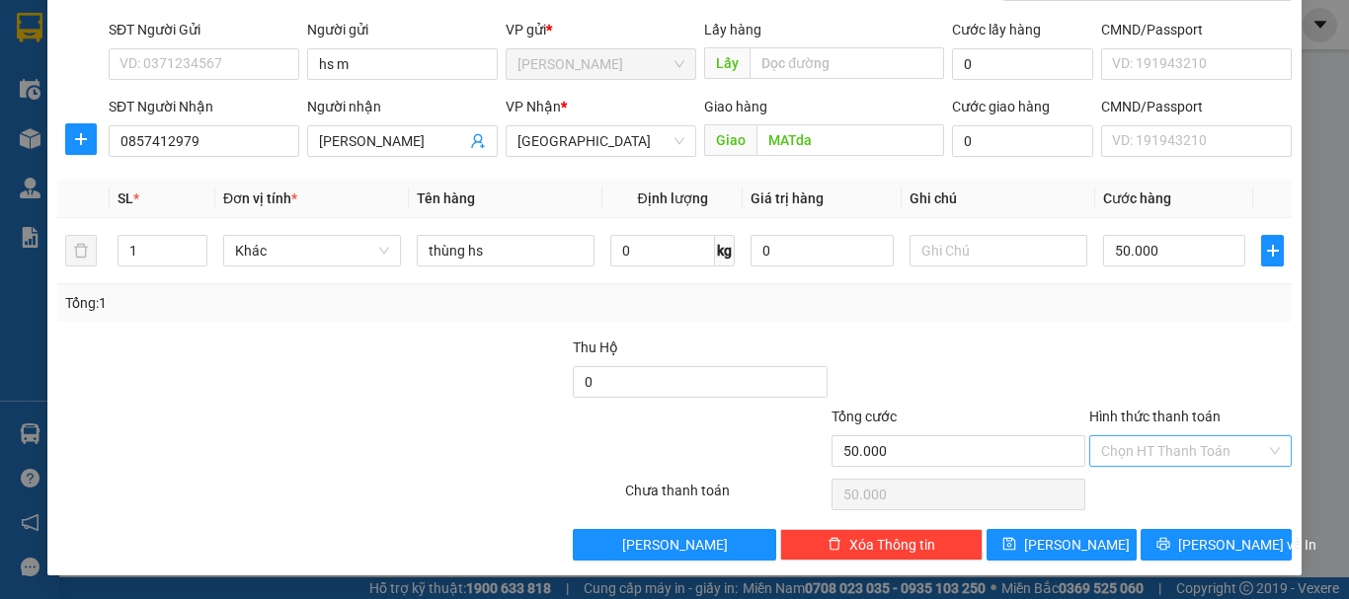
click at [1153, 457] on input "Hình thức thanh toán" at bounding box center [1183, 452] width 165 height 30
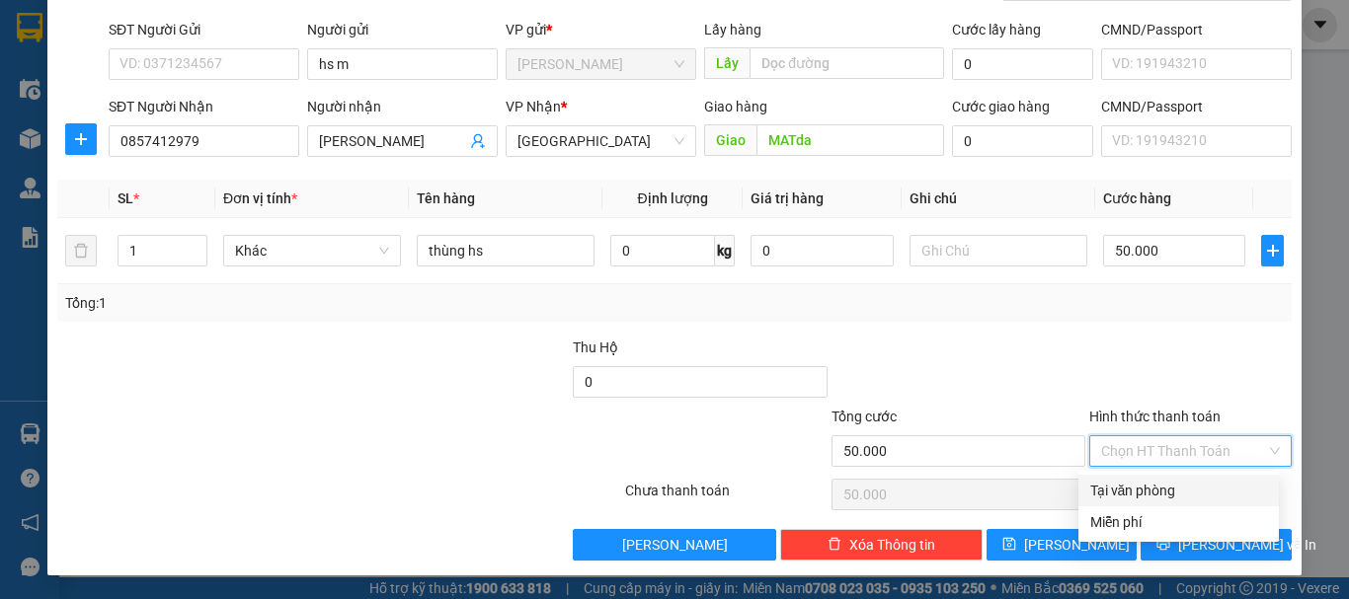
click at [1139, 484] on div "Tại văn phòng" at bounding box center [1178, 491] width 177 height 22
type input "0"
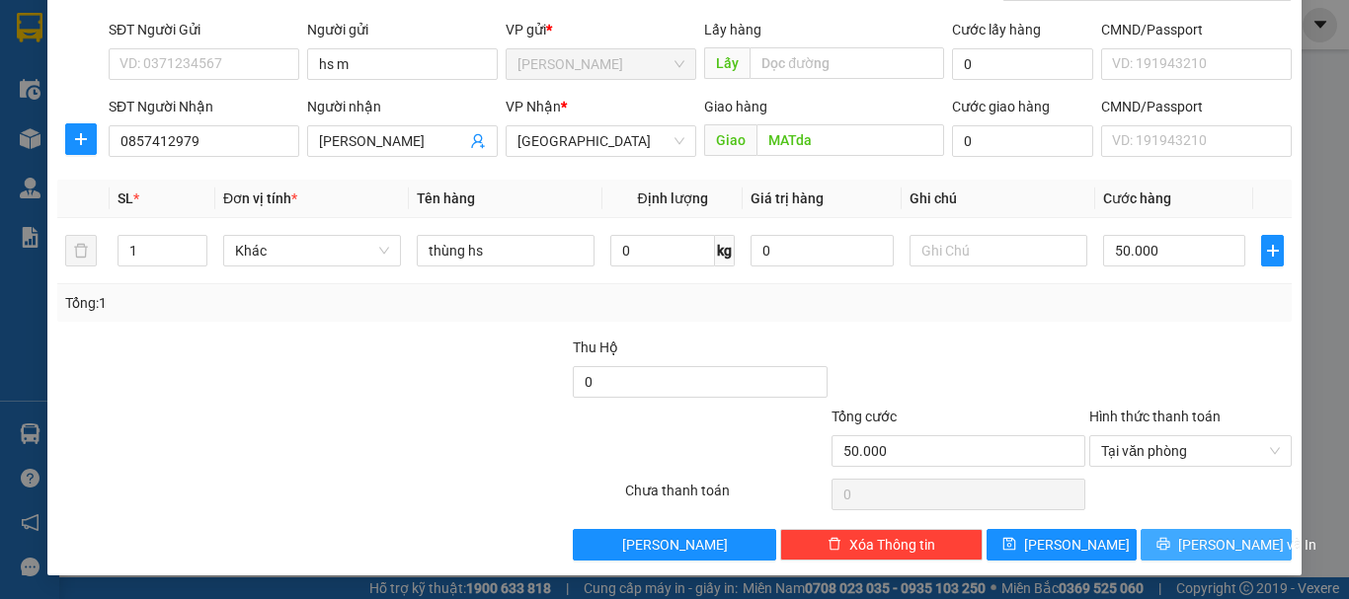
drag, startPoint x: 1196, startPoint y: 534, endPoint x: 1149, endPoint y: 503, distance: 57.0
click at [1194, 534] on span "[PERSON_NAME] và In" at bounding box center [1247, 545] width 138 height 22
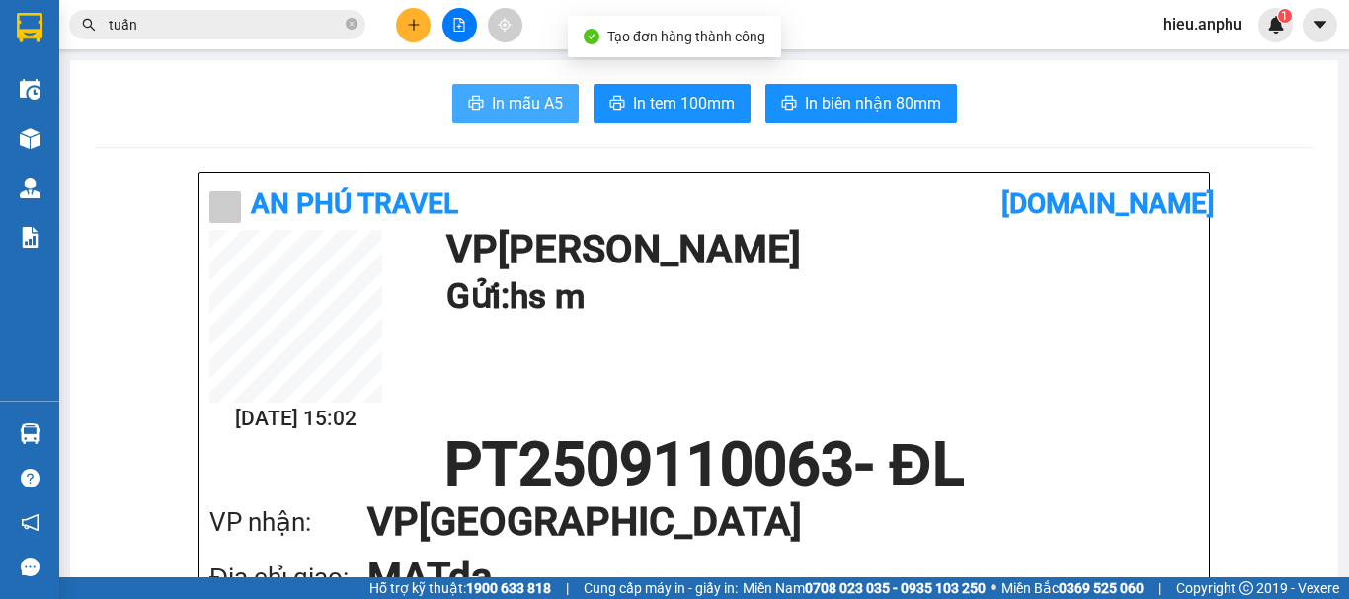
drag, startPoint x: 543, startPoint y: 103, endPoint x: 590, endPoint y: 32, distance: 84.9
click at [528, 104] on span "In mẫu A5" at bounding box center [527, 103] width 71 height 25
drag, startPoint x: 352, startPoint y: 31, endPoint x: 325, endPoint y: 26, distance: 27.1
click at [351, 30] on icon "close-circle" at bounding box center [352, 24] width 12 height 12
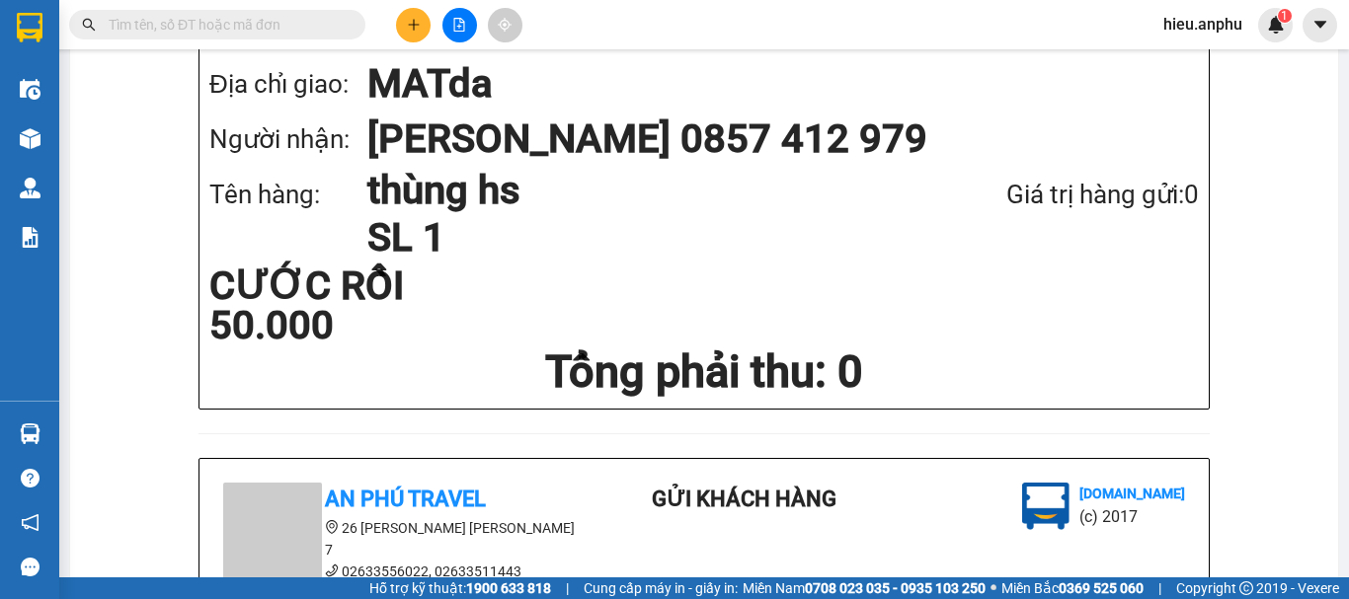
scroll to position [198, 0]
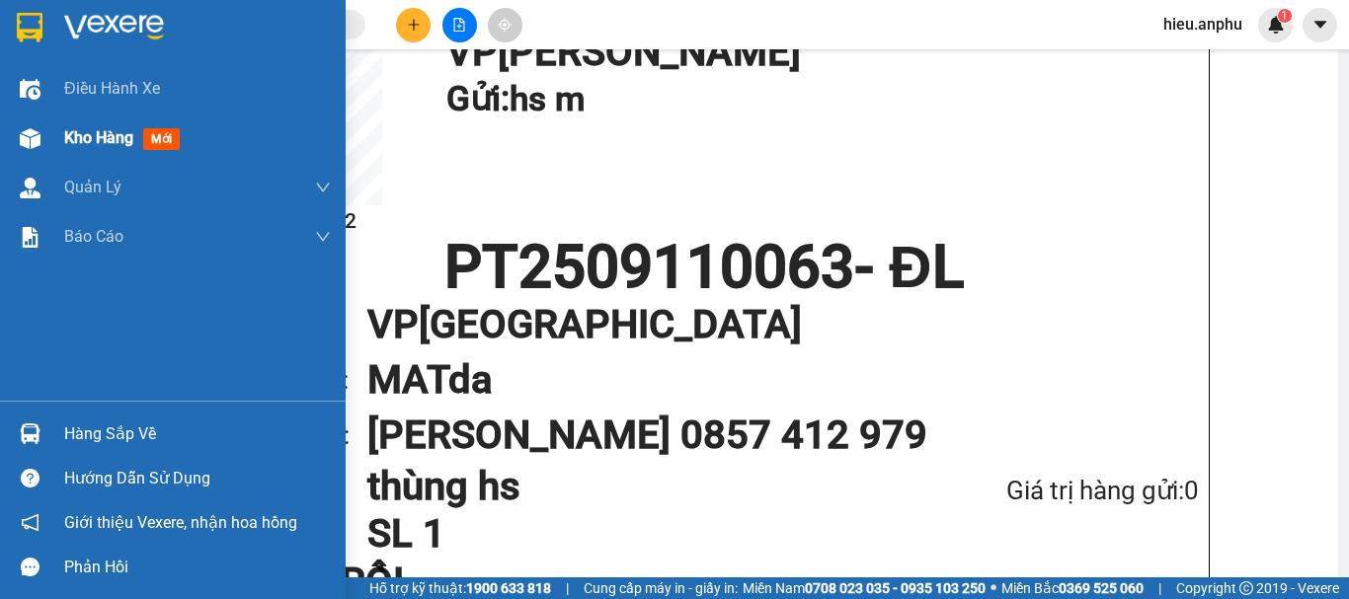
click at [36, 144] on img at bounding box center [30, 138] width 21 height 21
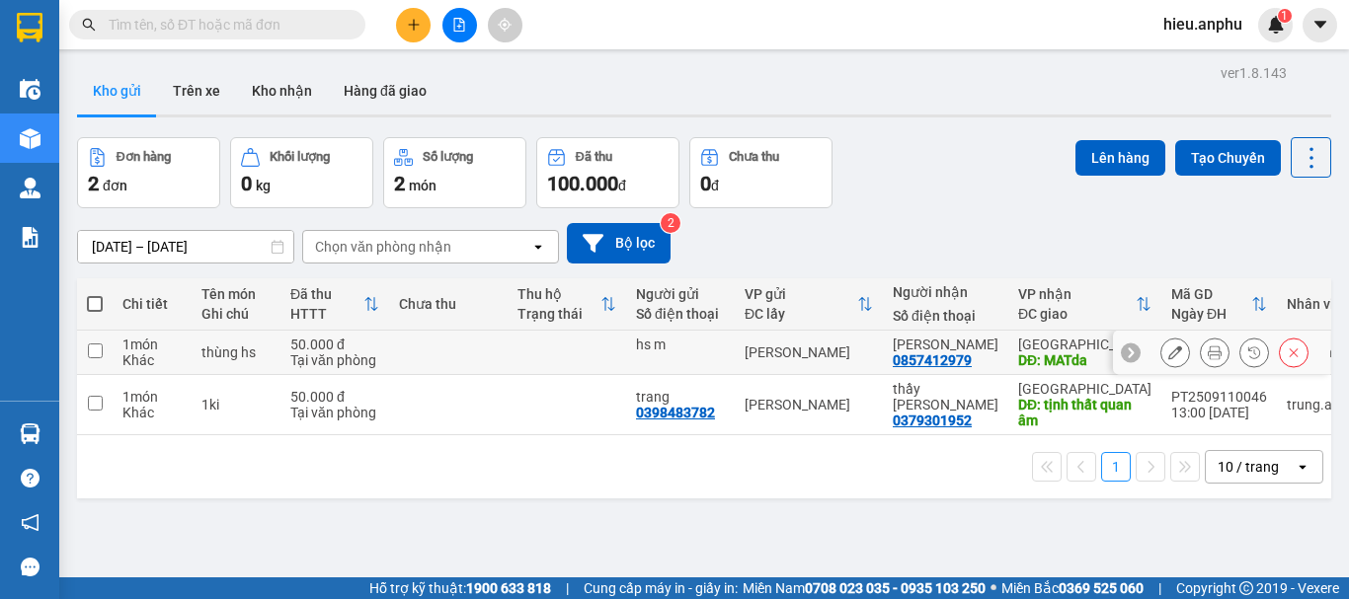
click at [98, 348] on input "checkbox" at bounding box center [95, 351] width 15 height 15
checkbox input "true"
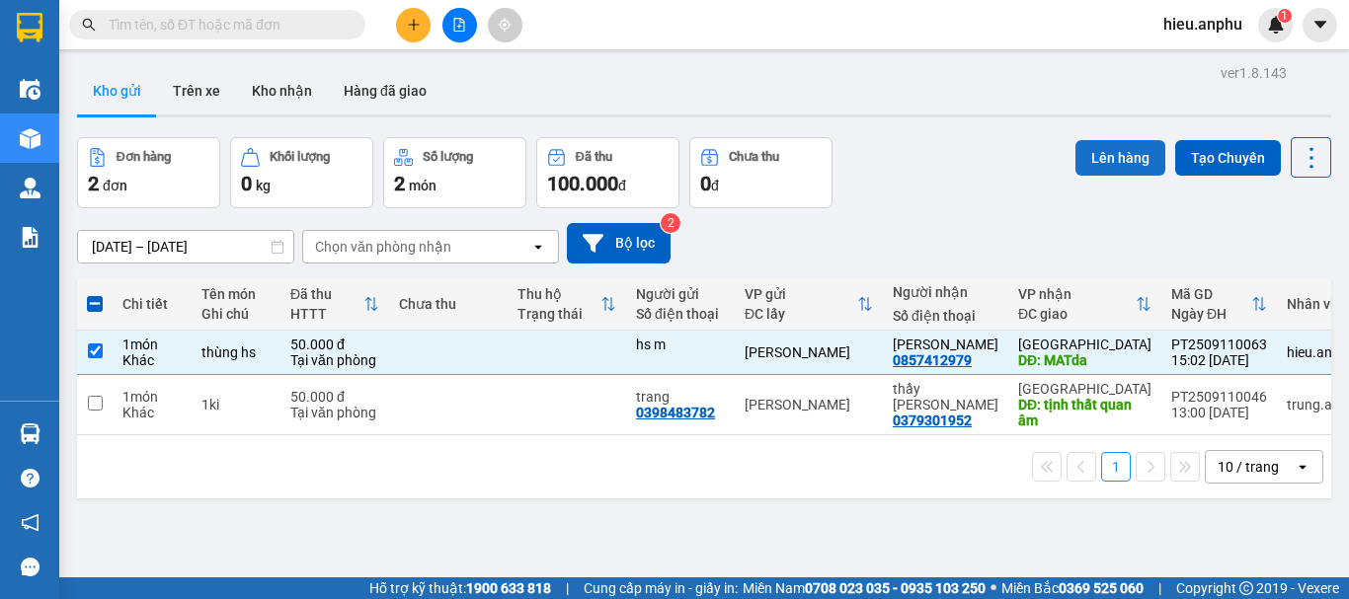
click at [1091, 157] on button "Lên hàng" at bounding box center [1120, 158] width 90 height 36
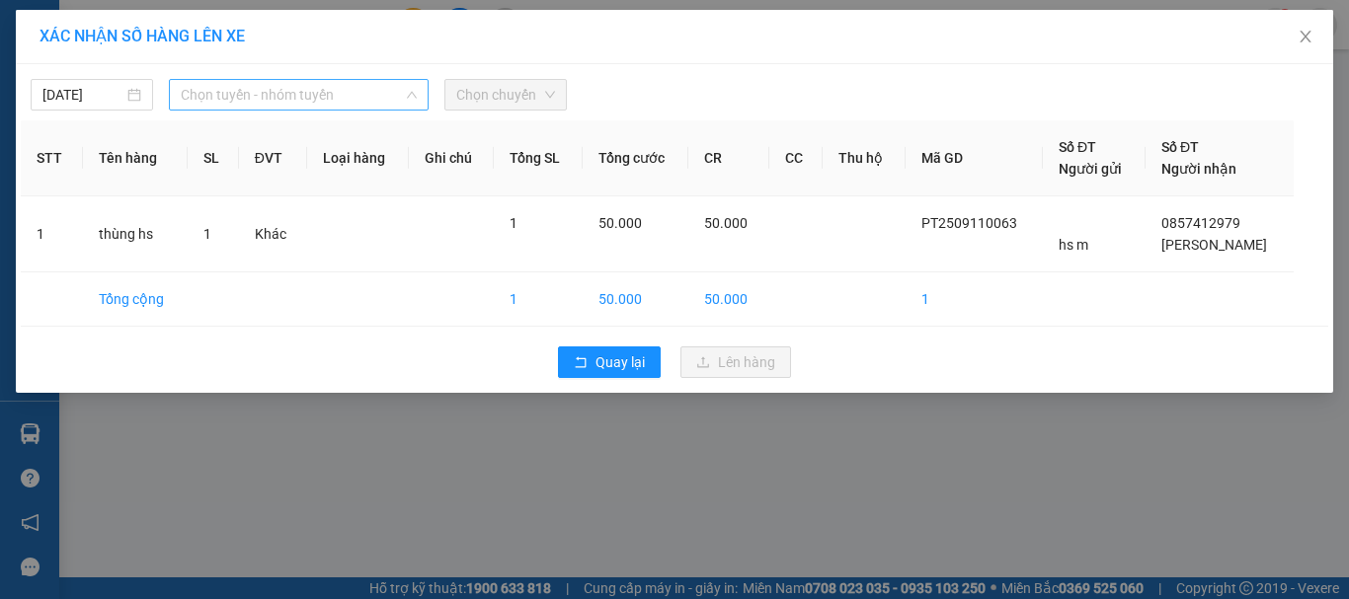
click at [273, 85] on span "Chọn tuyến - nhóm tuyến" at bounding box center [299, 95] width 236 height 30
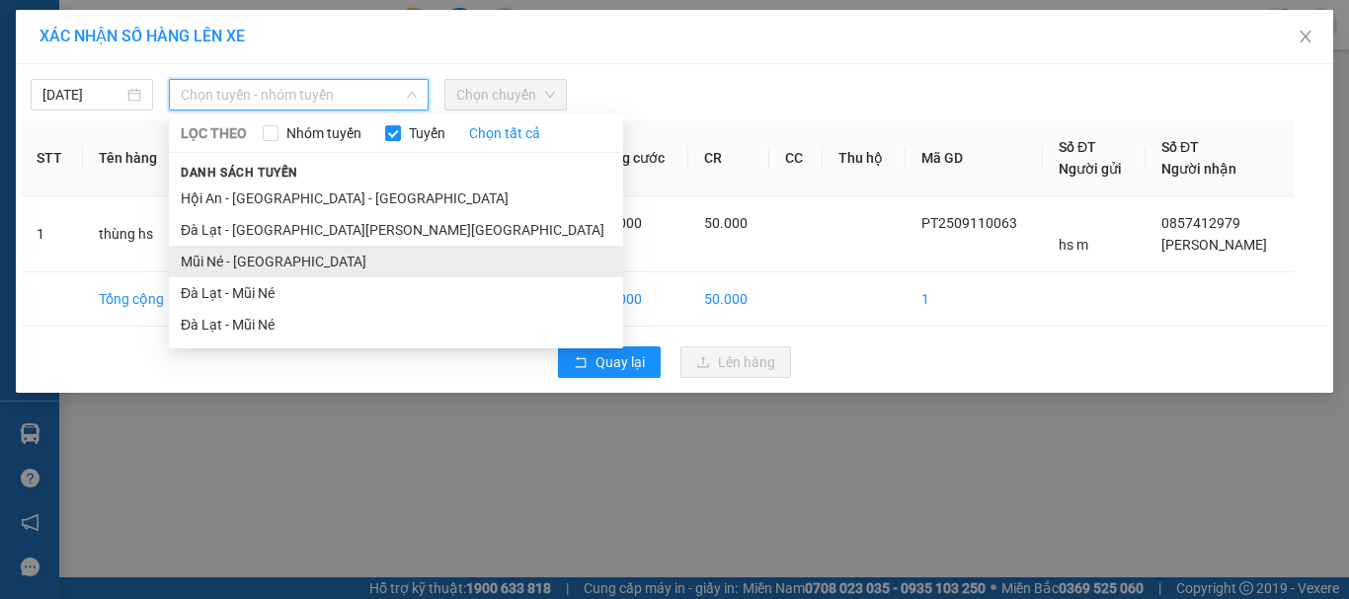
click at [242, 267] on li "Mũi Né - [GEOGRAPHIC_DATA]" at bounding box center [396, 262] width 454 height 32
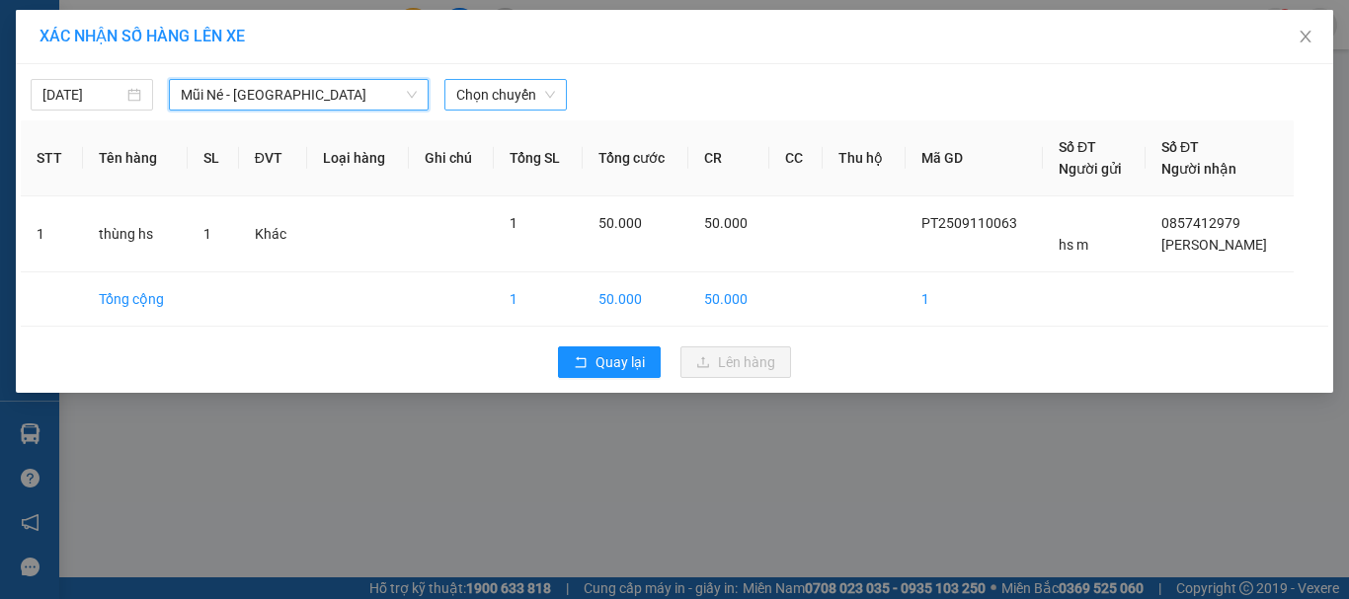
drag, startPoint x: 518, startPoint y: 93, endPoint x: 503, endPoint y: 106, distance: 20.4
click at [512, 96] on span "Chọn chuyến" at bounding box center [505, 95] width 99 height 30
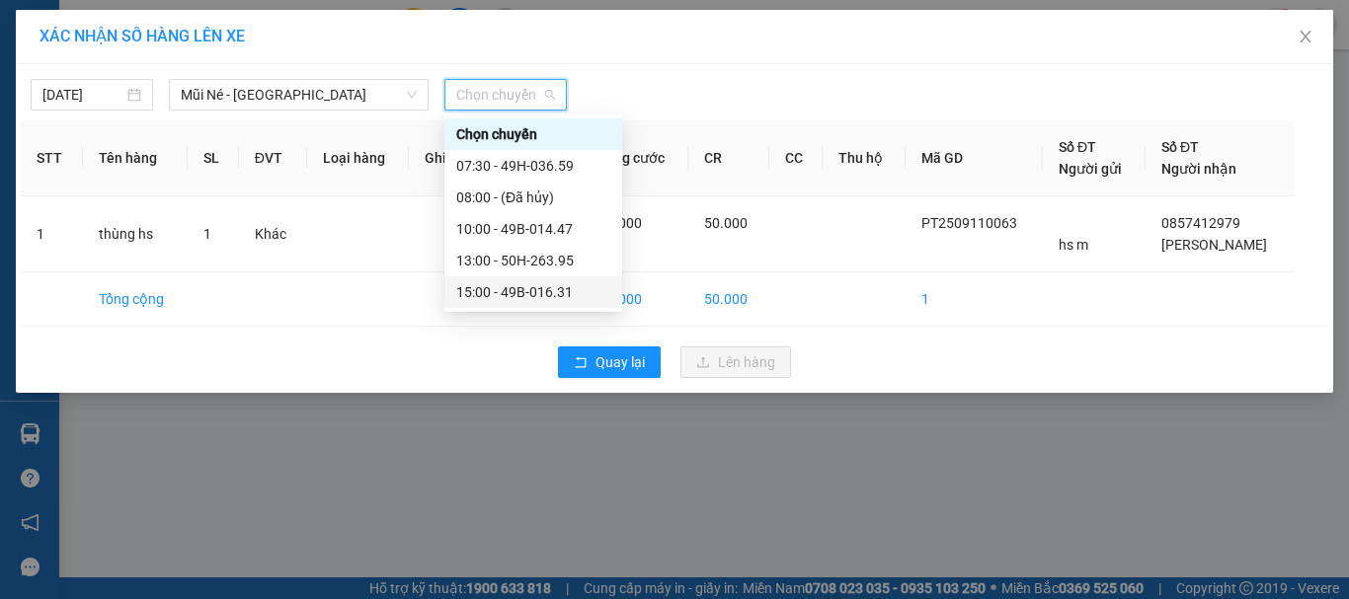
click at [513, 305] on div "15:00 - 49B-016.31" at bounding box center [533, 293] width 178 height 32
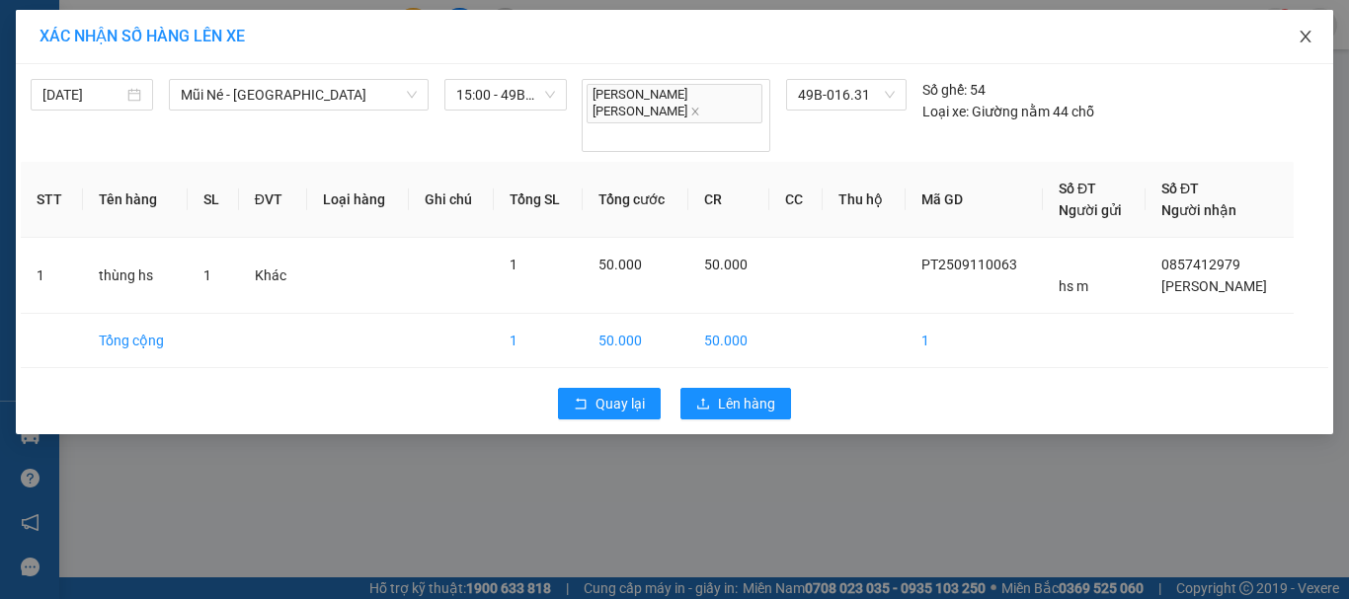
drag, startPoint x: 1305, startPoint y: 38, endPoint x: 1045, endPoint y: 0, distance: 262.4
click at [1303, 38] on icon "close" at bounding box center [1306, 37] width 16 height 16
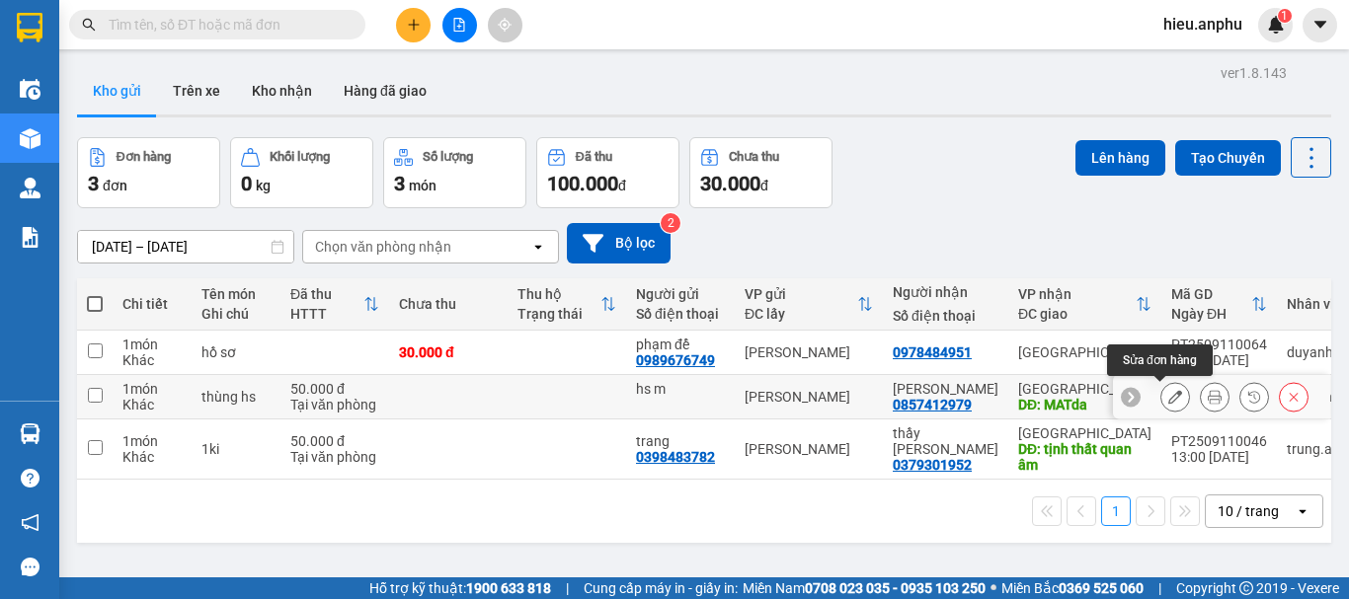
click at [1168, 391] on icon at bounding box center [1175, 397] width 14 height 14
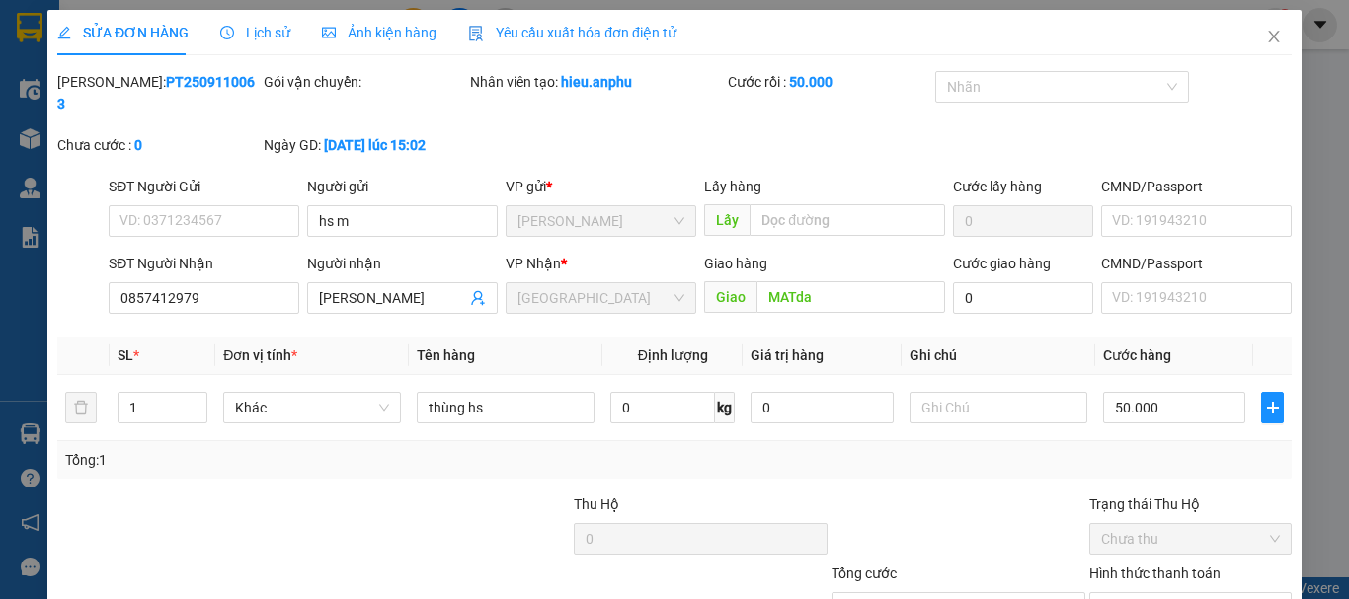
type input "hs m"
type input "0857412979"
type input "[PERSON_NAME]"
type input "MATda"
type input "50.000"
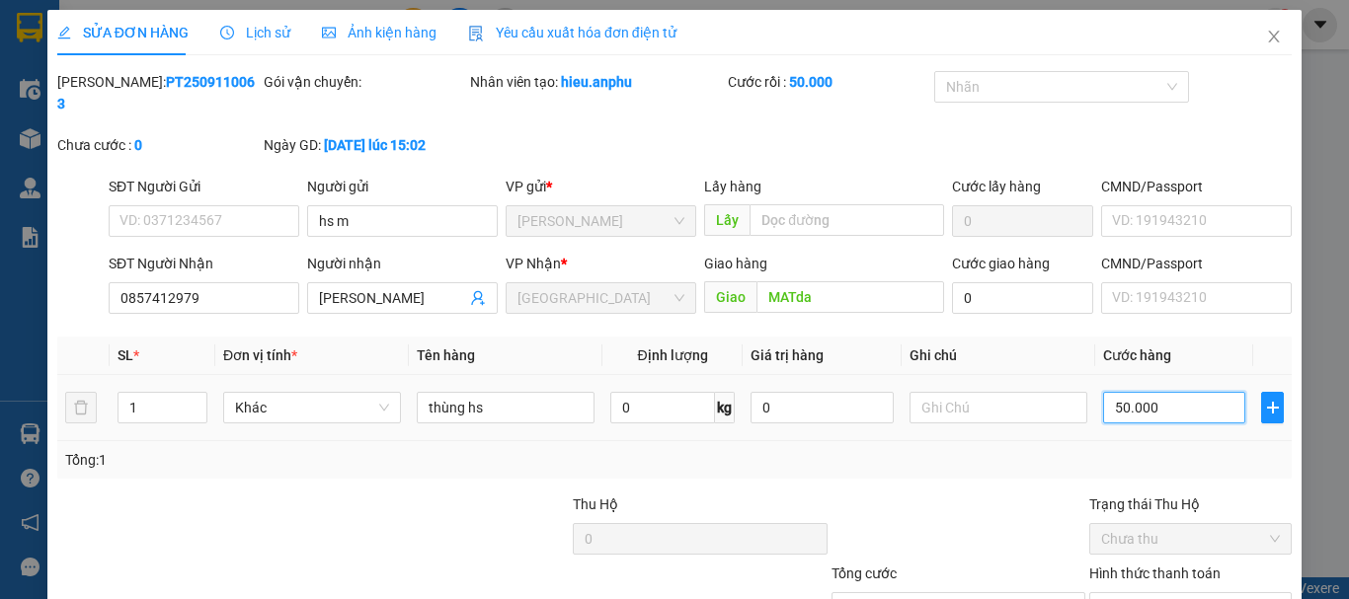
click at [1113, 392] on input "50.000" at bounding box center [1174, 408] width 142 height 32
type input "7"
type input "0"
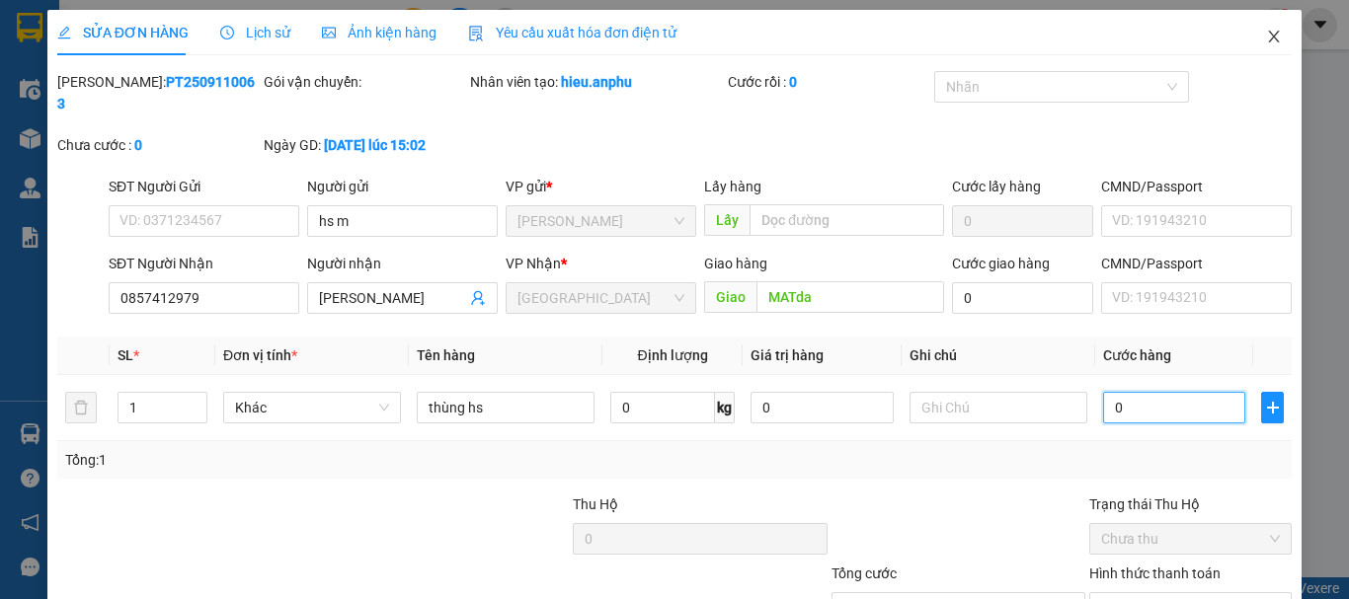
type input "0"
drag, startPoint x: 1263, startPoint y: 39, endPoint x: 1215, endPoint y: 19, distance: 52.3
click at [1266, 39] on icon "close" at bounding box center [1274, 37] width 16 height 16
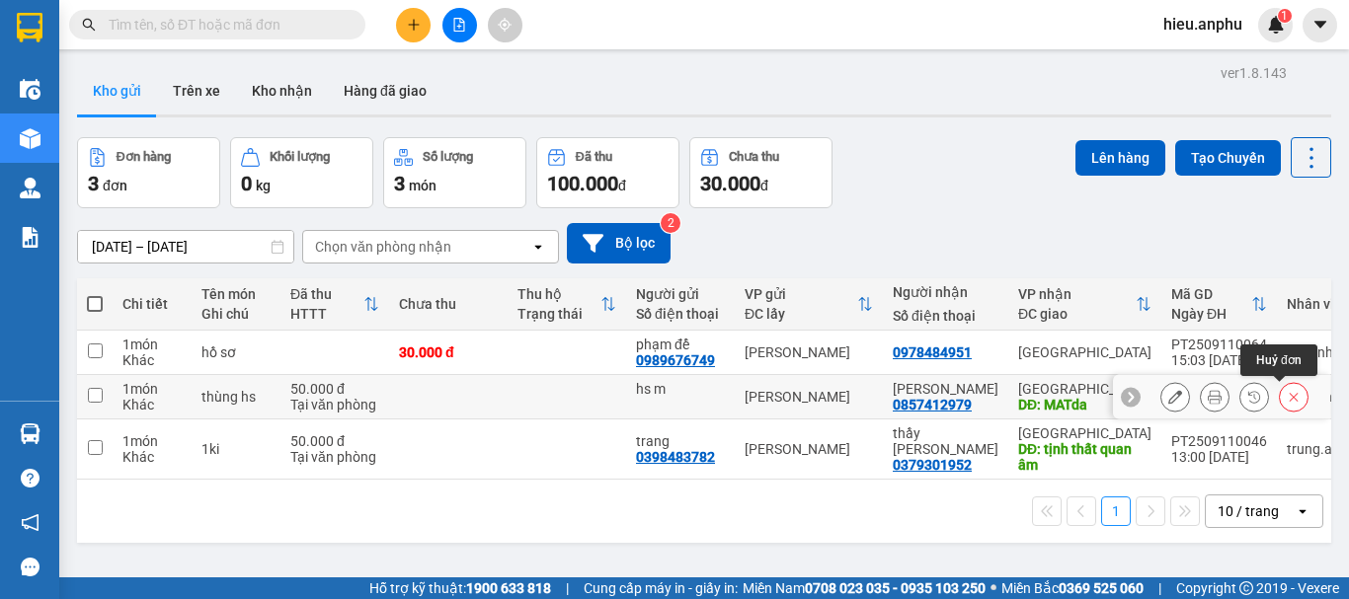
click at [1287, 395] on icon at bounding box center [1294, 397] width 14 height 14
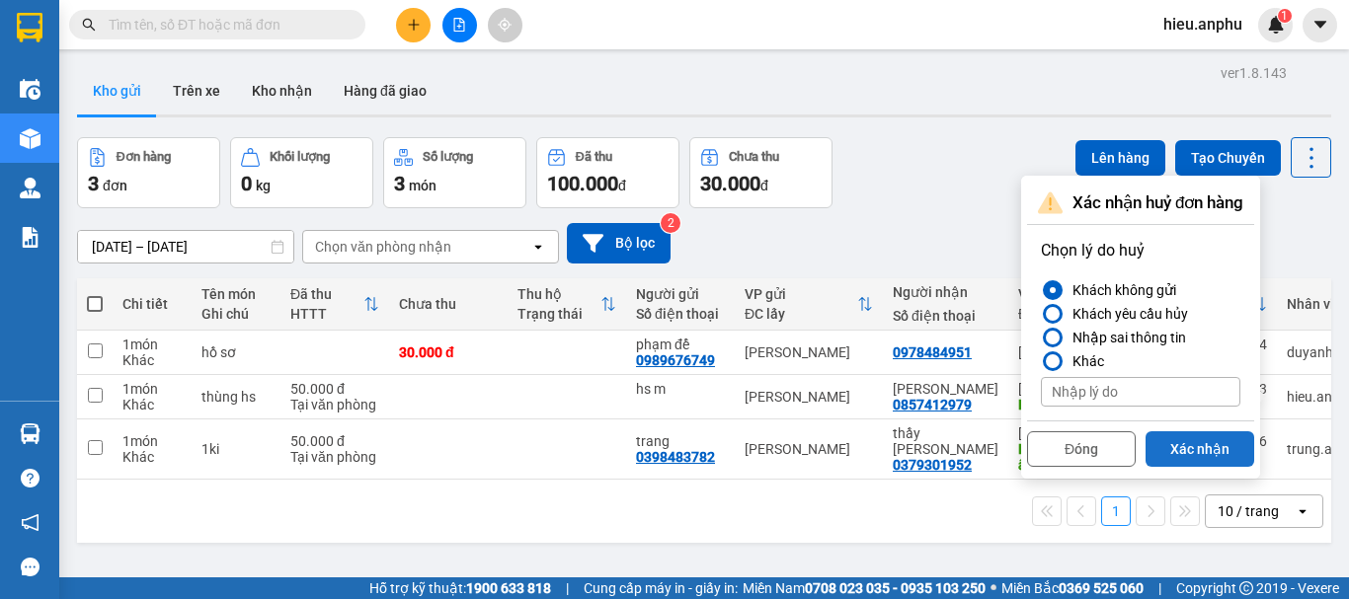
drag, startPoint x: 1169, startPoint y: 450, endPoint x: 1171, endPoint y: 433, distance: 17.9
click at [1169, 449] on button "Xác nhận" at bounding box center [1200, 450] width 109 height 36
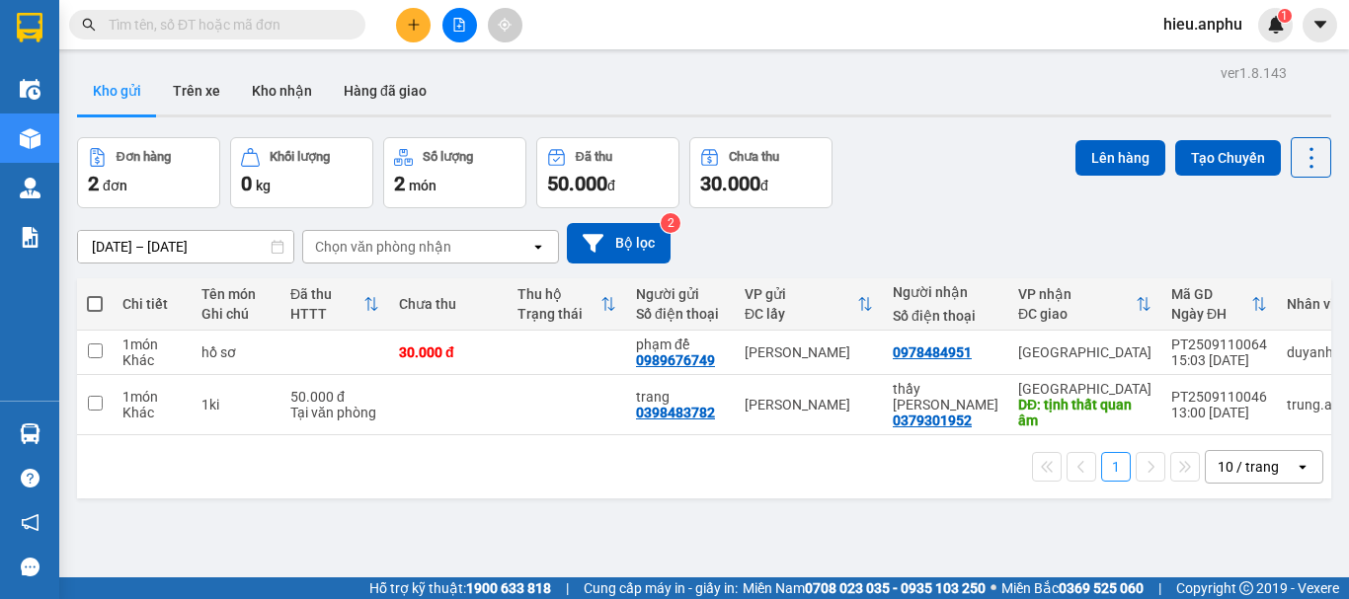
drag, startPoint x: 159, startPoint y: 36, endPoint x: 154, endPoint y: 27, distance: 10.2
click at [155, 34] on span at bounding box center [217, 25] width 296 height 30
click at [157, 24] on input "text" at bounding box center [225, 25] width 233 height 22
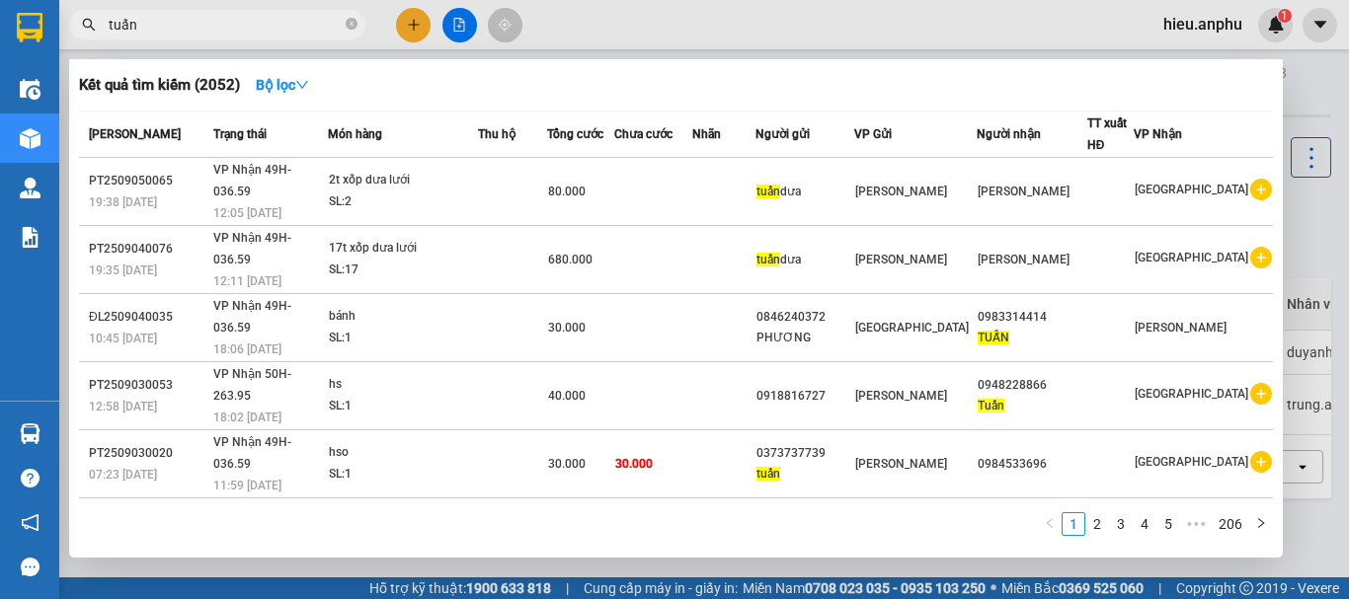
scroll to position [121, 0]
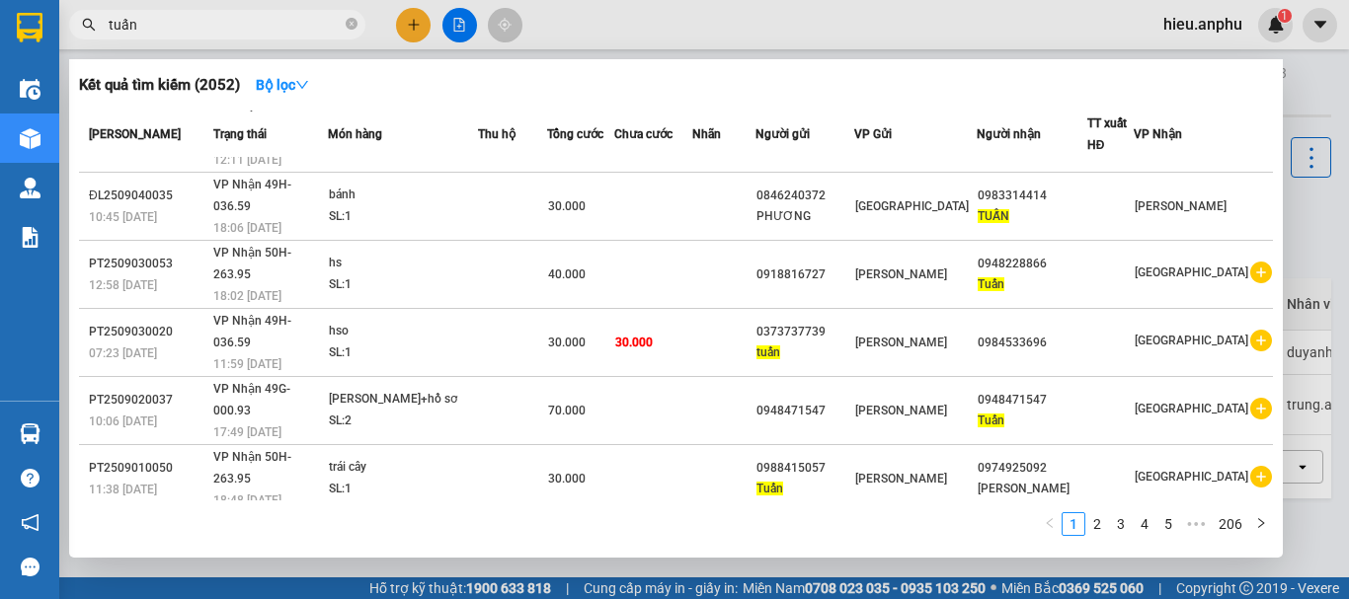
type input "tuấn"
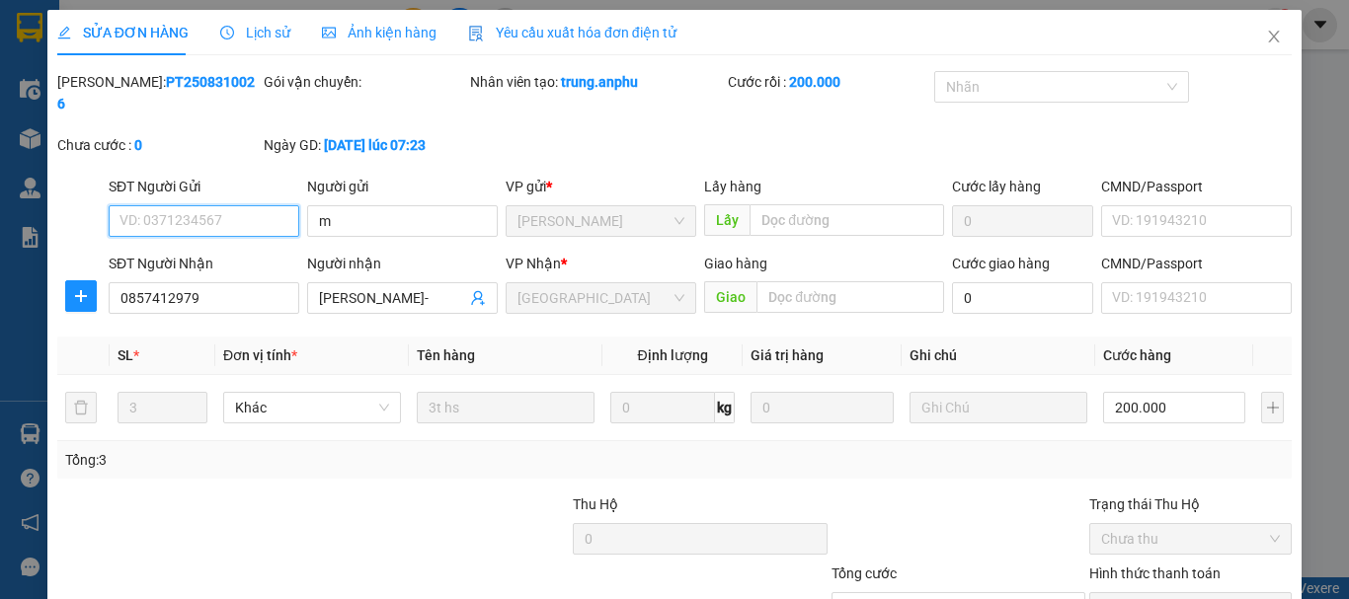
type input "m"
type input "0857412979"
type input "[PERSON_NAME]-"
type input "200.000"
click at [419, 287] on input "[PERSON_NAME]-" at bounding box center [392, 298] width 147 height 22
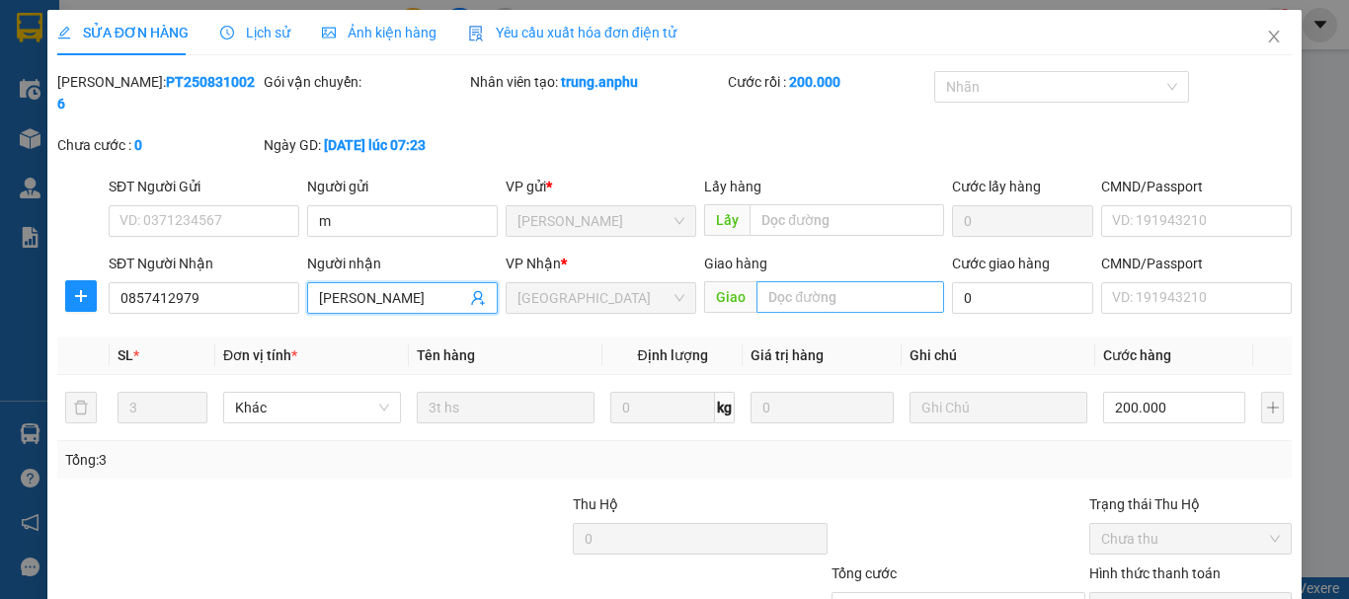
type input "[PERSON_NAME]"
drag, startPoint x: 893, startPoint y: 260, endPoint x: 857, endPoint y: 273, distance: 37.8
click at [867, 281] on input "text" at bounding box center [850, 297] width 188 height 32
type input "MATDA"
click at [1266, 36] on icon "close" at bounding box center [1274, 37] width 16 height 16
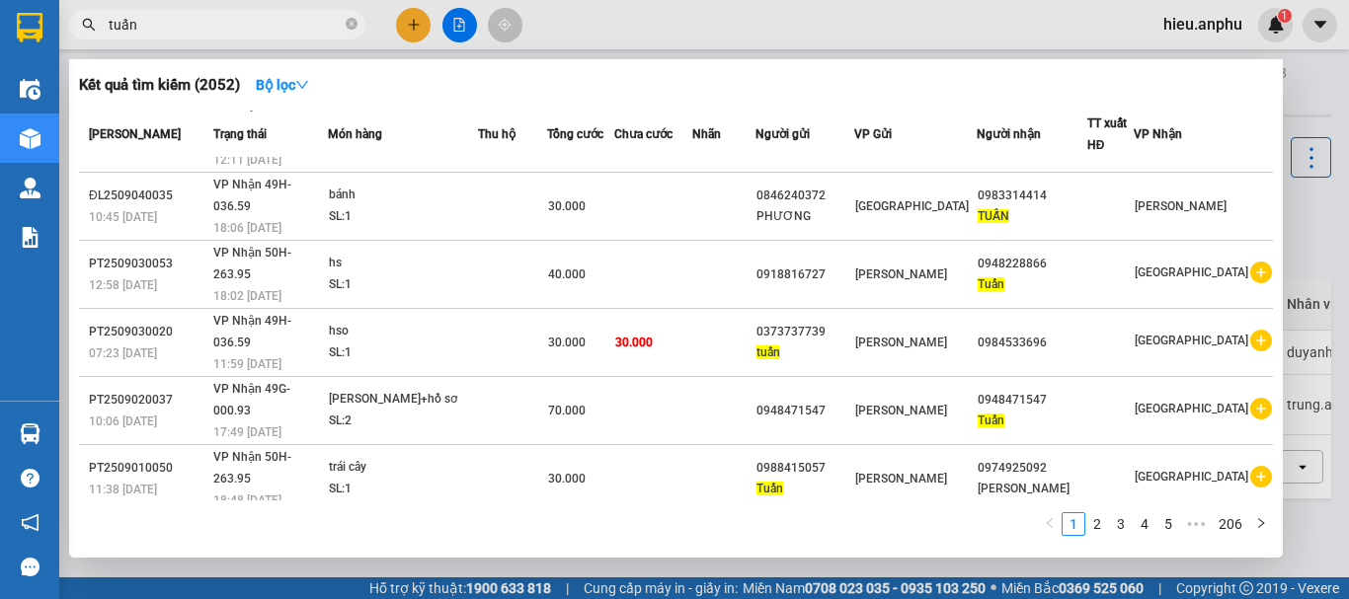
drag, startPoint x: 194, startPoint y: 37, endPoint x: 199, endPoint y: 12, distance: 25.4
click at [199, 12] on span "tuấn" at bounding box center [217, 25] width 296 height 30
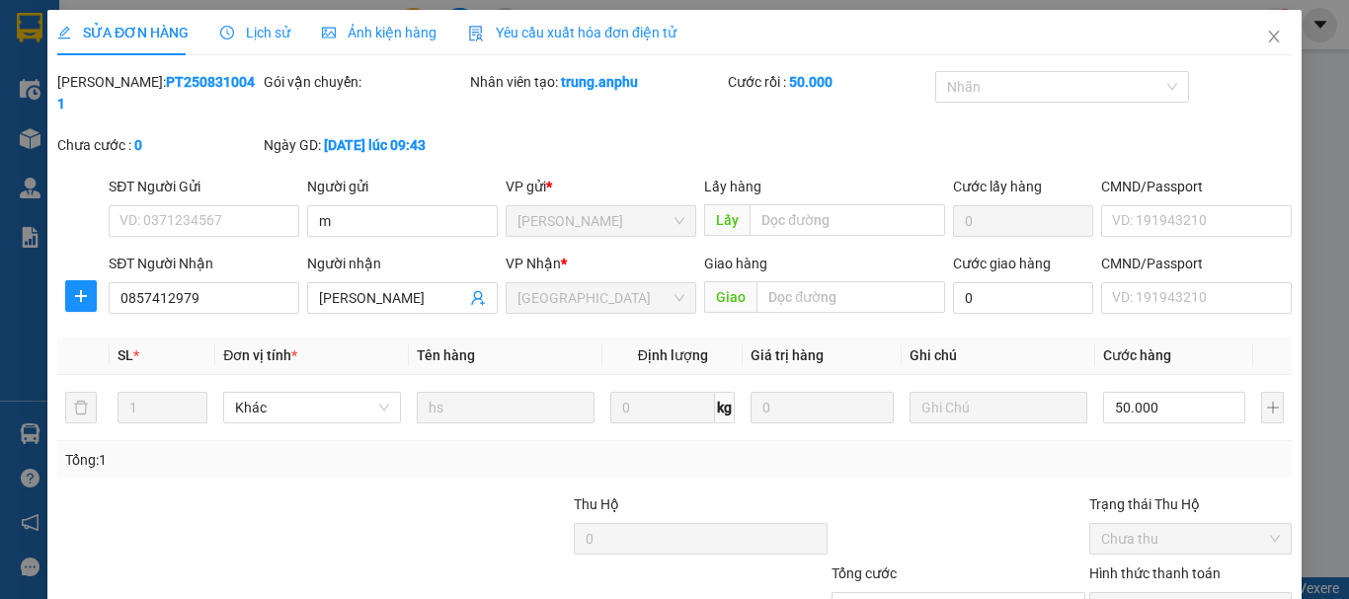
type input "m"
type input "0857412979"
type input "[PERSON_NAME]"
type input "50.000"
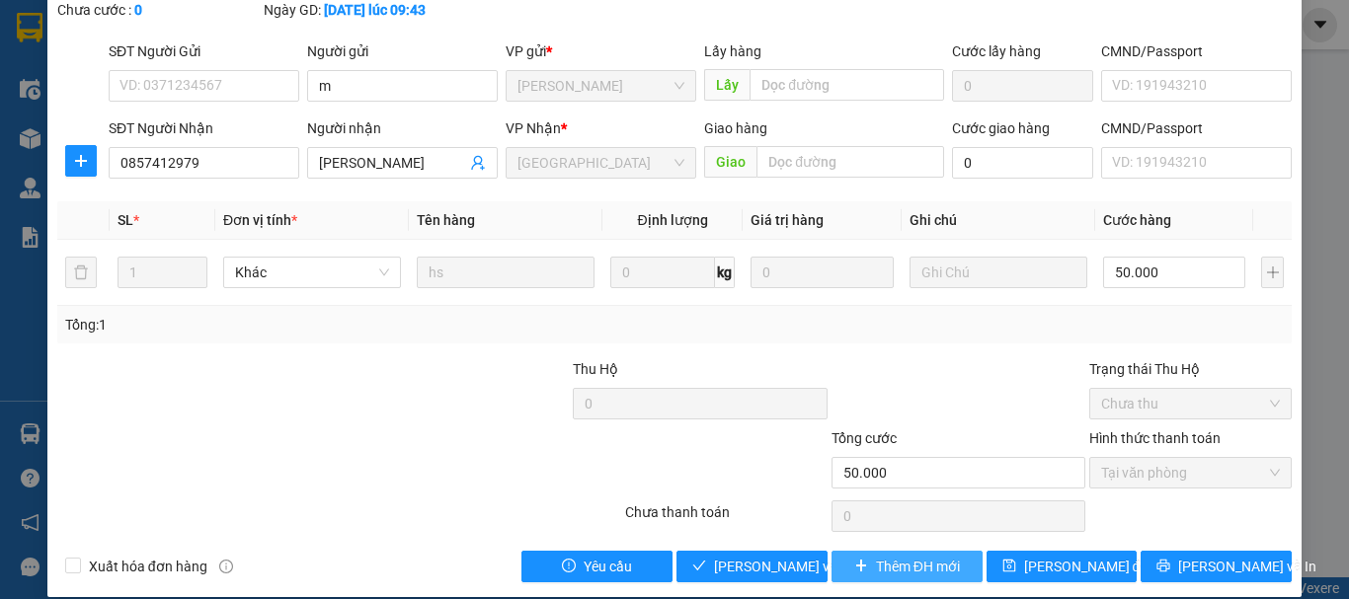
click at [930, 556] on span "Thêm ĐH mới" at bounding box center [918, 567] width 84 height 22
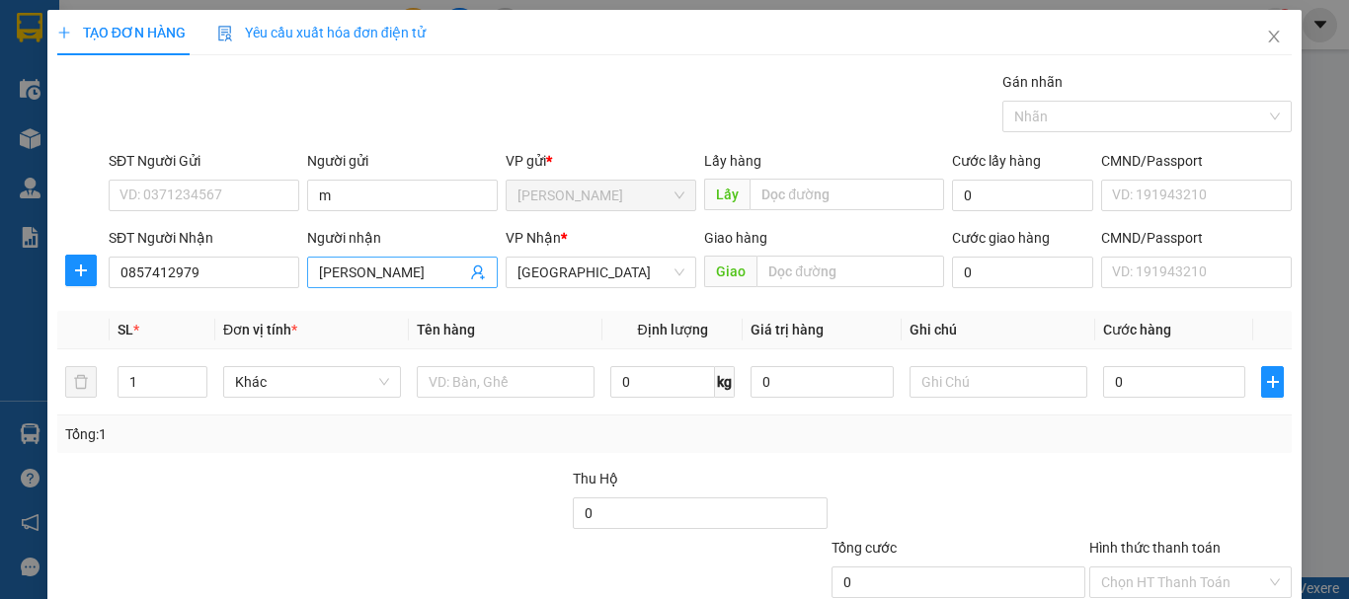
click at [407, 275] on input "[PERSON_NAME]" at bounding box center [392, 273] width 147 height 22
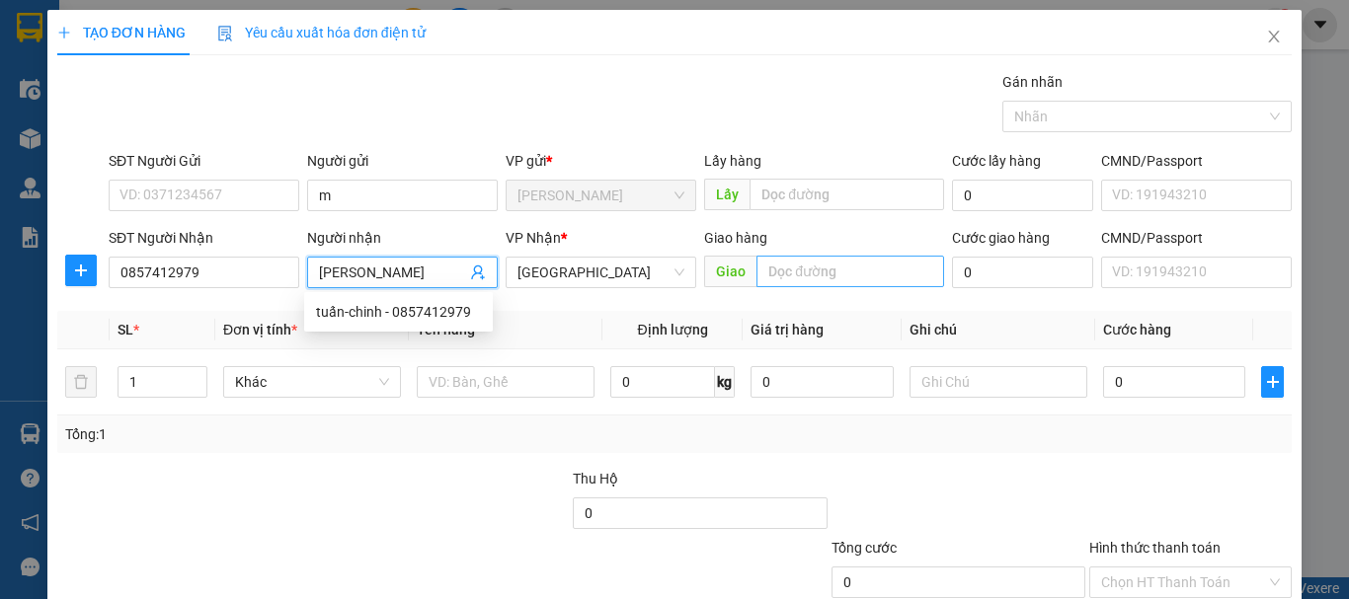
type input "[PERSON_NAME]"
click at [848, 259] on input "text" at bounding box center [850, 272] width 188 height 32
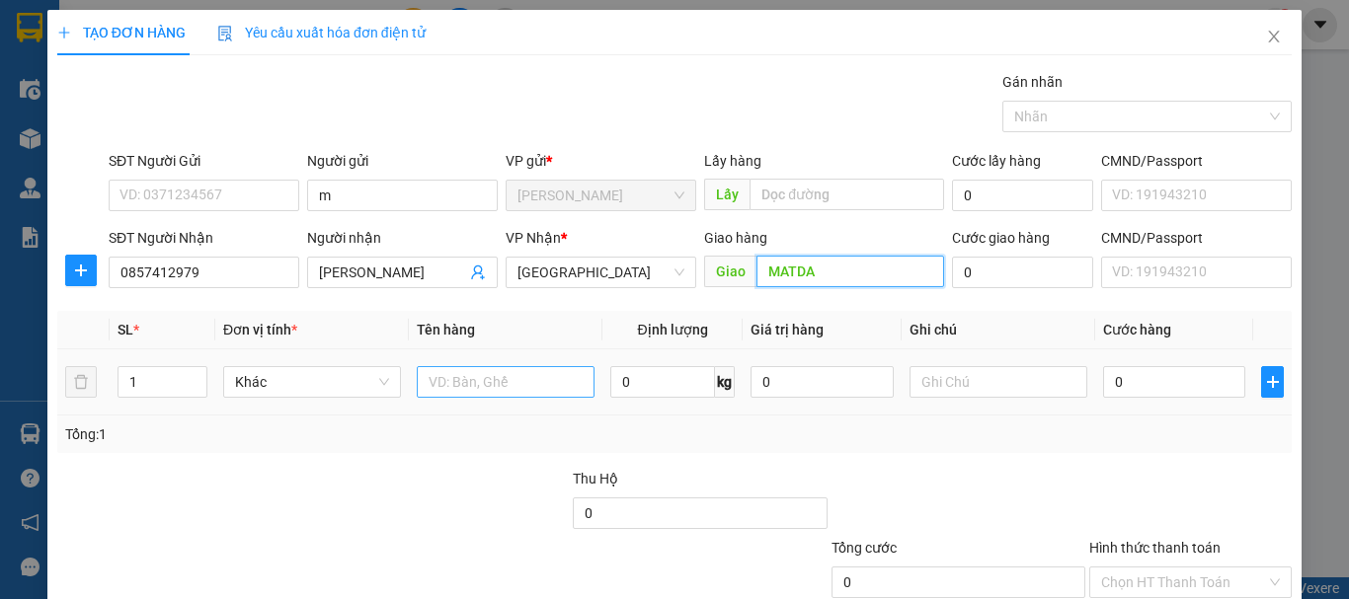
type input "MATDA"
click at [433, 382] on input "text" at bounding box center [506, 382] width 178 height 32
type input "thùng hs"
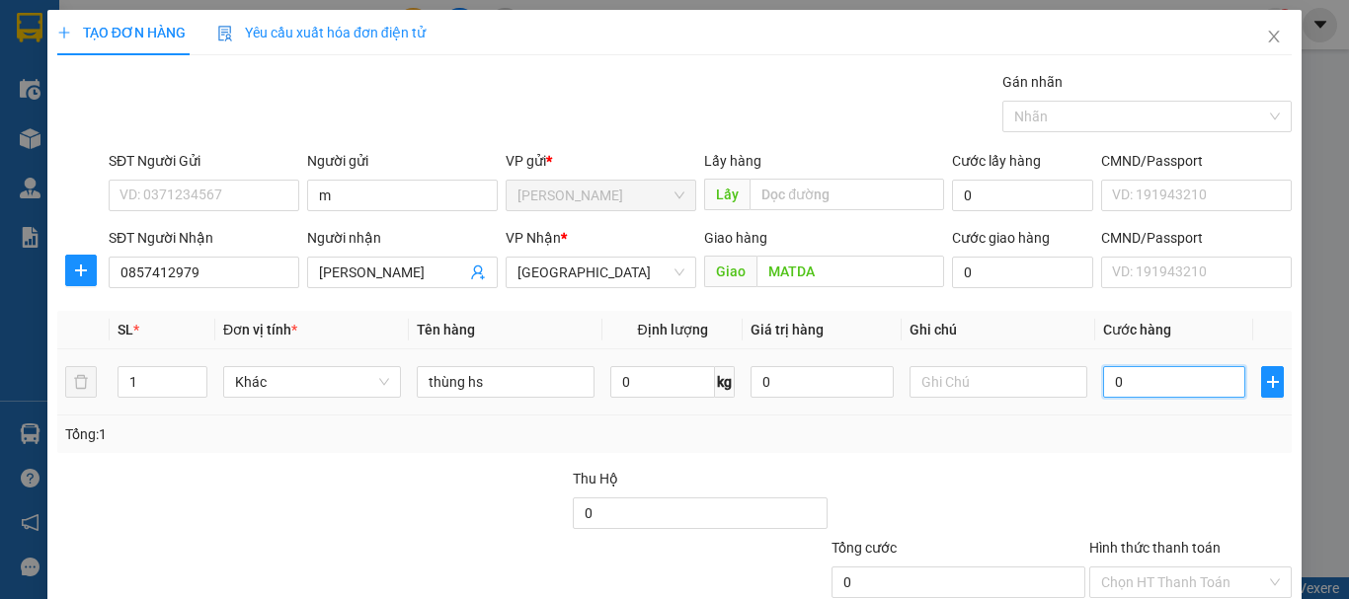
click at [1139, 392] on input "0" at bounding box center [1174, 382] width 142 height 32
type input "4"
type input "40"
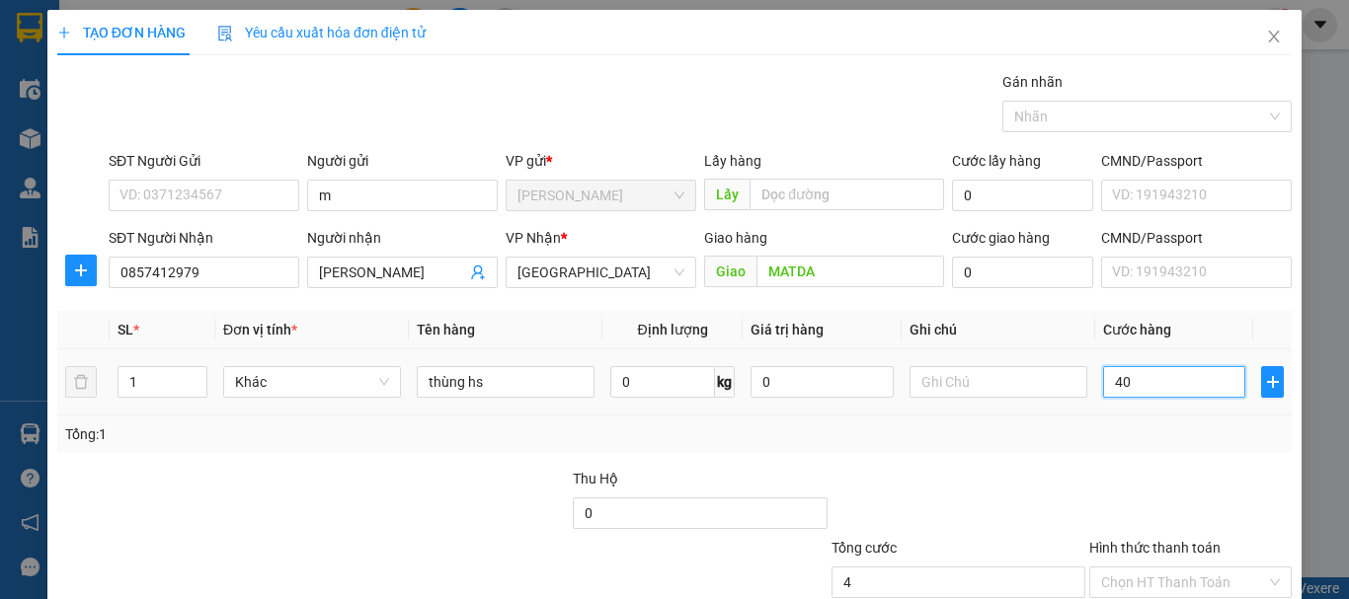
type input "40"
type input "40.000"
click at [1098, 439] on div "Tổng: 1" at bounding box center [674, 435] width 1219 height 22
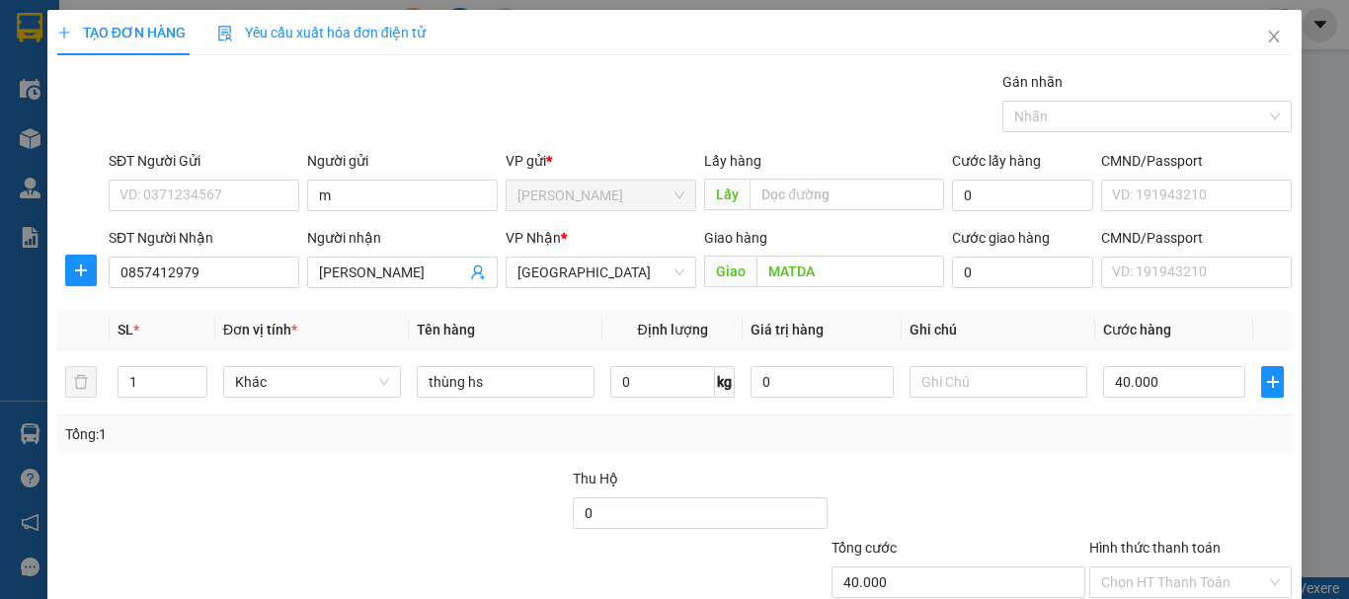
scroll to position [131, 0]
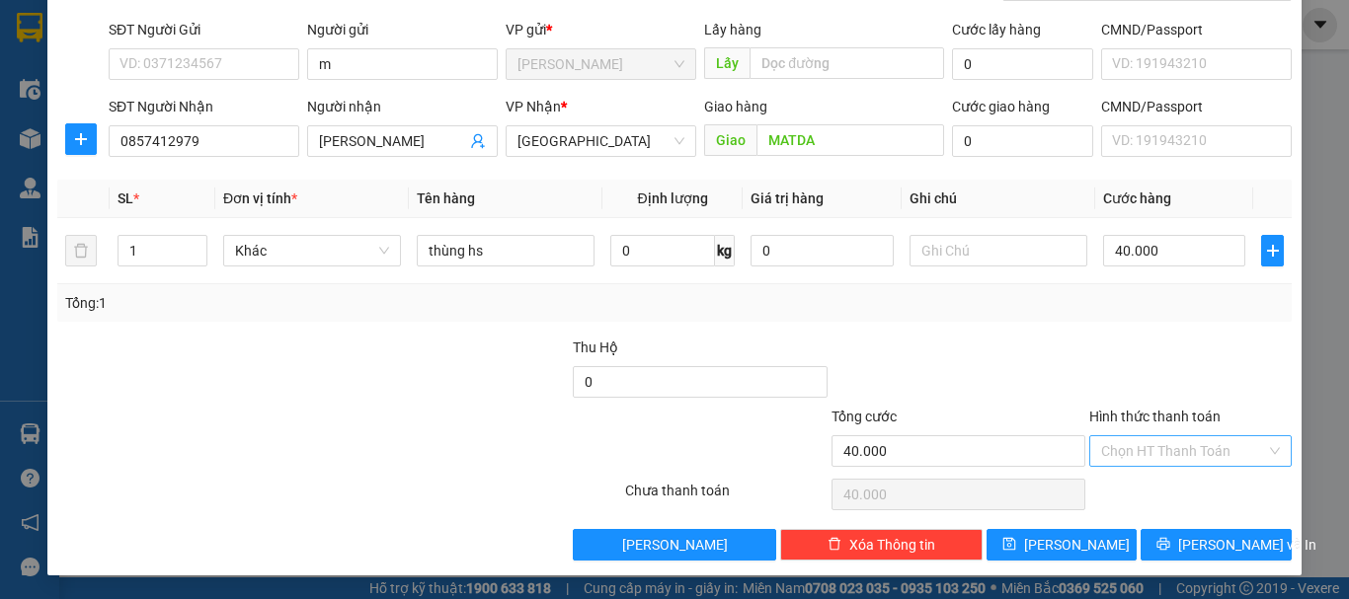
click at [1125, 441] on input "Hình thức thanh toán" at bounding box center [1183, 452] width 165 height 30
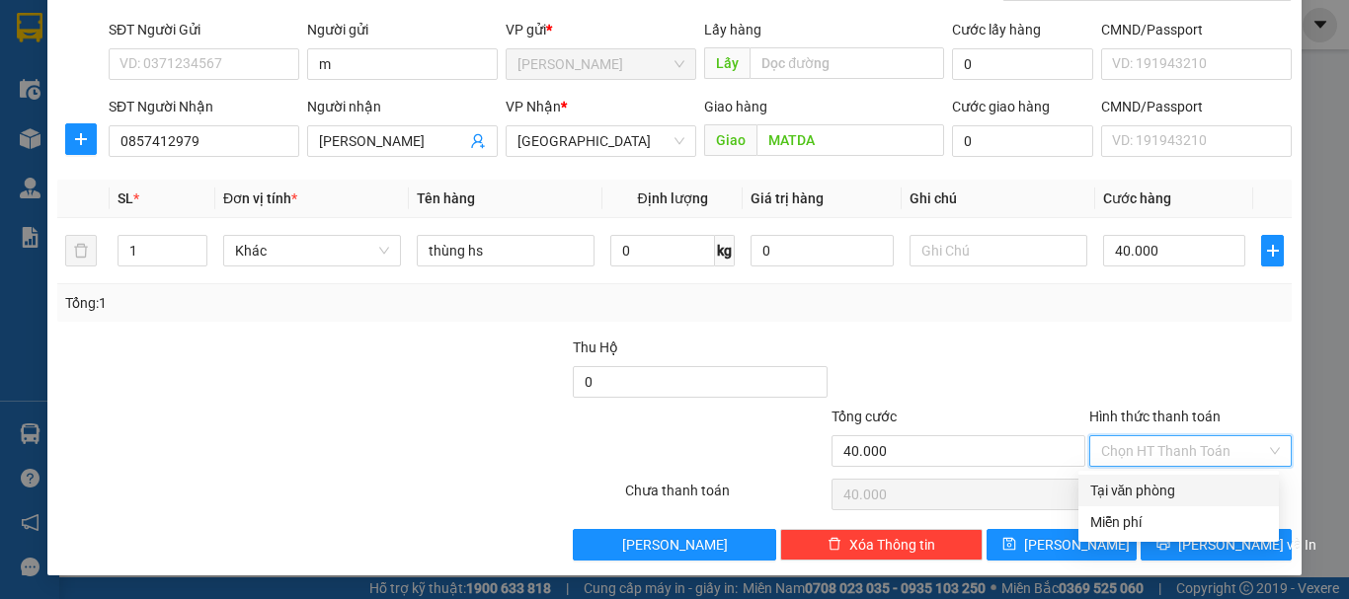
click at [1130, 472] on div "Transit Pickup Surcharge Ids Transit Deliver Surcharge Ids Transit Deliver Surc…" at bounding box center [674, 250] width 1234 height 621
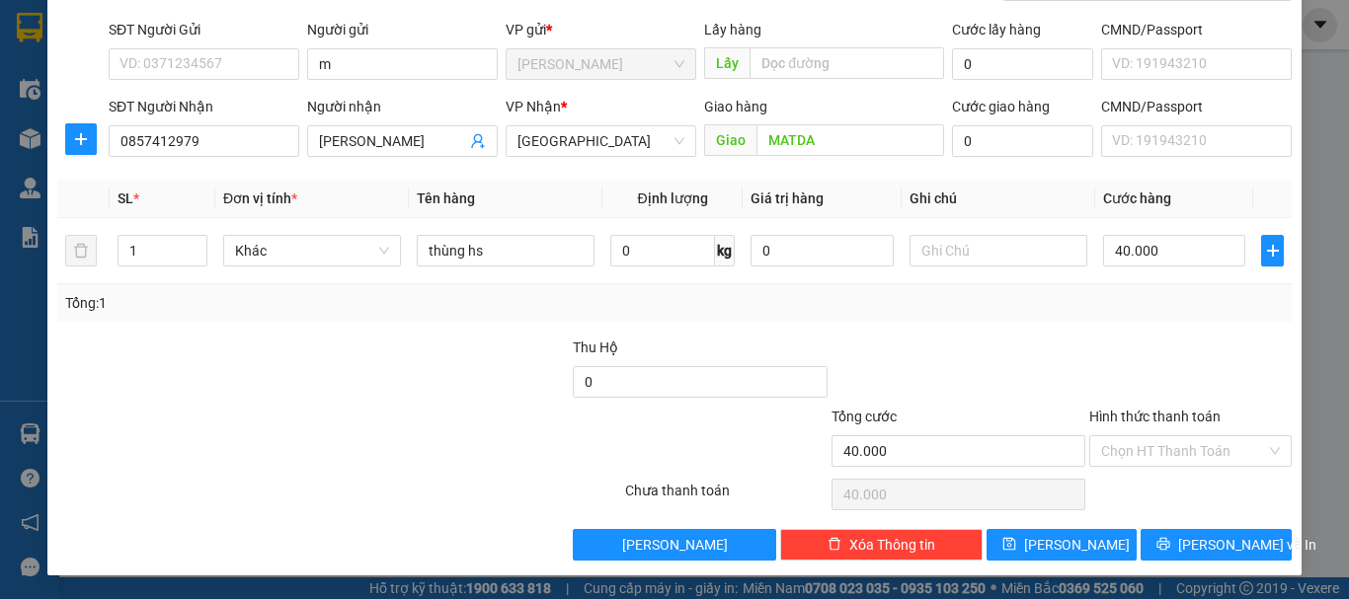
click at [1129, 482] on div "Chọn HT Thanh Toán" at bounding box center [1190, 495] width 206 height 40
click at [1138, 440] on input "Hình thức thanh toán" at bounding box center [1183, 452] width 165 height 30
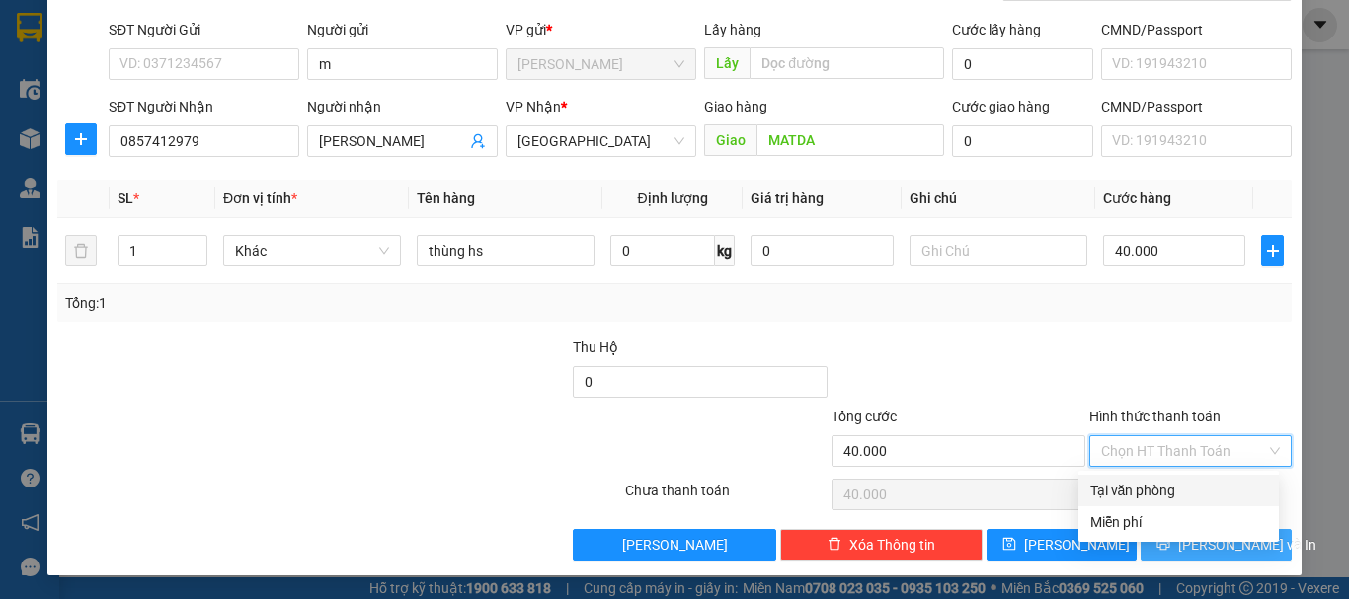
drag, startPoint x: 1116, startPoint y: 487, endPoint x: 1268, endPoint y: 549, distance: 164.3
click at [1115, 487] on div "Tại văn phòng" at bounding box center [1178, 491] width 177 height 22
type input "0"
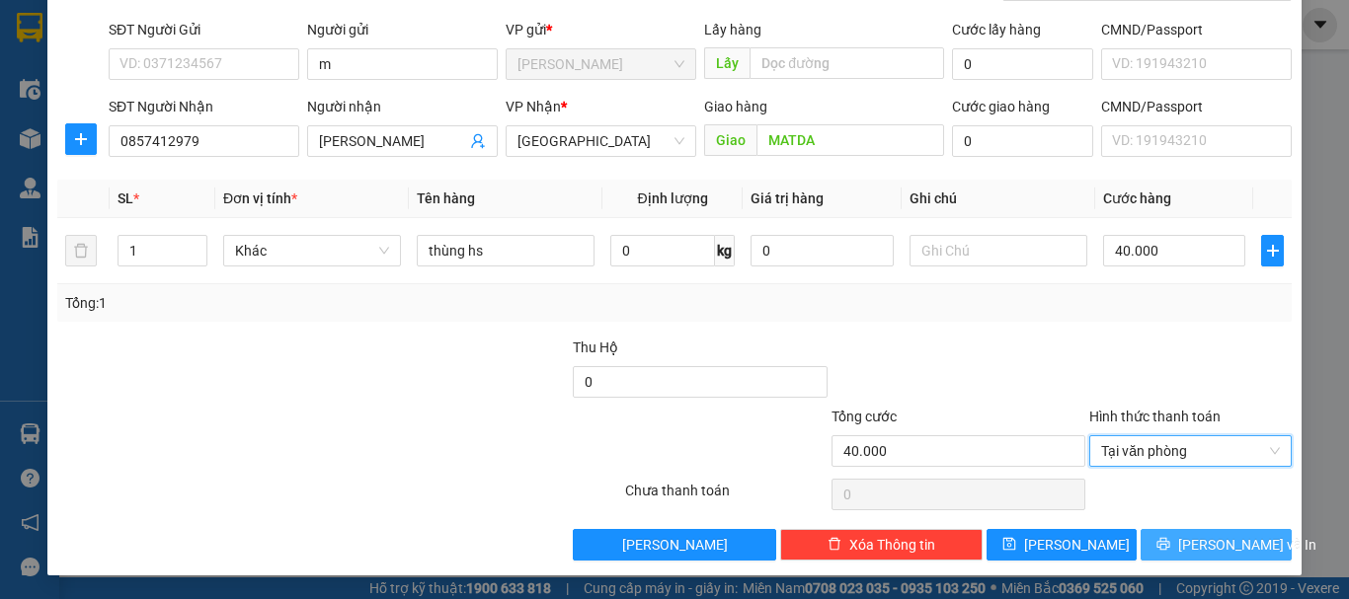
click at [1222, 535] on span "[PERSON_NAME] và In" at bounding box center [1247, 545] width 138 height 22
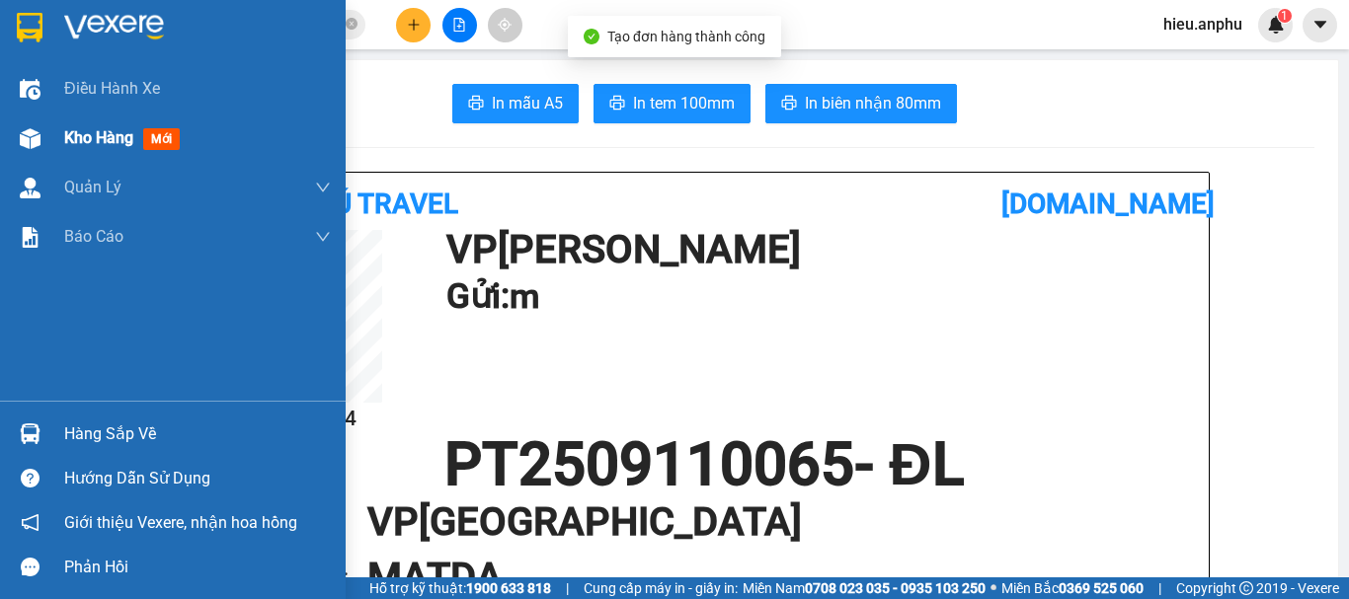
click at [31, 136] on img at bounding box center [30, 138] width 21 height 21
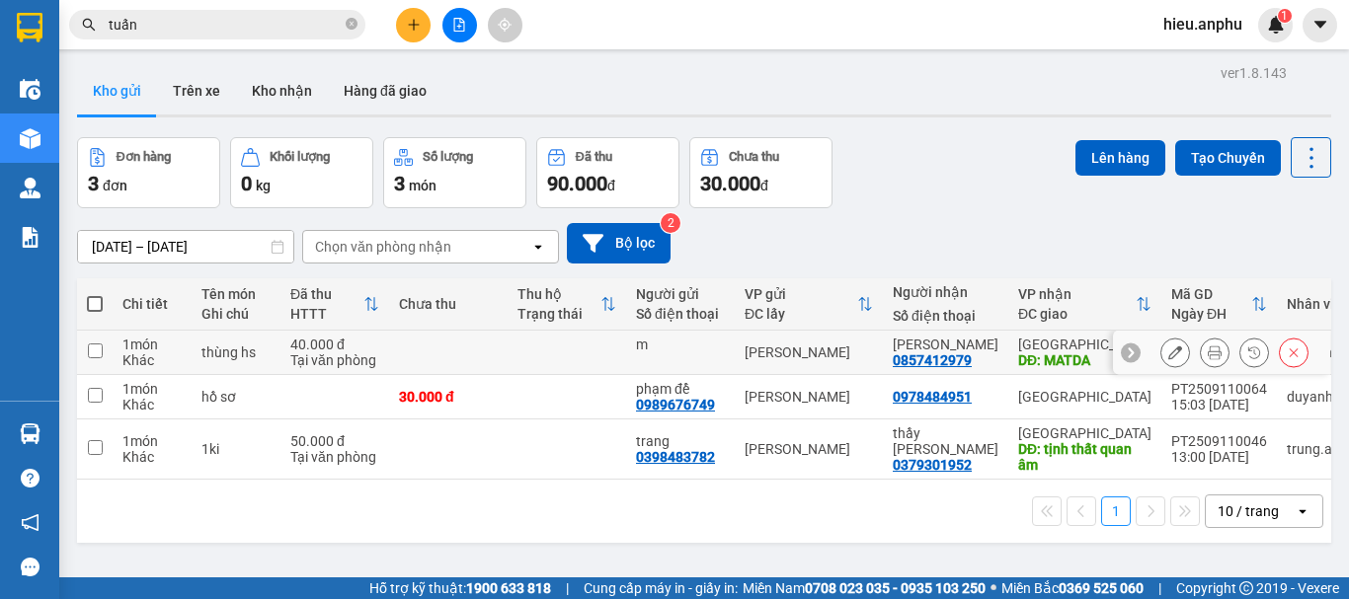
drag, startPoint x: 89, startPoint y: 350, endPoint x: 106, endPoint y: 348, distance: 16.9
click at [91, 349] on input "checkbox" at bounding box center [95, 351] width 15 height 15
checkbox input "true"
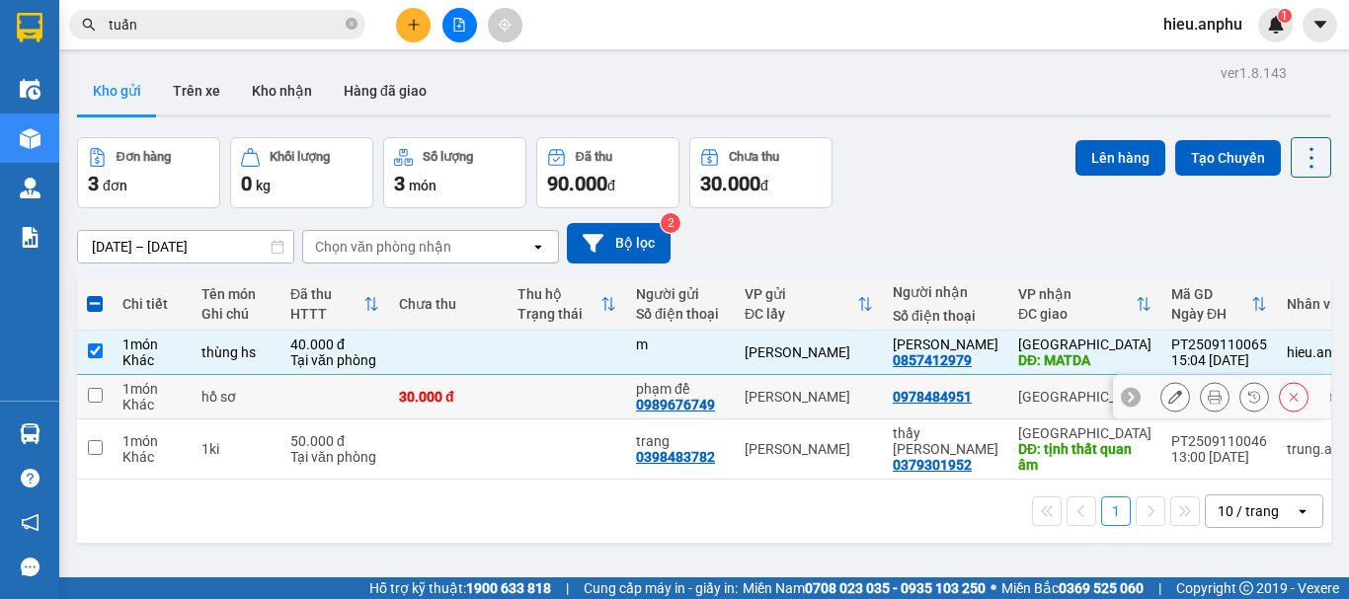
click at [92, 388] on input "checkbox" at bounding box center [95, 395] width 15 height 15
checkbox input "true"
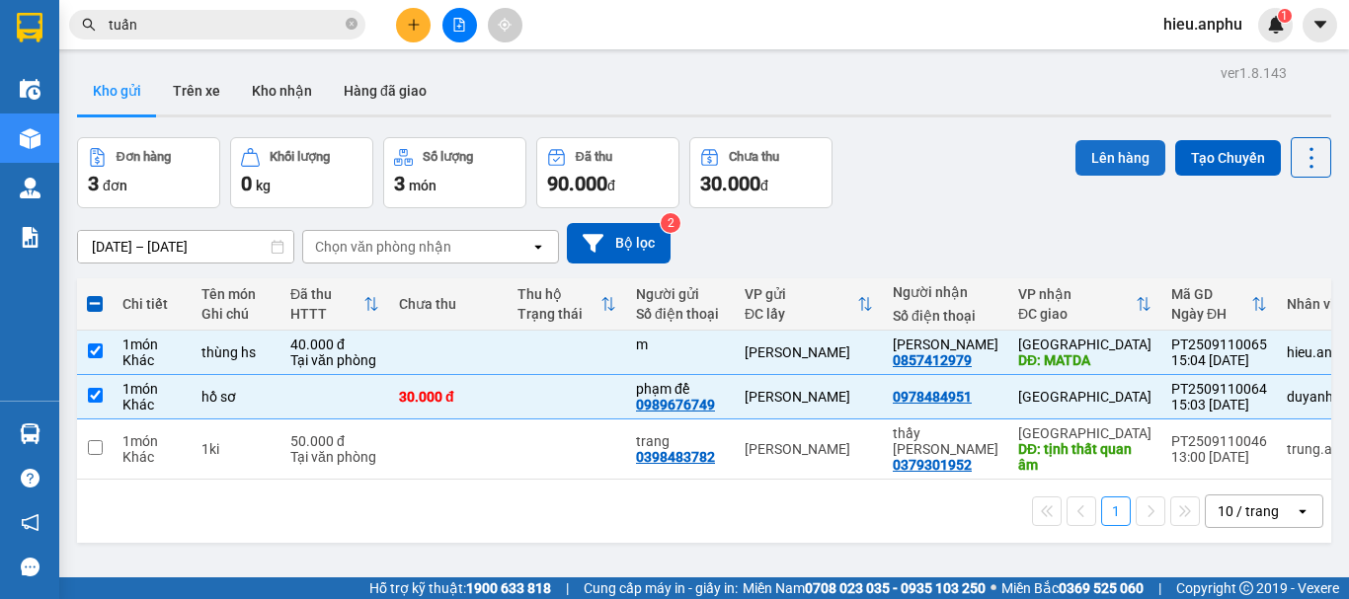
click at [1091, 149] on button "Lên hàng" at bounding box center [1120, 158] width 90 height 36
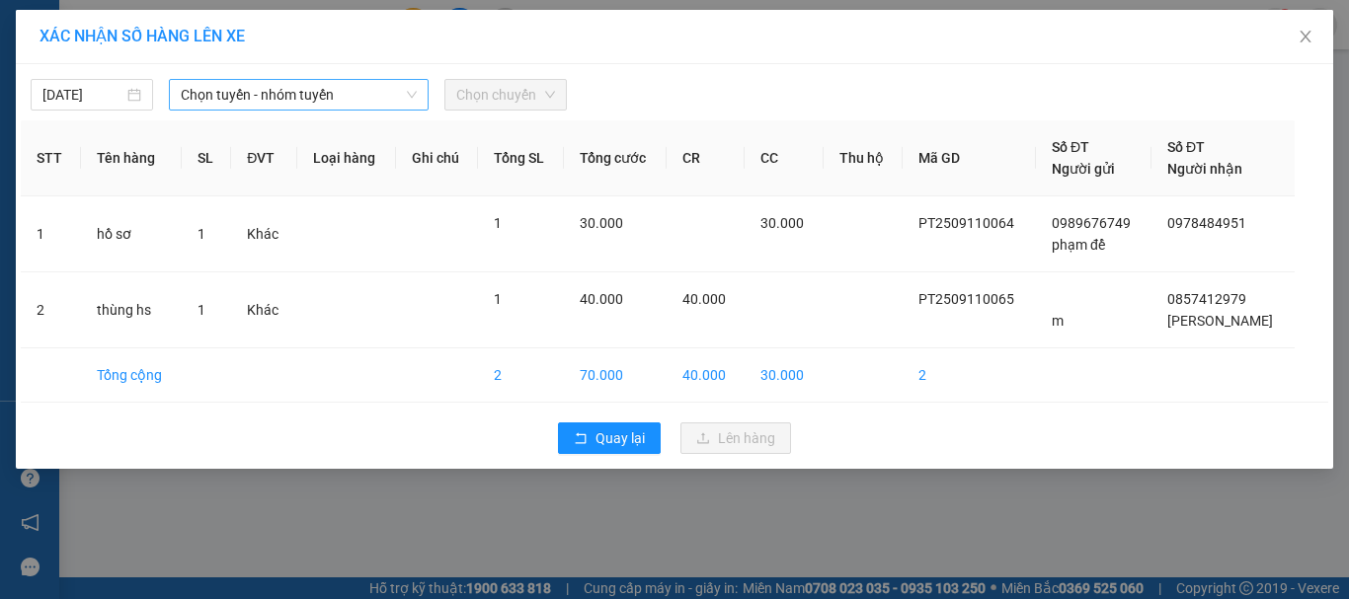
click at [314, 92] on span "Chọn tuyến - nhóm tuyến" at bounding box center [299, 95] width 236 height 30
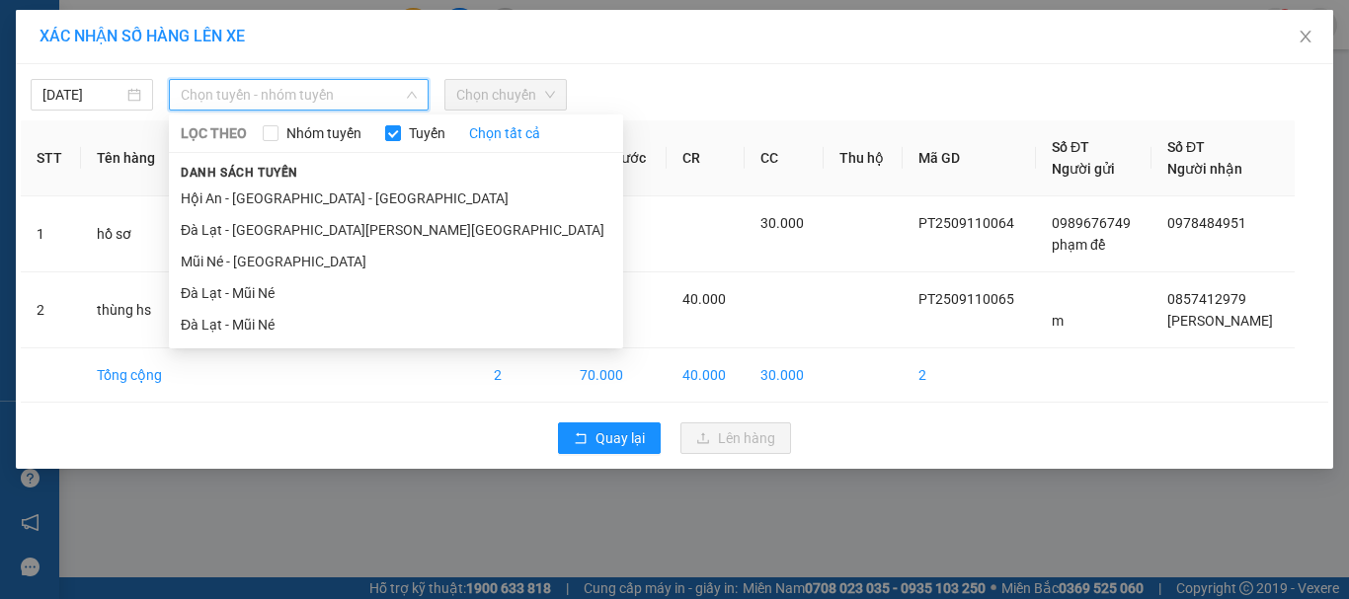
drag, startPoint x: 202, startPoint y: 258, endPoint x: 499, endPoint y: 162, distance: 311.4
click at [208, 250] on li "Mũi Né - [GEOGRAPHIC_DATA]" at bounding box center [396, 262] width 454 height 32
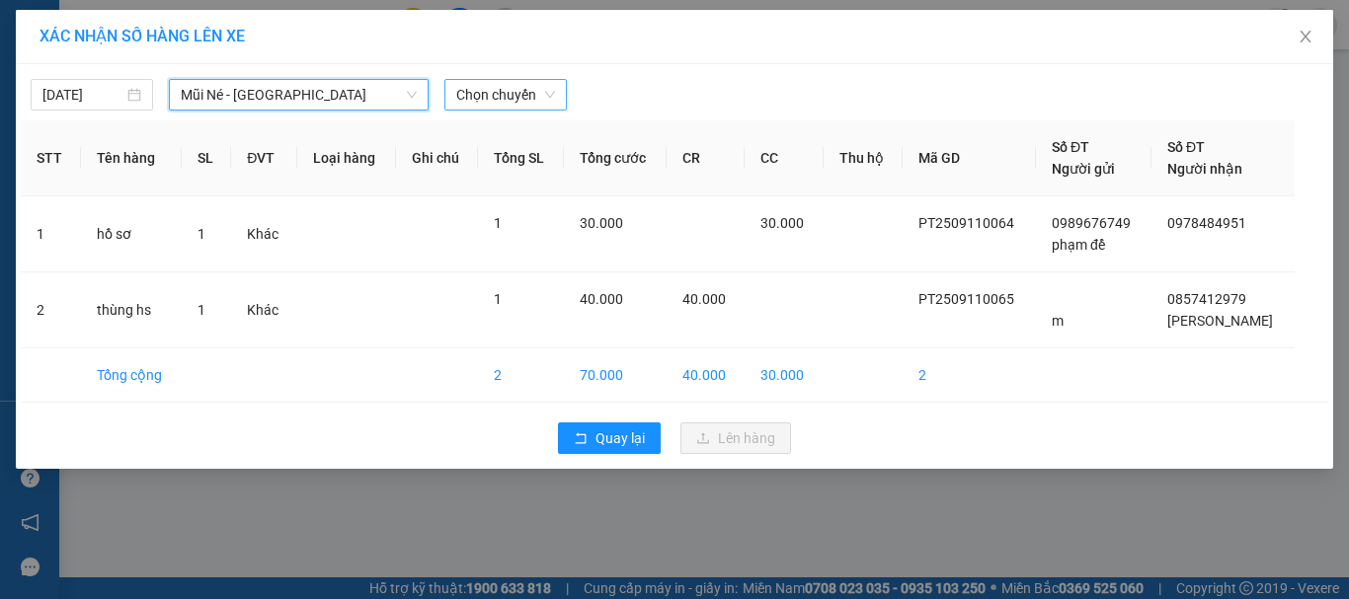
click at [527, 102] on span "Chọn chuyến" at bounding box center [505, 95] width 99 height 30
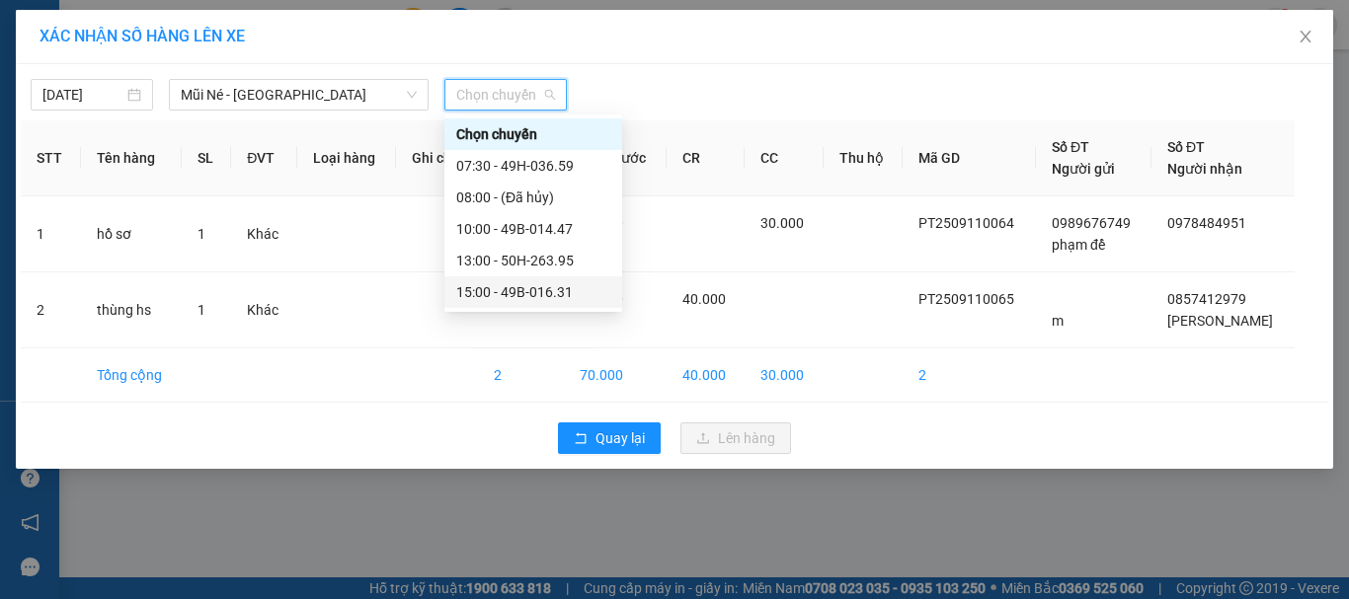
click at [497, 294] on div "15:00 - 49B-016.31" at bounding box center [533, 292] width 154 height 22
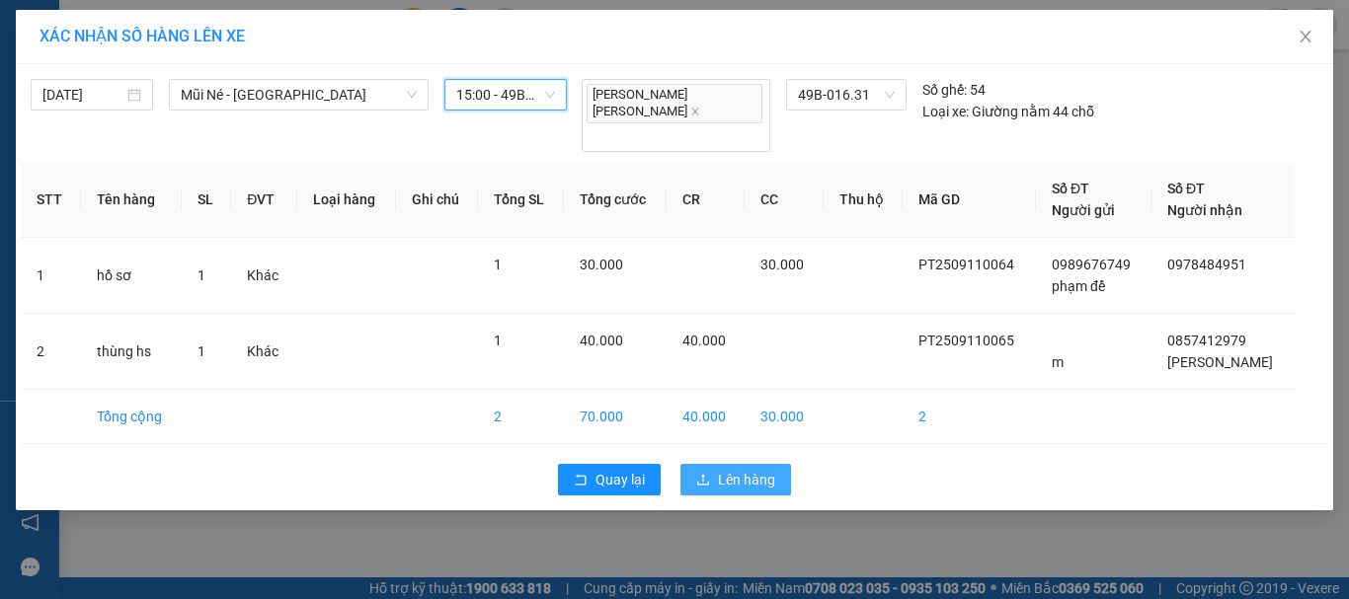
drag, startPoint x: 722, startPoint y: 446, endPoint x: 710, endPoint y: 423, distance: 26.5
click at [721, 469] on span "Lên hàng" at bounding box center [746, 480] width 57 height 22
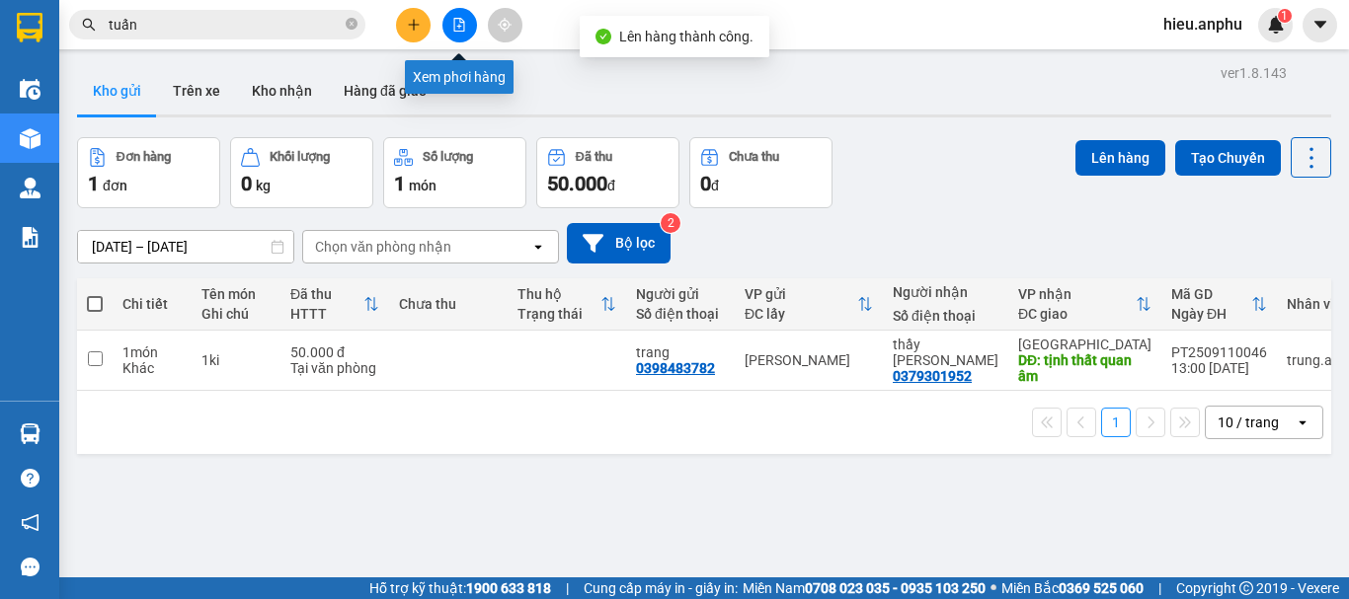
click at [458, 37] on button at bounding box center [459, 25] width 35 height 35
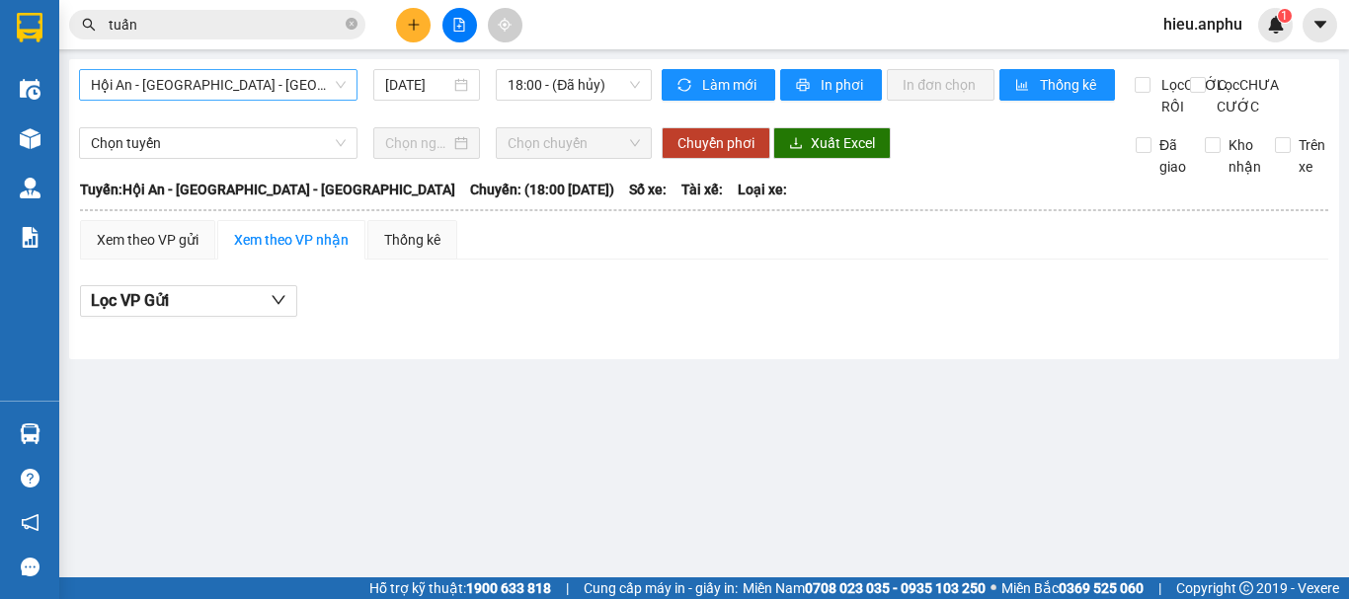
click at [256, 81] on span "Hội An - [GEOGRAPHIC_DATA] - [GEOGRAPHIC_DATA]" at bounding box center [218, 85] width 255 height 30
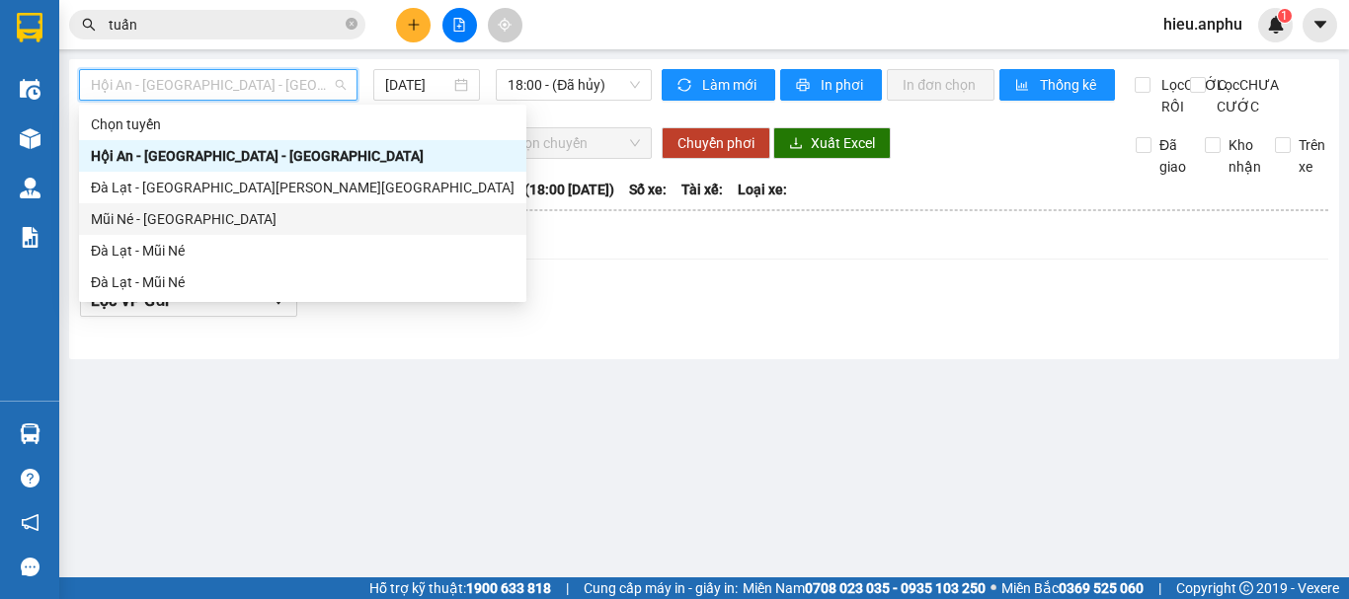
drag, startPoint x: 139, startPoint y: 223, endPoint x: 521, endPoint y: 42, distance: 422.8
click at [139, 219] on div "Mũi Né - [GEOGRAPHIC_DATA]" at bounding box center [303, 219] width 424 height 22
type input "[DATE]"
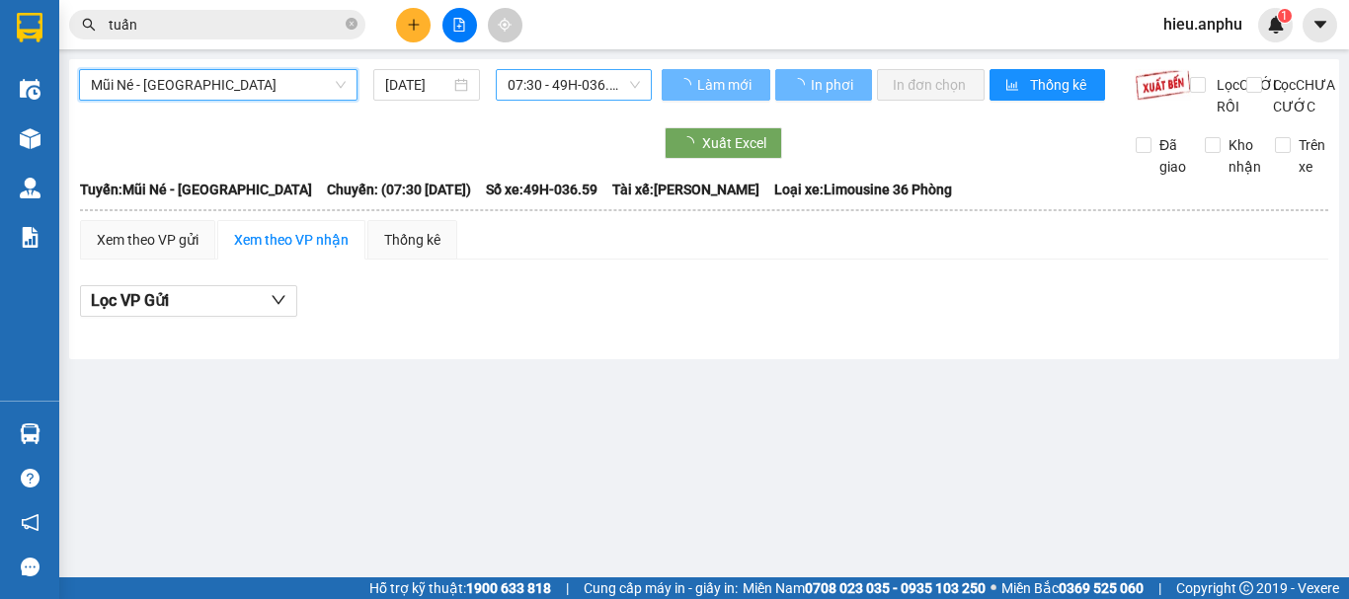
click at [557, 81] on span "07:30 - 49H-036.59" at bounding box center [574, 85] width 132 height 30
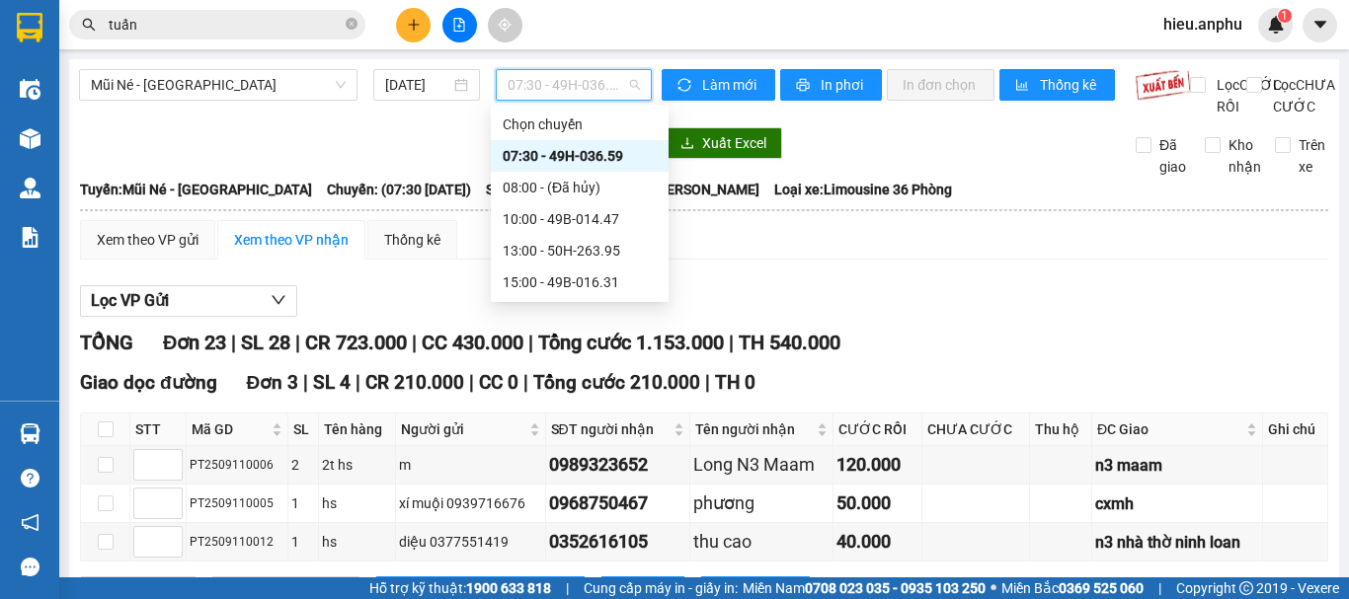
click at [530, 78] on span "07:30 - 49H-036.59" at bounding box center [574, 85] width 132 height 30
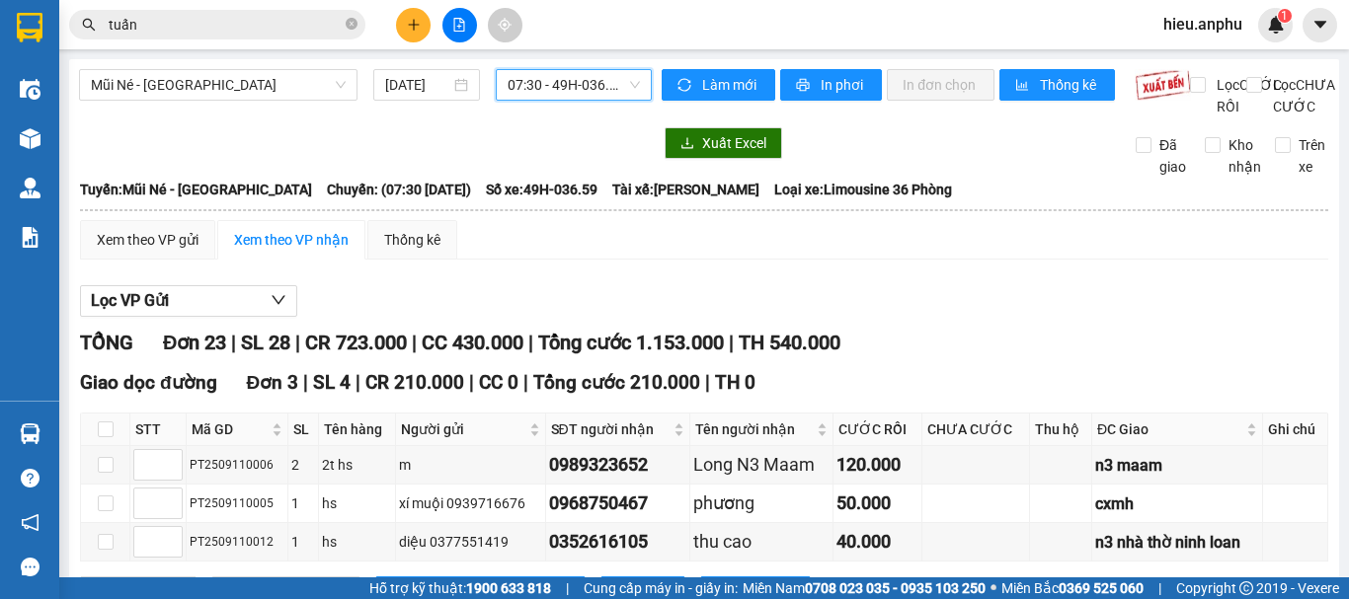
click at [527, 72] on span "07:30 - 49H-036.59" at bounding box center [574, 85] width 132 height 30
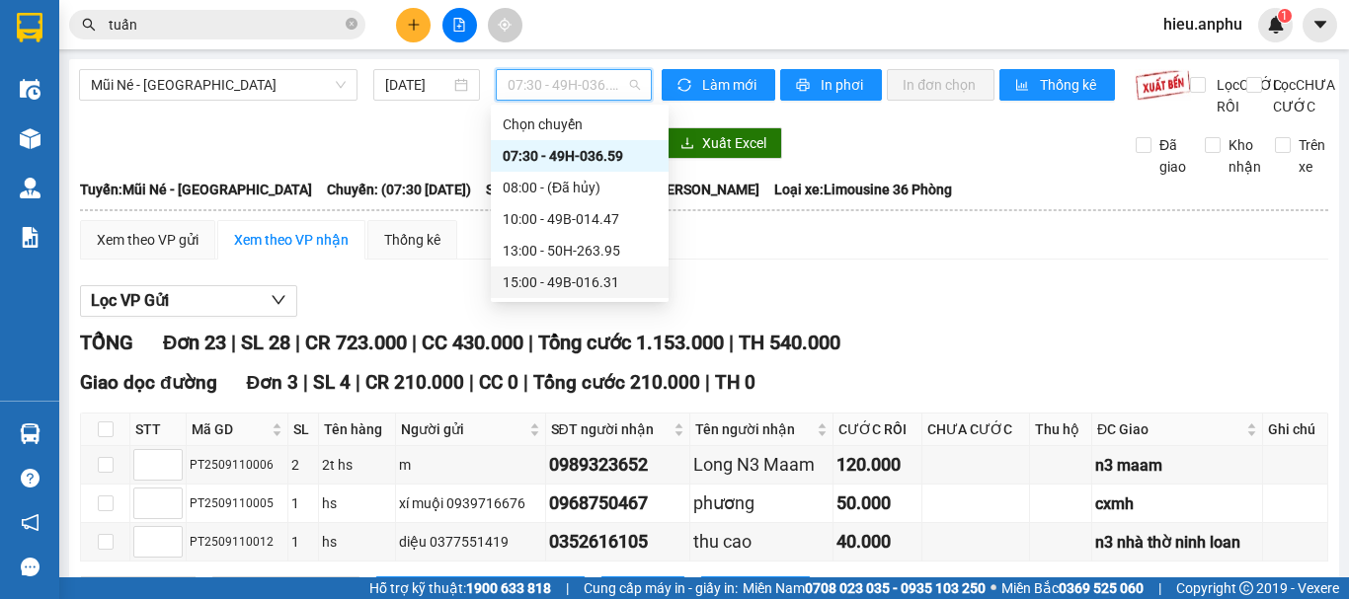
click at [551, 287] on div "15:00 - 49B-016.31" at bounding box center [580, 283] width 154 height 22
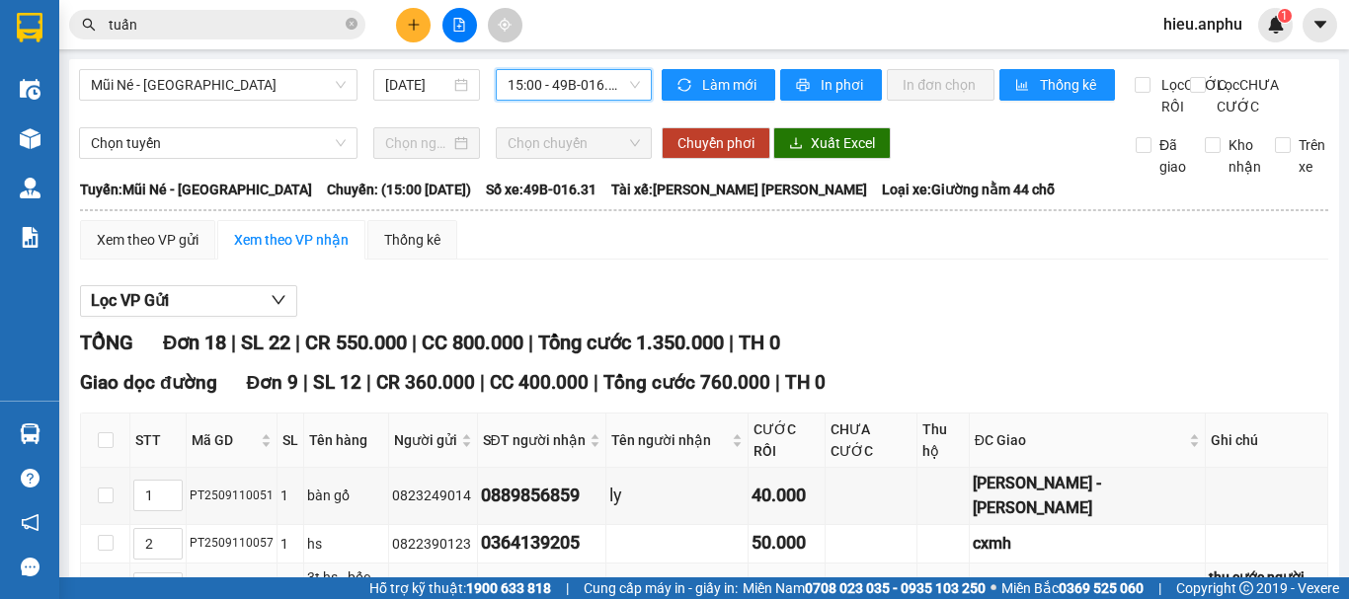
scroll to position [296, 0]
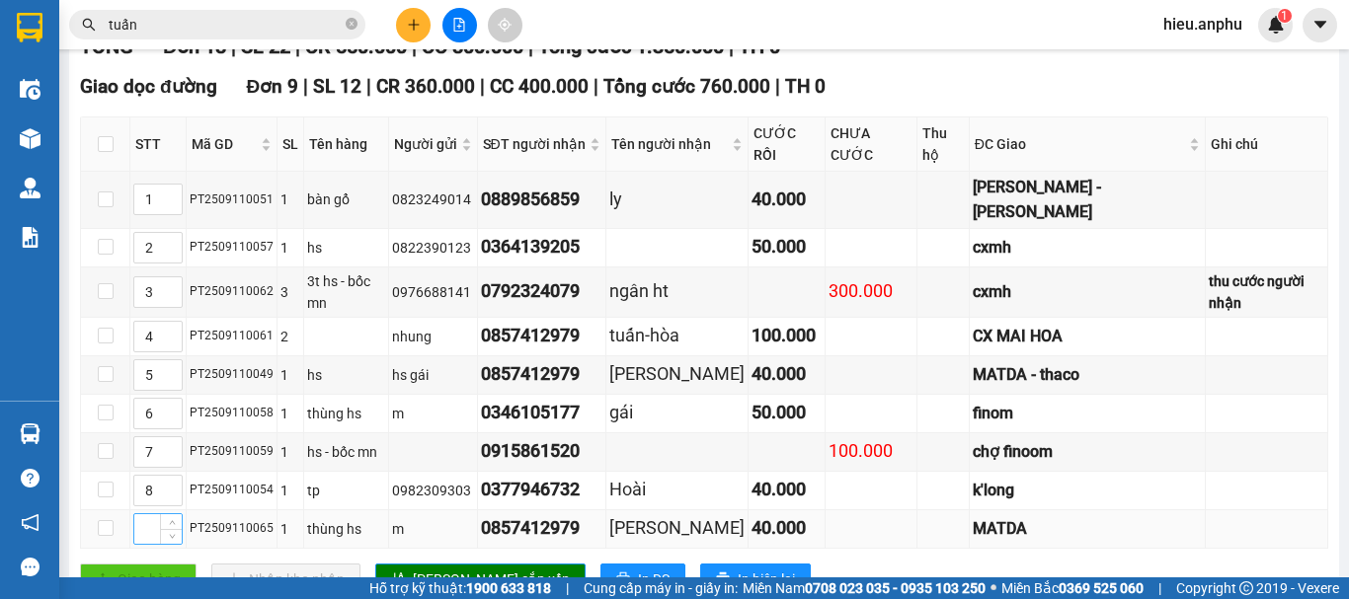
click at [146, 515] on input at bounding box center [157, 530] width 47 height 30
type input "6"
drag, startPoint x: 155, startPoint y: 383, endPoint x: 140, endPoint y: 383, distance: 14.8
click at [140, 399] on input "6" at bounding box center [157, 414] width 47 height 30
type input "7"
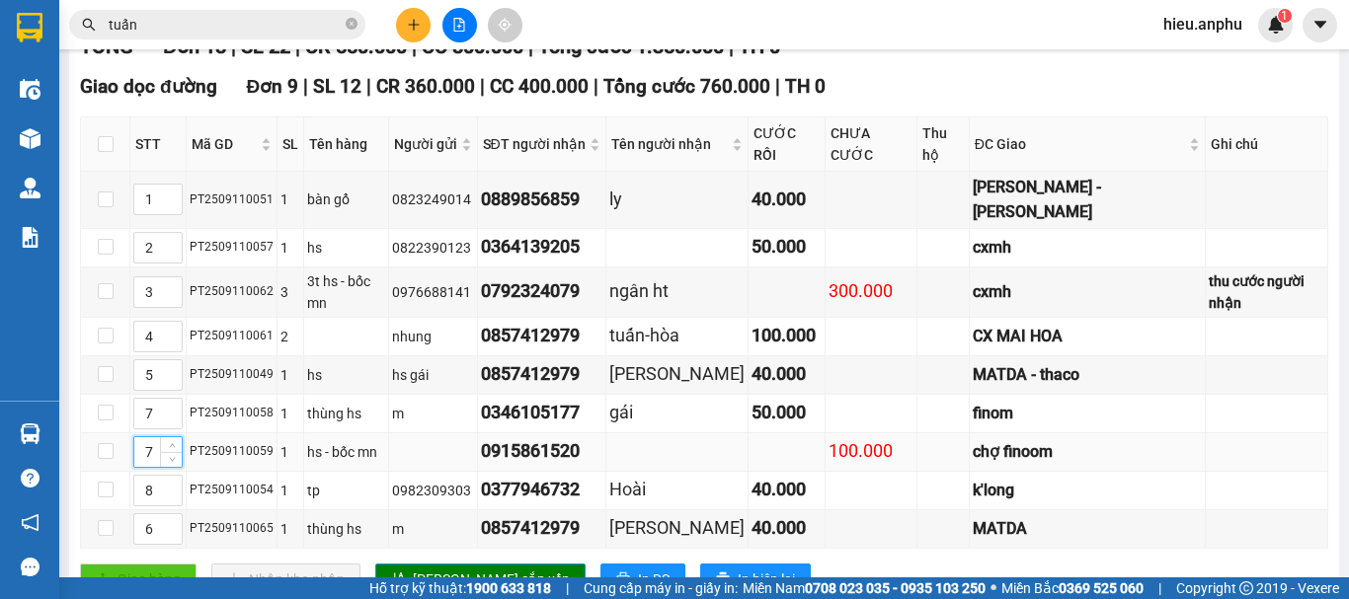
drag, startPoint x: 156, startPoint y: 420, endPoint x: 142, endPoint y: 421, distance: 13.9
click at [141, 438] on input "7" at bounding box center [157, 453] width 47 height 30
type input "8"
click at [154, 476] on input "8" at bounding box center [157, 491] width 47 height 30
drag, startPoint x: 408, startPoint y: 548, endPoint x: 398, endPoint y: 523, distance: 26.6
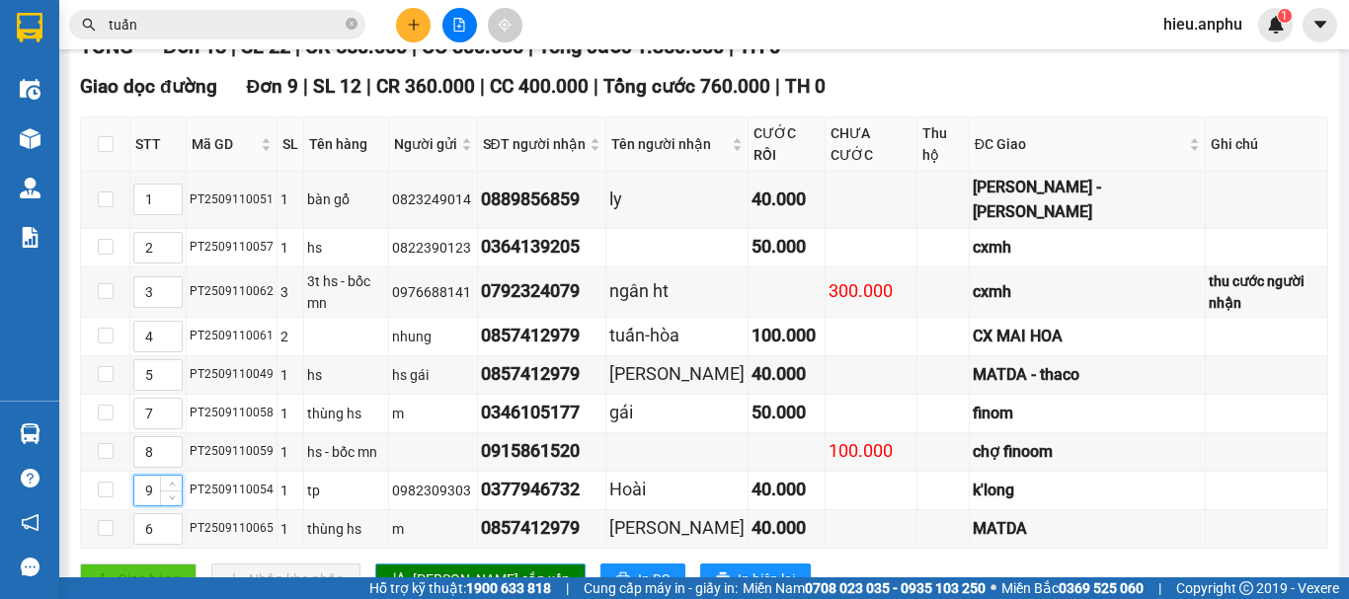
click at [406, 564] on button "[PERSON_NAME] sắp xếp" at bounding box center [480, 580] width 210 height 32
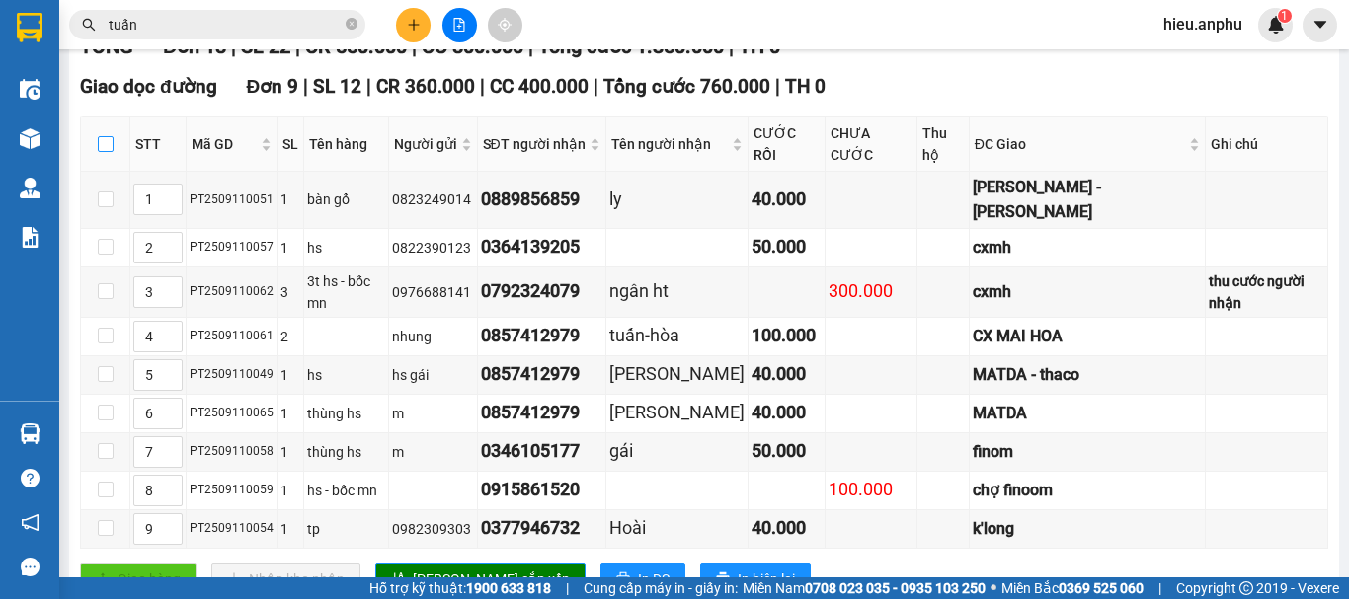
drag, startPoint x: 105, startPoint y: 157, endPoint x: 46, endPoint y: 162, distance: 58.5
click at [101, 152] on input "checkbox" at bounding box center [106, 144] width 16 height 16
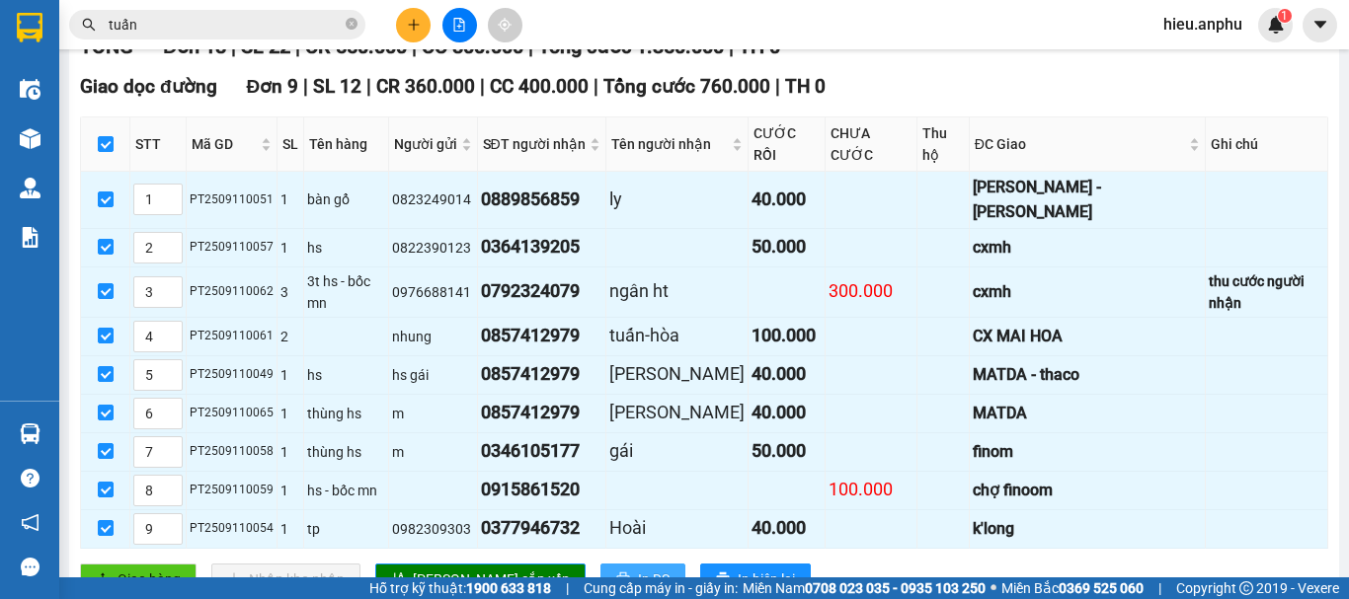
drag, startPoint x: 582, startPoint y: 553, endPoint x: 561, endPoint y: 517, distance: 41.2
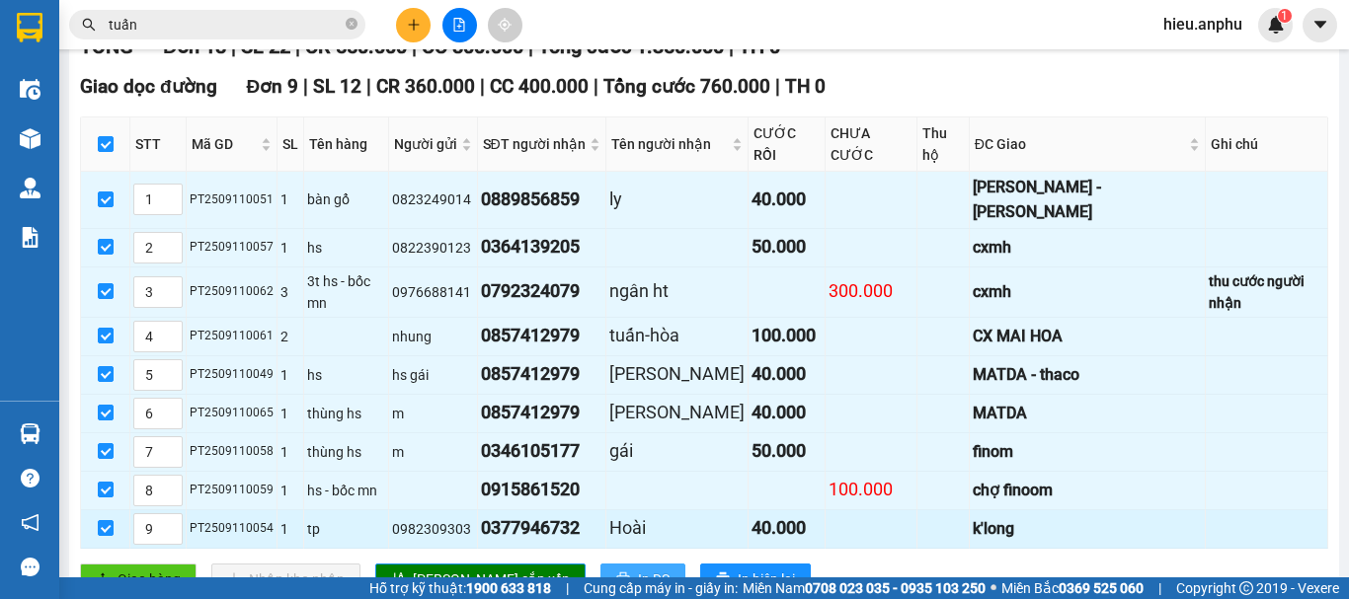
click at [638, 569] on span "In DS" at bounding box center [654, 580] width 32 height 22
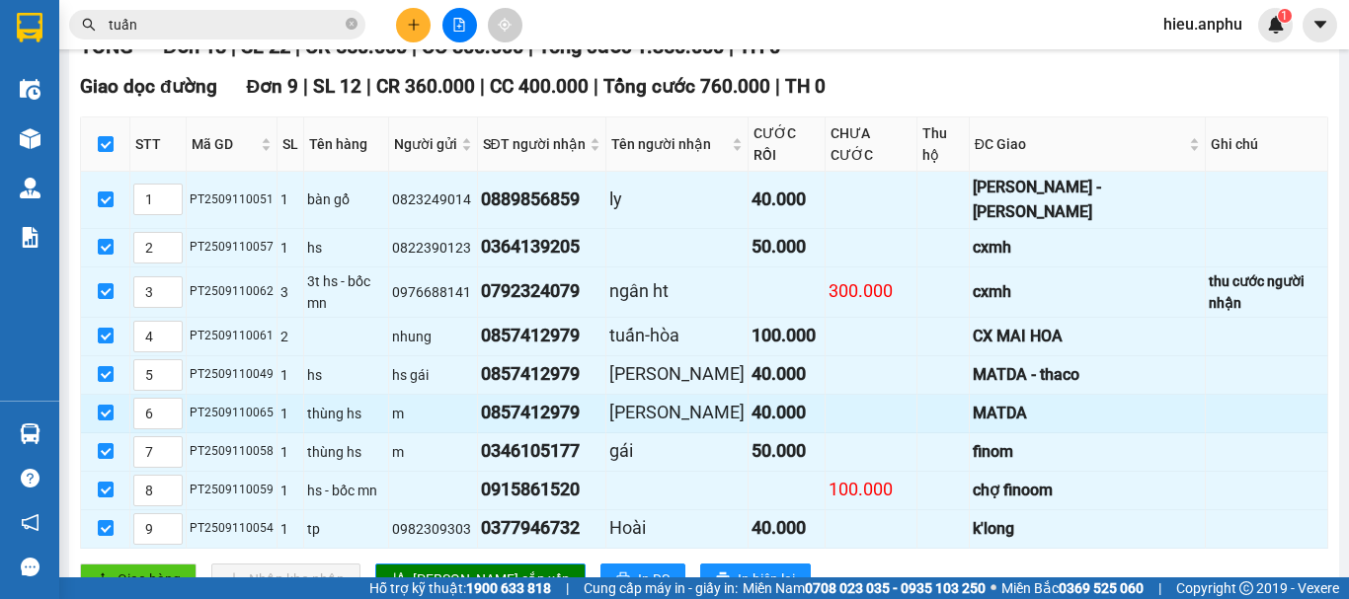
drag, startPoint x: 265, startPoint y: 381, endPoint x: 188, endPoint y: 384, distance: 77.1
click at [188, 395] on td "PT2509110065" at bounding box center [232, 414] width 91 height 39
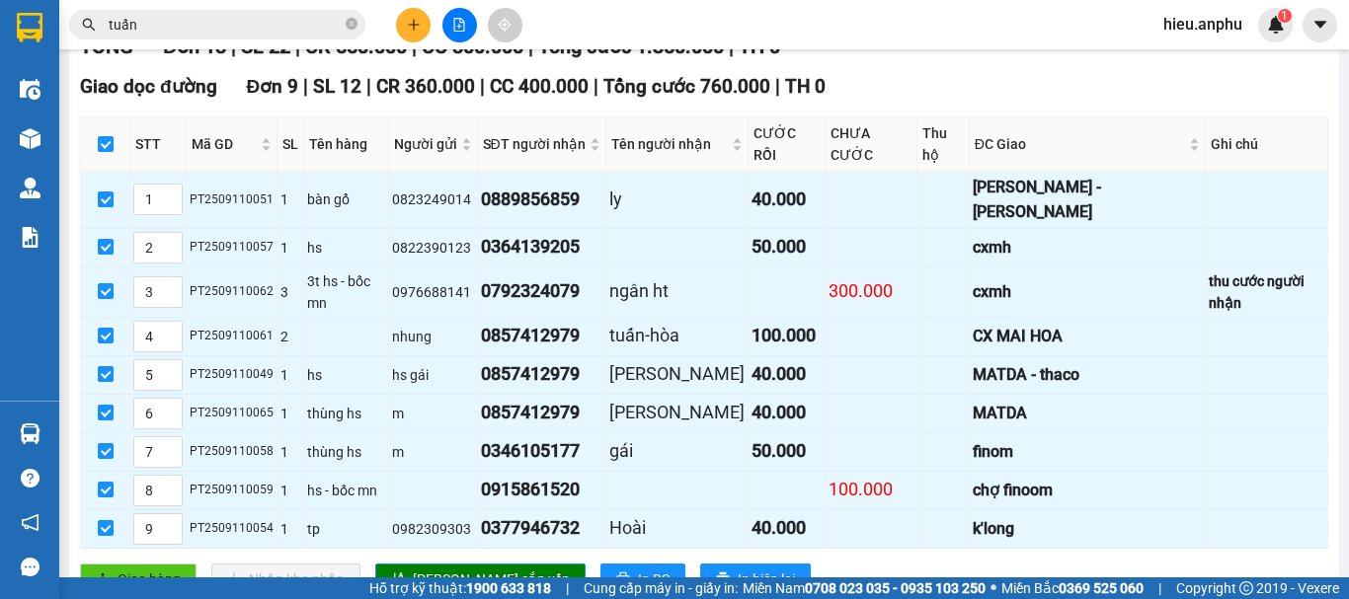
drag, startPoint x: 352, startPoint y: 21, endPoint x: 155, endPoint y: 9, distance: 196.9
click at [336, 20] on span "tuấn" at bounding box center [217, 25] width 296 height 30
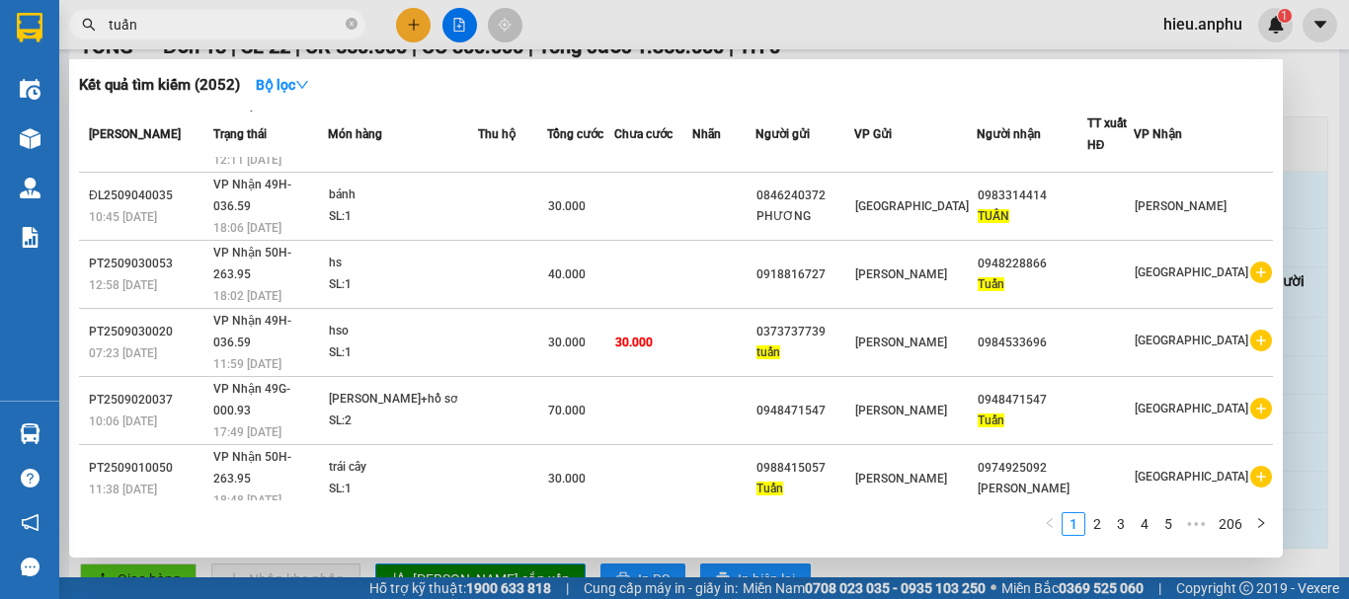
click at [180, 15] on input "tuấn" at bounding box center [225, 25] width 233 height 22
click at [353, 20] on icon "close-circle" at bounding box center [352, 24] width 12 height 12
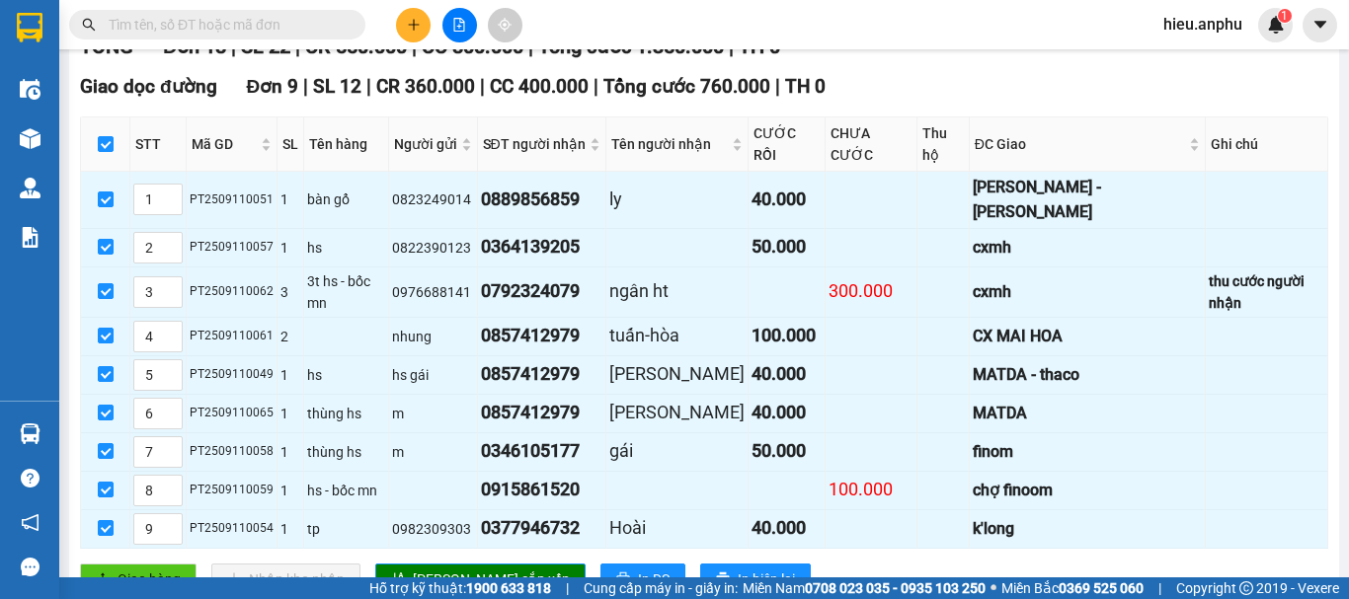
click at [295, 20] on input "text" at bounding box center [225, 25] width 233 height 22
paste input "PT2509110065"
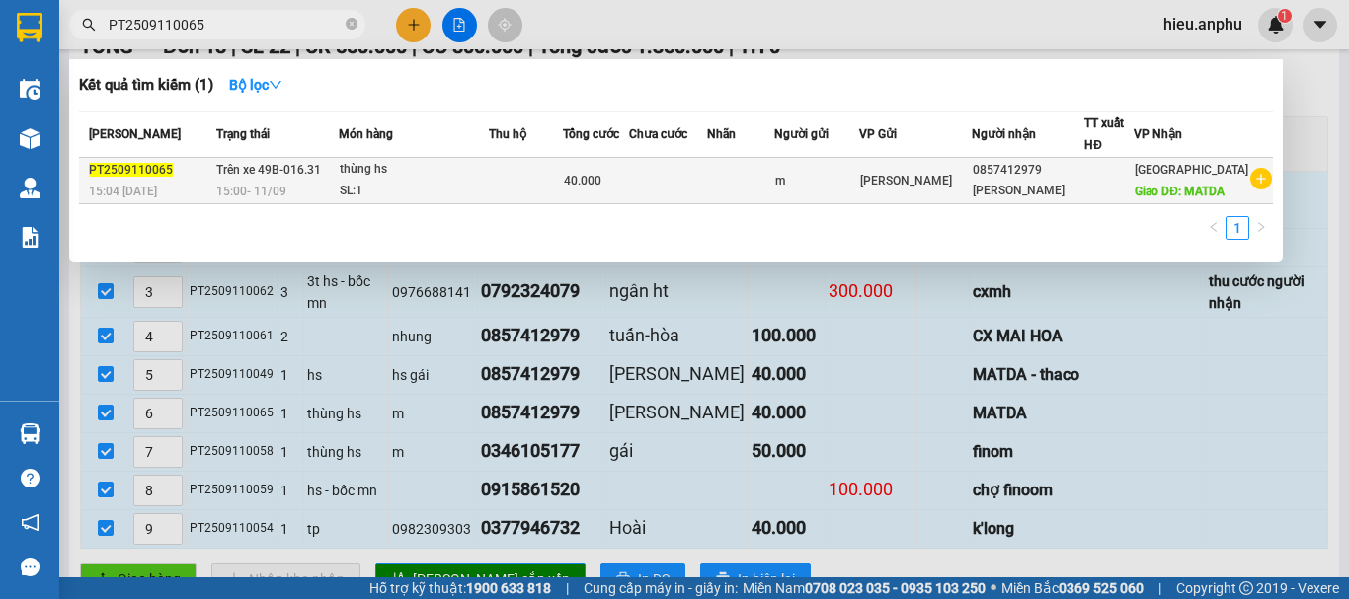
click at [937, 188] on span "[PERSON_NAME]" at bounding box center [906, 181] width 92 height 14
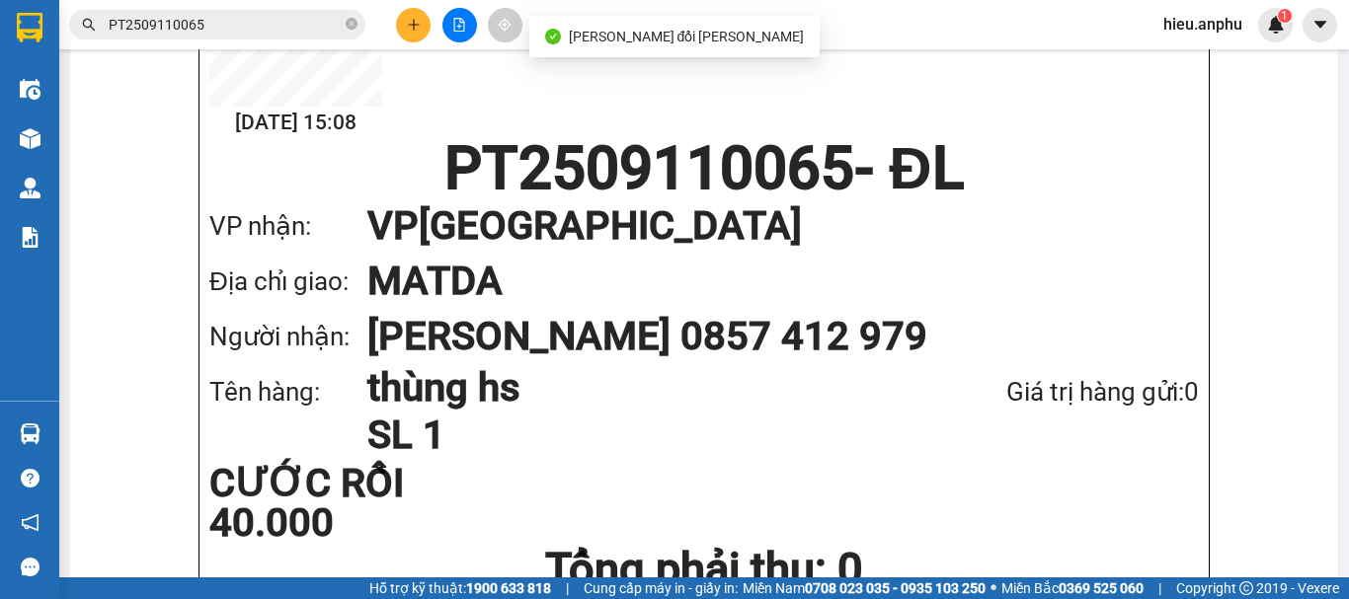
drag, startPoint x: 650, startPoint y: 99, endPoint x: 638, endPoint y: 87, distance: 16.8
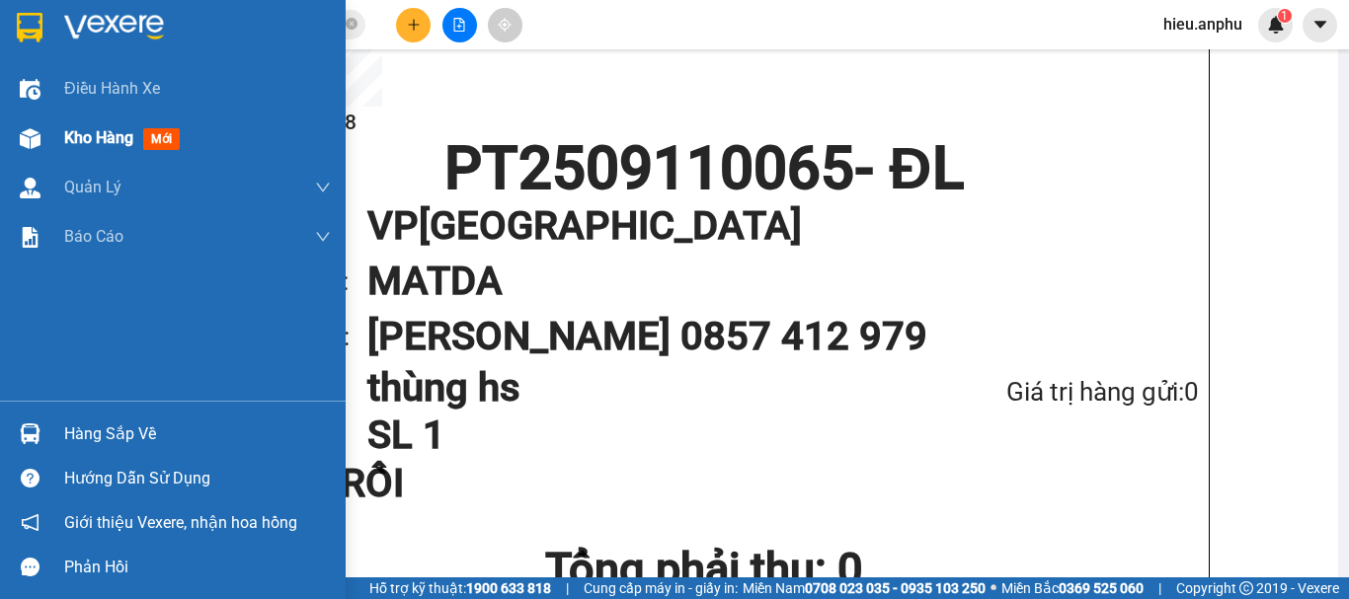
click at [36, 130] on img at bounding box center [30, 138] width 21 height 21
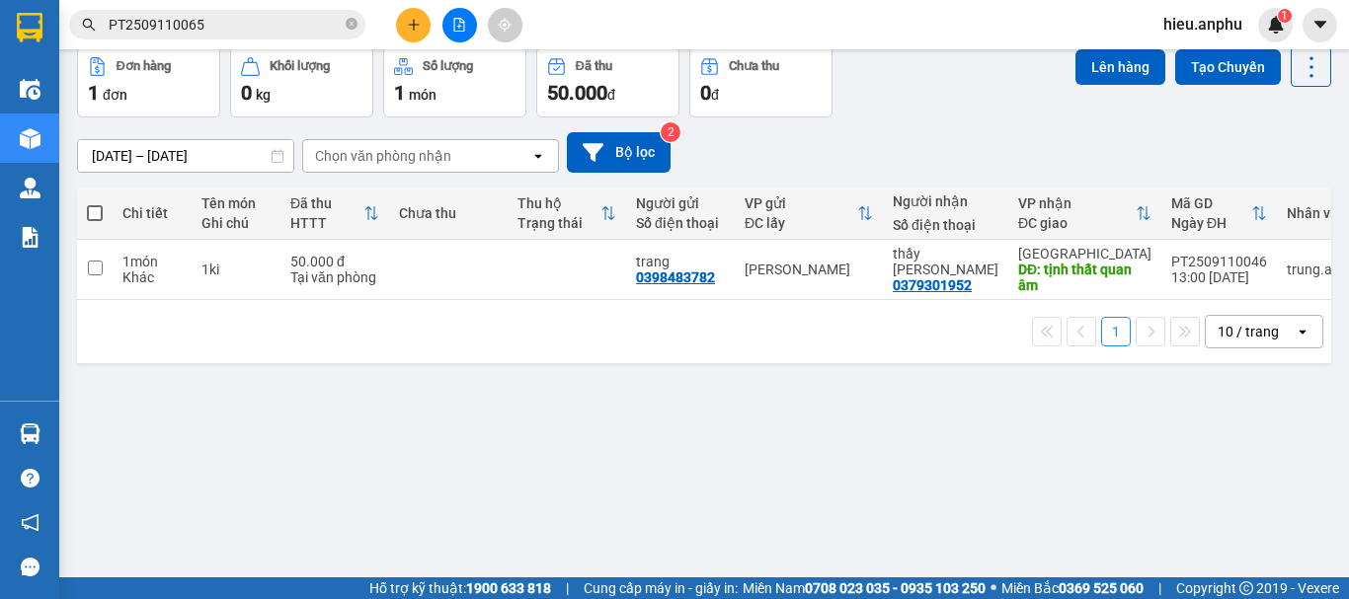
click at [458, 24] on icon "file-add" at bounding box center [459, 25] width 14 height 14
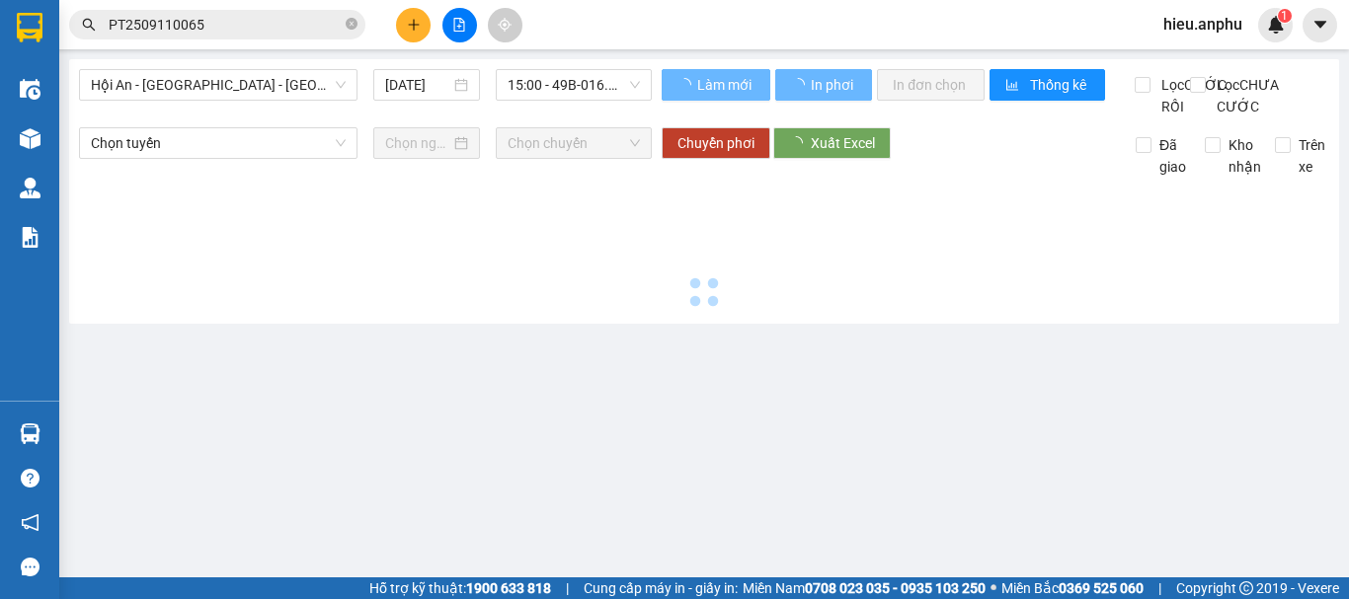
click at [224, 86] on span "Hội An - [GEOGRAPHIC_DATA] - [GEOGRAPHIC_DATA]" at bounding box center [218, 85] width 255 height 30
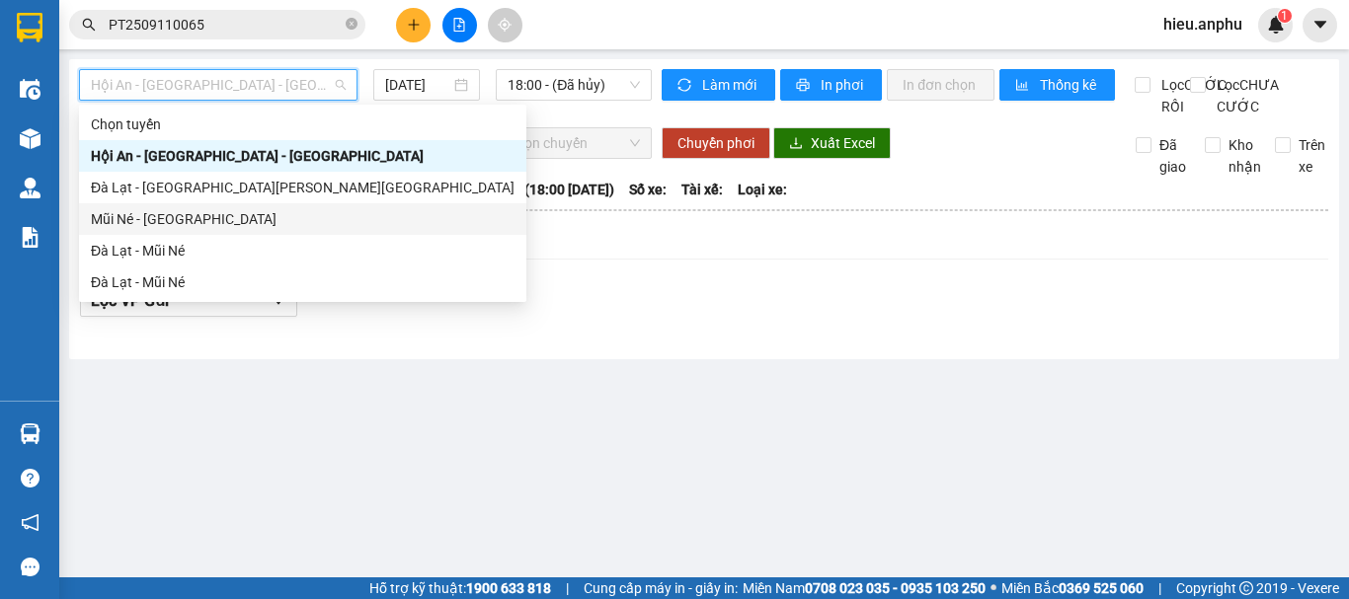
click at [155, 213] on div "Mũi Né - [GEOGRAPHIC_DATA]" at bounding box center [303, 219] width 424 height 22
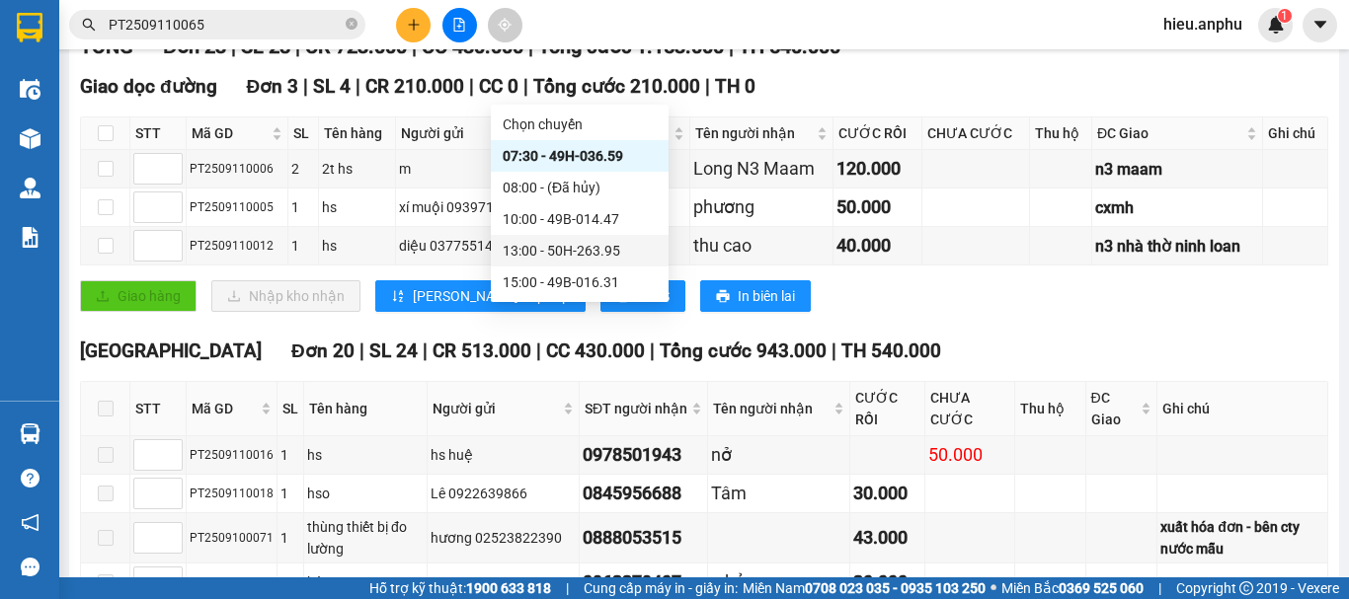
click at [528, 259] on div "13:00 - 50H-263.95" at bounding box center [580, 251] width 154 height 22
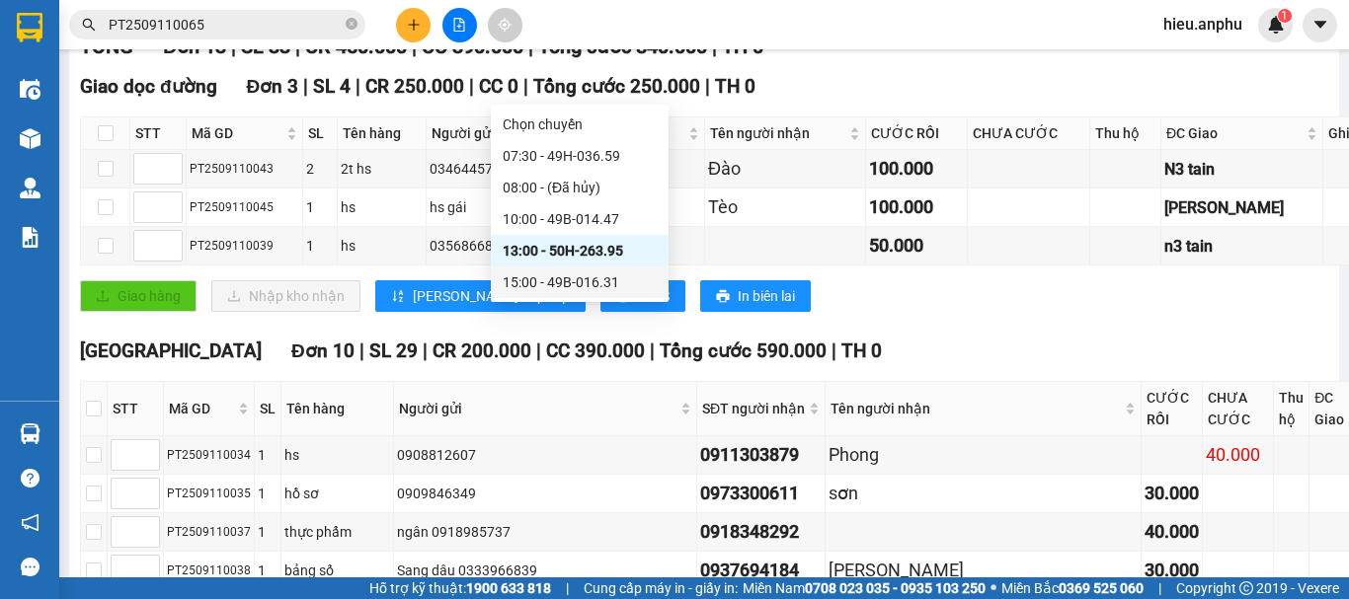
click at [553, 279] on div "15:00 - 49B-016.31" at bounding box center [580, 283] width 154 height 22
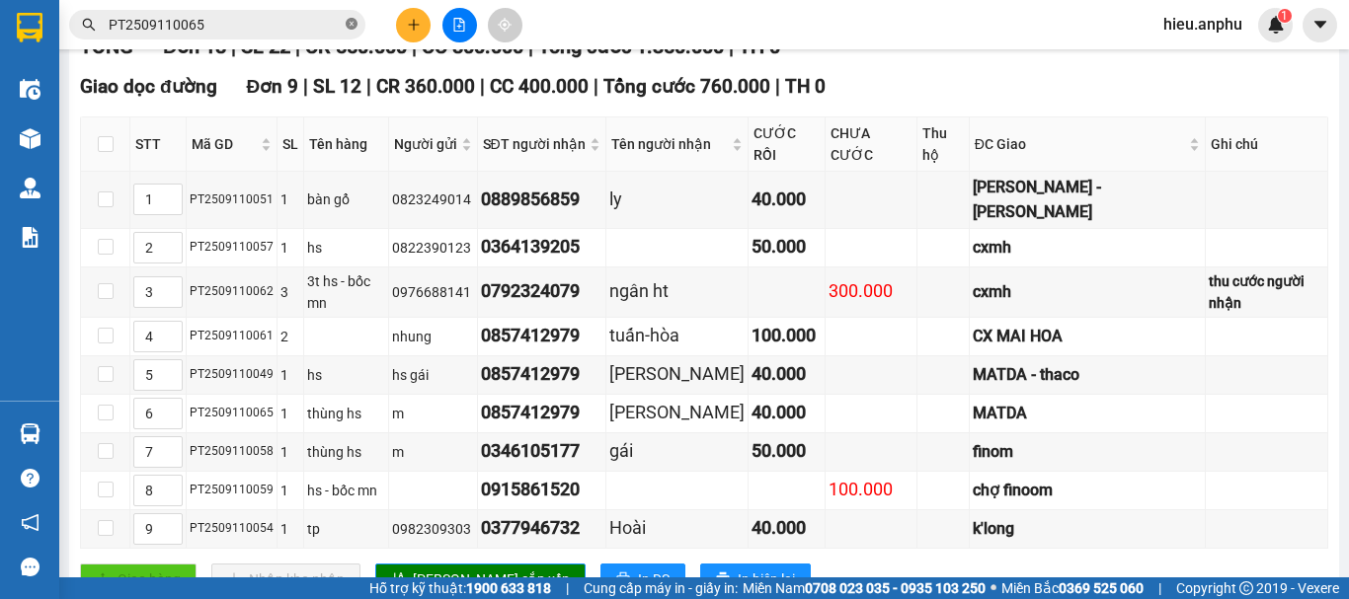
click at [350, 26] on icon "close-circle" at bounding box center [352, 24] width 12 height 12
click at [235, 28] on input "text" at bounding box center [225, 25] width 233 height 22
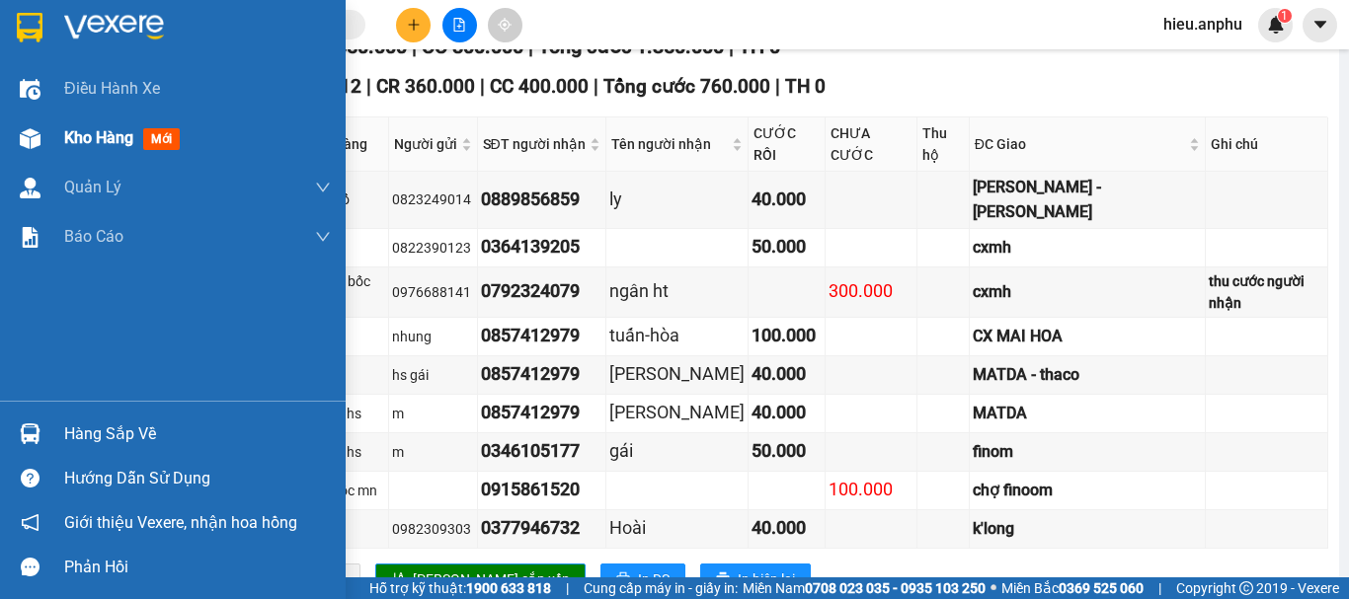
click at [107, 148] on div "Kho hàng mới" at bounding box center [125, 137] width 123 height 25
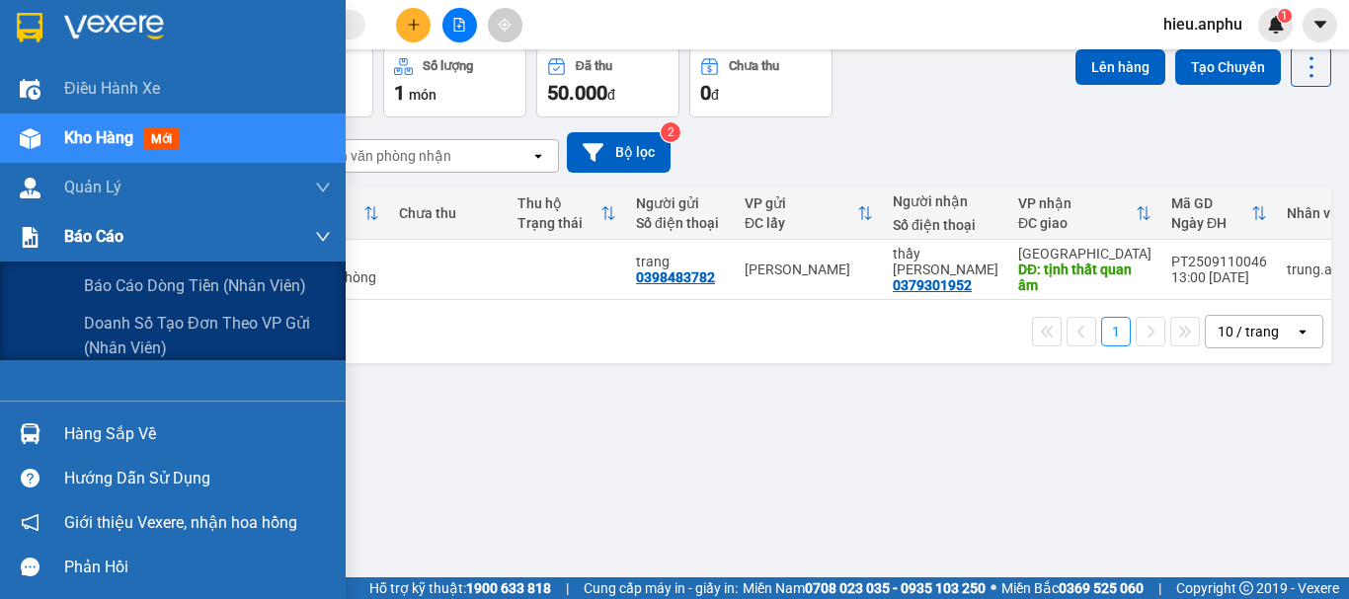
click at [92, 245] on span "Báo cáo" at bounding box center [93, 236] width 59 height 25
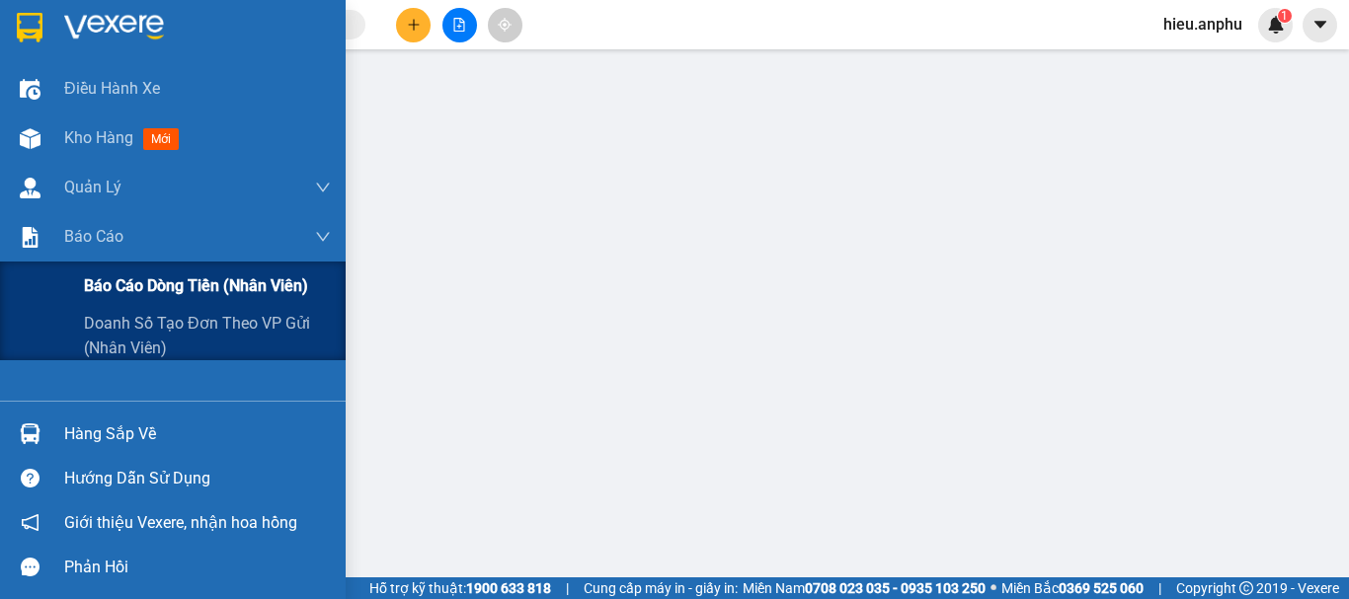
click at [119, 287] on span "Báo cáo dòng tiền (nhân viên)" at bounding box center [196, 286] width 224 height 25
